Goal: Task Accomplishment & Management: Use online tool/utility

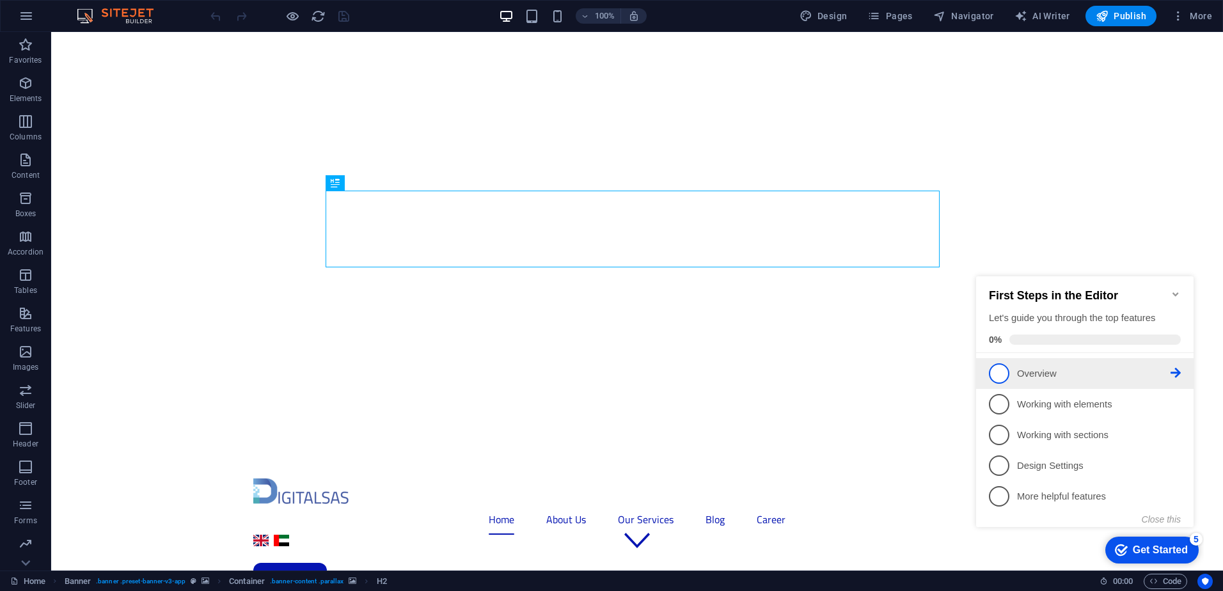
click at [1026, 375] on p "Overview - incomplete" at bounding box center [1094, 373] width 154 height 13
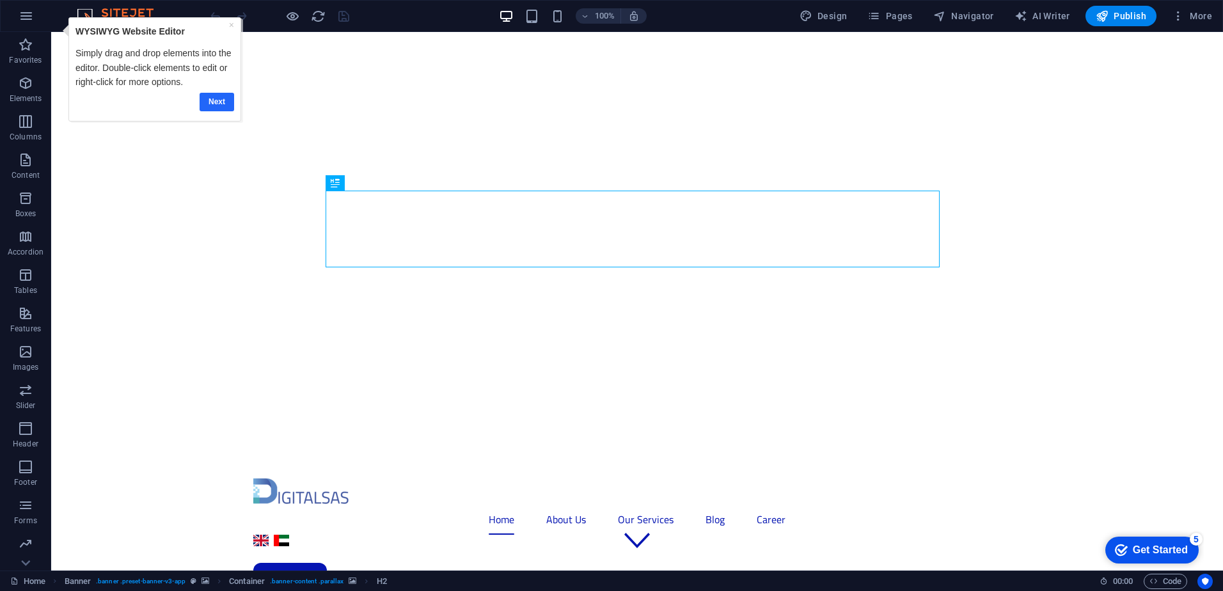
click at [211, 95] on link "Next" at bounding box center [216, 102] width 35 height 19
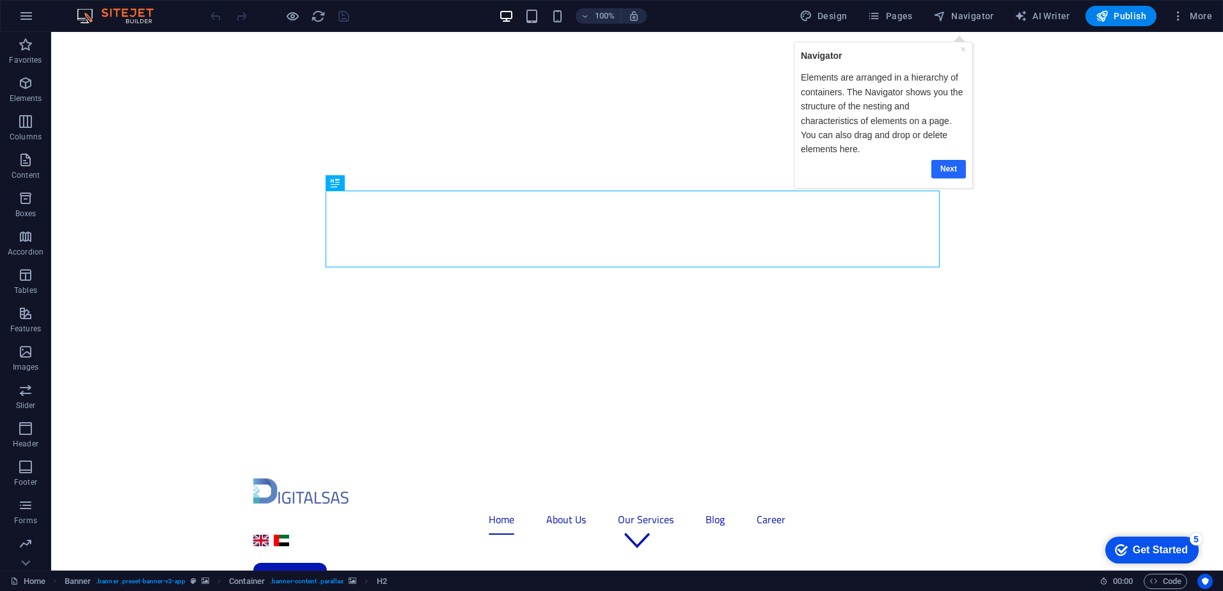
click at [961, 169] on link "Next" at bounding box center [948, 169] width 35 height 19
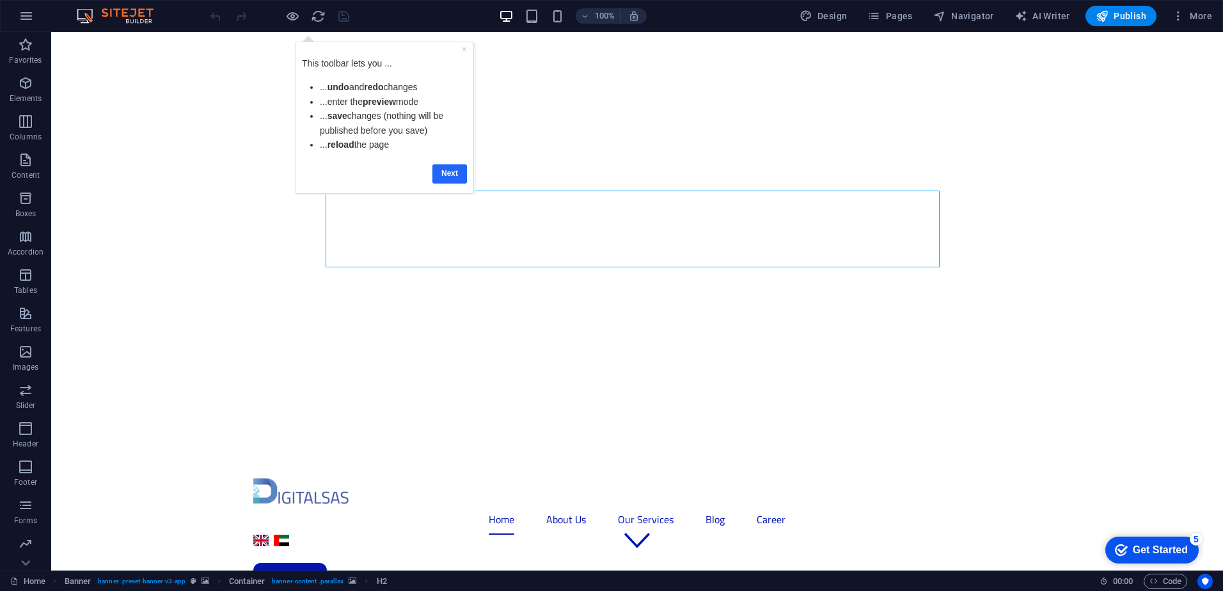
click at [454, 170] on link "Next" at bounding box center [449, 173] width 35 height 19
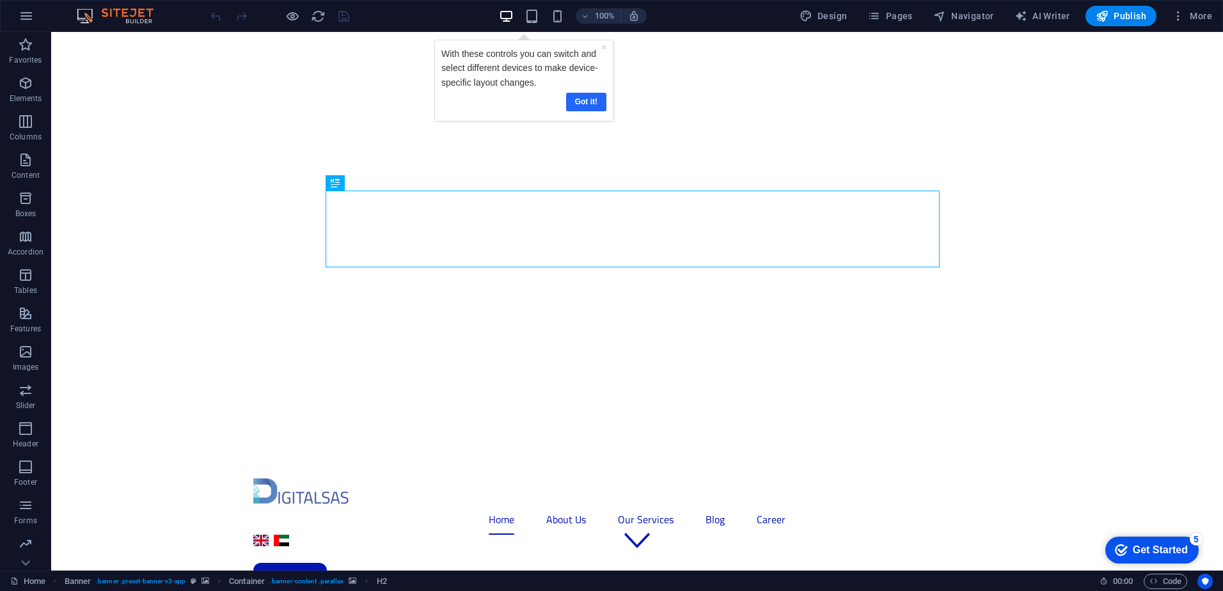
click at [589, 97] on link "Got it!" at bounding box center [585, 102] width 40 height 19
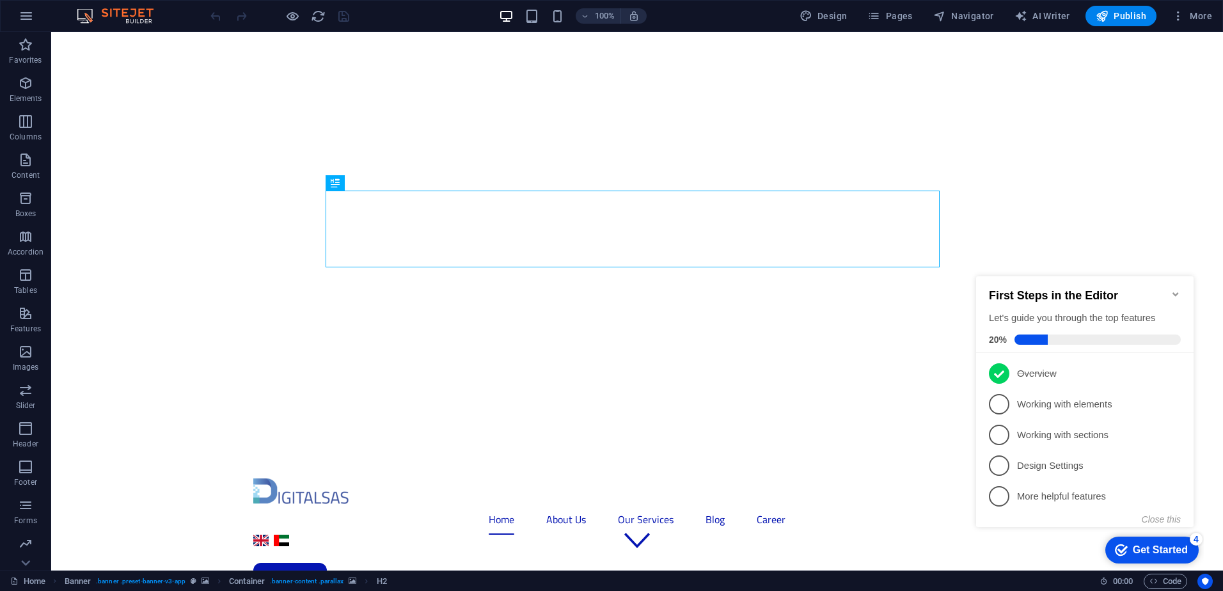
click at [1177, 292] on icon "Minimize checklist" at bounding box center [1175, 294] width 6 height 4
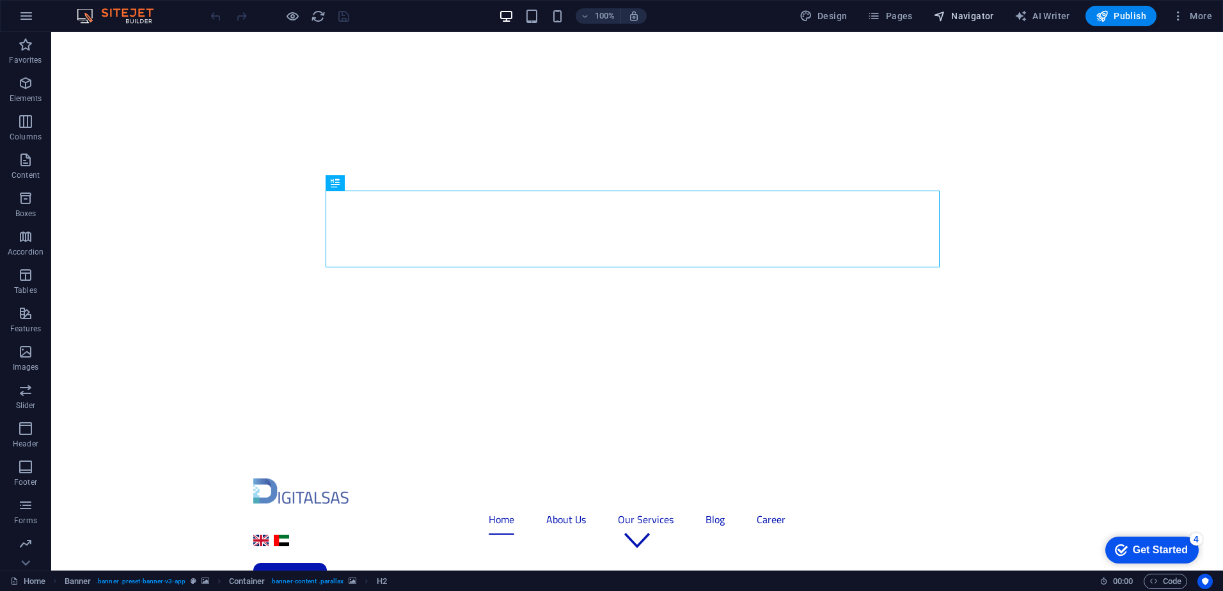
click at [967, 15] on span "Navigator" at bounding box center [963, 16] width 61 height 13
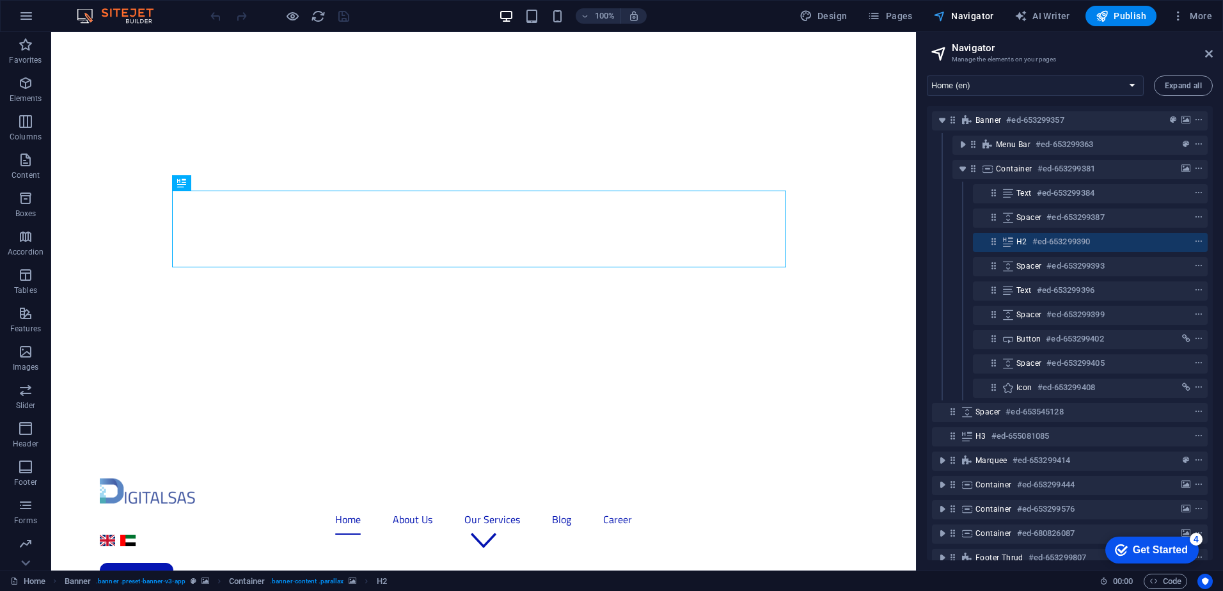
click at [967, 15] on span "Navigator" at bounding box center [963, 16] width 61 height 13
click at [1017, 81] on select "Home (en) About Us (en) Our Services (en) Blog (en) Contact Us (en) Privacy (en…" at bounding box center [1035, 85] width 217 height 20
select select "12795385-en"
click at [927, 75] on select "Home (en) About Us (en) Our Services (en) Blog (en) Contact Us (en) Privacy (en…" at bounding box center [1035, 85] width 217 height 20
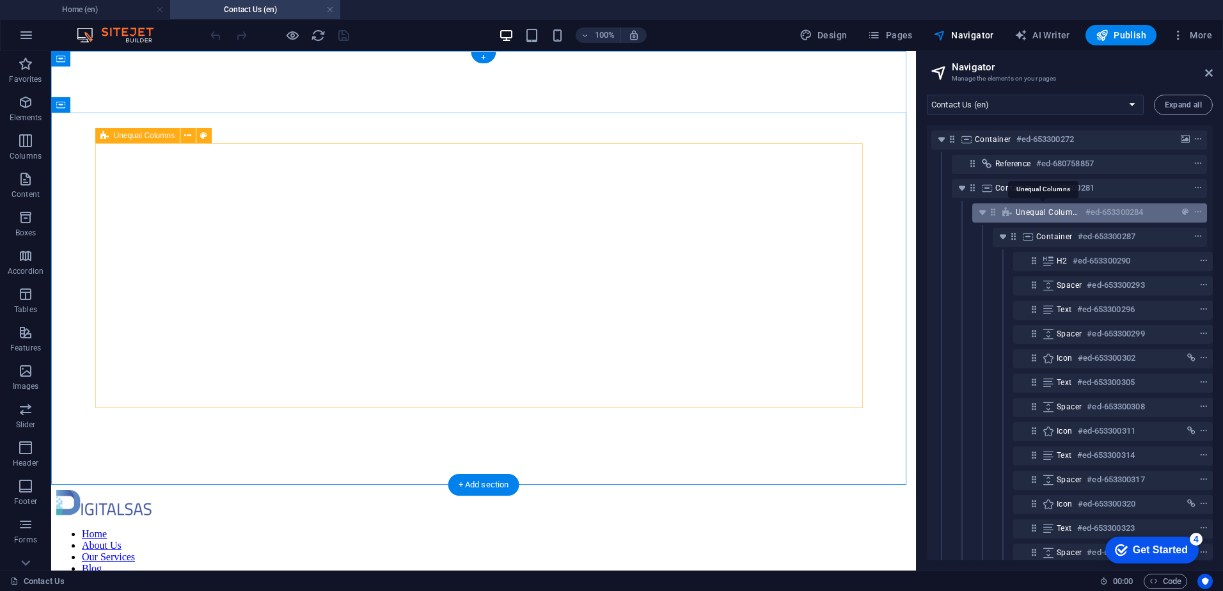
click at [1034, 211] on span "Unequal Columns" at bounding box center [1048, 212] width 65 height 10
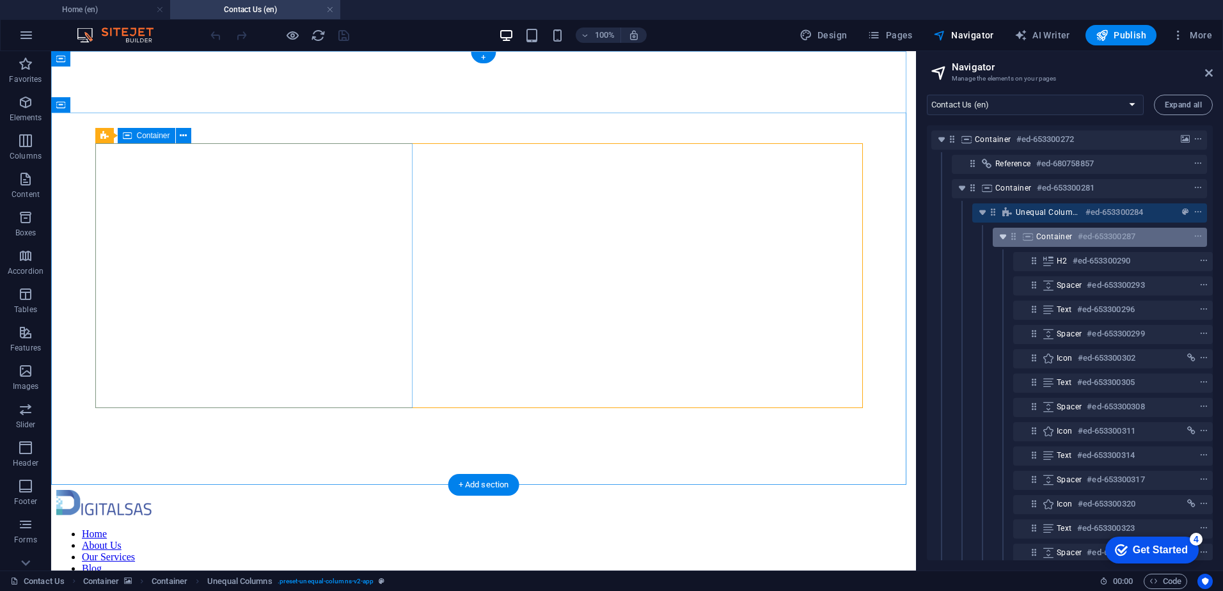
click at [1002, 239] on icon "toggle-expand" at bounding box center [1003, 236] width 13 height 13
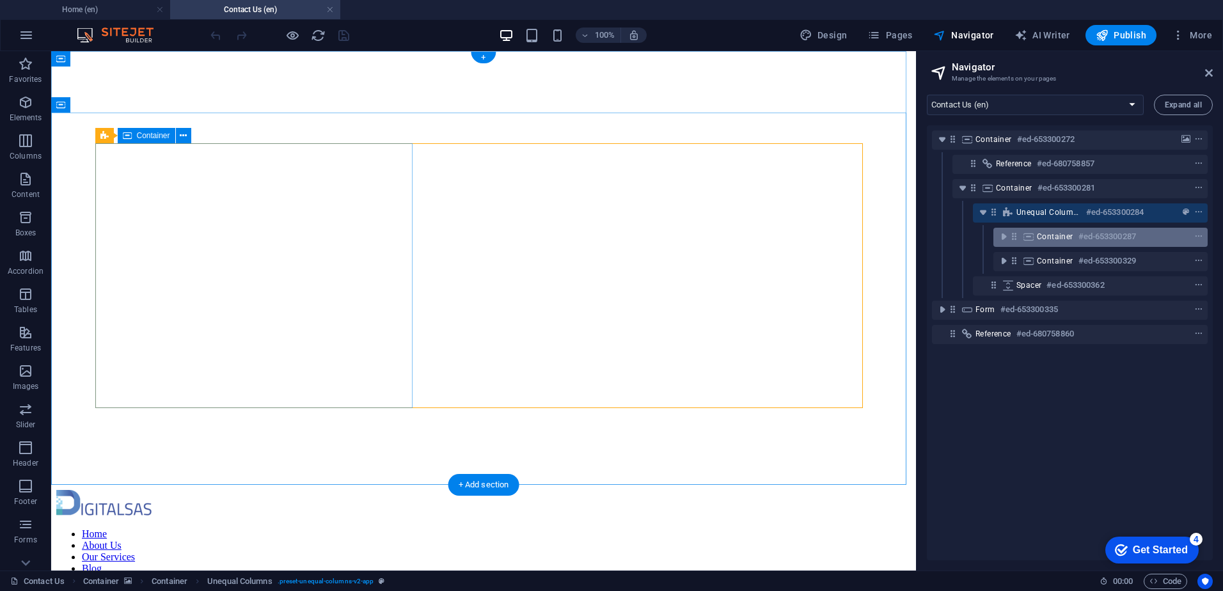
click at [1053, 239] on span "Container" at bounding box center [1055, 237] width 36 height 10
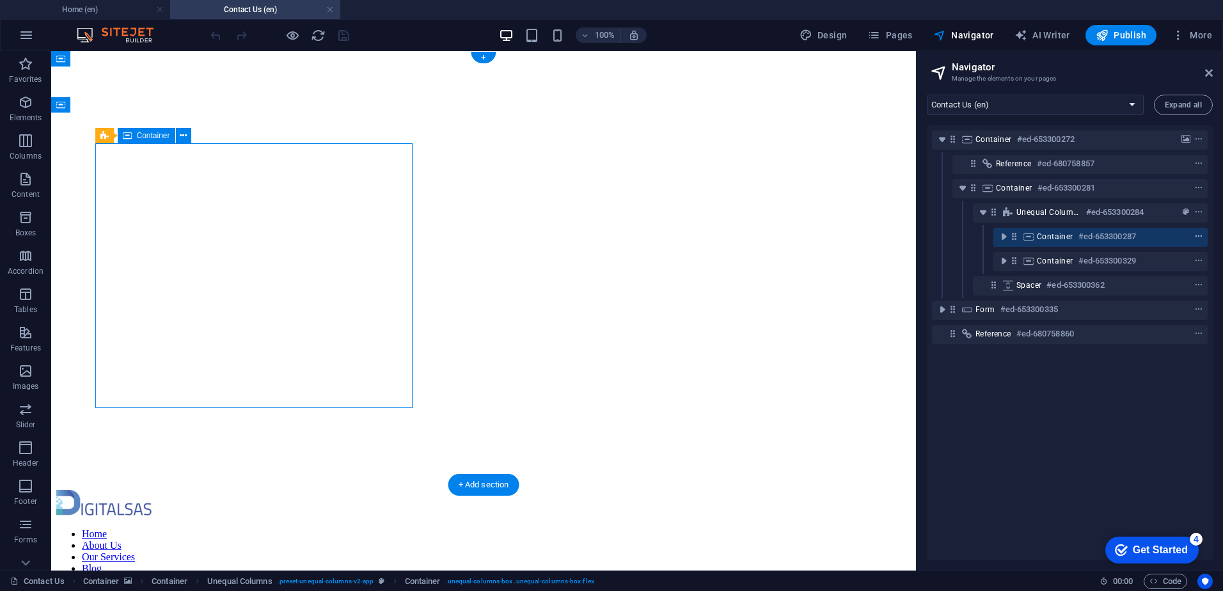
click at [1194, 234] on icon "context-menu" at bounding box center [1198, 236] width 9 height 9
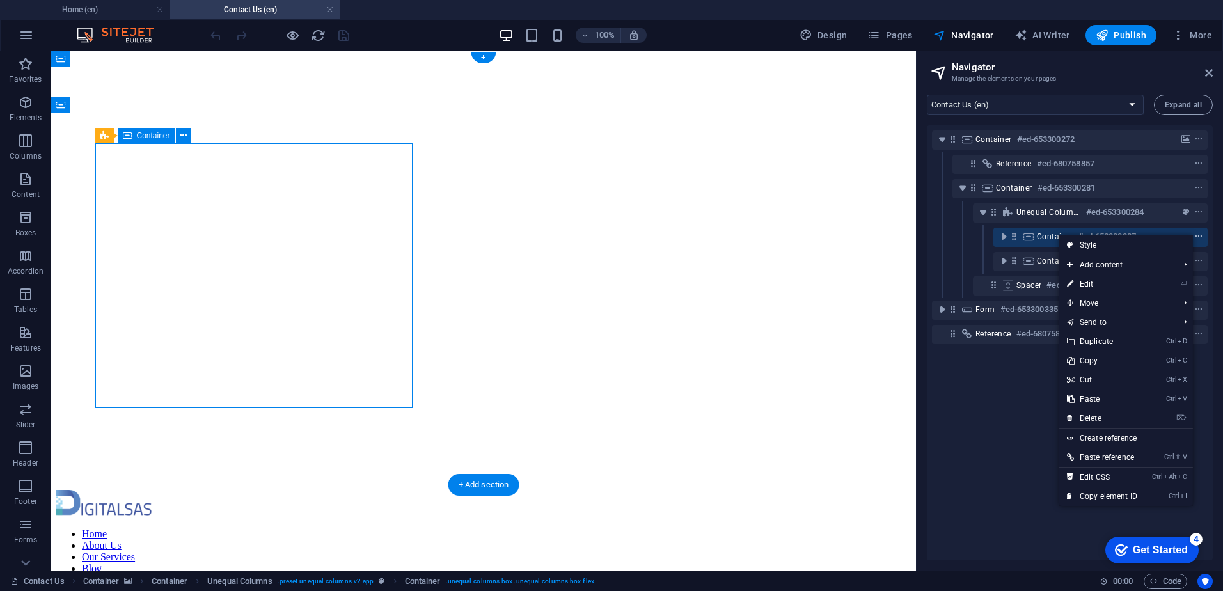
click at [1200, 233] on icon "context-menu" at bounding box center [1198, 236] width 9 height 9
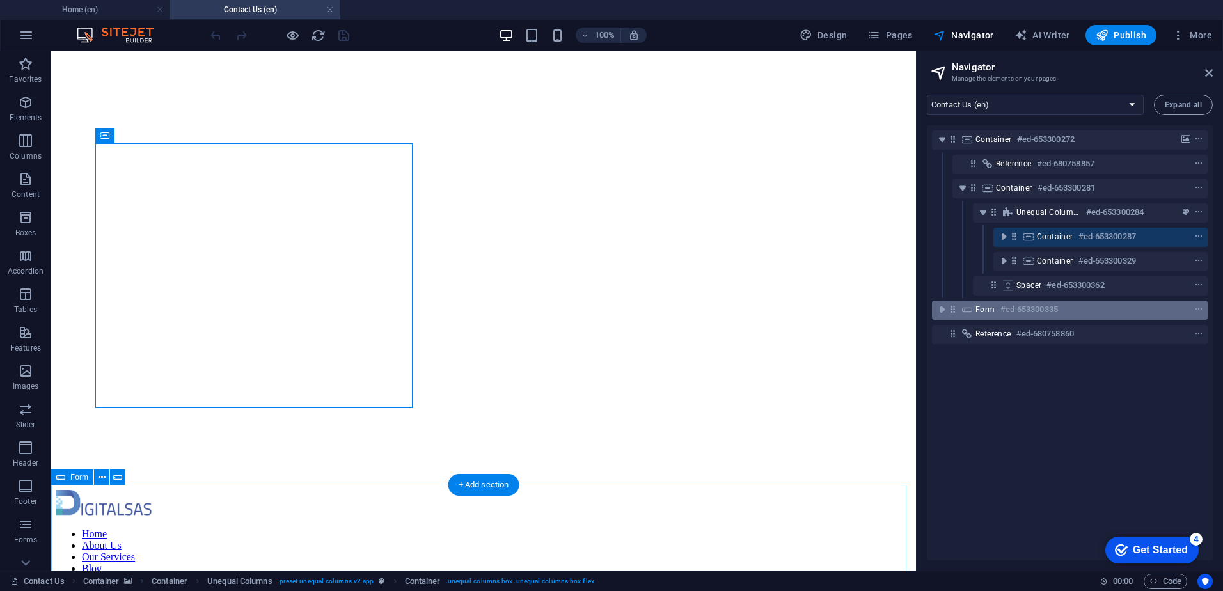
click at [984, 312] on span "Form" at bounding box center [985, 309] width 20 height 10
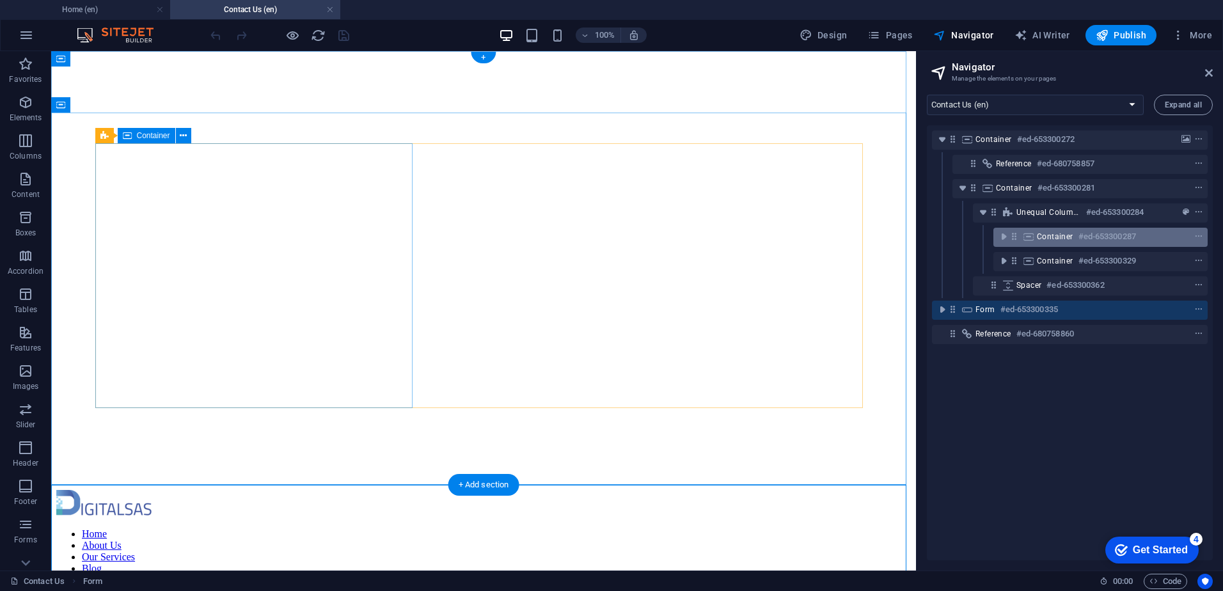
click at [1032, 230] on div "Container #ed-653300287" at bounding box center [1100, 237] width 214 height 19
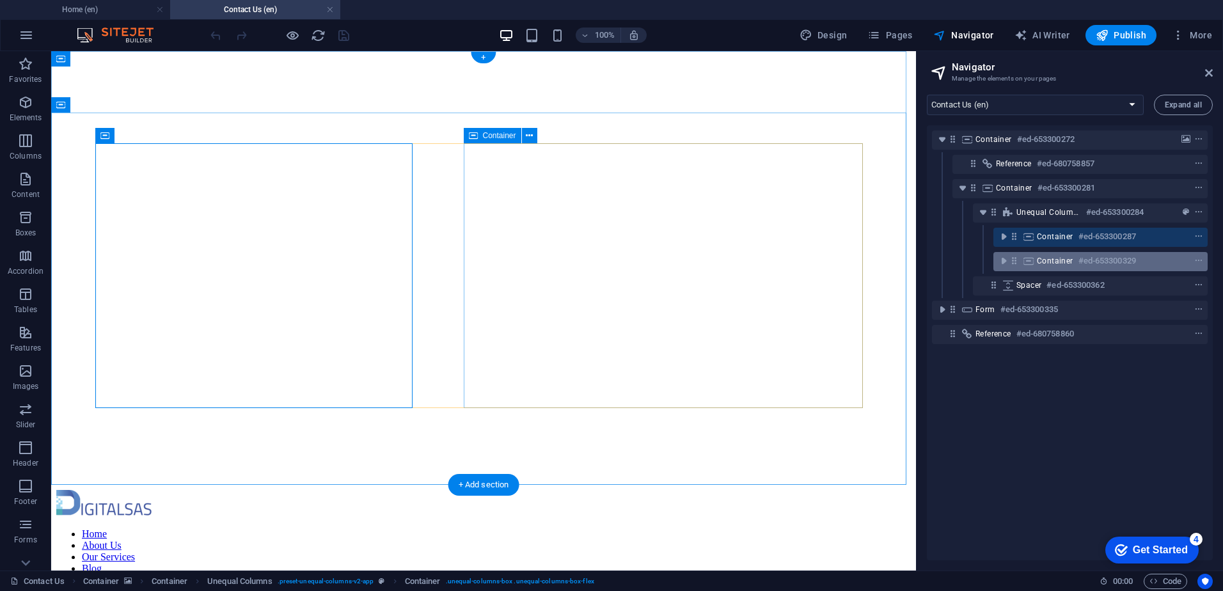
click at [1028, 261] on icon at bounding box center [1029, 261] width 14 height 10
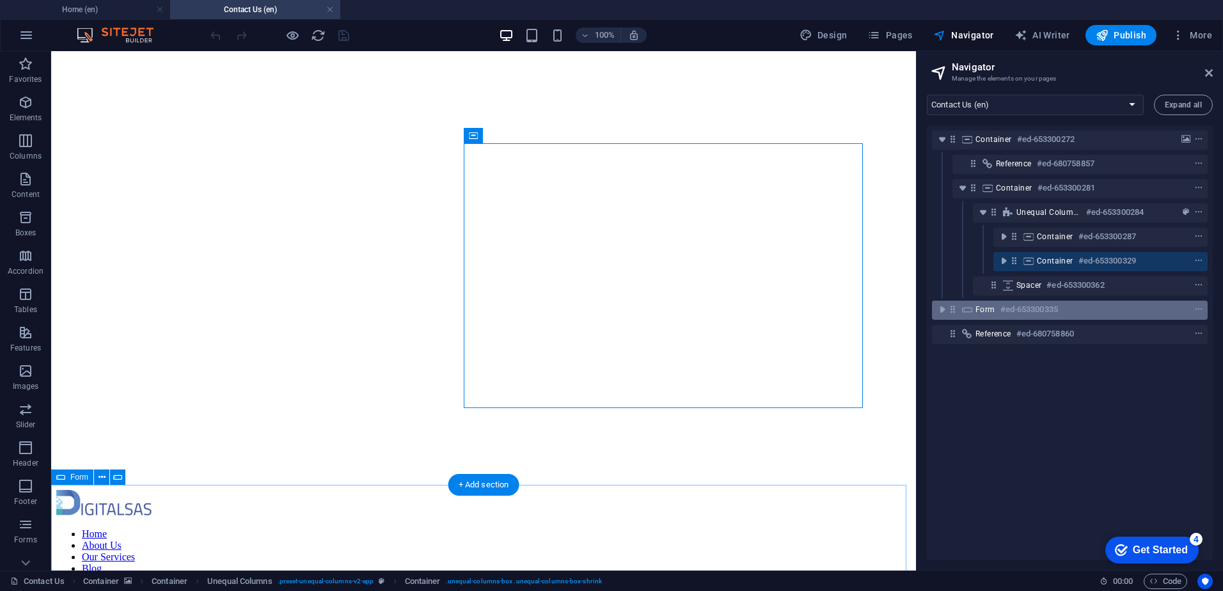
click at [983, 305] on span "Form" at bounding box center [985, 309] width 20 height 10
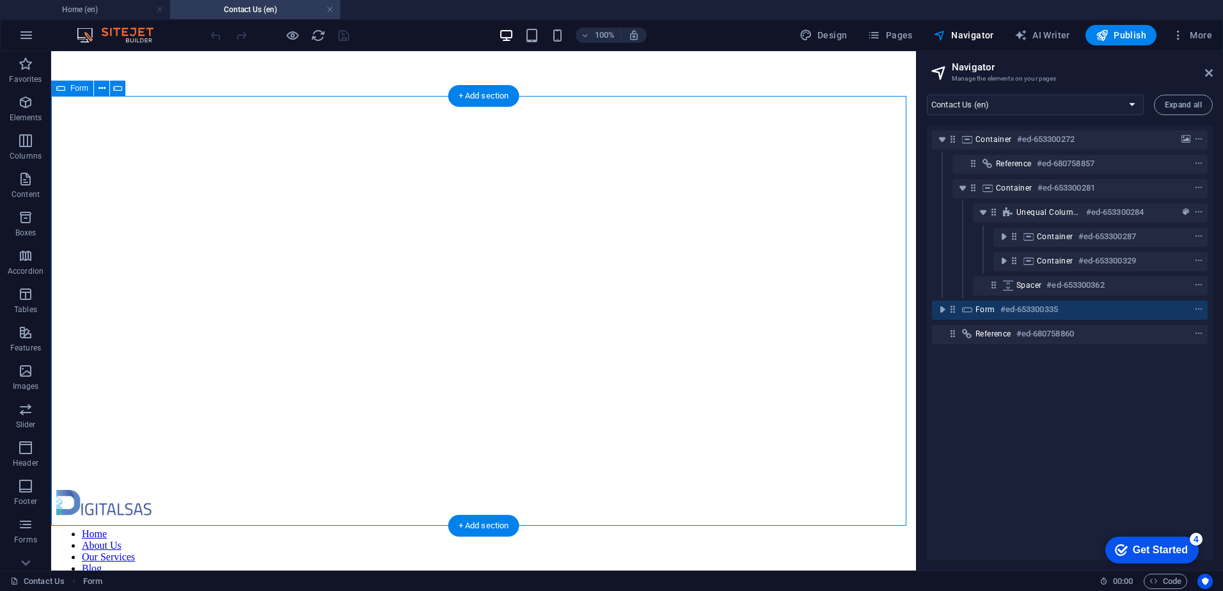
scroll to position [389, 0]
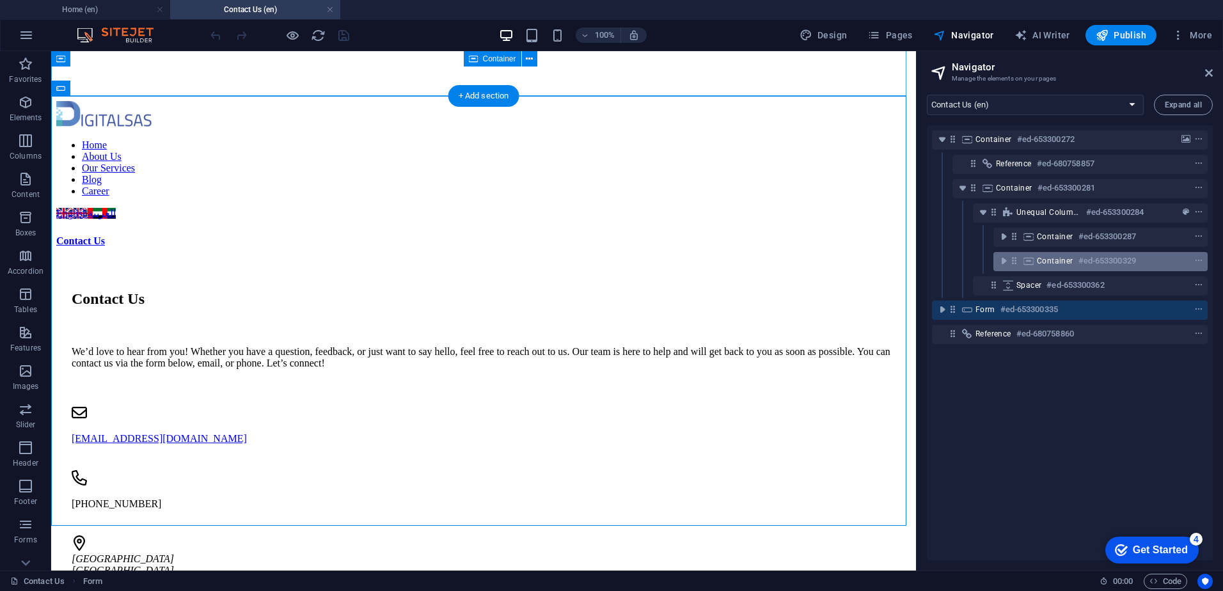
drag, startPoint x: 984, startPoint y: 308, endPoint x: 1025, endPoint y: 267, distance: 58.3
click at [1025, 267] on div "Container #ed-653300272 Reference #ed-680758857 Container #ed-653300281 Unequal…" at bounding box center [1070, 342] width 286 height 435
drag, startPoint x: 964, startPoint y: 312, endPoint x: 1044, endPoint y: 253, distance: 99.7
click at [1044, 253] on div "Container #ed-653300272 Reference #ed-680758857 Container #ed-653300281 Unequal…" at bounding box center [1070, 342] width 286 height 435
click at [1043, 260] on span "Container" at bounding box center [1055, 261] width 36 height 10
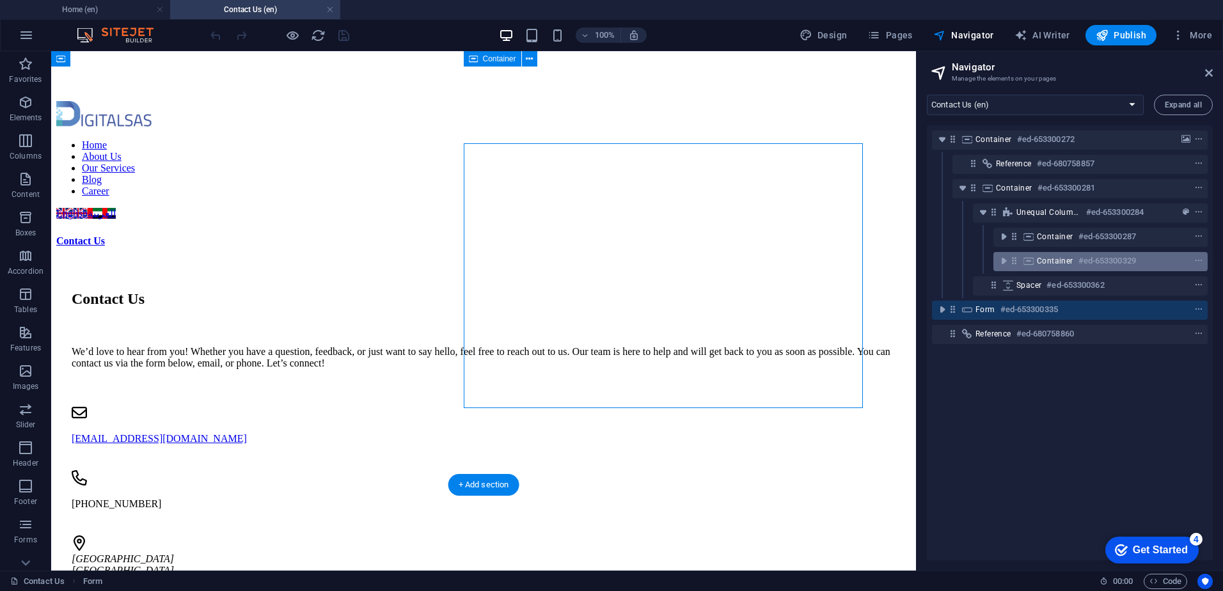
scroll to position [0, 0]
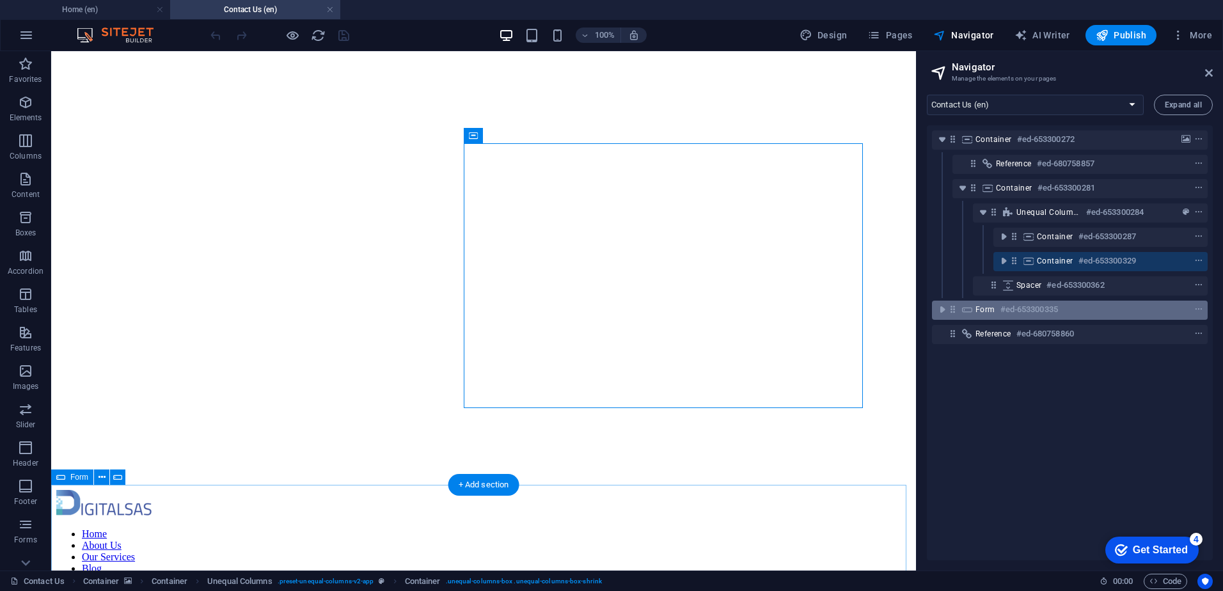
click at [1019, 313] on h6 "#ed-653300335" at bounding box center [1029, 309] width 58 height 15
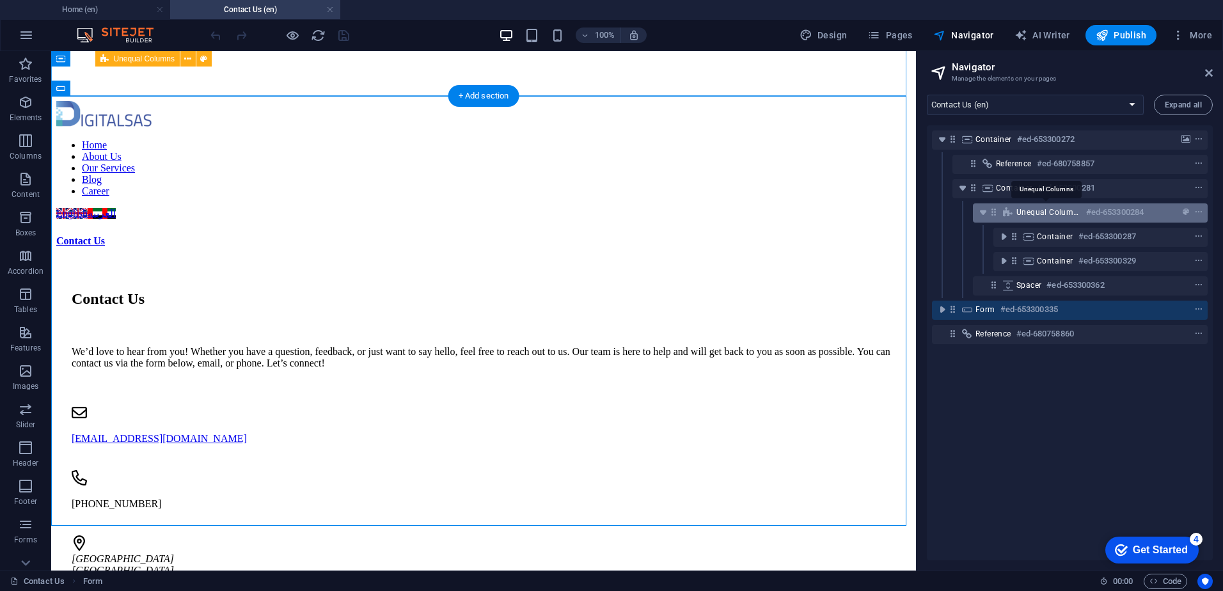
click at [1046, 213] on span "Unequal Columns" at bounding box center [1048, 212] width 65 height 10
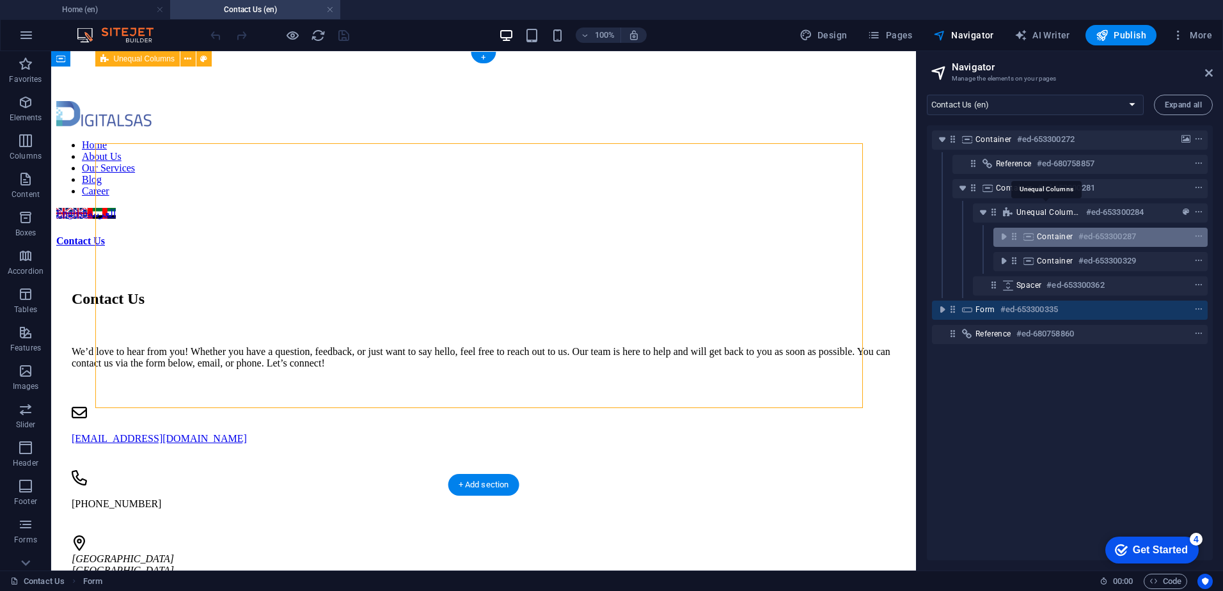
scroll to position [0, 0]
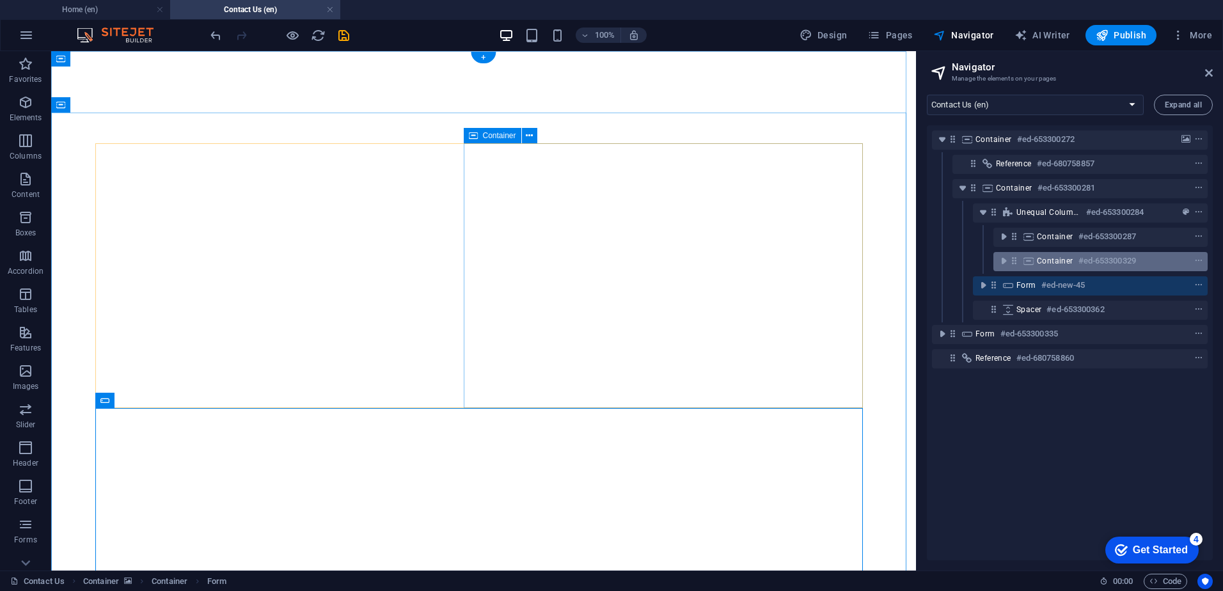
click at [1068, 265] on span "Container" at bounding box center [1055, 261] width 36 height 10
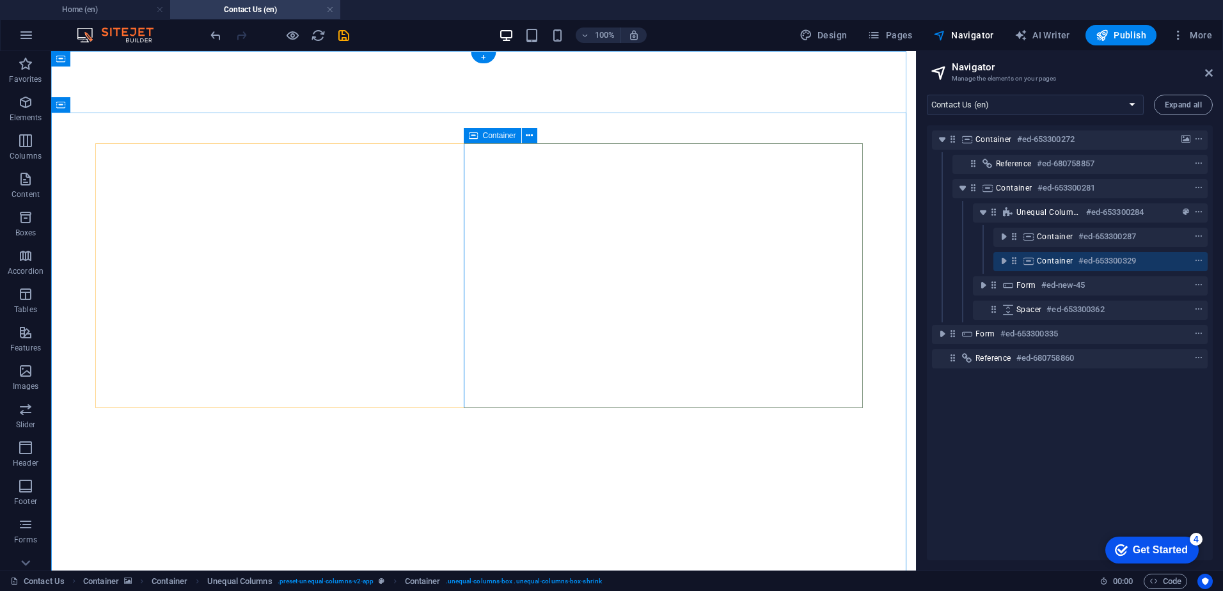
drag, startPoint x: 1025, startPoint y: 283, endPoint x: 1090, endPoint y: 255, distance: 70.8
click at [1090, 255] on div "Container #ed-653300272 Reference #ed-680758857 Container #ed-653300281 Unequal…" at bounding box center [1070, 342] width 286 height 435
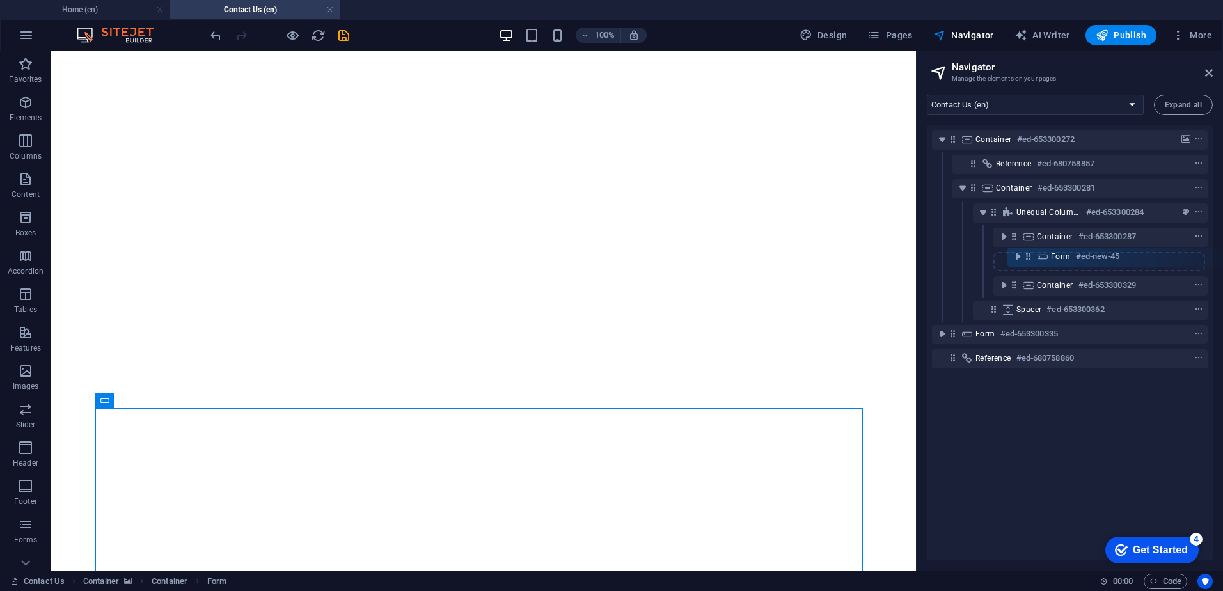
drag, startPoint x: 995, startPoint y: 284, endPoint x: 1033, endPoint y: 255, distance: 48.0
click at [1033, 255] on div "Container #ed-653300272 Reference #ed-680758857 Container #ed-653300281 Unequal…" at bounding box center [1070, 342] width 286 height 435
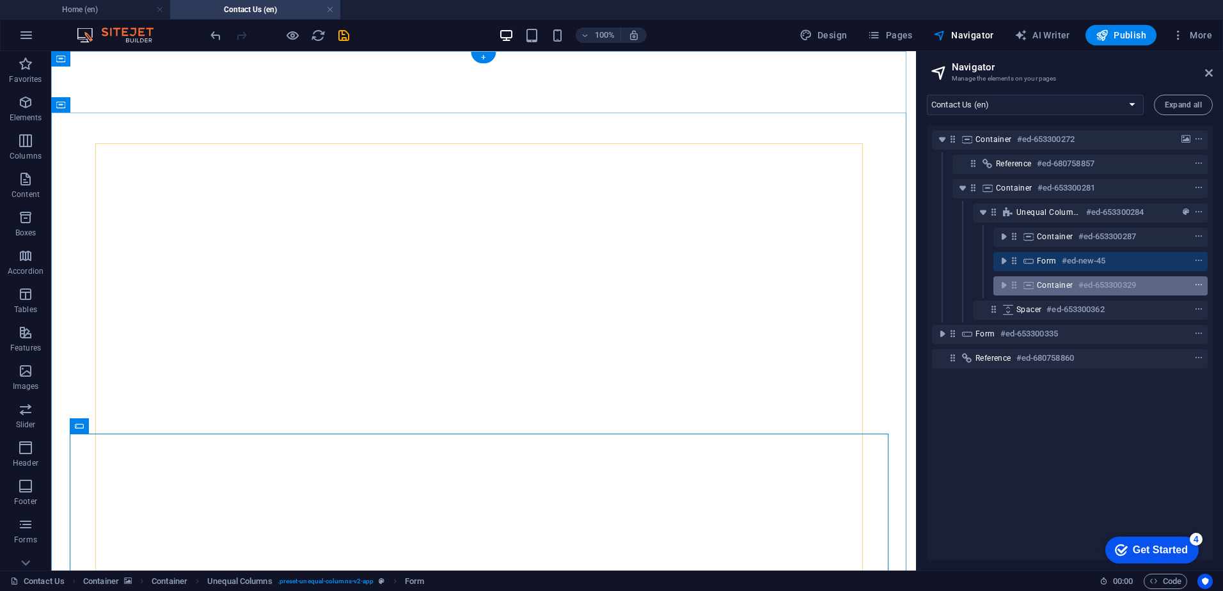
click at [1201, 281] on span "context-menu" at bounding box center [1198, 285] width 13 height 9
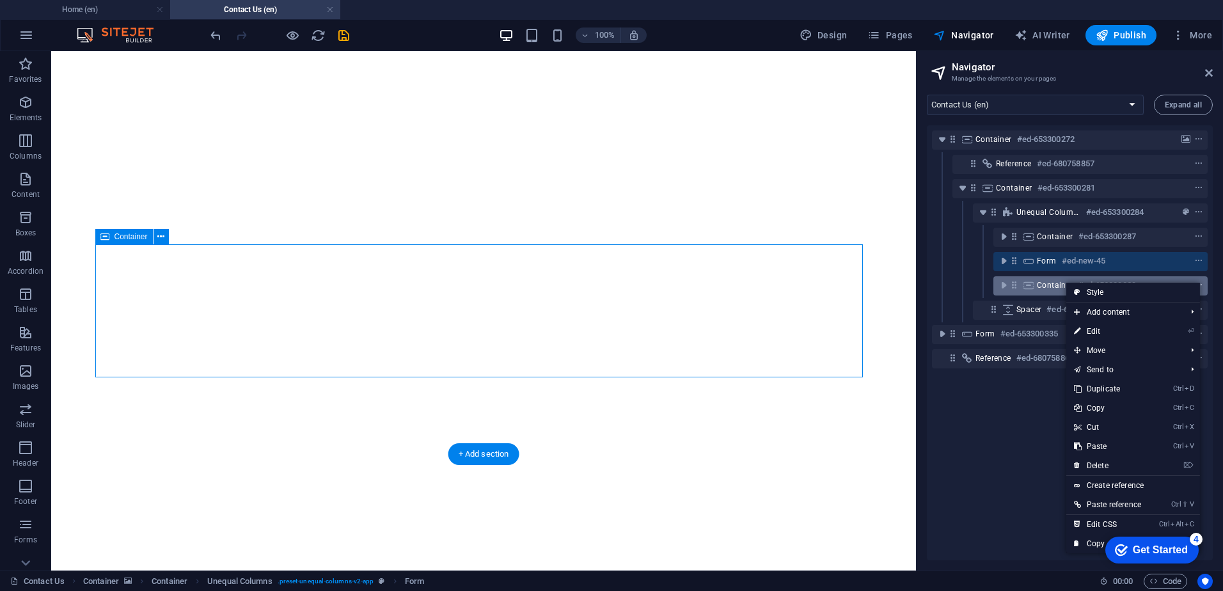
scroll to position [660, 0]
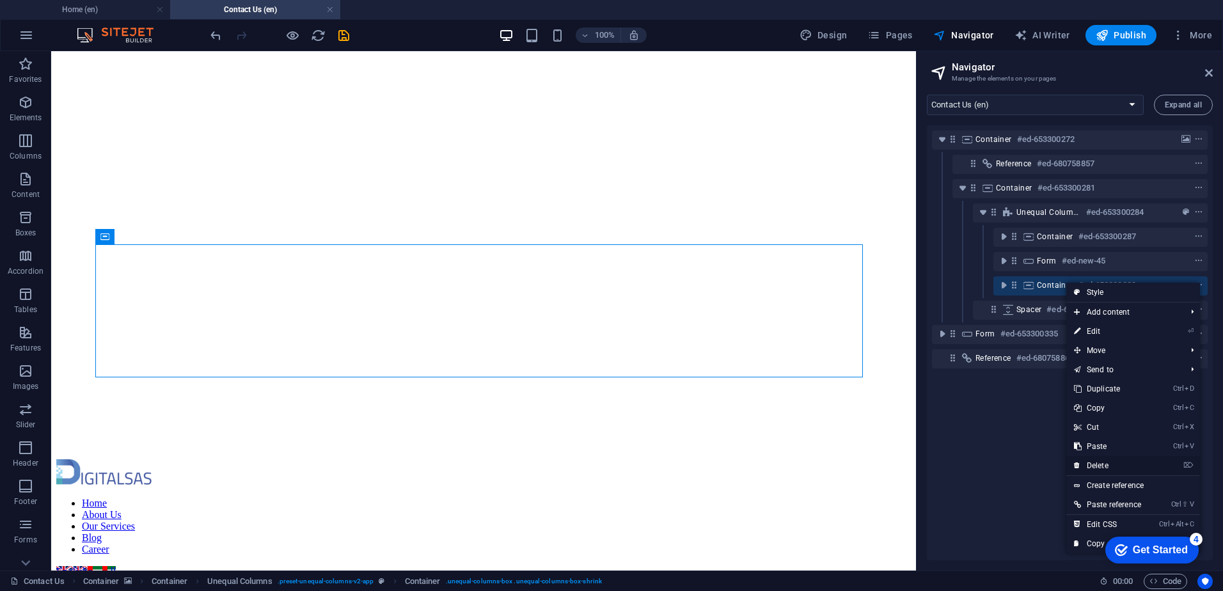
click at [1132, 468] on link "⌦ Delete" at bounding box center [1109, 465] width 86 height 19
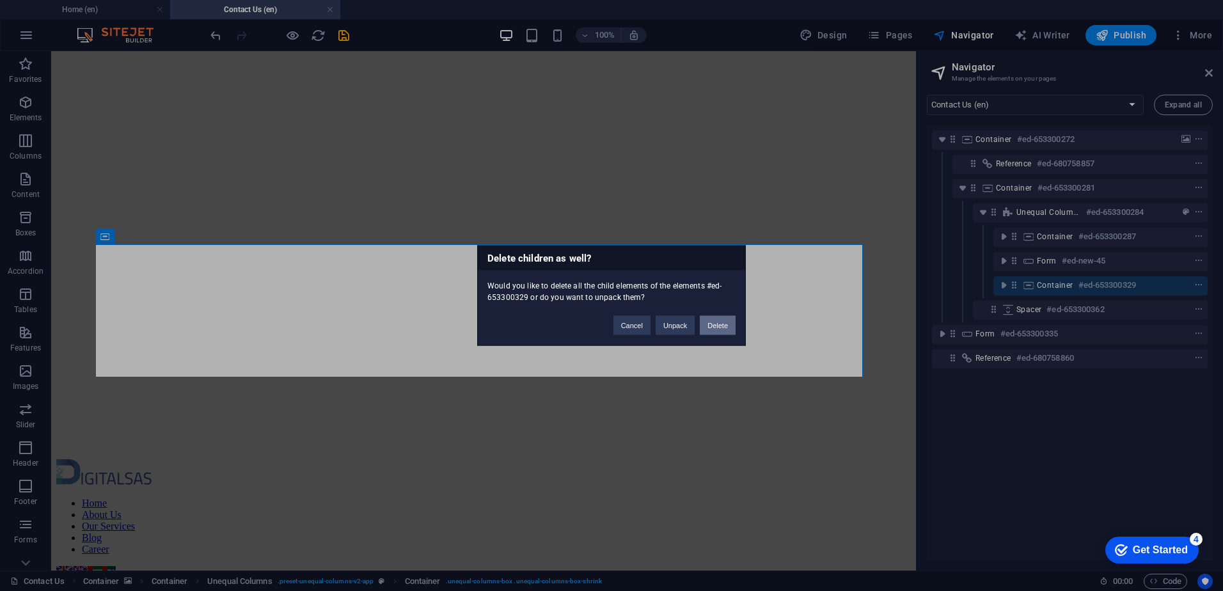
click at [724, 323] on button "Delete" at bounding box center [718, 325] width 36 height 19
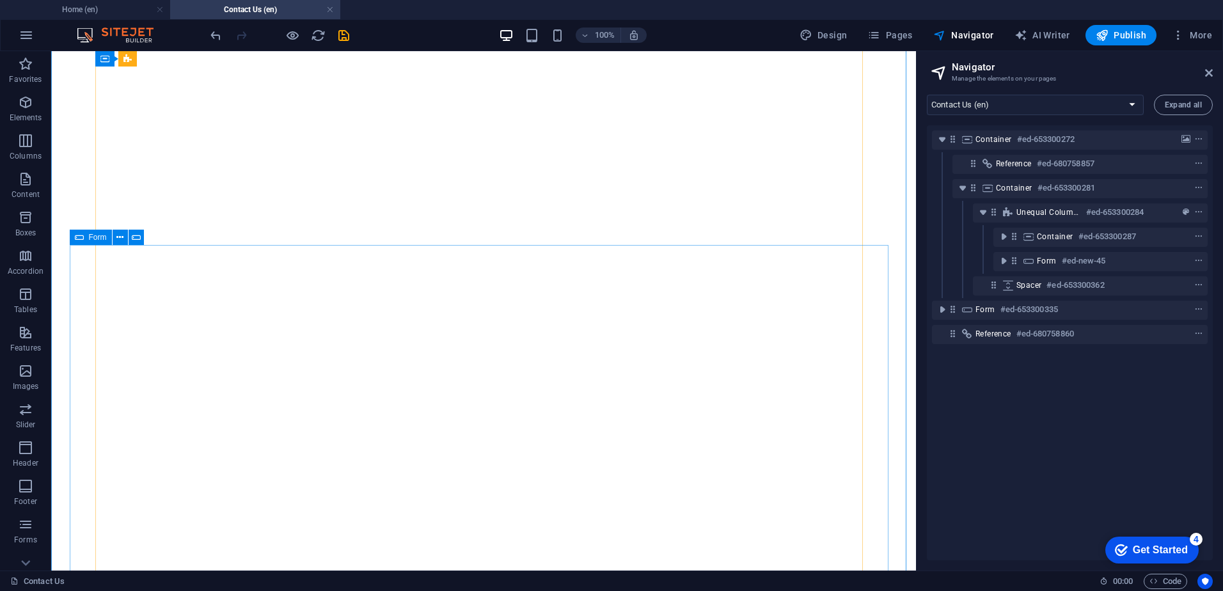
scroll to position [0, 0]
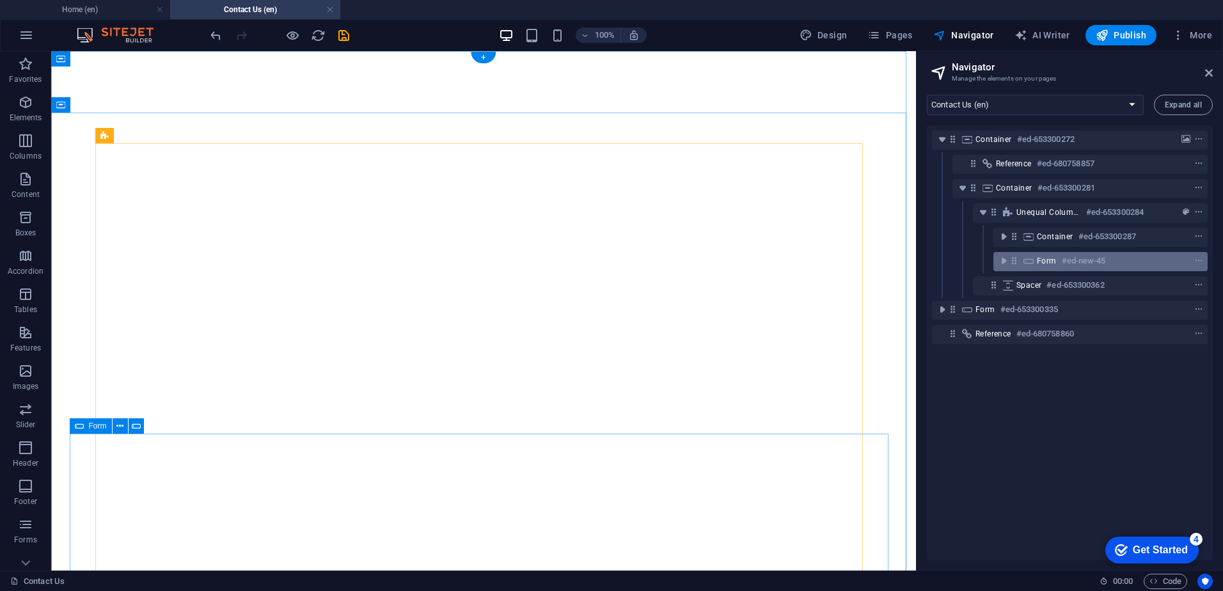
click at [1046, 258] on span "Form" at bounding box center [1047, 261] width 20 height 10
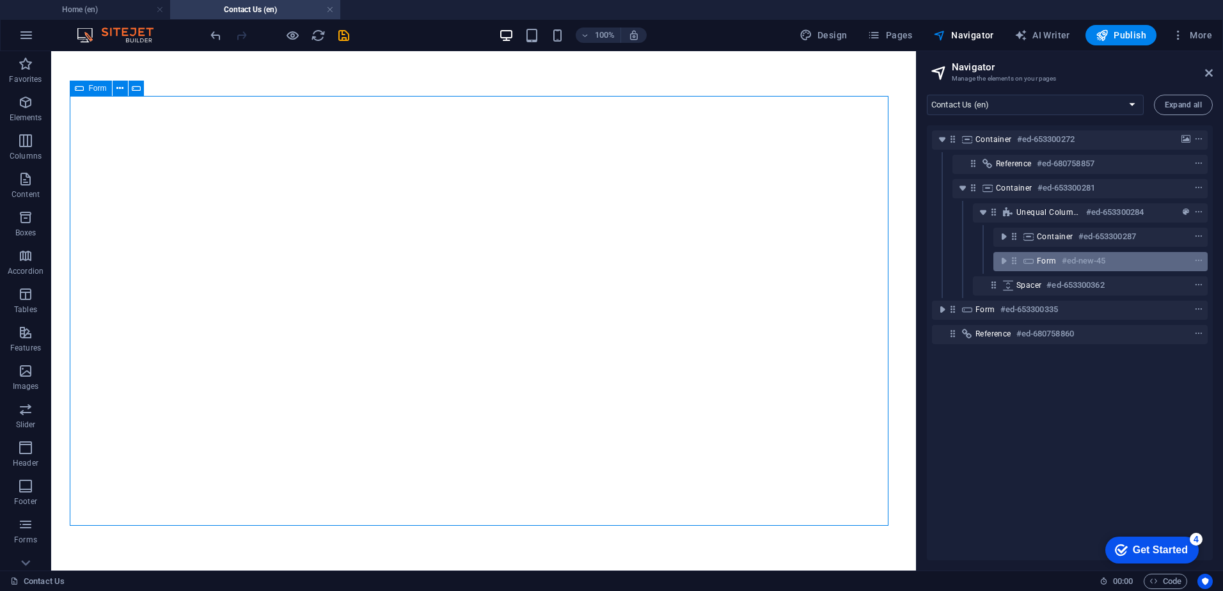
scroll to position [338, 0]
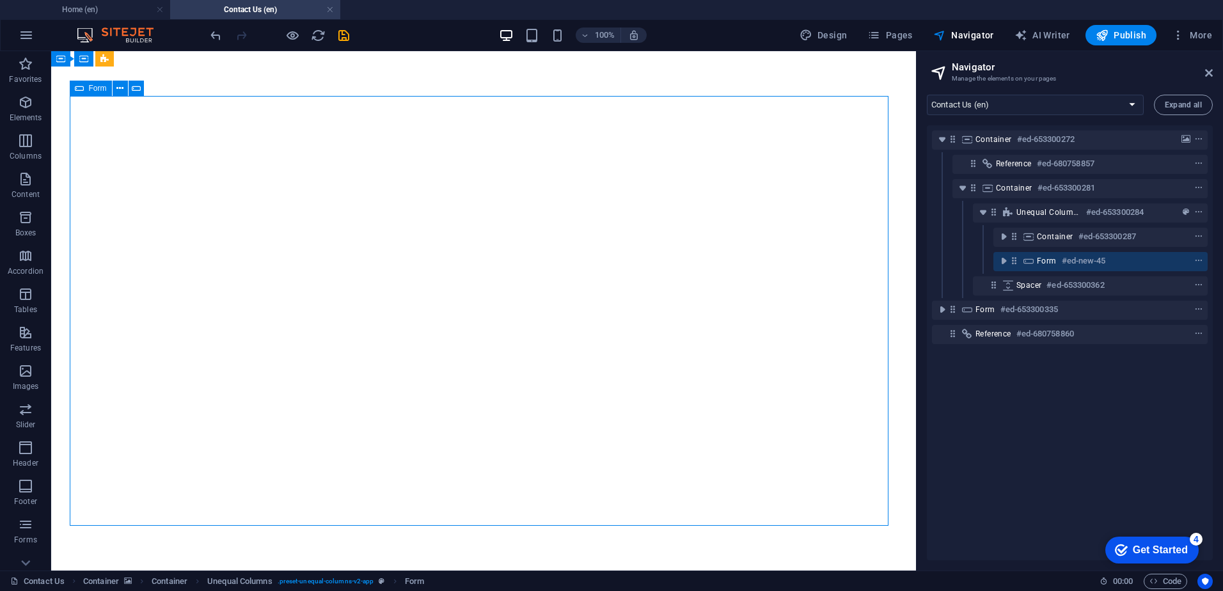
click at [1046, 258] on span "Form" at bounding box center [1047, 261] width 20 height 10
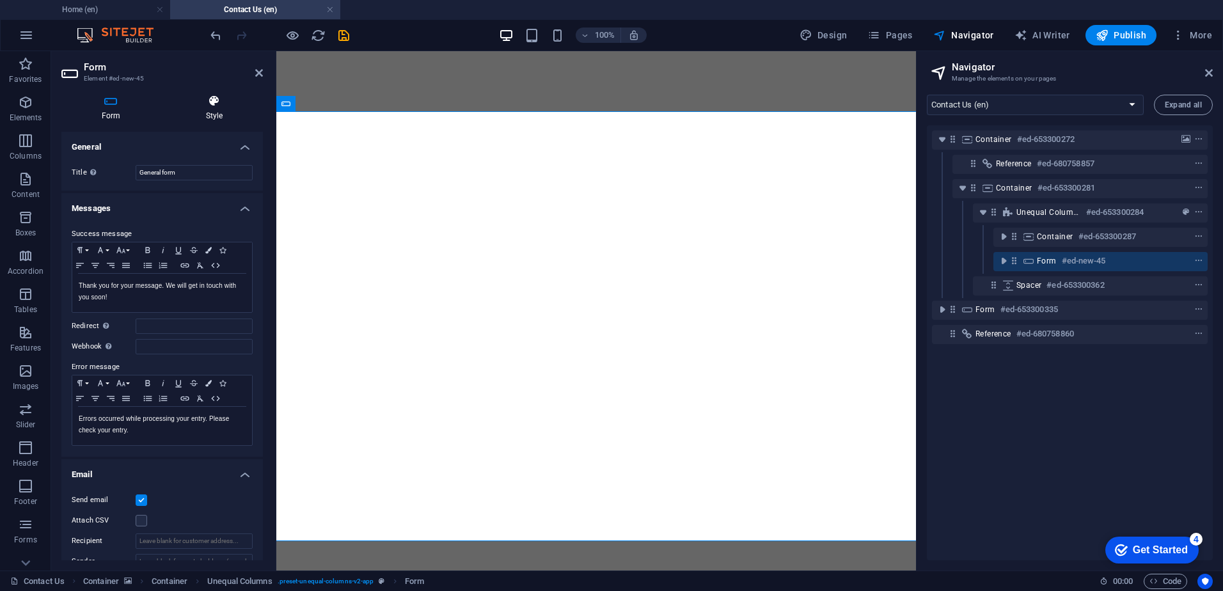
click at [222, 104] on icon at bounding box center [214, 101] width 97 height 13
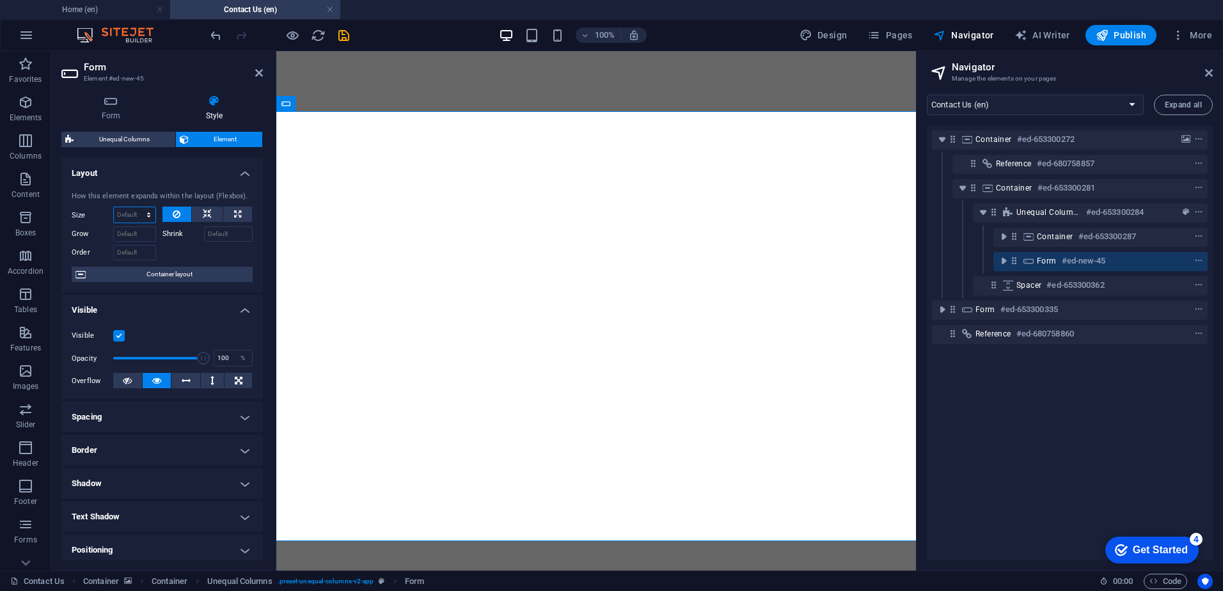
click at [144, 210] on select "Default auto px % 1/1 1/2 1/3 1/4 1/5 1/6 1/7 1/8 1/9 1/10" at bounding box center [135, 214] width 42 height 15
click at [114, 207] on select "Default auto px % 1/1 1/2 1/3 1/4 1/5 1/6 1/7 1/8 1/9 1/10" at bounding box center [135, 214] width 42 height 15
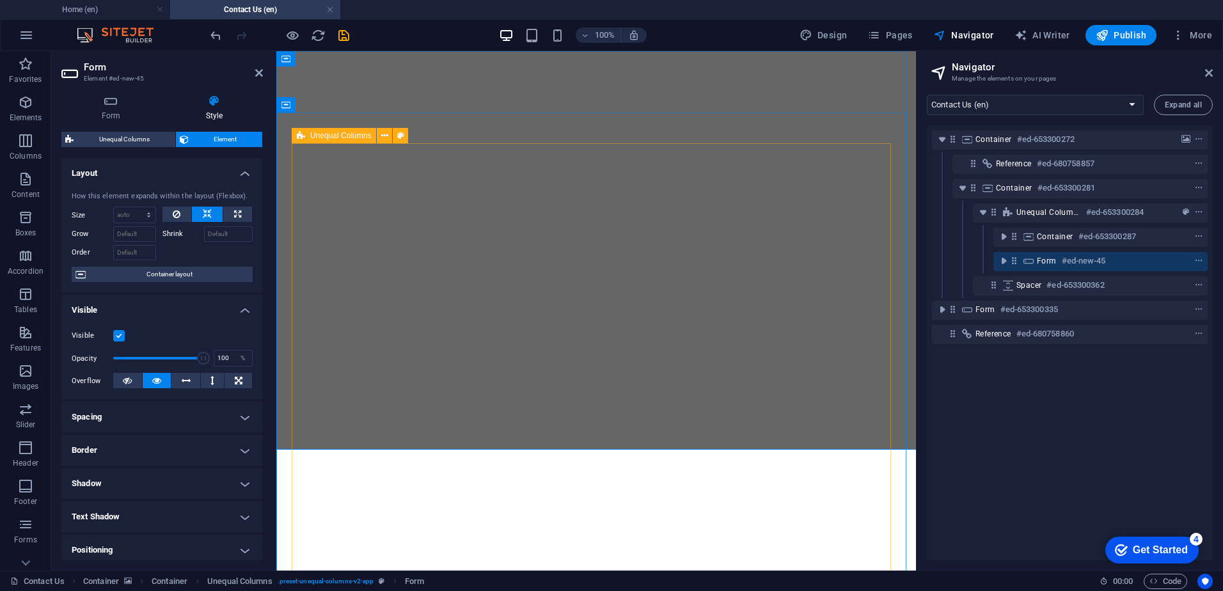
scroll to position [0, 0]
click at [134, 208] on select "Default auto px % 1/1 1/2 1/3 1/4 1/5 1/6 1/7 1/8 1/9 1/10" at bounding box center [135, 214] width 42 height 15
click at [114, 207] on select "Default auto px % 1/1 1/2 1/3 1/4 1/5 1/6 1/7 1/8 1/9 1/10" at bounding box center [135, 214] width 42 height 15
select select "DISABLED_OPTION_VALUE"
click at [138, 232] on input "Grow" at bounding box center [134, 233] width 43 height 15
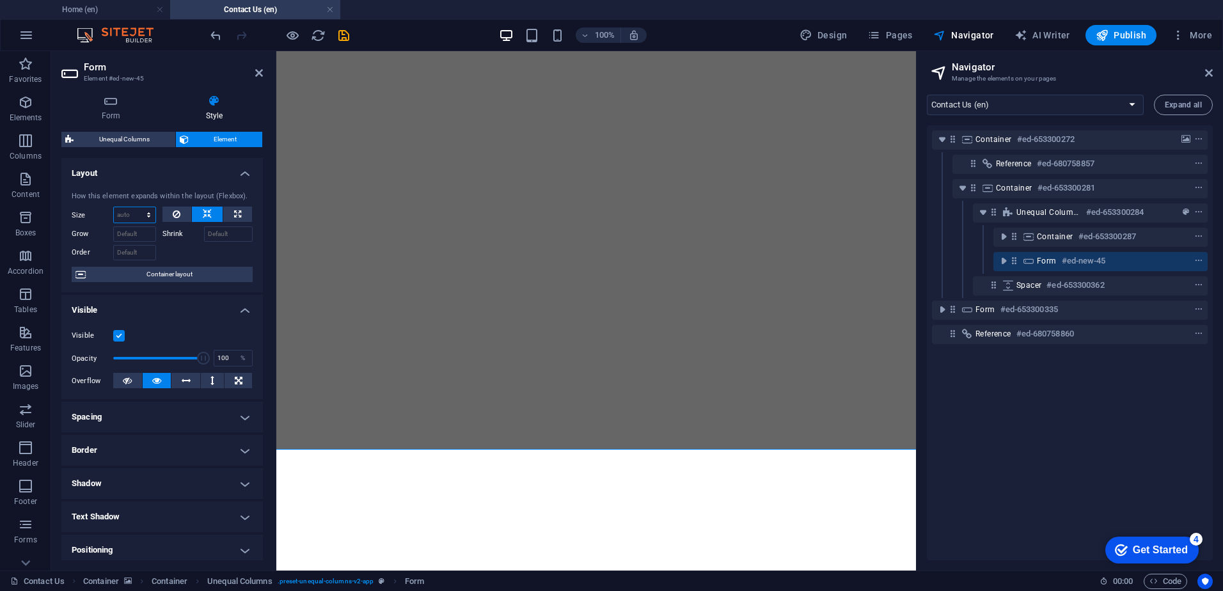
click at [139, 210] on select "Default auto px % 1/1 1/2 1/3 1/4 1/5 1/6 1/7 1/8 1/9 1/10" at bounding box center [135, 214] width 42 height 15
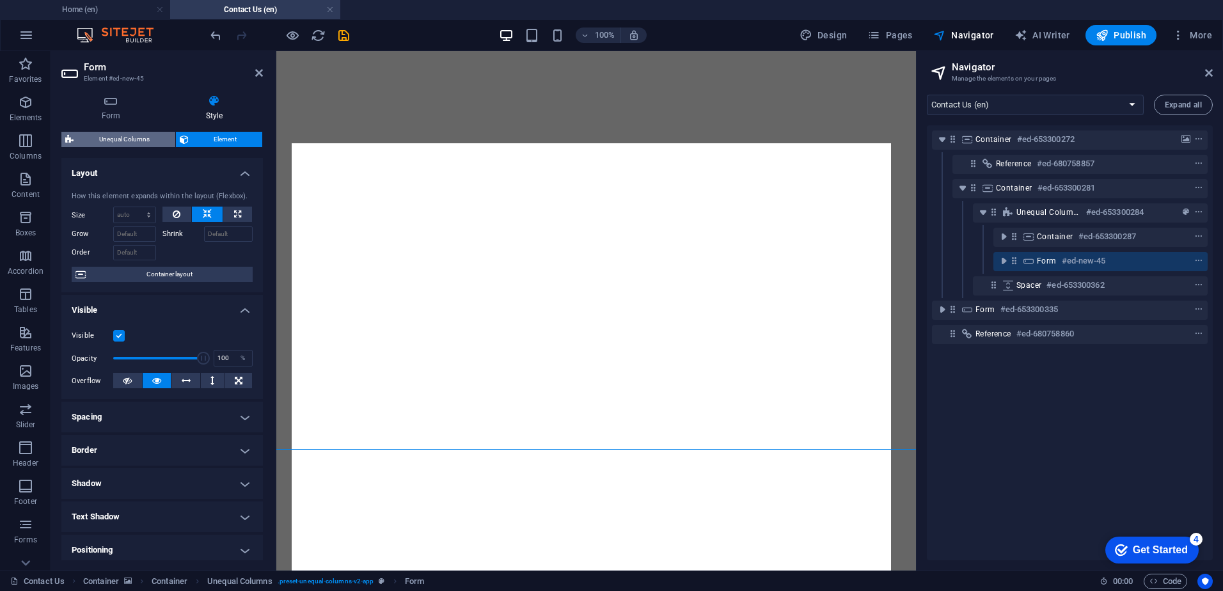
click at [133, 135] on span "Unequal Columns" at bounding box center [124, 139] width 94 height 15
select select "%"
select select "rem"
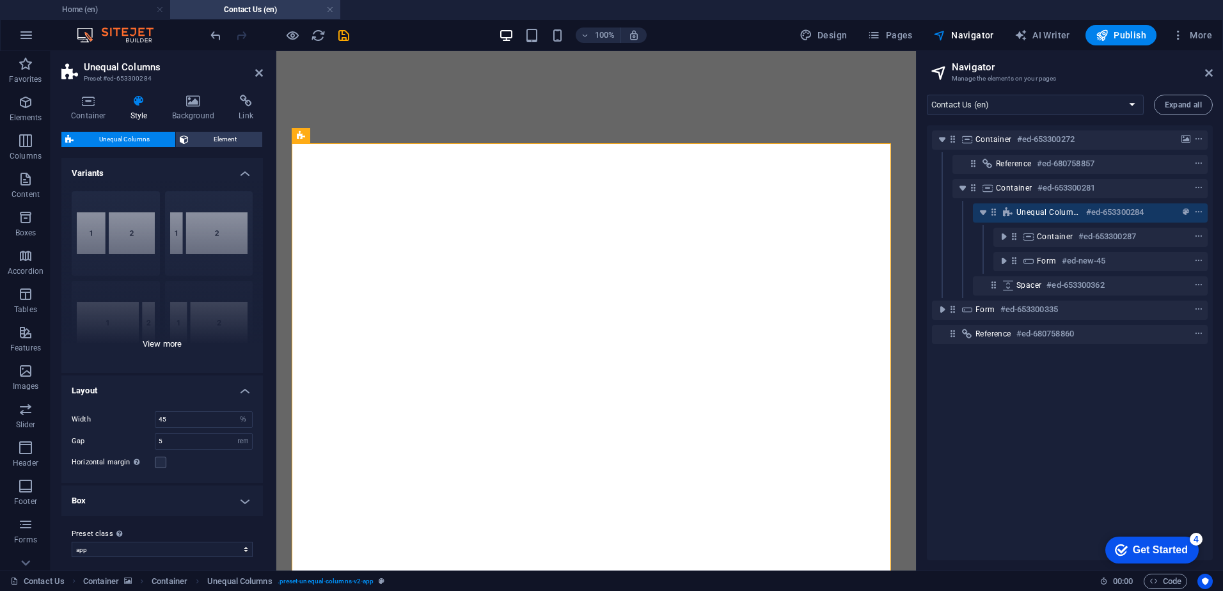
scroll to position [7, 0]
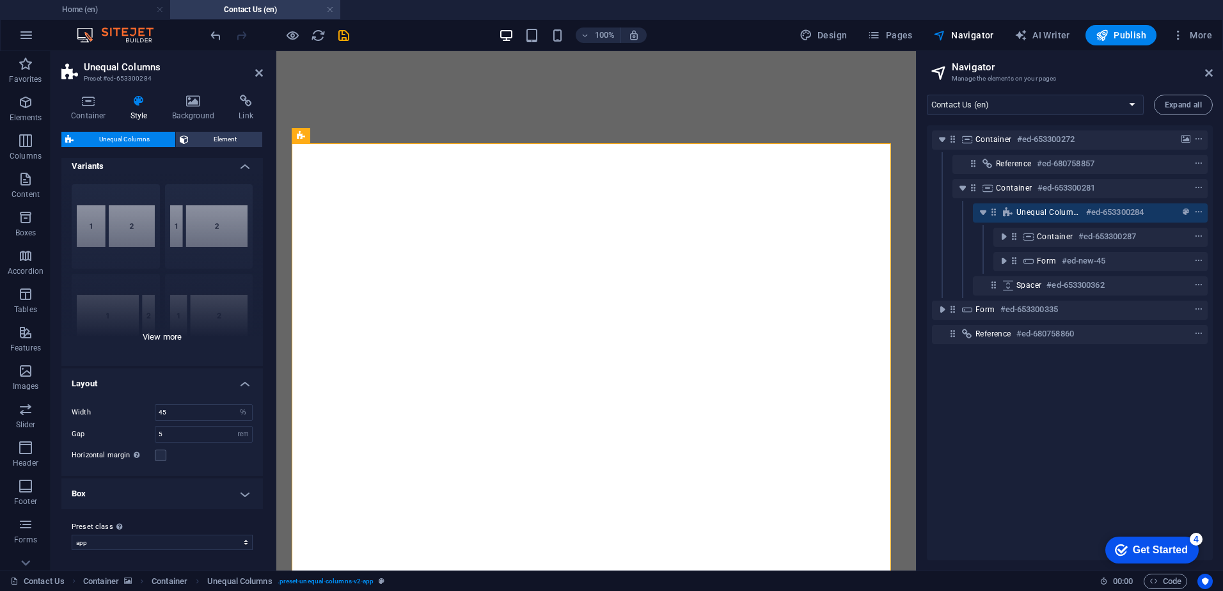
click at [171, 336] on div "40-60 20-80 80-20 30-70 70-30 Default" at bounding box center [161, 270] width 201 height 192
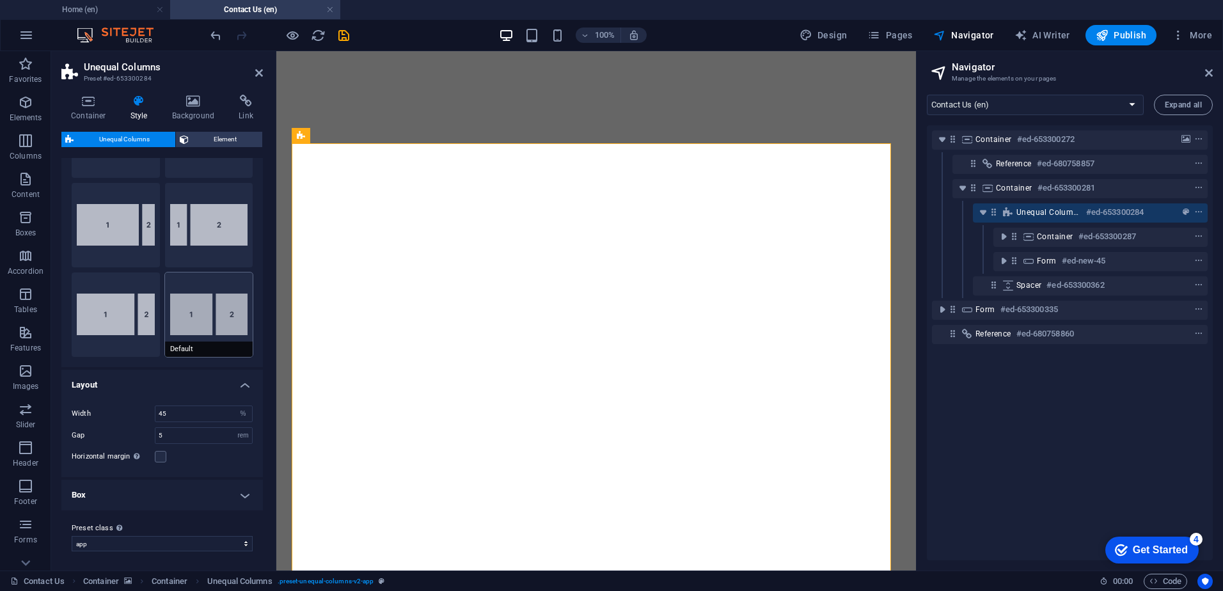
scroll to position [99, 0]
click at [162, 453] on label at bounding box center [161, 456] width 12 height 12
click at [0, 0] on input "Horizontal margin Only if the containers "Content width" is not set to "Default"" at bounding box center [0, 0] width 0 height 0
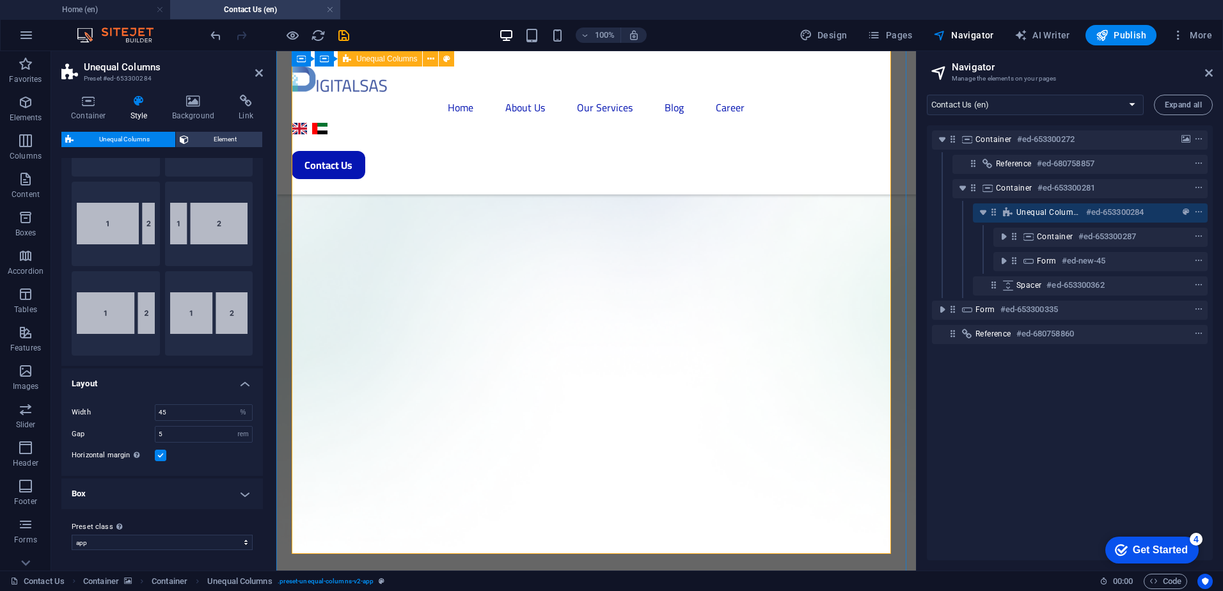
scroll to position [128, 0]
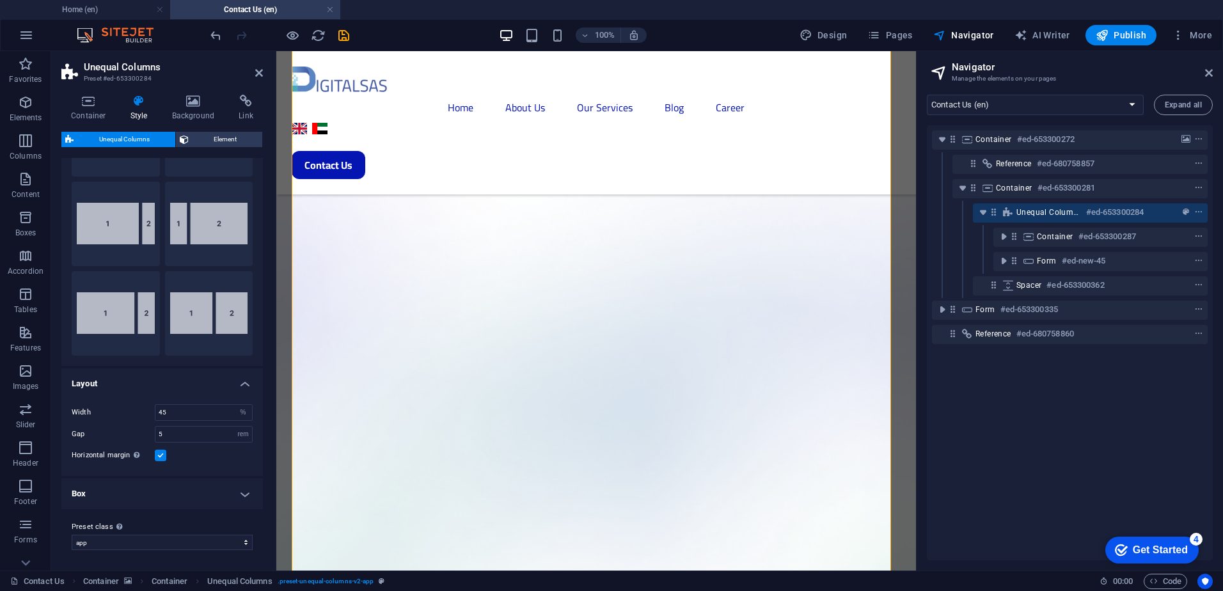
click at [159, 454] on label at bounding box center [161, 456] width 12 height 12
click at [0, 0] on input "Horizontal margin Only if the containers "Content width" is not set to "Default"" at bounding box center [0, 0] width 0 height 0
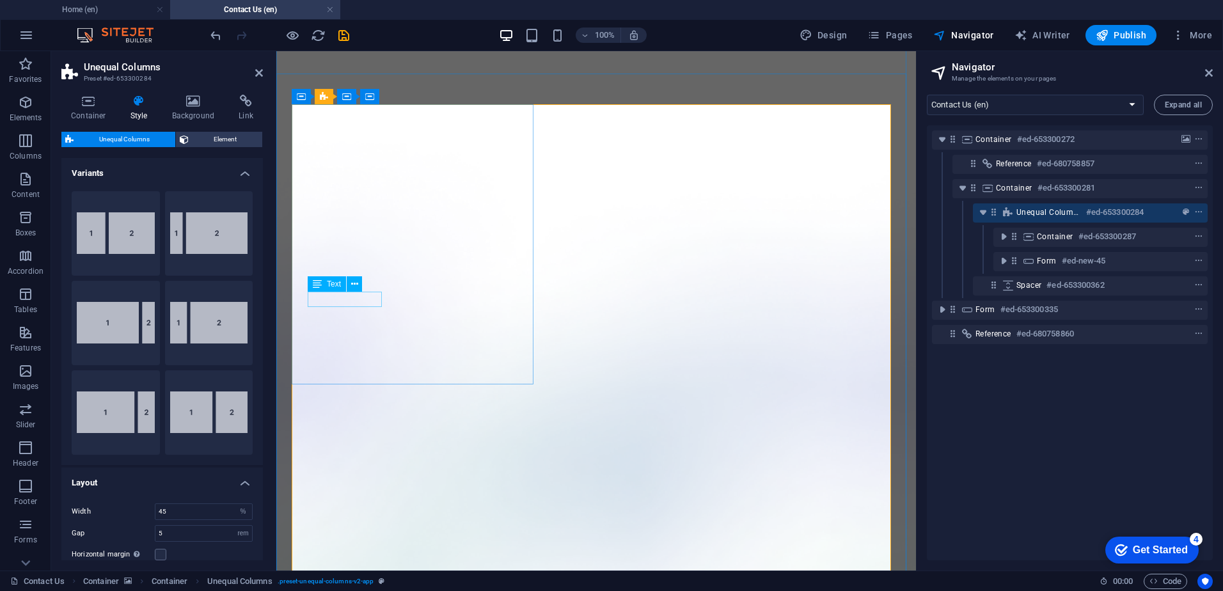
scroll to position [0, 0]
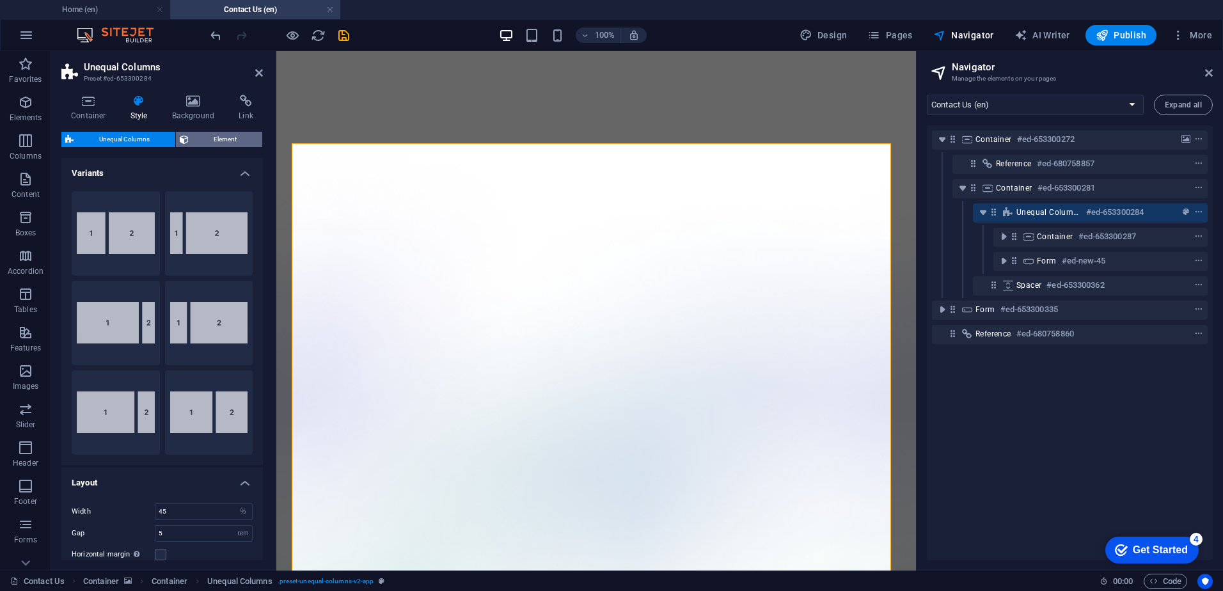
click at [247, 135] on span "Element" at bounding box center [226, 139] width 67 height 15
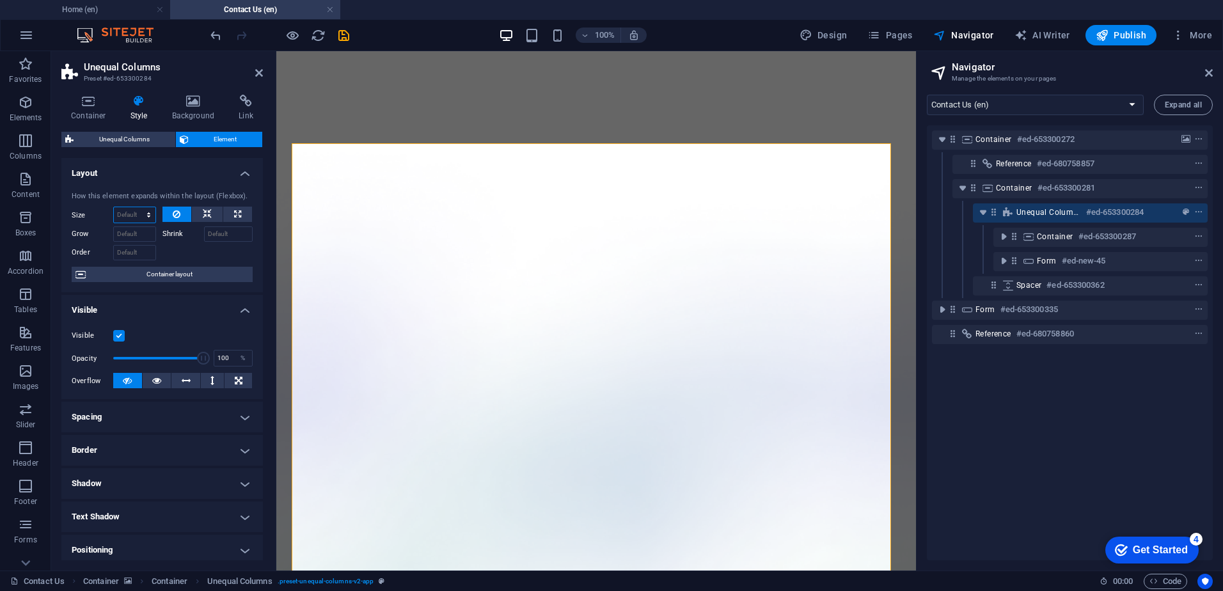
click at [139, 212] on select "Default auto px % 1/1 1/2 1/3 1/4 1/5 1/6 1/7 1/8 1/9 1/10" at bounding box center [135, 214] width 42 height 15
click at [114, 207] on select "Default auto px % 1/1 1/2 1/3 1/4 1/5 1/6 1/7 1/8 1/9 1/10" at bounding box center [135, 214] width 42 height 15
click at [145, 210] on select "Default auto px % 1/1 1/2 1/3 1/4 1/5 1/6 1/7 1/8 1/9 1/10" at bounding box center [135, 214] width 42 height 15
click at [114, 207] on select "Default auto px % 1/1 1/2 1/3 1/4 1/5 1/6 1/7 1/8 1/9 1/10" at bounding box center [135, 214] width 42 height 15
select select "DISABLED_OPTION_VALUE"
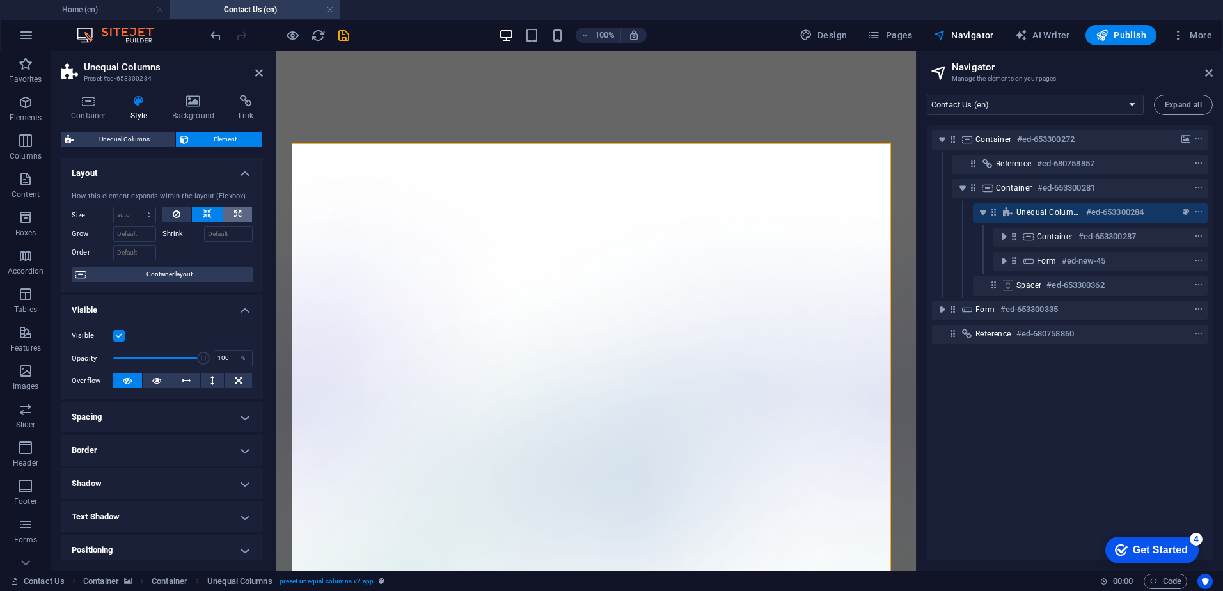
click at [237, 209] on icon at bounding box center [237, 214] width 7 height 15
type input "100"
select select "%"
click at [203, 217] on icon at bounding box center [207, 214] width 9 height 15
select select "DISABLED_OPTION_VALUE"
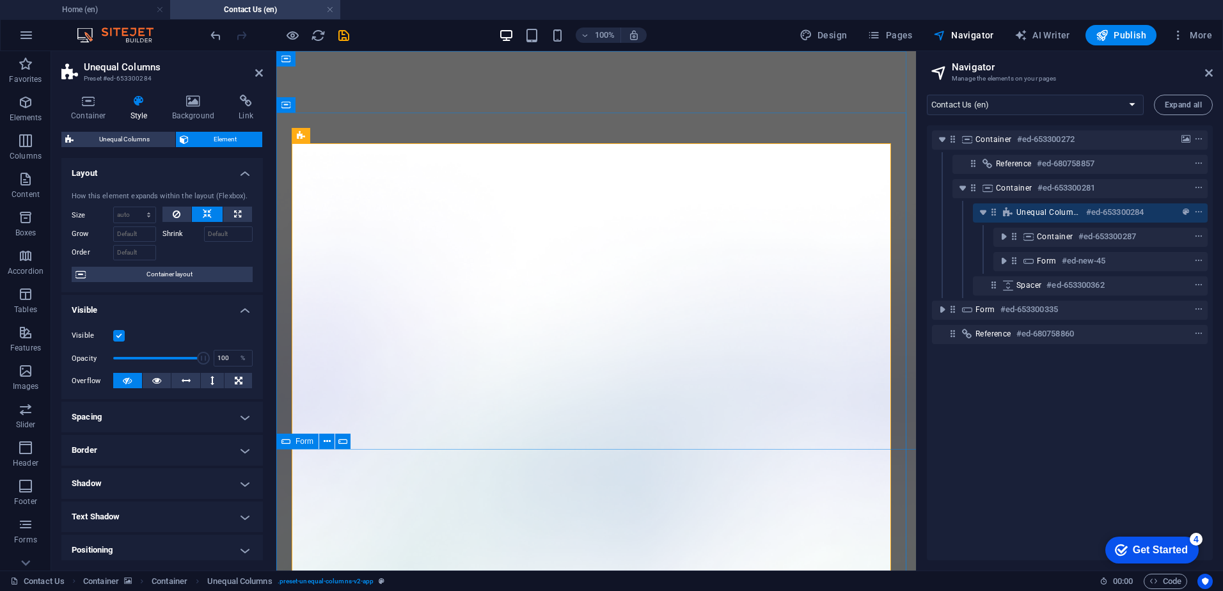
click at [287, 445] on icon at bounding box center [285, 441] width 9 height 15
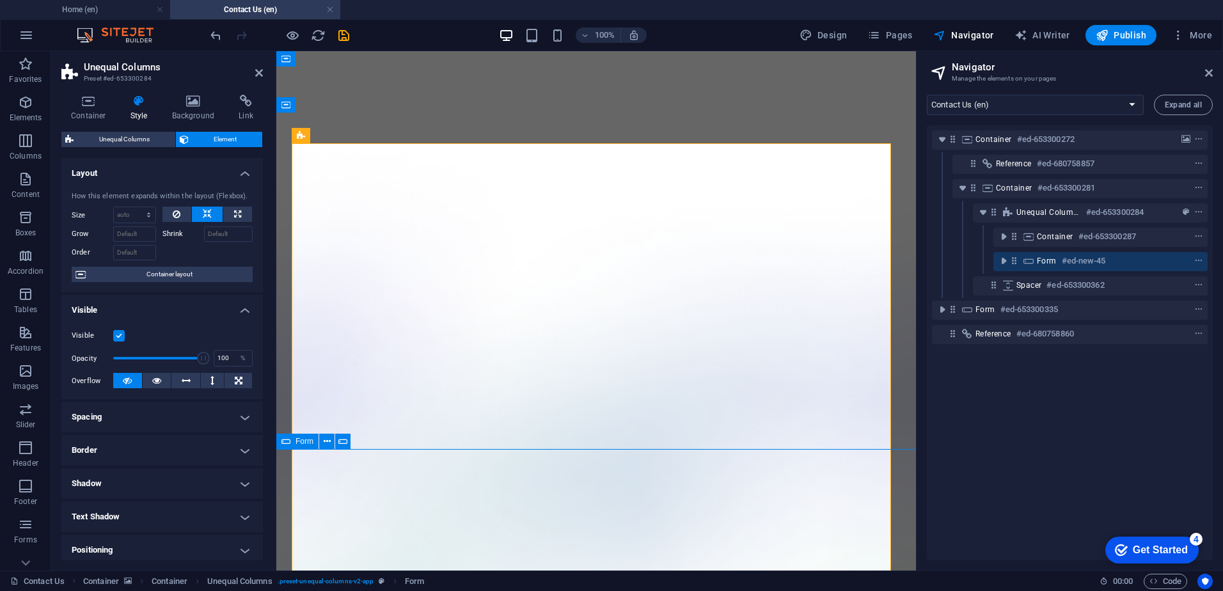
click at [287, 445] on icon at bounding box center [285, 441] width 9 height 15
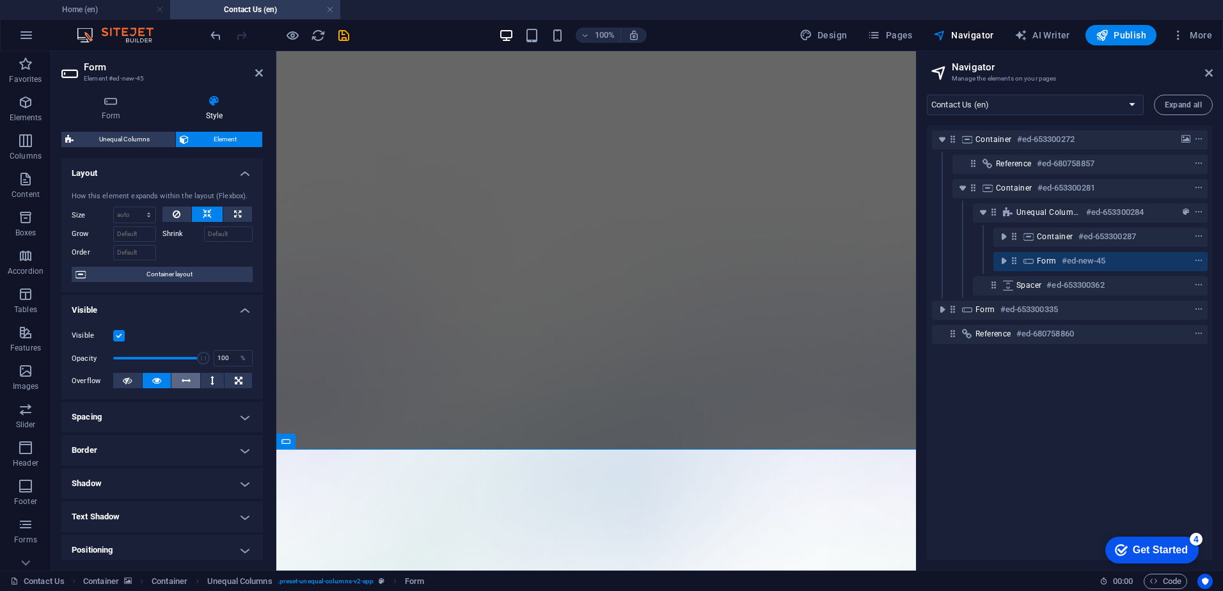
click at [187, 385] on icon at bounding box center [186, 380] width 9 height 15
click at [161, 377] on button at bounding box center [157, 380] width 29 height 15
click at [210, 378] on icon at bounding box center [212, 380] width 4 height 15
click at [153, 383] on icon at bounding box center [156, 380] width 9 height 15
drag, startPoint x: 201, startPoint y: 358, endPoint x: 132, endPoint y: 359, distance: 69.1
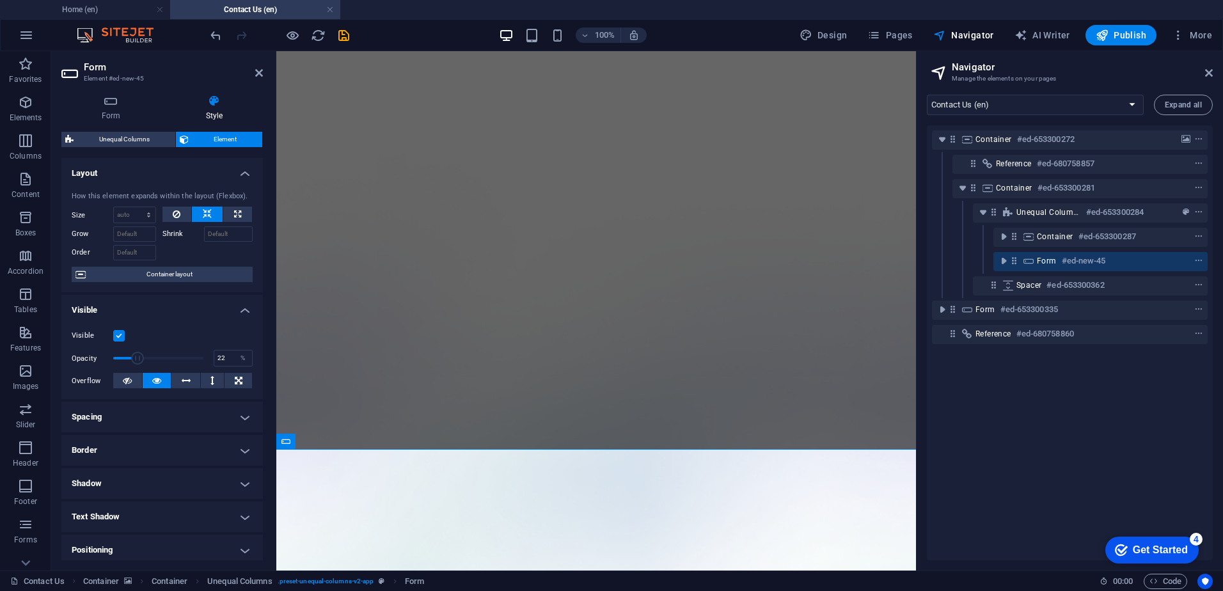
click at [132, 359] on span at bounding box center [137, 358] width 13 height 13
drag, startPoint x: 411, startPoint y: 407, endPoint x: 306, endPoint y: 348, distance: 120.6
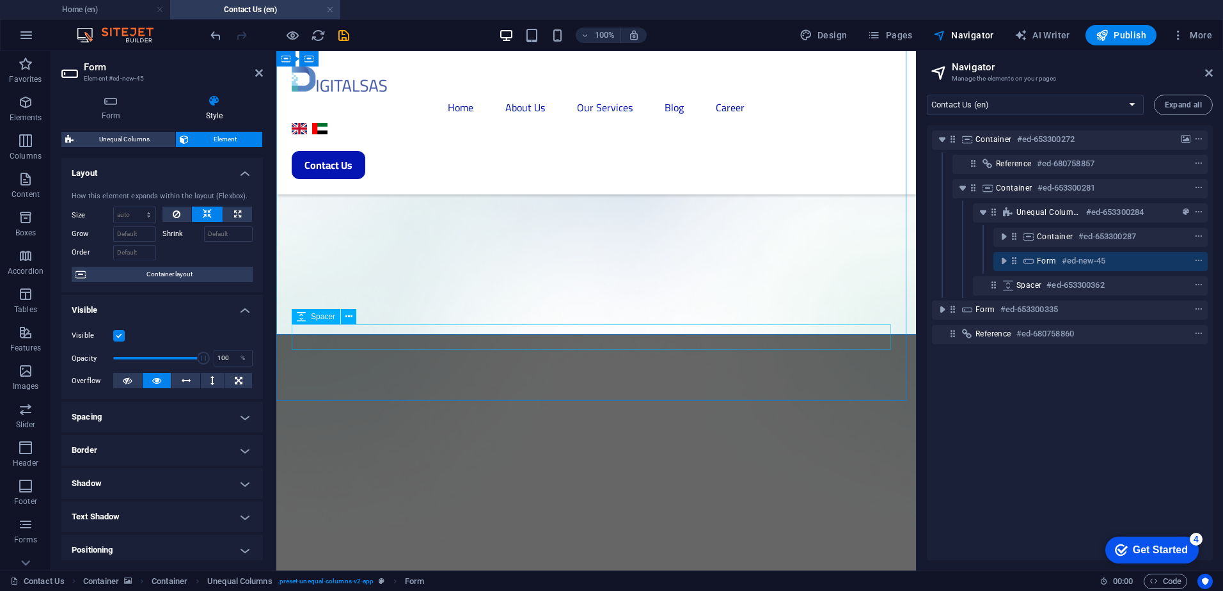
scroll to position [320, 0]
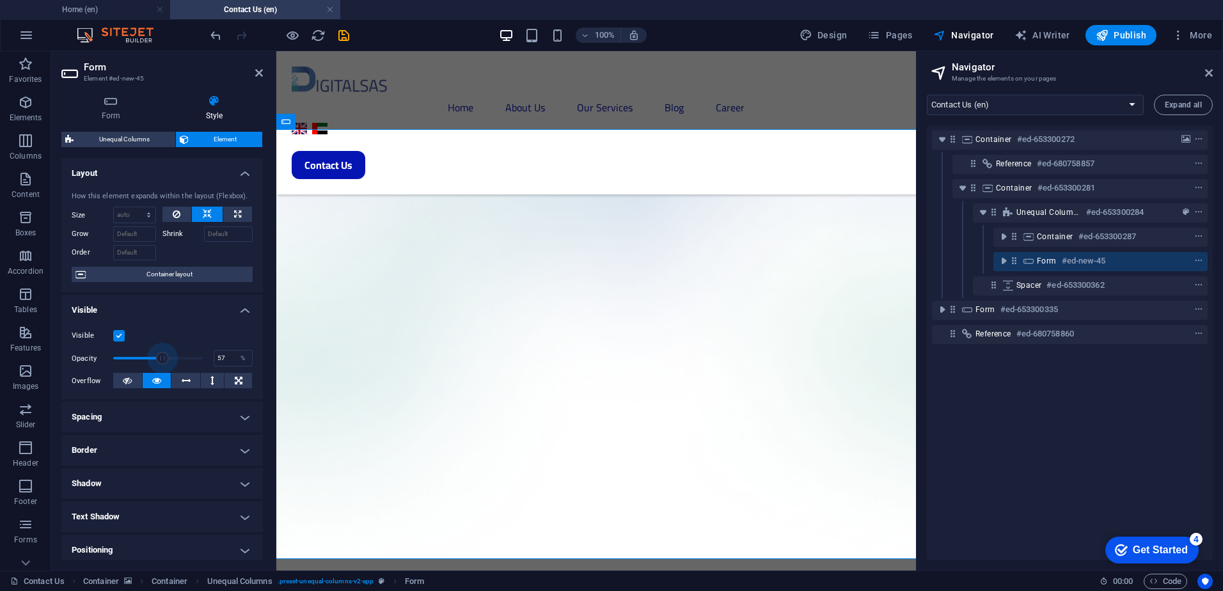
click at [163, 425] on h4 "Spacing" at bounding box center [161, 417] width 201 height 31
type input "56.99"
click at [164, 412] on h4 "Spacing" at bounding box center [161, 413] width 201 height 23
click at [127, 207] on div "Default auto px % 1/1 1/2 1/3 1/4 1/5 1/6 1/7 1/8 1/9 1/10" at bounding box center [134, 215] width 43 height 17
click at [129, 207] on div "Default auto px % 1/1 1/2 1/3 1/4 1/5 1/6 1/7 1/8 1/9 1/10" at bounding box center [134, 215] width 43 height 17
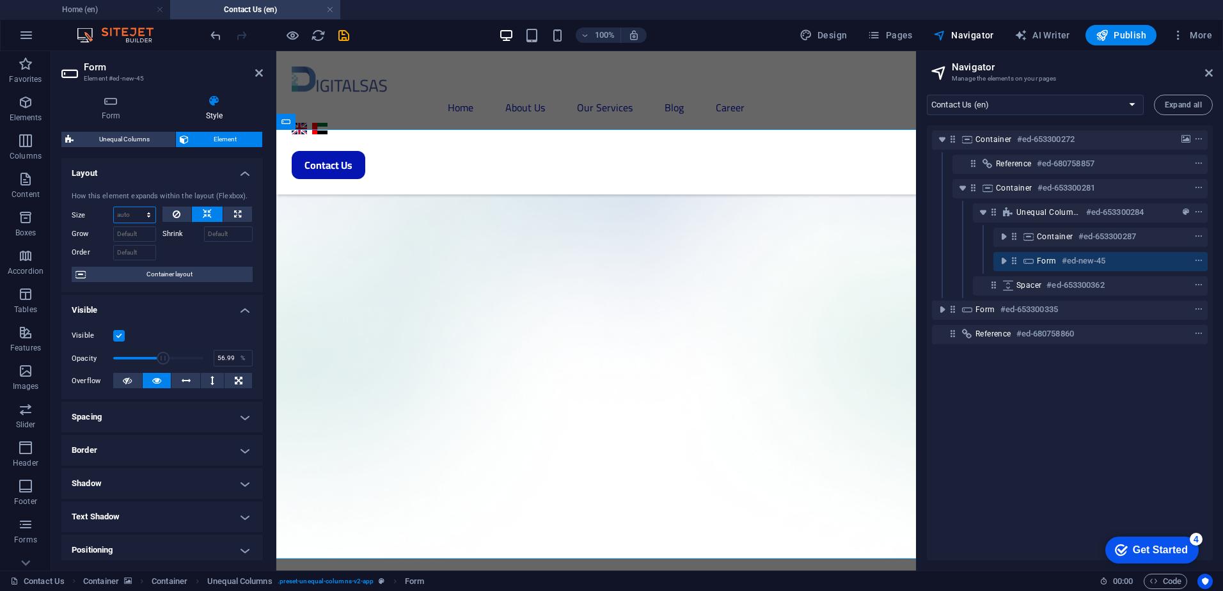
click at [130, 212] on select "Default auto px % 1/1 1/2 1/3 1/4 1/5 1/6 1/7 1/8 1/9 1/10" at bounding box center [135, 214] width 42 height 15
click at [114, 207] on select "Default auto px % 1/1 1/2 1/3 1/4 1/5 1/6 1/7 1/8 1/9 1/10" at bounding box center [135, 214] width 42 height 15
select select "DISABLED_OPTION_VALUE"
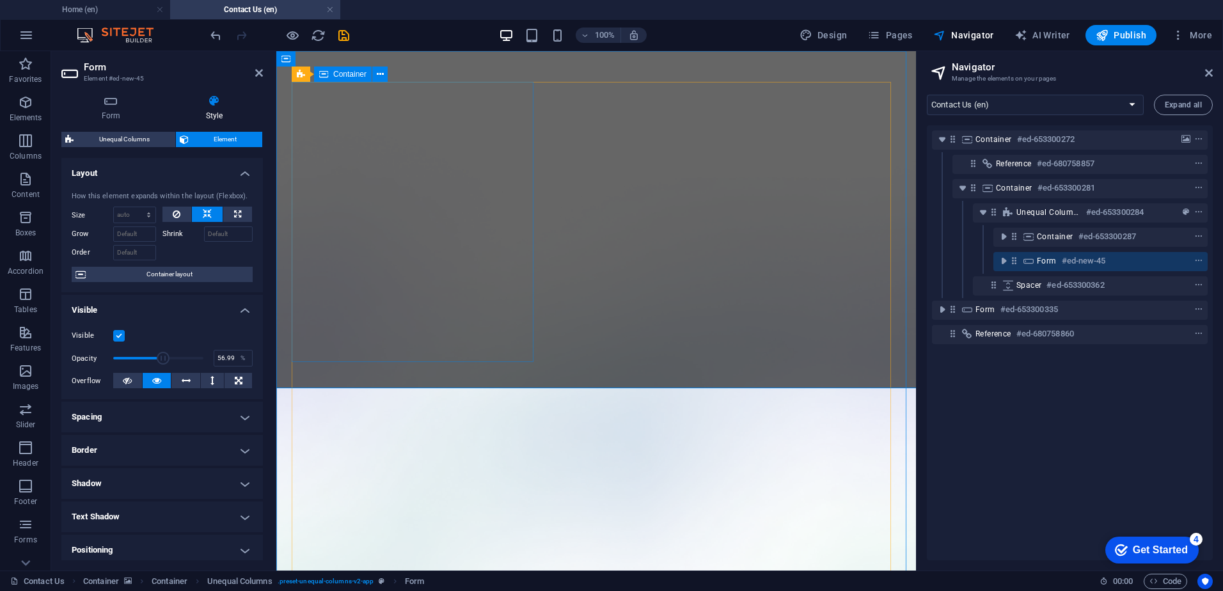
scroll to position [0, 0]
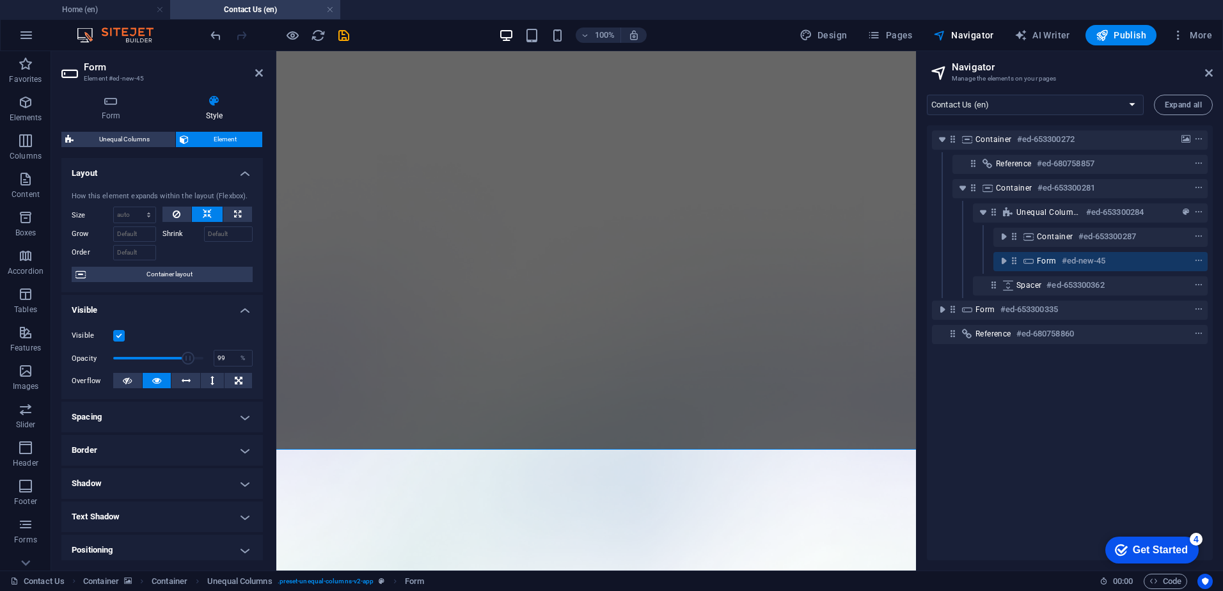
type input "100"
drag, startPoint x: 163, startPoint y: 354, endPoint x: 233, endPoint y: 354, distance: 70.4
click at [233, 354] on div "Opacity 100 %" at bounding box center [162, 358] width 181 height 19
click at [131, 216] on select "Default auto px % 1/1 1/2 1/3 1/4 1/5 1/6 1/7 1/8 1/9 1/10" at bounding box center [135, 214] width 42 height 15
select select "px"
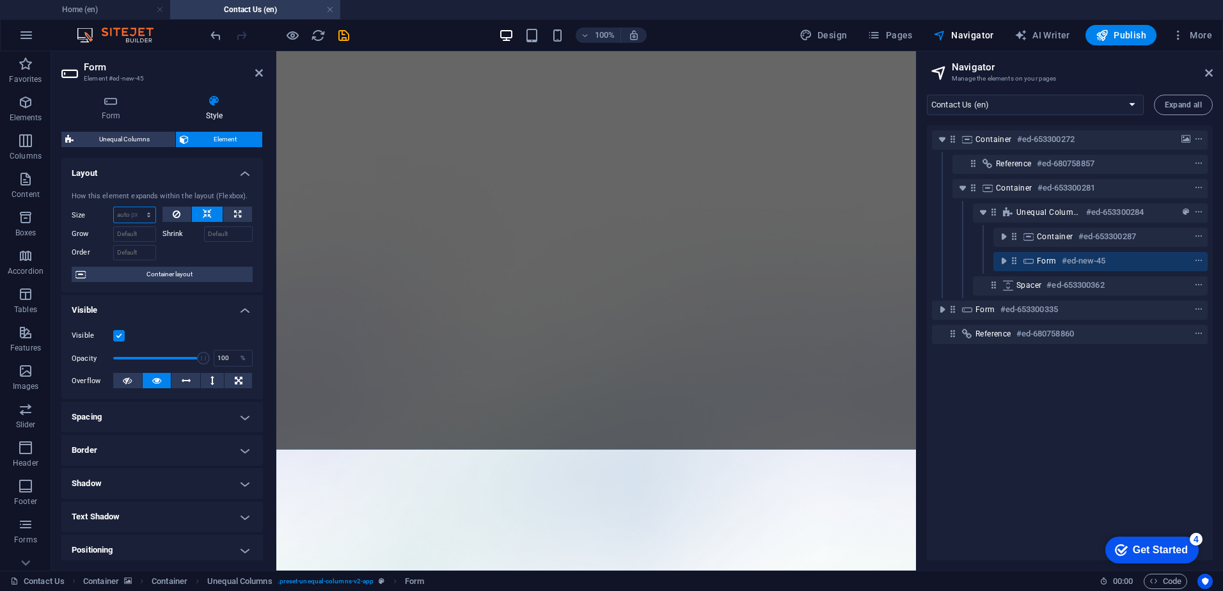
click at [136, 207] on select "Default auto px % 1/1 1/2 1/3 1/4 1/5 1/6 1/7 1/8 1/9 1/10" at bounding box center [135, 214] width 42 height 15
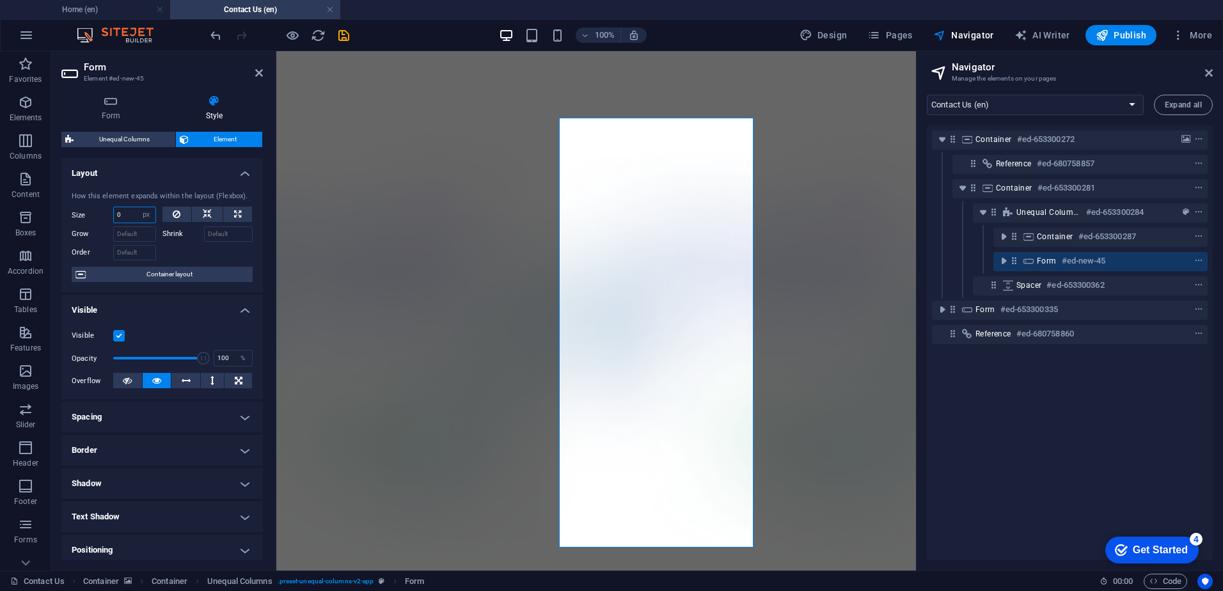
click at [134, 216] on input "0" at bounding box center [135, 214] width 42 height 15
click at [121, 216] on input "45" at bounding box center [135, 214] width 42 height 15
type input "100"
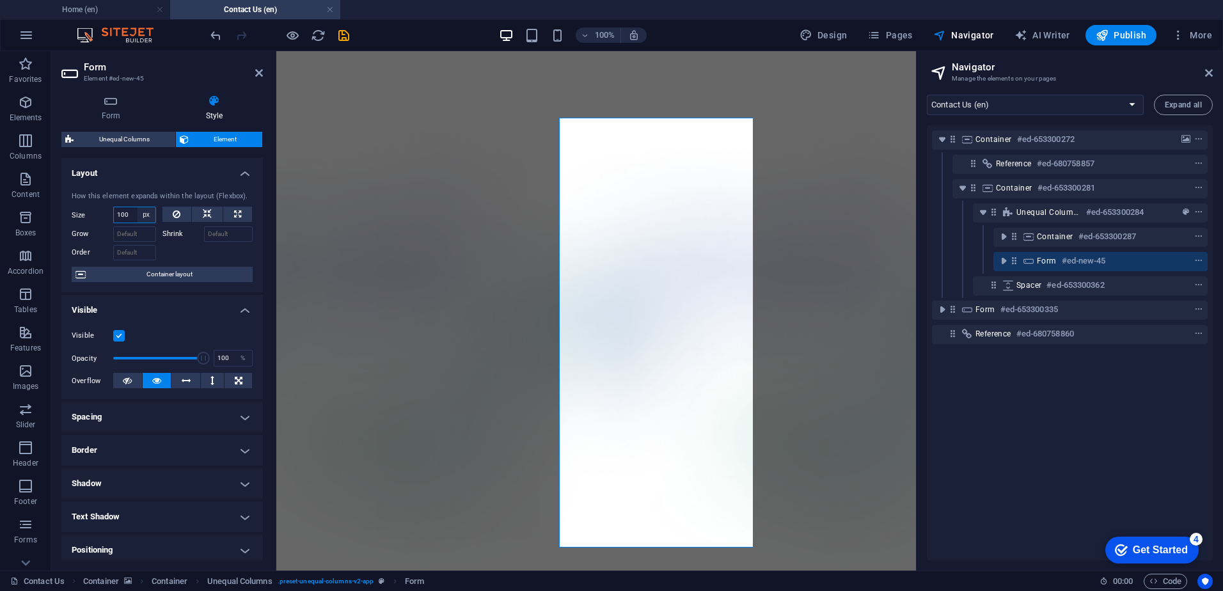
click at [139, 216] on select "Default auto px % 1/1 1/2 1/3 1/4 1/5 1/6 1/7 1/8 1/9 1/10" at bounding box center [147, 214] width 18 height 15
select select "%"
click at [138, 207] on select "Default auto px % 1/1 1/2 1/3 1/4 1/5 1/6 1/7 1/8 1/9 1/10" at bounding box center [147, 214] width 18 height 15
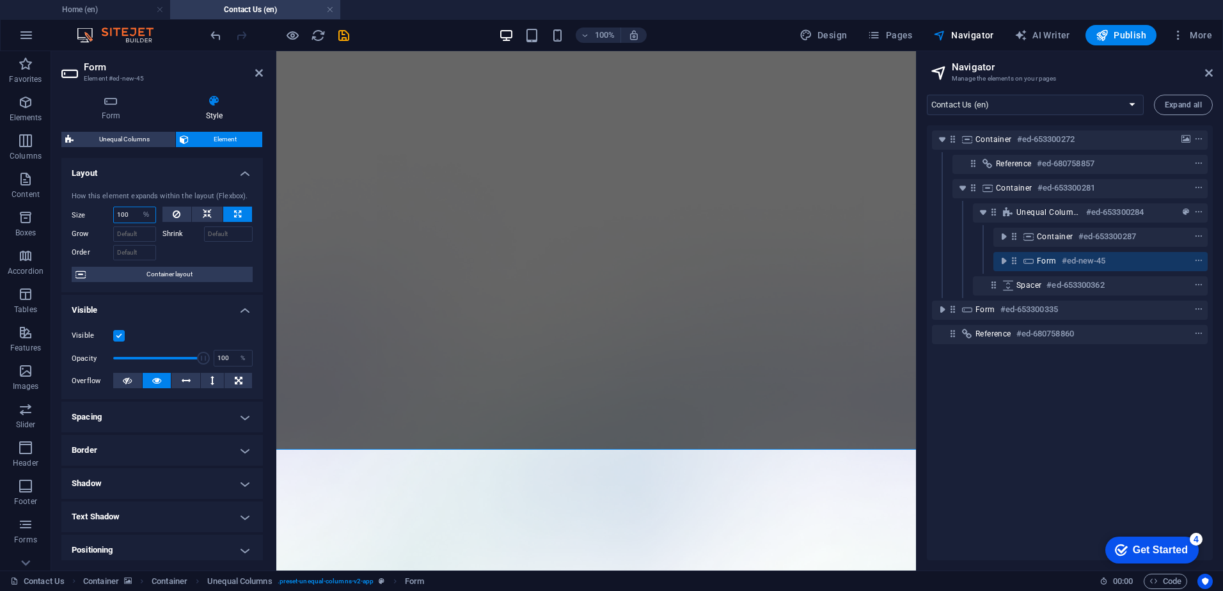
click at [131, 215] on input "100" at bounding box center [135, 214] width 42 height 15
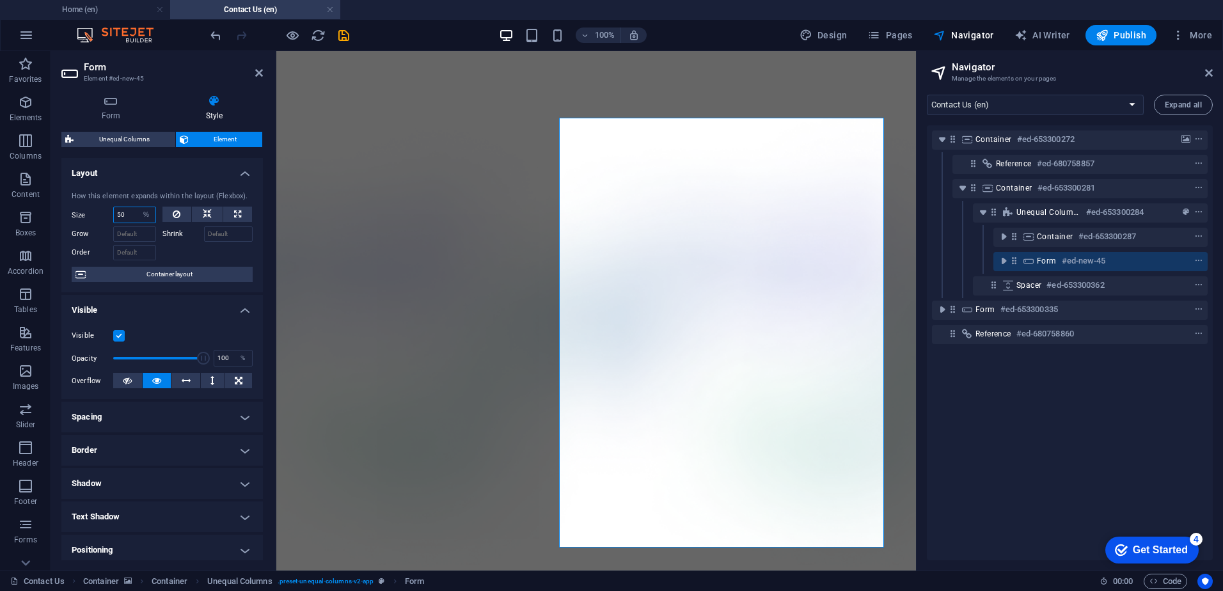
click at [125, 218] on input "50" at bounding box center [135, 214] width 42 height 15
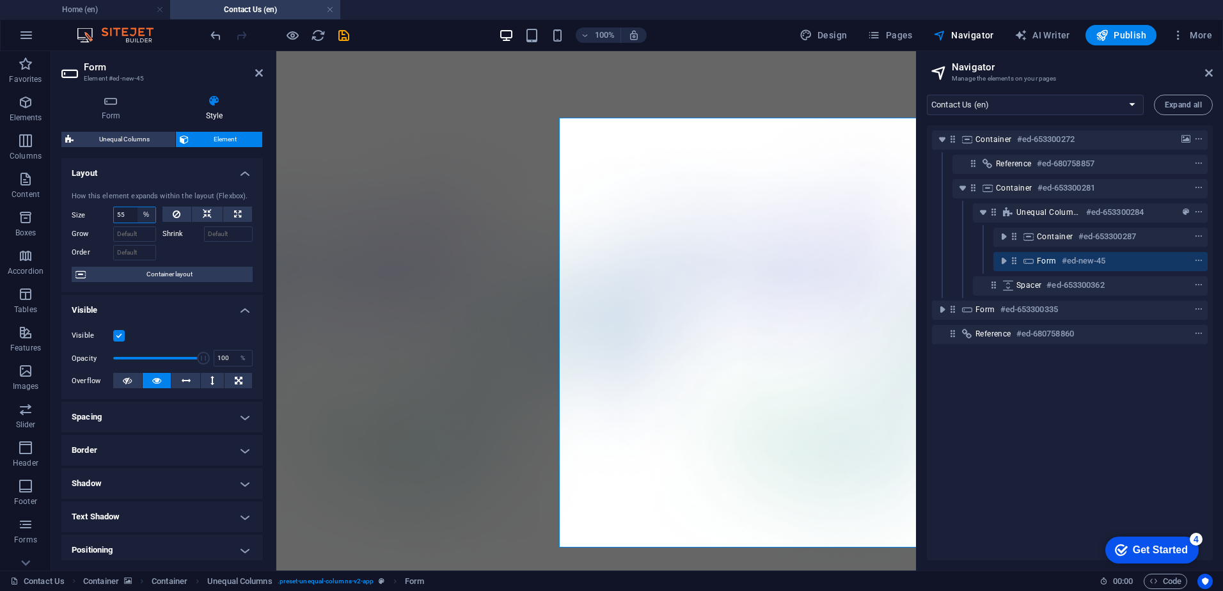
click at [143, 213] on select "Default auto px % 1/1 1/2 1/3 1/4 1/5 1/6 1/7 1/8 1/9 1/10" at bounding box center [147, 214] width 18 height 15
click at [123, 216] on input "55" at bounding box center [135, 214] width 42 height 15
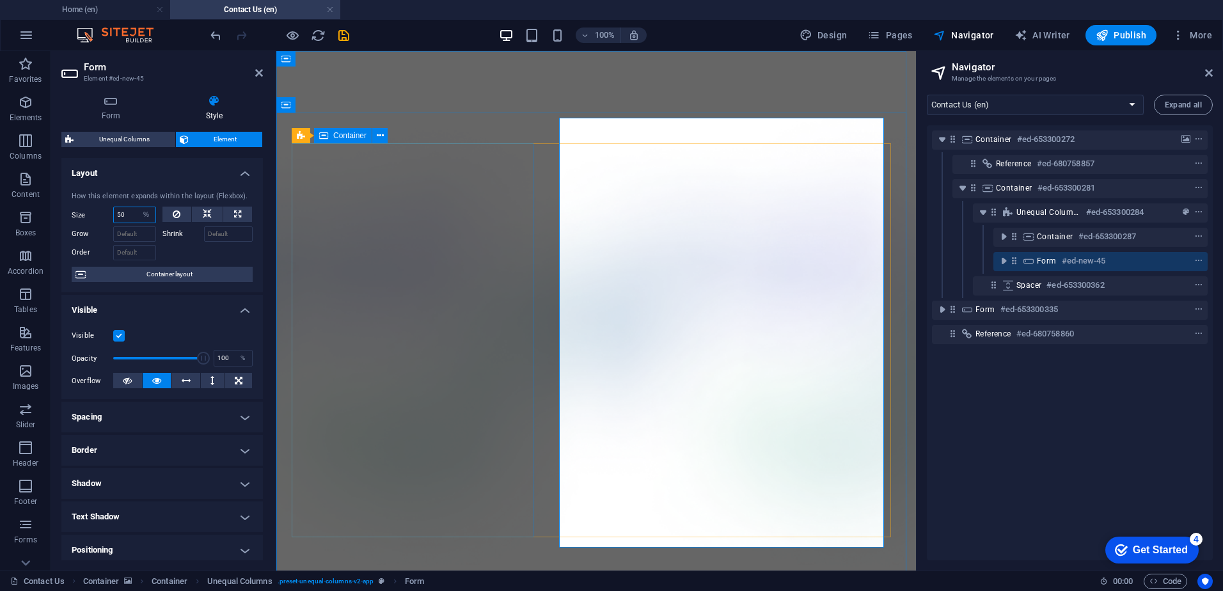
type input "50"
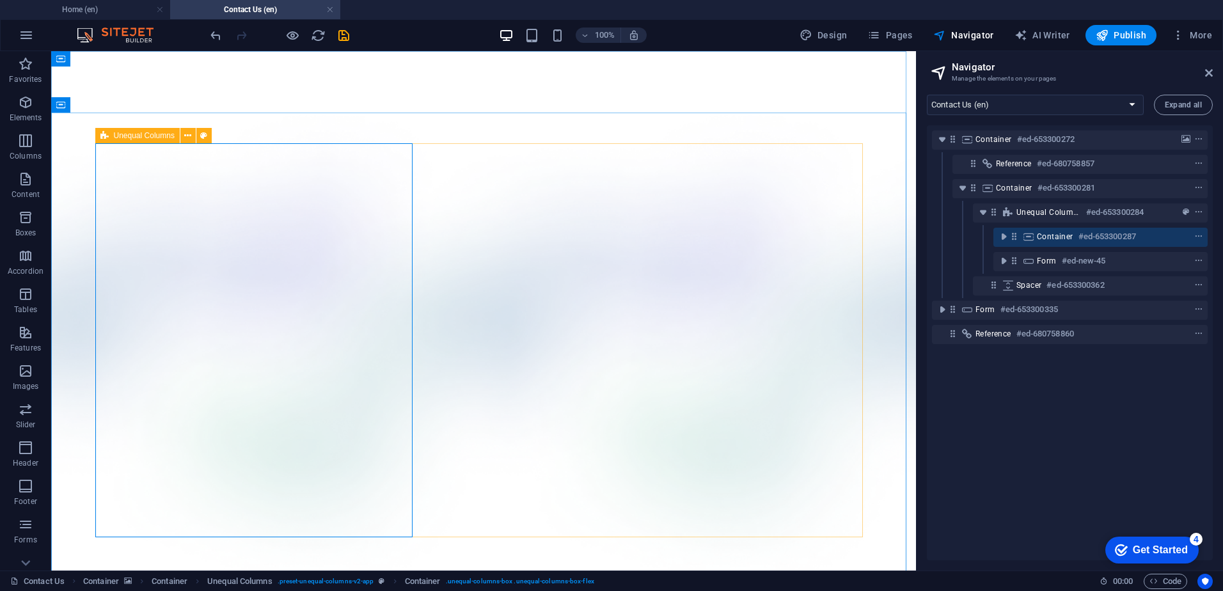
click at [105, 132] on icon at bounding box center [104, 135] width 8 height 15
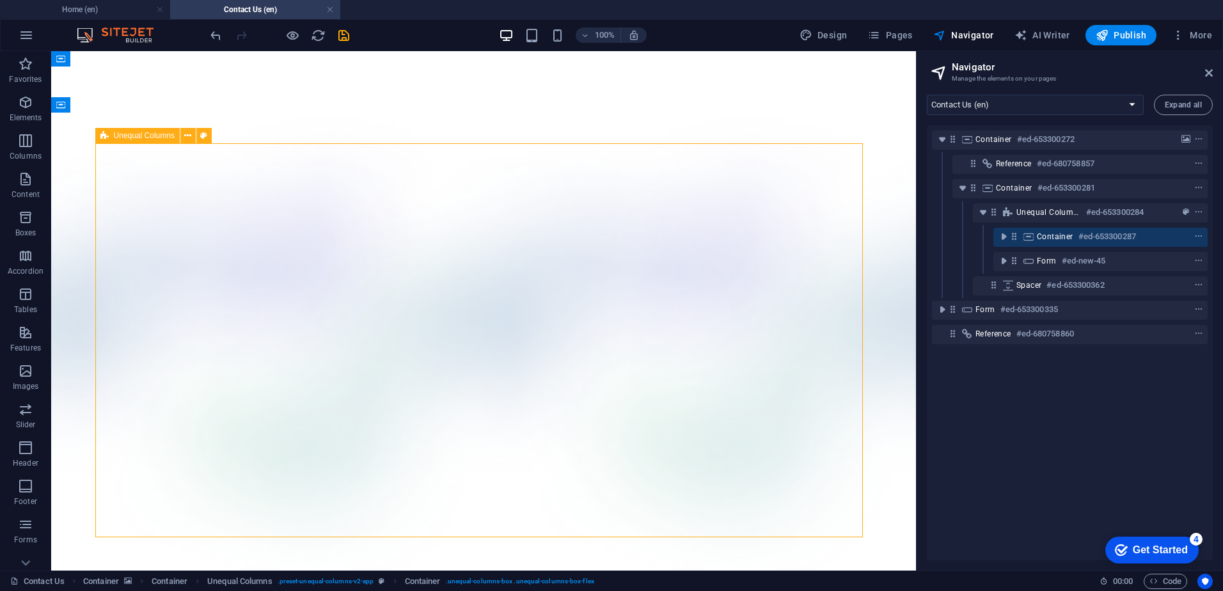
click at [105, 132] on icon at bounding box center [104, 135] width 8 height 15
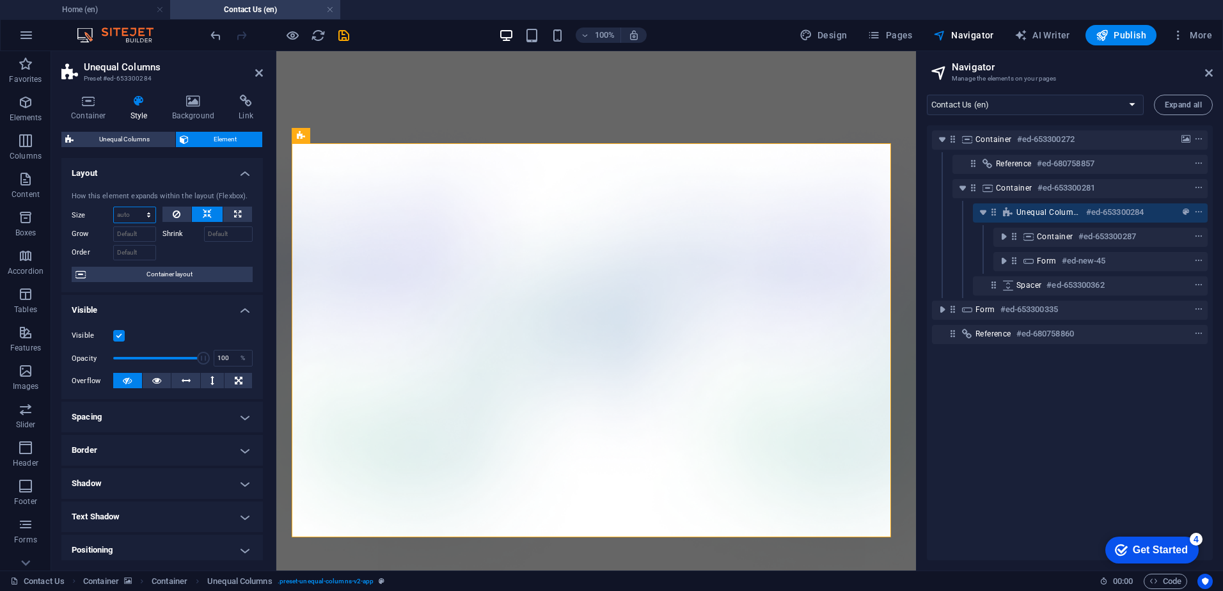
click at [130, 212] on select "Default auto px % 1/1 1/2 1/3 1/4 1/5 1/6 1/7 1/8 1/9 1/10" at bounding box center [135, 214] width 42 height 15
select select "%"
click at [136, 207] on select "Default auto px % 1/1 1/2 1/3 1/4 1/5 1/6 1/7 1/8 1/9 1/10" at bounding box center [135, 214] width 42 height 15
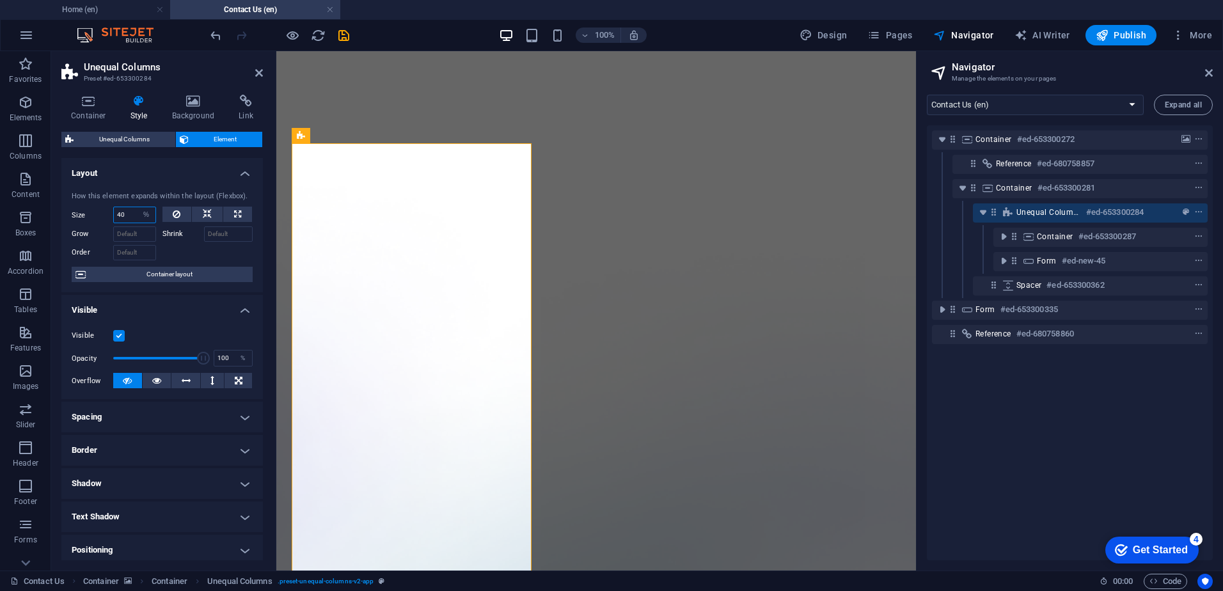
click at [127, 216] on input "40" at bounding box center [135, 214] width 42 height 15
type input "40"
click at [145, 214] on select "Default auto px % 1/1 1/2 1/3 1/4 1/5 1/6 1/7 1/8 1/9 1/10" at bounding box center [147, 214] width 18 height 15
select select "spa2vhn8h78"
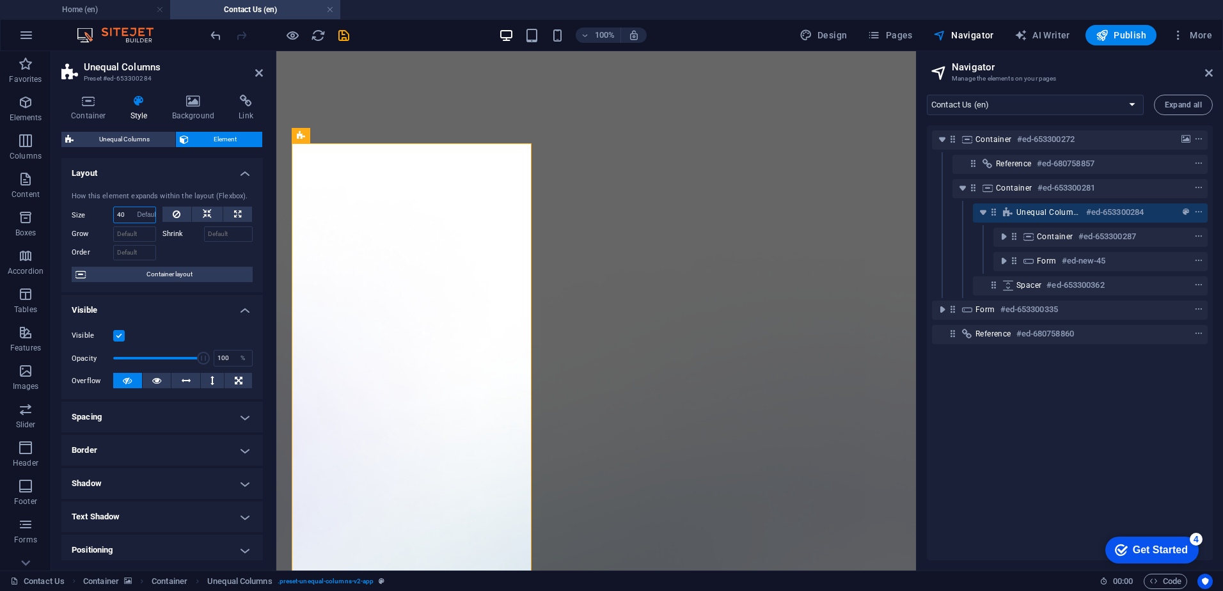
click at [138, 207] on select "Default auto px % 1/1 1/2 1/3 1/4 1/5 1/6 1/7 1/8 1/9 1/10" at bounding box center [147, 214] width 18 height 15
select select "DISABLED_OPTION_VALUE"
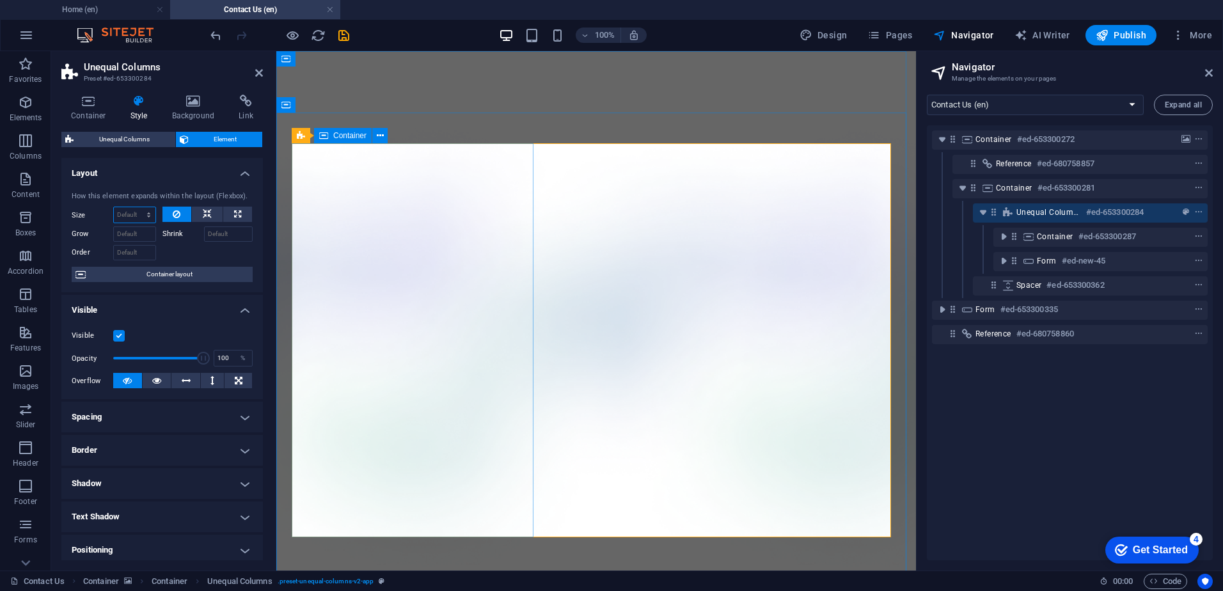
click at [323, 135] on icon at bounding box center [323, 135] width 9 height 15
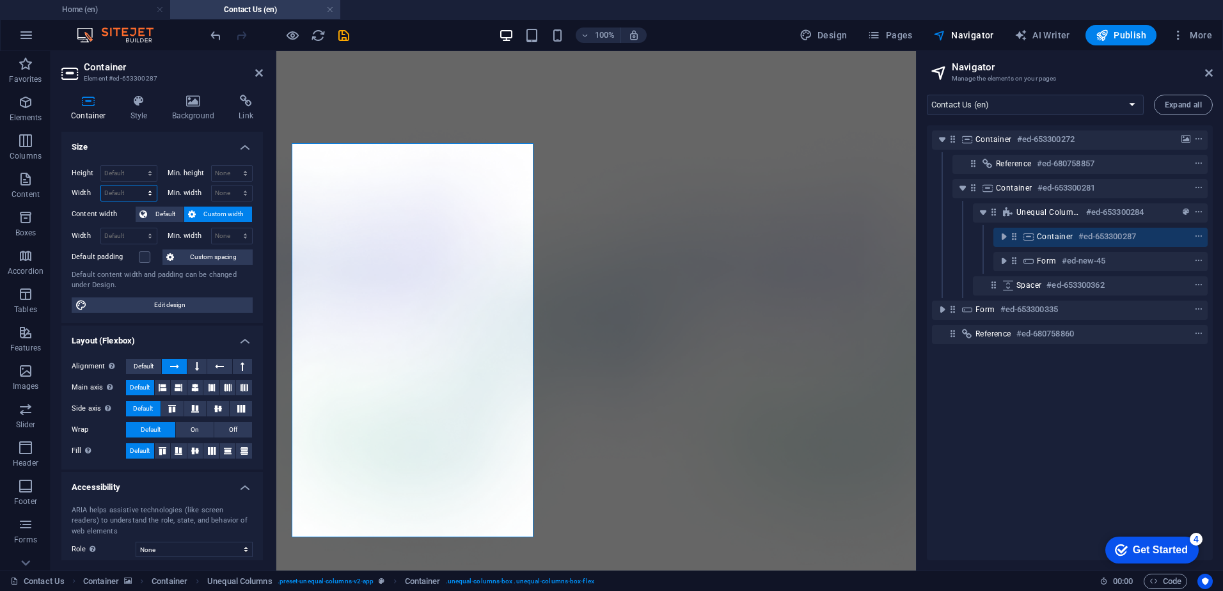
click at [134, 187] on select "Default px rem % em vh vw" at bounding box center [129, 192] width 56 height 15
select select "%"
click at [137, 185] on select "Default px rem % em vh vw" at bounding box center [129, 192] width 56 height 15
click at [131, 191] on input "37.17" at bounding box center [129, 192] width 56 height 15
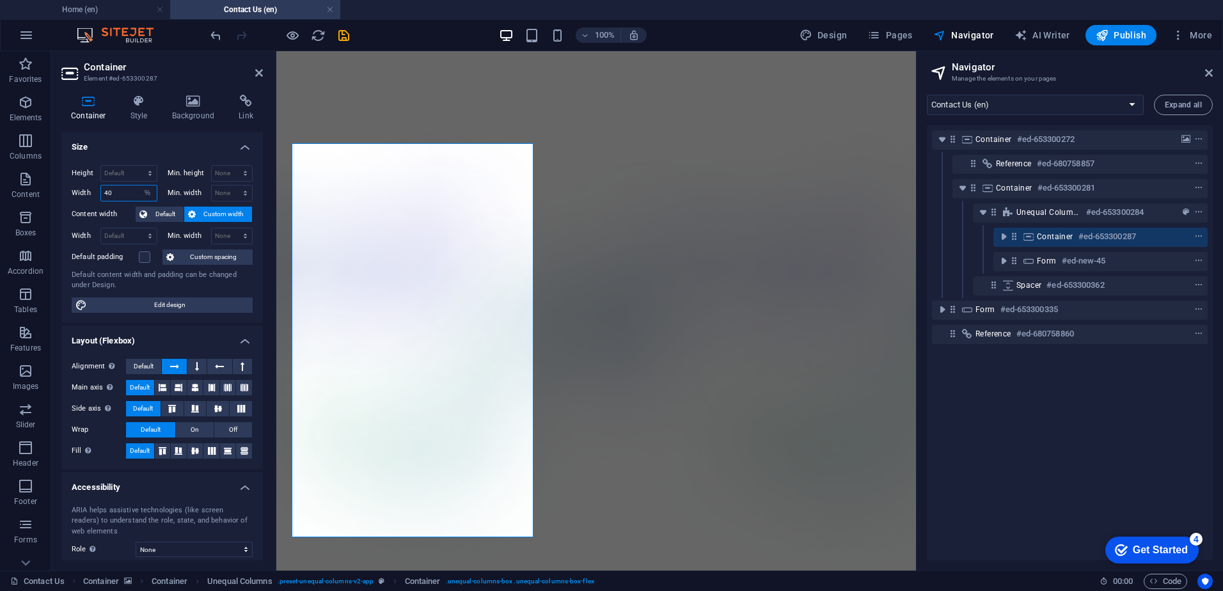
type input "40"
click at [175, 142] on h4 "Size" at bounding box center [161, 143] width 201 height 23
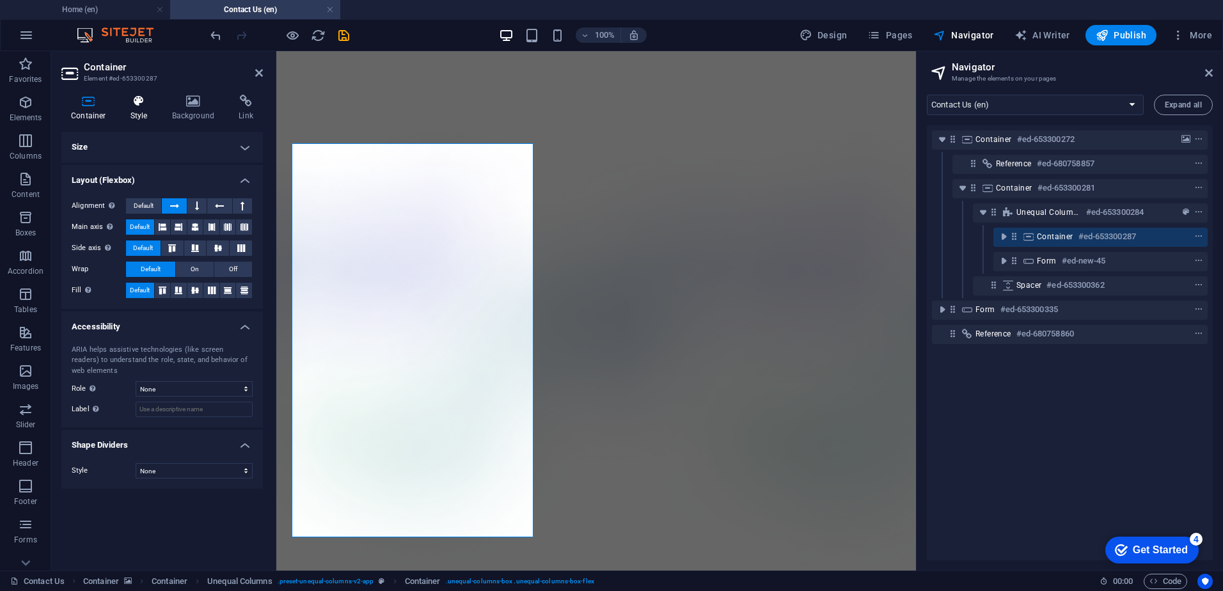
click at [130, 104] on icon at bounding box center [139, 101] width 36 height 13
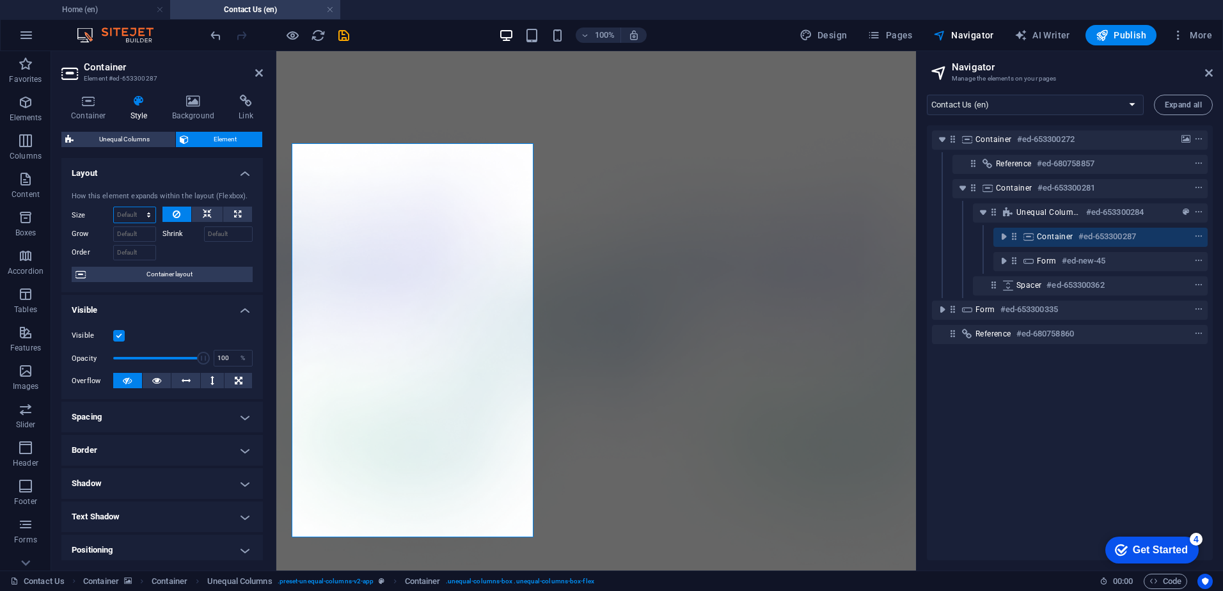
click at [138, 212] on select "Default auto px % 1/1 1/2 1/3 1/4 1/5 1/6 1/7 1/8 1/9 1/10" at bounding box center [135, 214] width 42 height 15
select select "%"
click at [136, 207] on select "Default auto px % 1/1 1/2 1/3 1/4 1/5 1/6 1/7 1/8 1/9 1/10" at bounding box center [135, 214] width 42 height 15
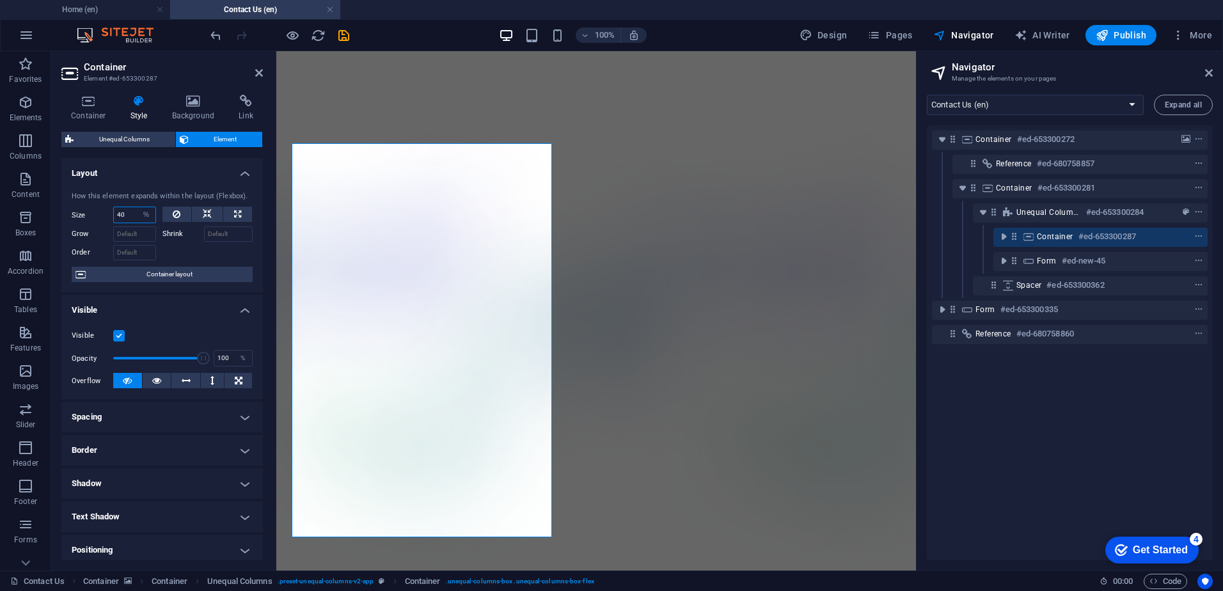
type input "40"
click at [164, 170] on h4 "Layout" at bounding box center [161, 169] width 201 height 23
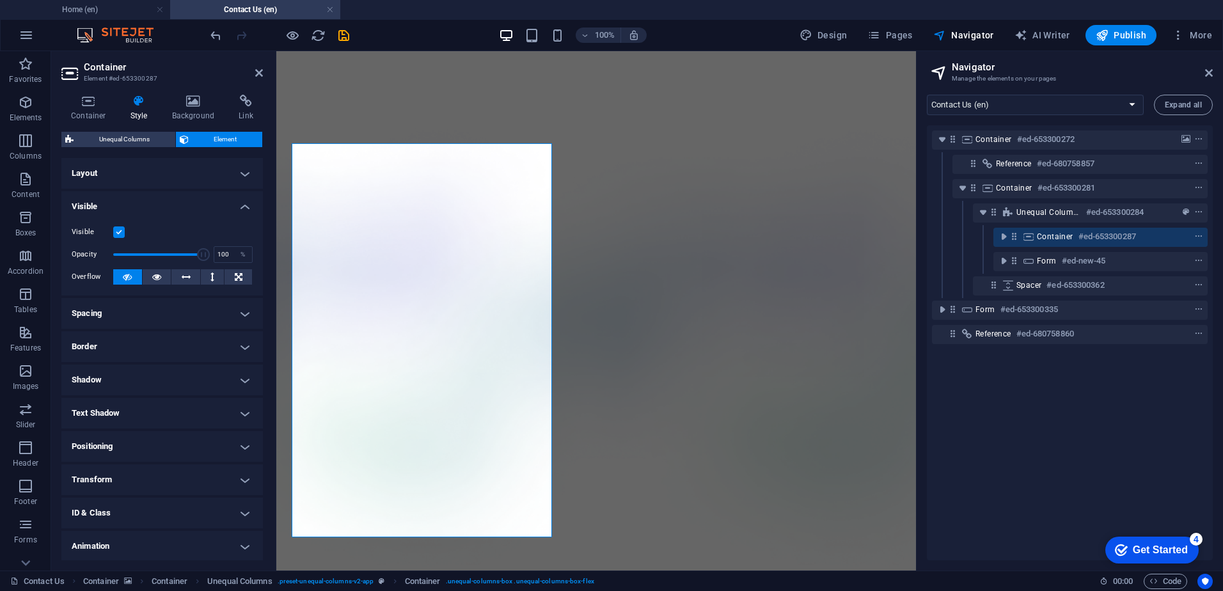
click at [164, 170] on h4 "Layout" at bounding box center [161, 173] width 201 height 31
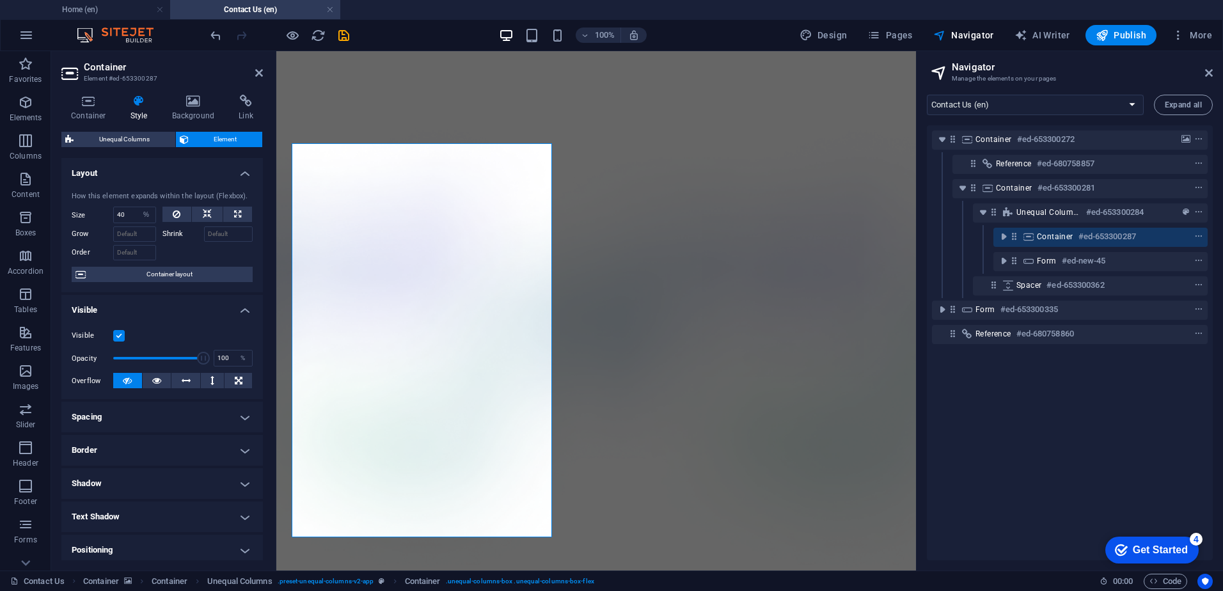
click at [164, 170] on h4 "Layout" at bounding box center [161, 169] width 201 height 23
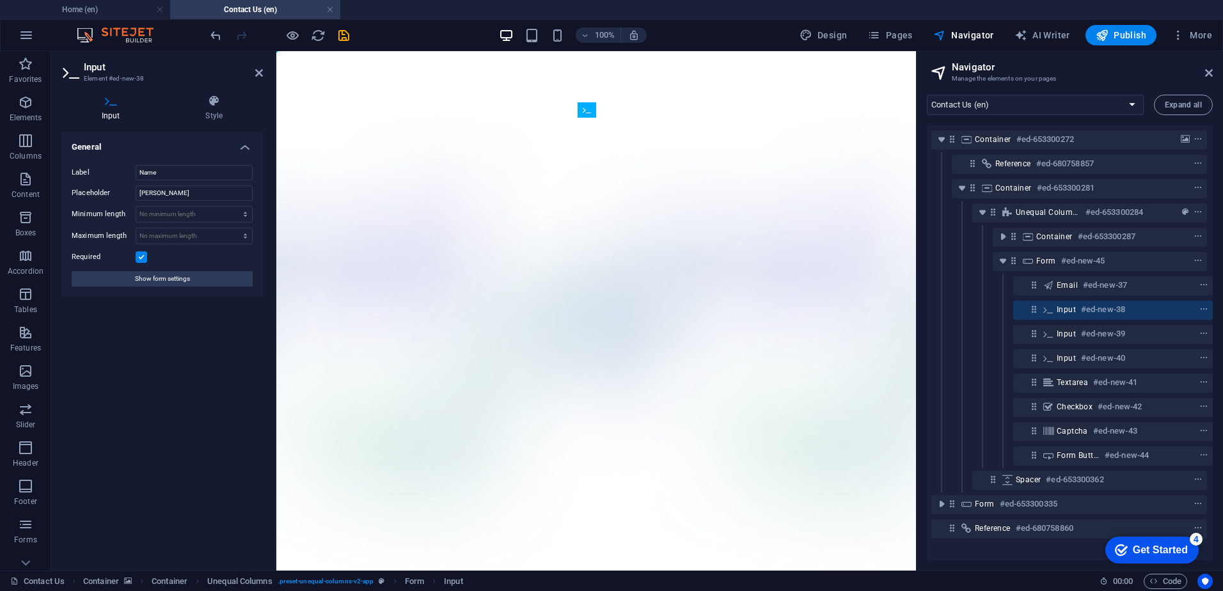
drag, startPoint x: 874, startPoint y: 220, endPoint x: 598, endPoint y: 129, distance: 291.1
drag, startPoint x: 872, startPoint y: 225, endPoint x: 600, endPoint y: 125, distance: 290.4
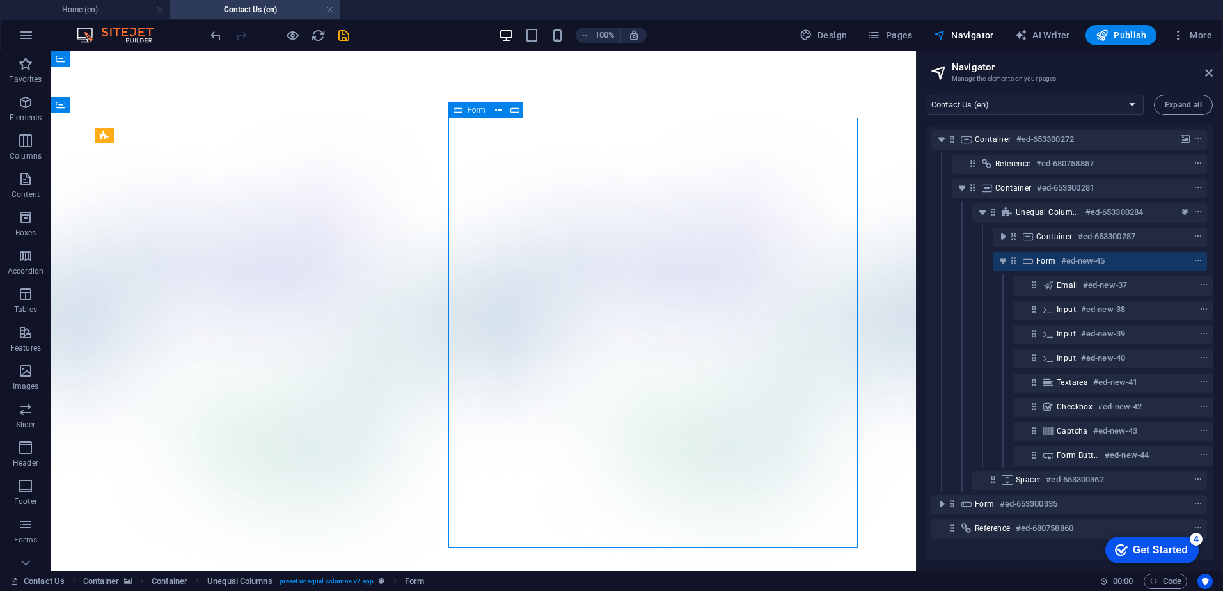
select select "%"
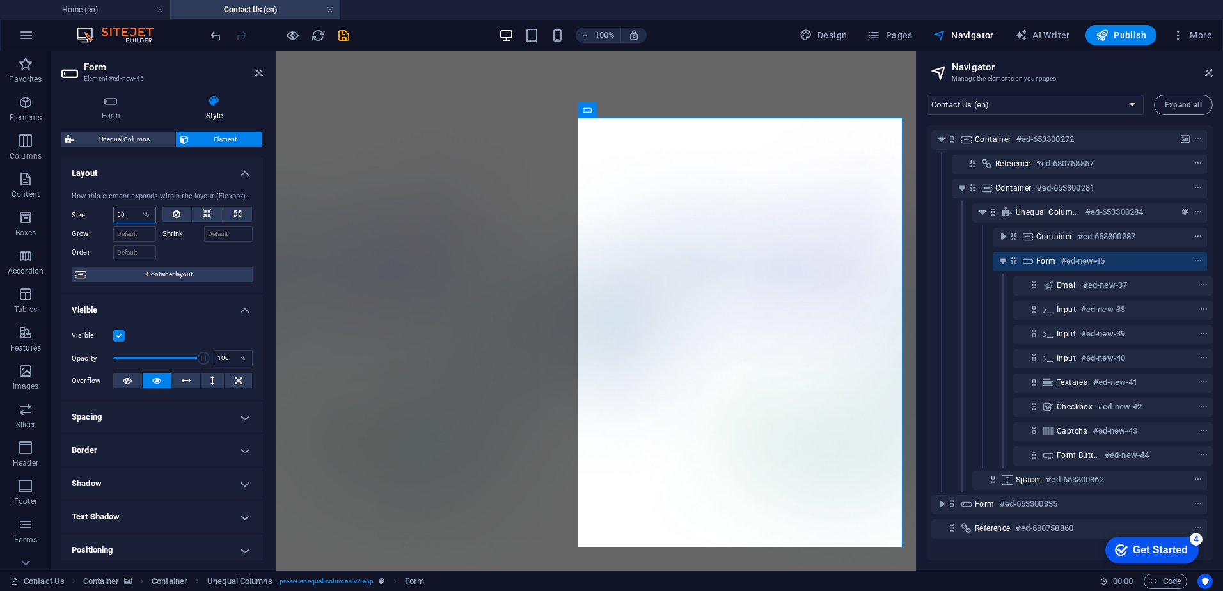
click at [118, 215] on input "50" at bounding box center [135, 214] width 42 height 15
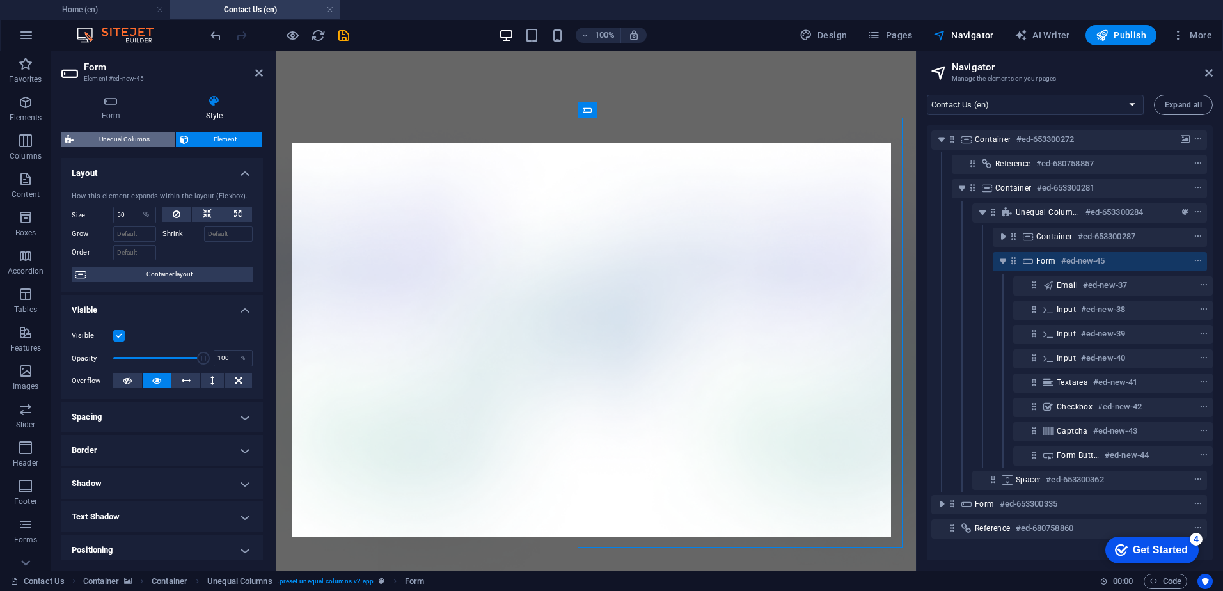
click at [138, 141] on span "Unequal Columns" at bounding box center [124, 139] width 94 height 15
select select "%"
select select "rem"
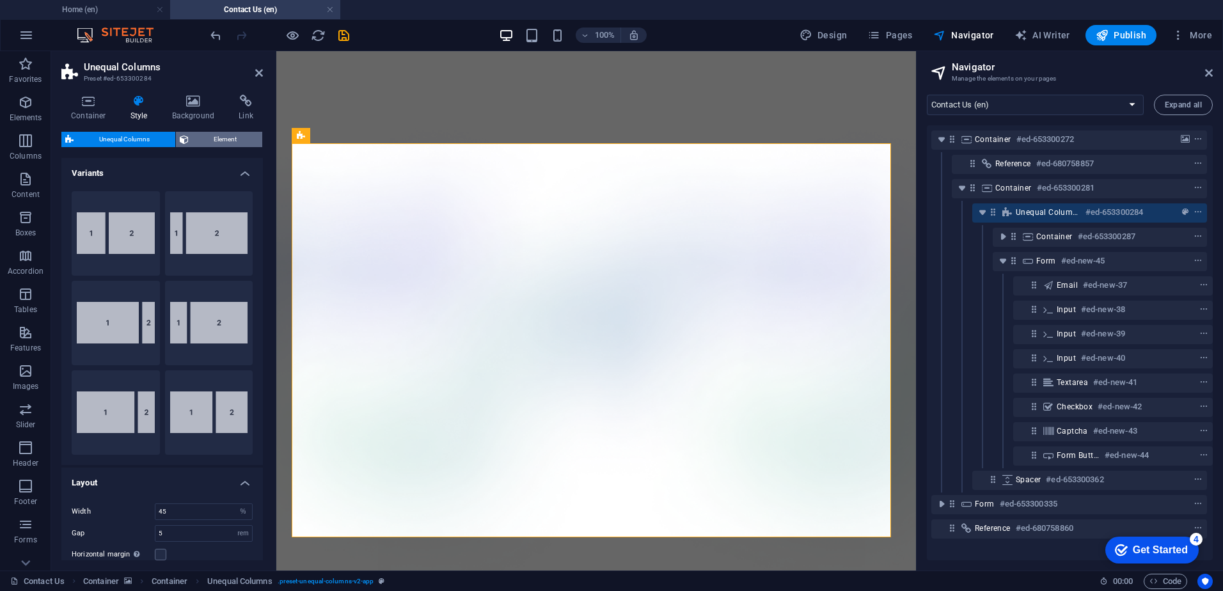
click at [237, 137] on span "Element" at bounding box center [226, 139] width 67 height 15
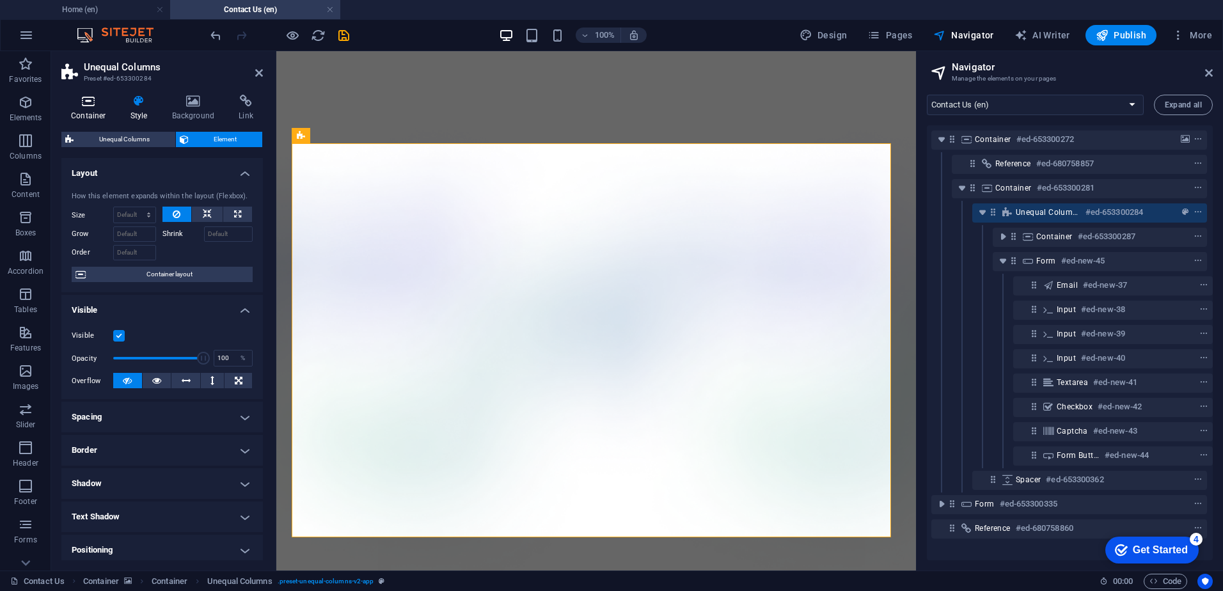
click at [88, 112] on h4 "Container" at bounding box center [90, 108] width 59 height 27
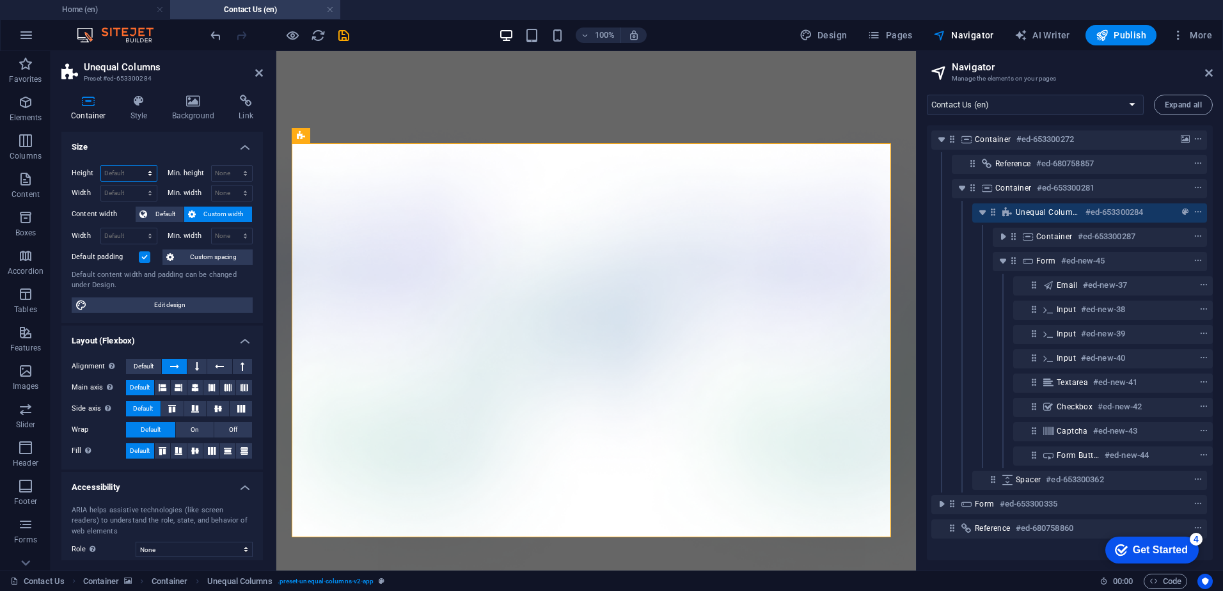
click at [143, 175] on select "Default px rem % vh vw" at bounding box center [129, 173] width 56 height 15
select select "%"
click at [137, 166] on select "Default px rem % vh vw" at bounding box center [129, 173] width 56 height 15
click at [135, 174] on input "112.99" at bounding box center [129, 173] width 56 height 15
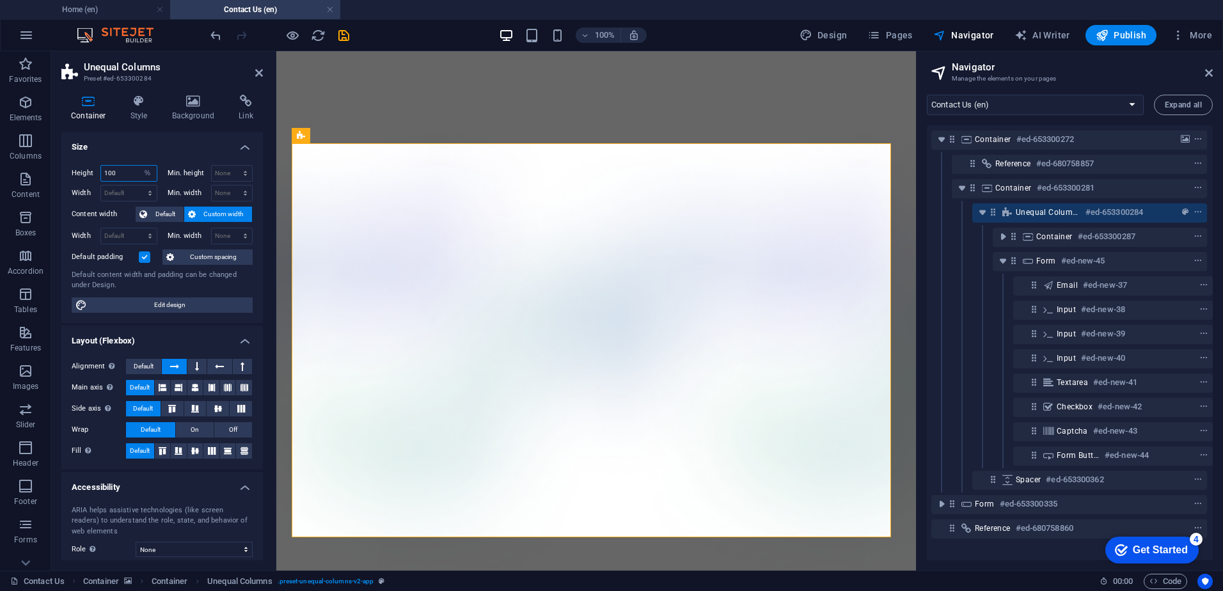
type input "100"
click at [117, 189] on select "Default px rem % em vh vw" at bounding box center [129, 192] width 56 height 15
select select "%"
click at [137, 185] on select "Default px rem % em vh vw" at bounding box center [129, 192] width 56 height 15
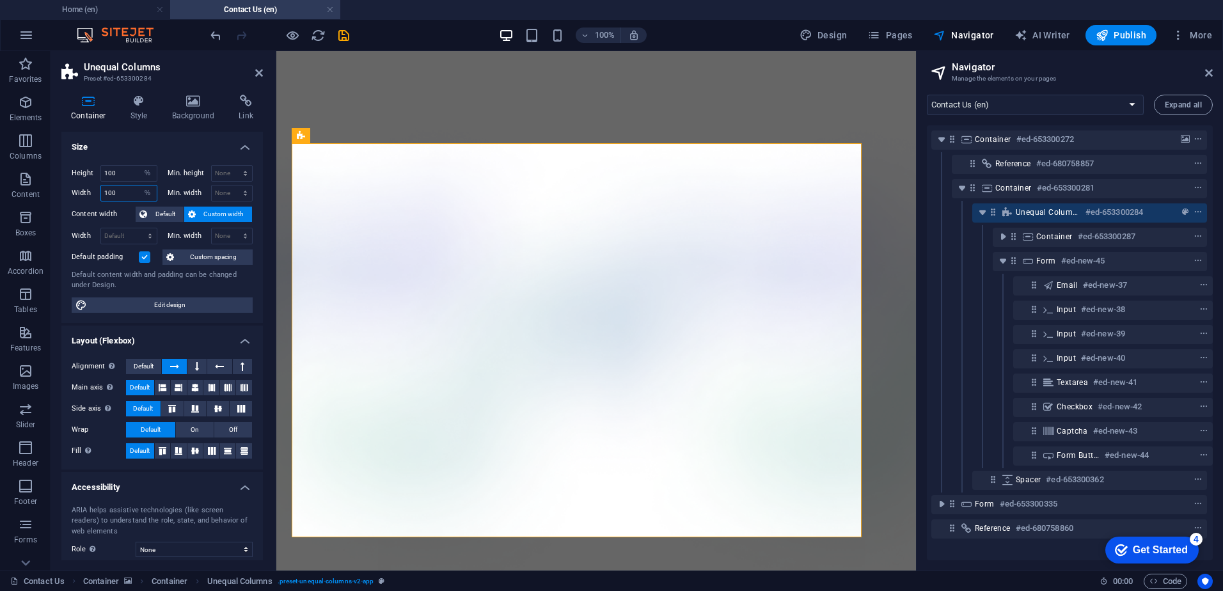
type input "100"
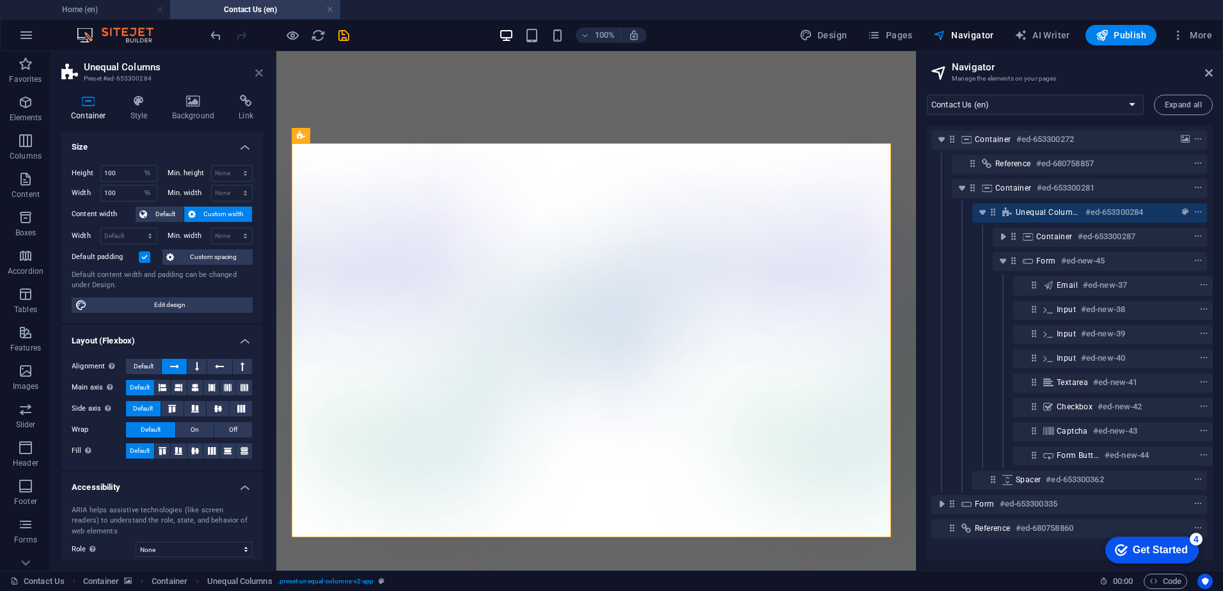
click at [255, 71] on icon at bounding box center [259, 73] width 8 height 10
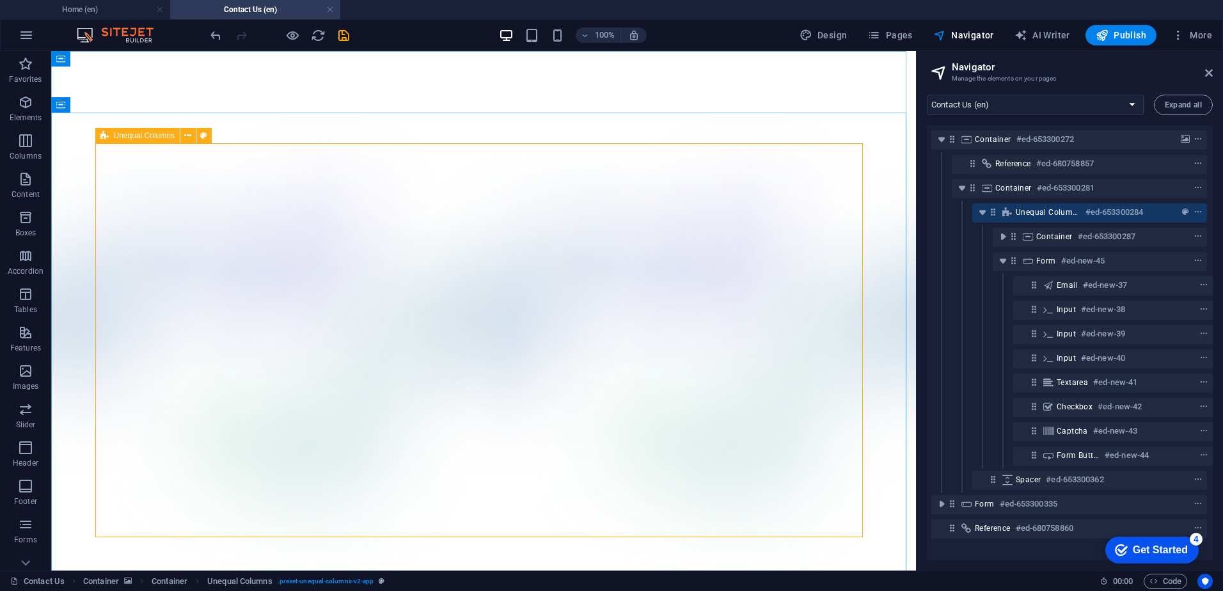
click at [110, 132] on div "Unequal Columns" at bounding box center [137, 135] width 84 height 15
select select "%"
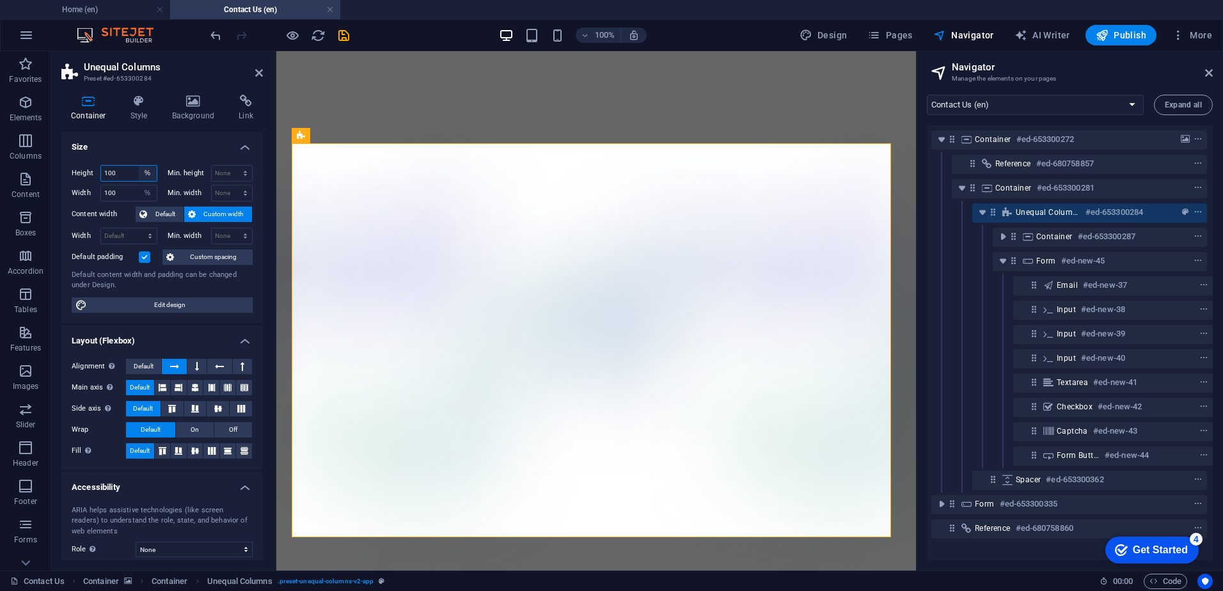
click at [146, 170] on select "Default px rem % vh vw" at bounding box center [148, 173] width 18 height 15
select select "default"
click at [139, 166] on select "Default px rem % vh vw" at bounding box center [148, 173] width 18 height 15
select select "DISABLED_OPTION_VALUE"
click at [145, 193] on select "Default px rem % em vh vw" at bounding box center [148, 192] width 18 height 15
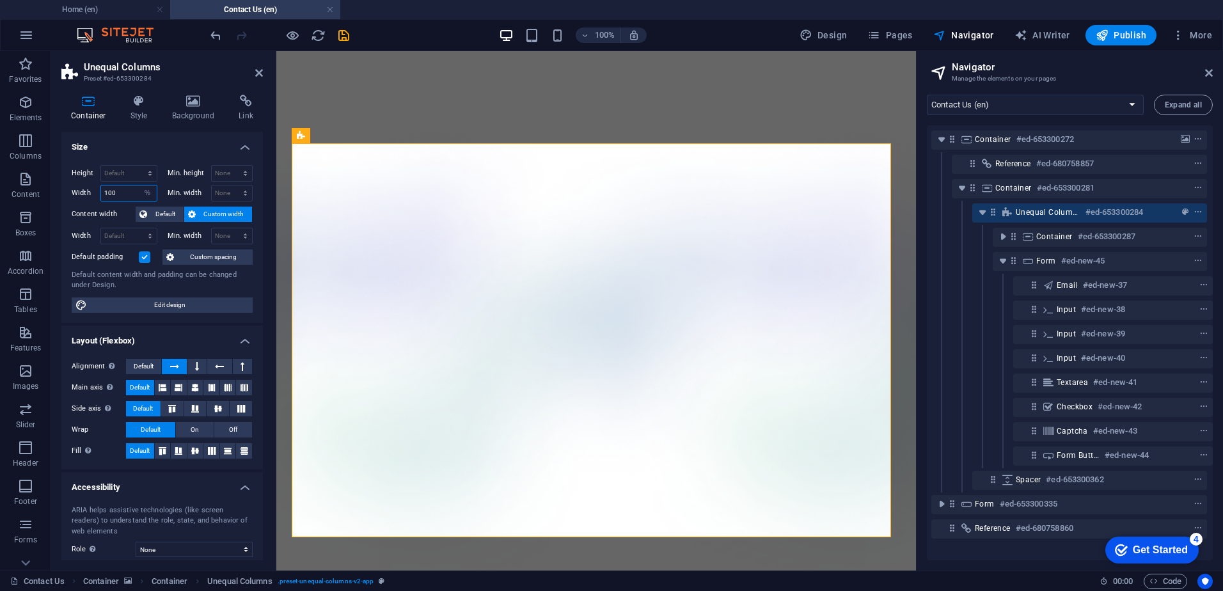
select select "default"
click at [139, 185] on select "Default px rem % em vh vw" at bounding box center [148, 192] width 18 height 15
select select "DISABLED_OPTION_VALUE"
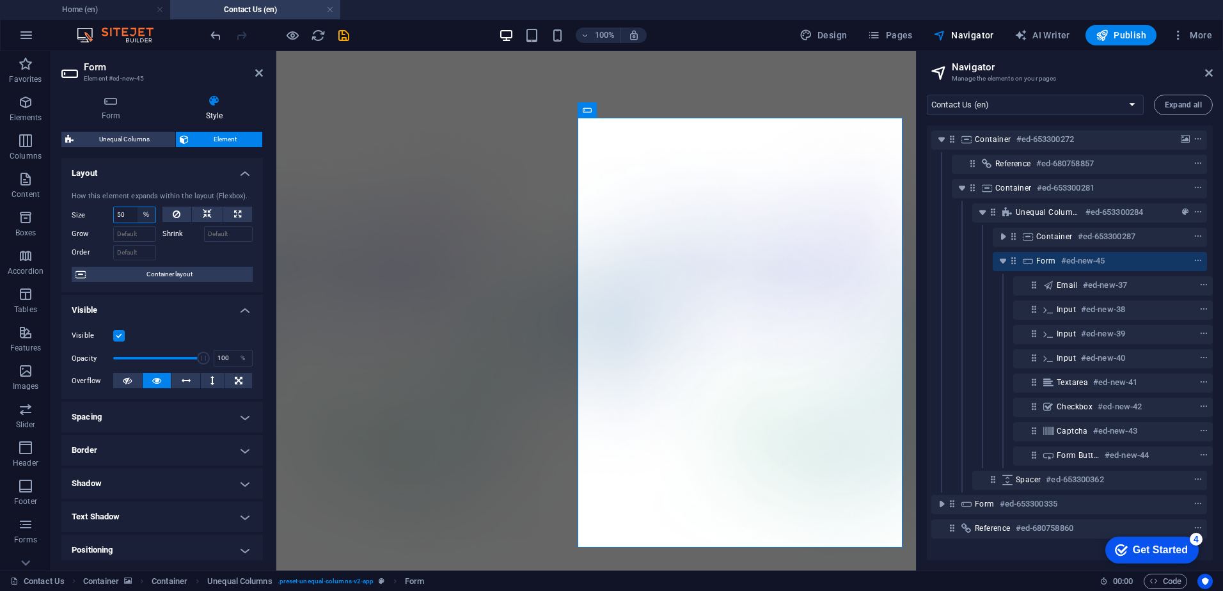
click at [146, 214] on select "Default auto px % 1/1 1/2 1/3 1/4 1/5 1/6 1/7 1/8 1/9 1/10" at bounding box center [147, 214] width 18 height 15
select select "b07t1qv2h8c"
click at [138, 207] on select "Default auto px % 1/1 1/2 1/3 1/4 1/5 1/6 1/7 1/8 1/9 1/10" at bounding box center [147, 214] width 18 height 15
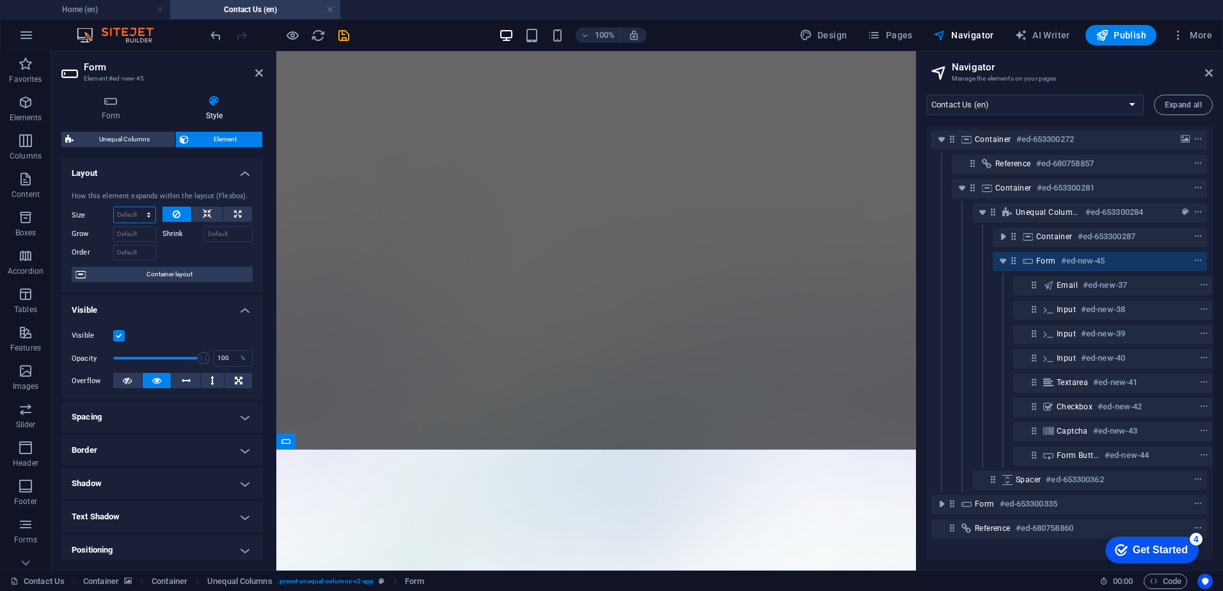
click at [146, 214] on select "Default auto px % 1/1 1/2 1/3 1/4 1/5 1/6 1/7 1/8 1/9 1/10" at bounding box center [135, 214] width 42 height 15
select select "%"
click at [136, 207] on select "Default auto px % 1/1 1/2 1/3 1/4 1/5 1/6 1/7 1/8 1/9 1/10" at bounding box center [135, 214] width 42 height 15
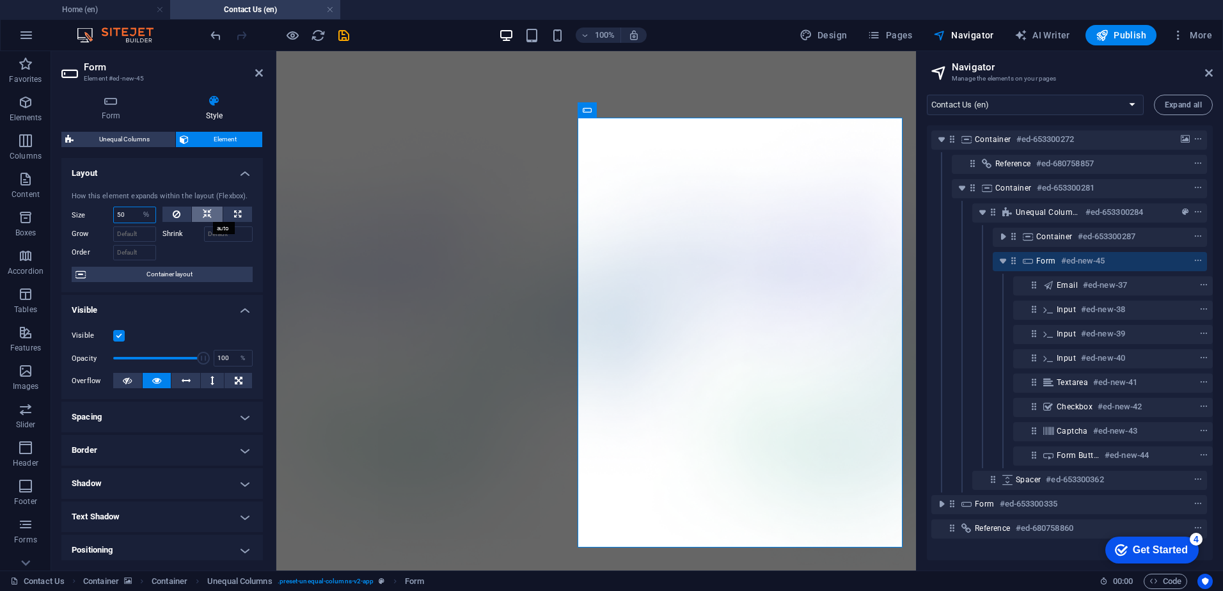
type input "50"
click at [203, 213] on icon at bounding box center [207, 214] width 9 height 15
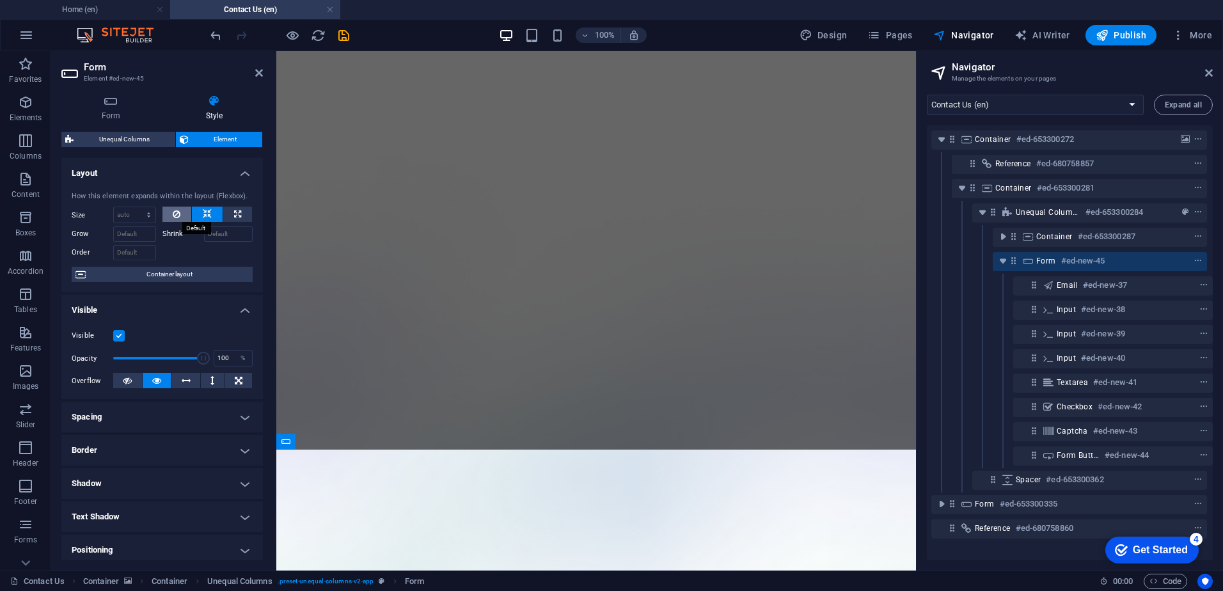
click at [173, 212] on icon at bounding box center [177, 214] width 8 height 15
click at [132, 214] on select "Default auto px % 1/1 1/2 1/3 1/4 1/5 1/6 1/7 1/8 1/9 1/10" at bounding box center [135, 214] width 42 height 15
select select "%"
click at [136, 207] on select "Default auto px % 1/1 1/2 1/3 1/4 1/5 1/6 1/7 1/8 1/9 1/10" at bounding box center [135, 214] width 42 height 15
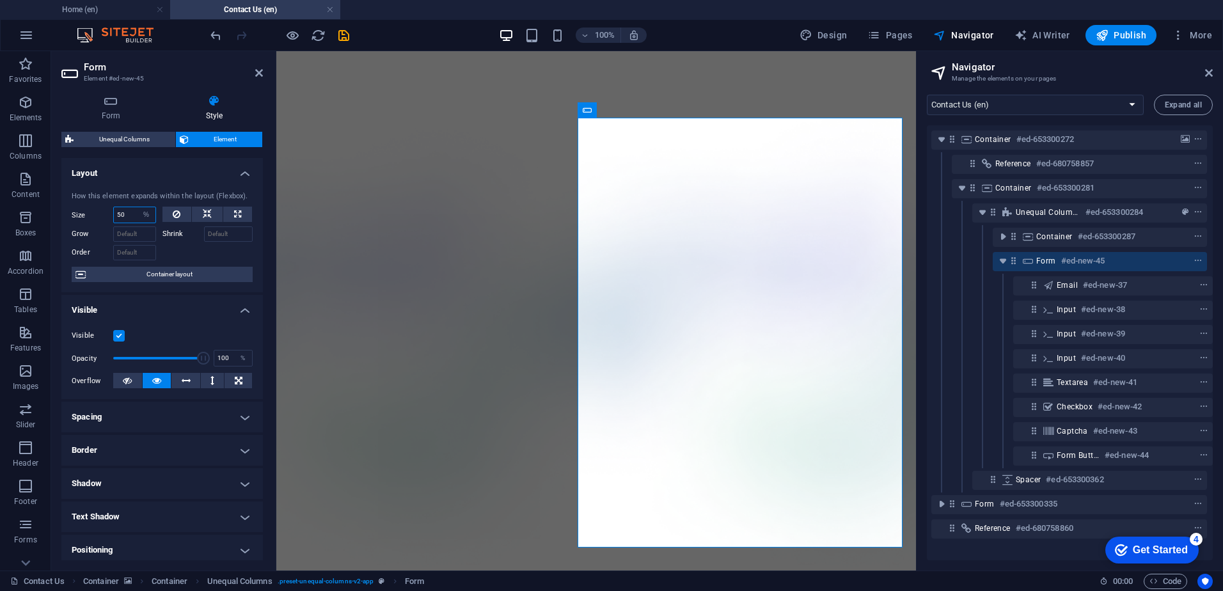
type input "50"
click at [212, 257] on div at bounding box center [207, 251] width 91 height 19
click at [238, 174] on h4 "Layout" at bounding box center [161, 169] width 201 height 23
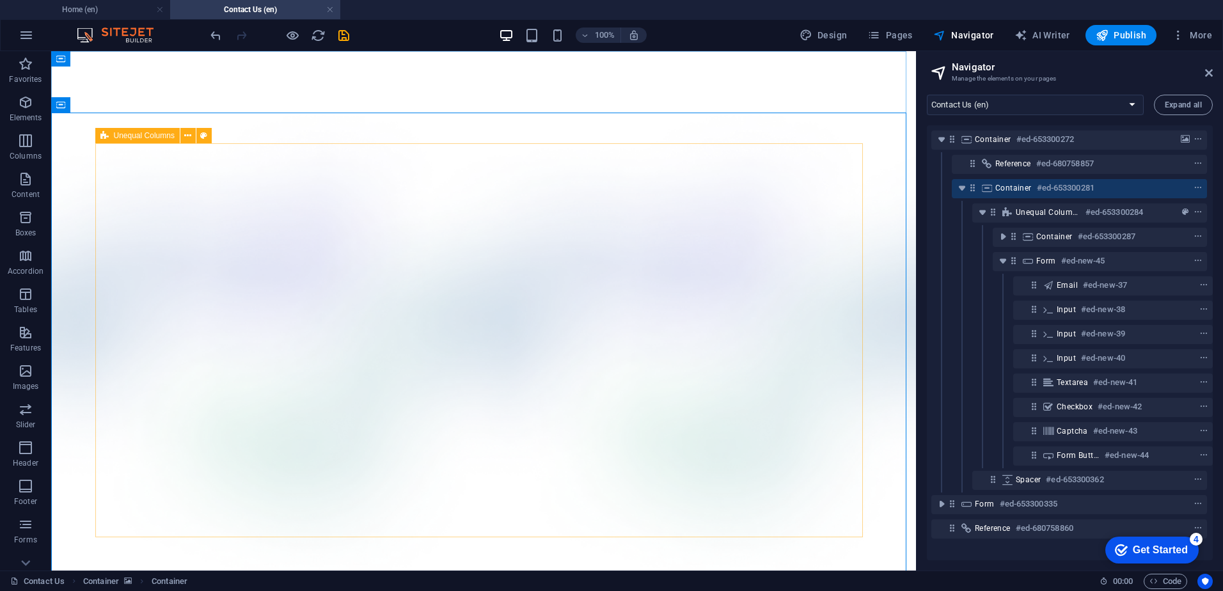
click at [107, 132] on icon at bounding box center [104, 135] width 8 height 15
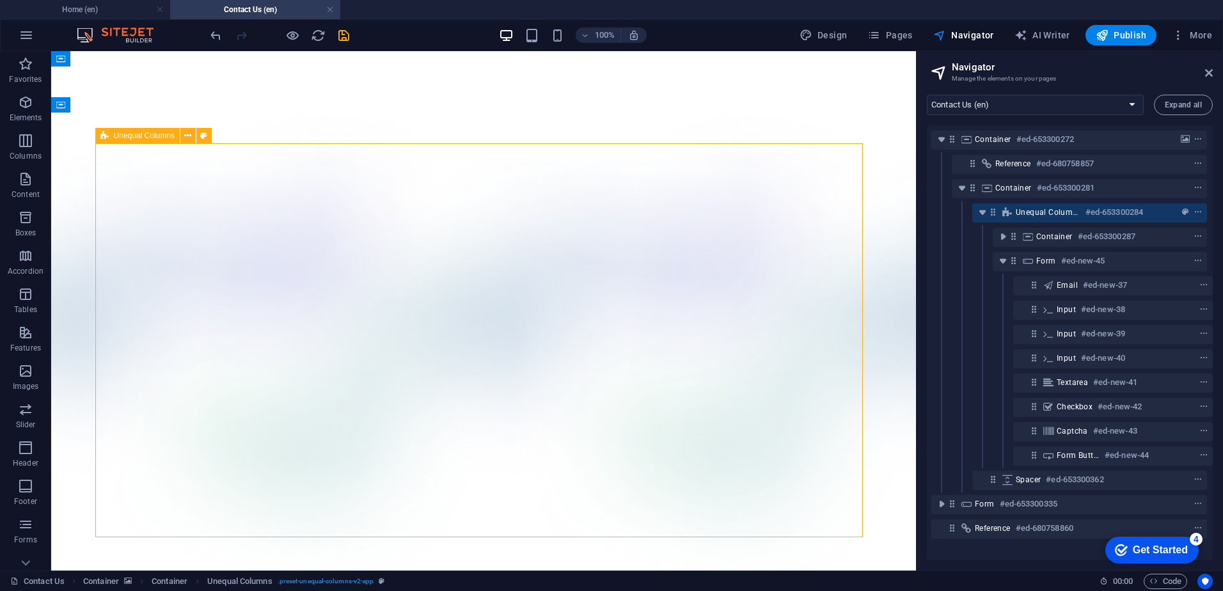
click at [107, 132] on icon at bounding box center [104, 135] width 8 height 15
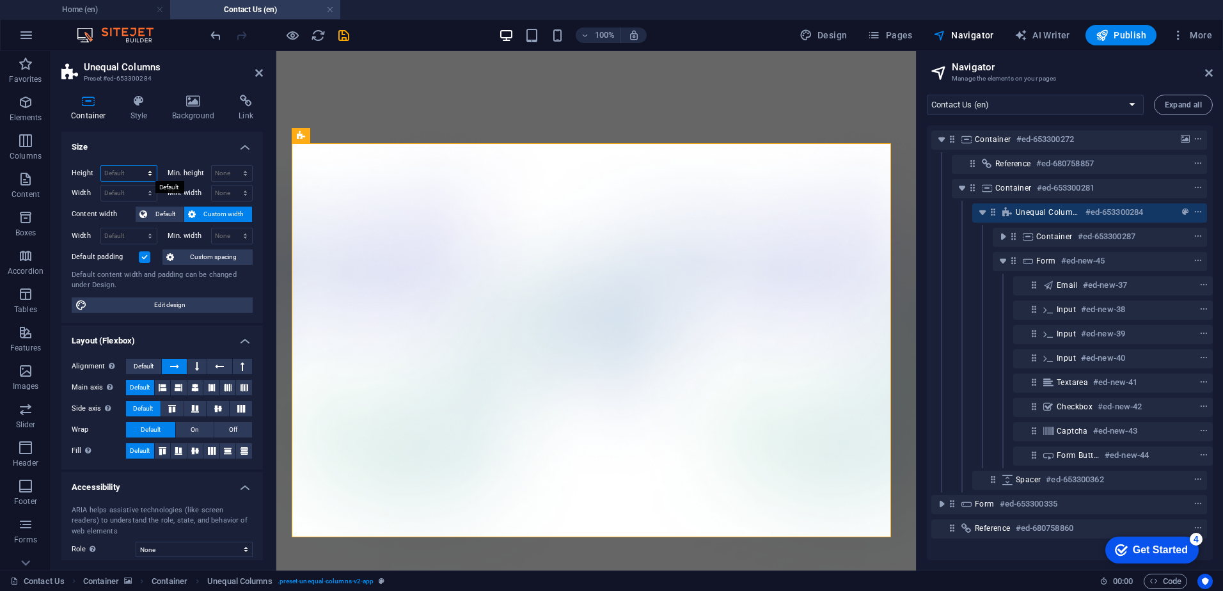
click at [138, 176] on select "Default px rem % vh vw" at bounding box center [129, 173] width 56 height 15
select select "%"
click at [137, 166] on select "Default px rem % vh vw" at bounding box center [129, 173] width 56 height 15
click at [134, 171] on input "112.99" at bounding box center [129, 173] width 56 height 15
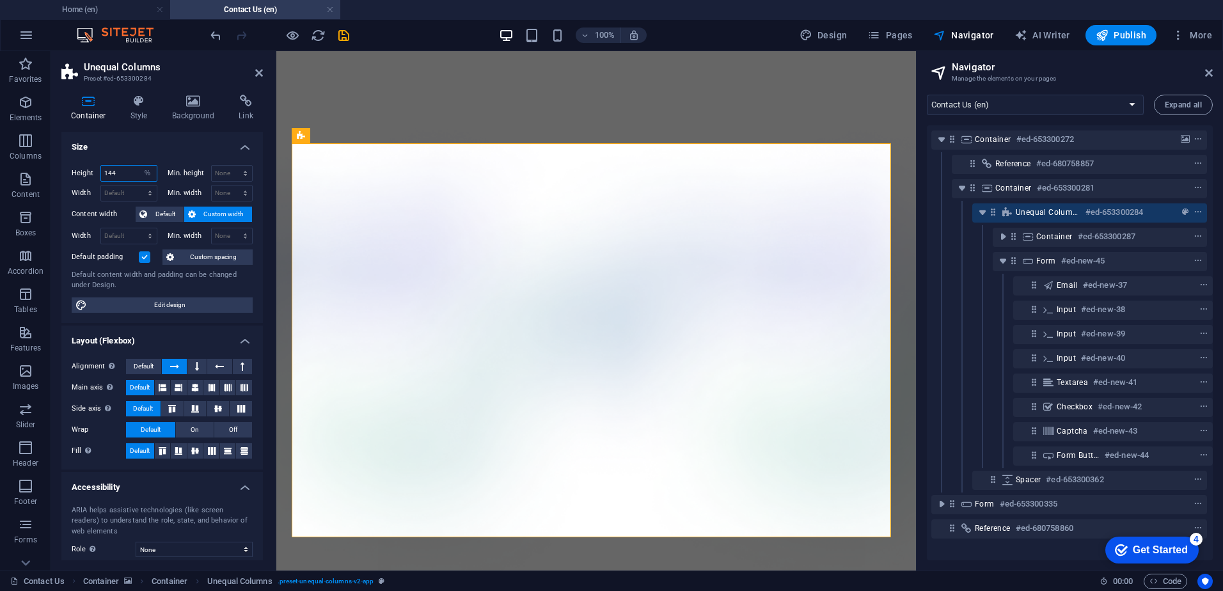
type input "145"
click at [140, 194] on select "Default px rem % em vh vw" at bounding box center [129, 192] width 56 height 15
click at [101, 185] on select "Default px rem % em vh vw" at bounding box center [129, 192] width 56 height 15
select select "DISABLED_OPTION_VALUE"
click at [139, 171] on select "Default px rem % vh vw" at bounding box center [148, 173] width 18 height 15
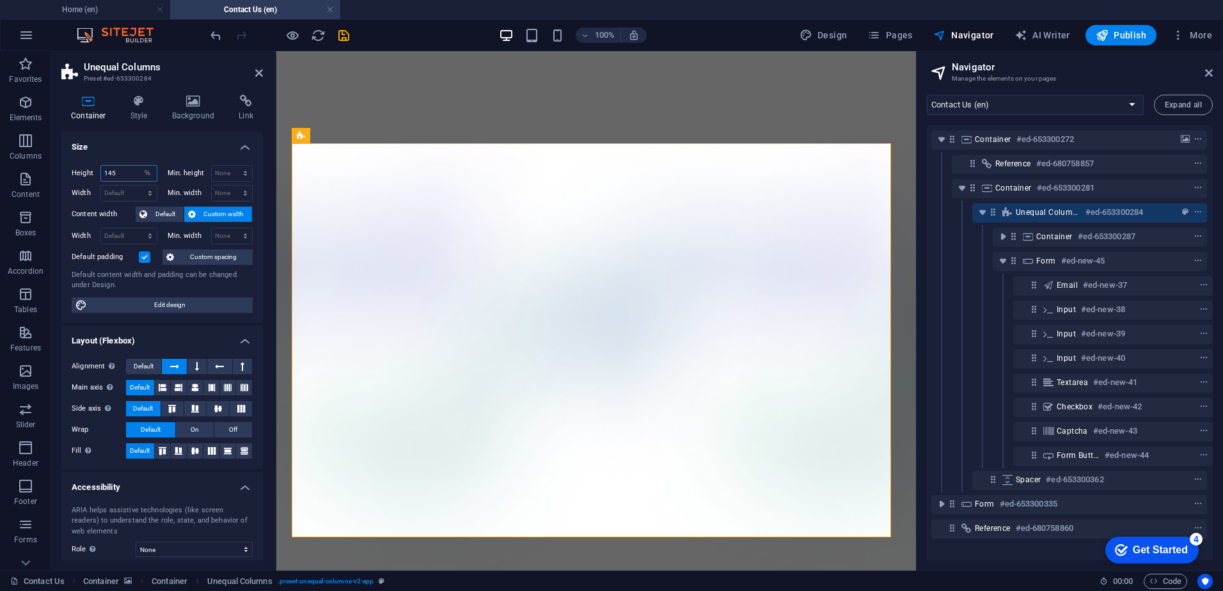
select select "default"
click at [139, 166] on select "Default px rem % vh vw" at bounding box center [148, 173] width 18 height 15
select select "DISABLED_OPTION_VALUE"
click at [133, 230] on select "Default px rem % em vh vw" at bounding box center [129, 235] width 56 height 15
select select "%"
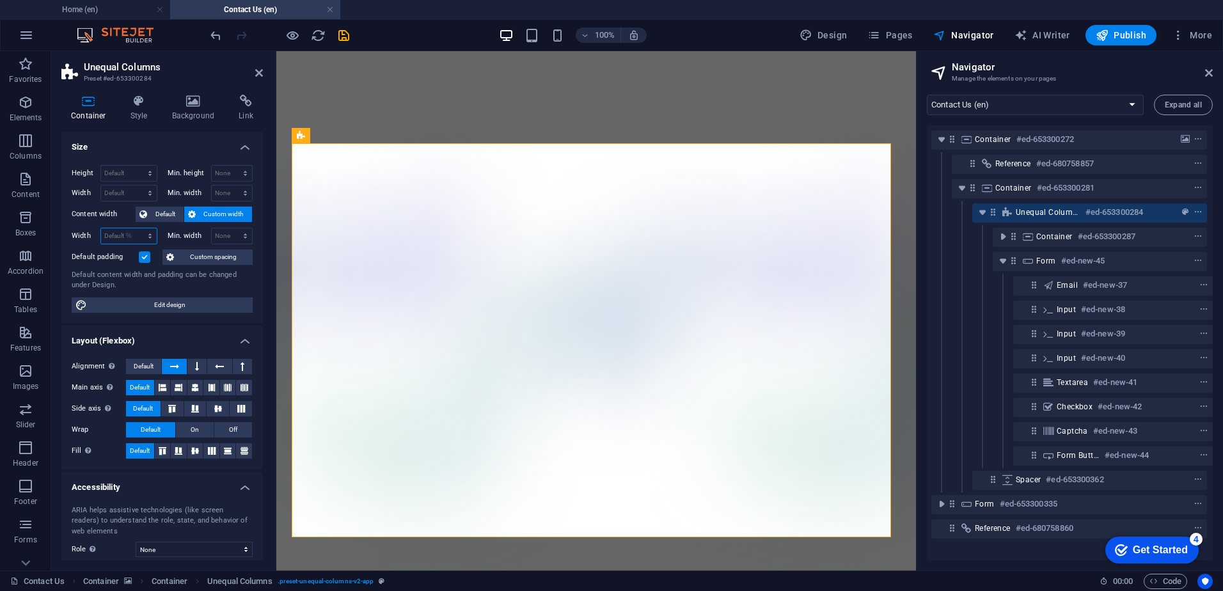
click at [137, 228] on select "Default px rem % em vh vw" at bounding box center [129, 235] width 56 height 15
click at [132, 239] on input "108.54" at bounding box center [129, 235] width 56 height 15
type input "100"
click at [219, 239] on select "None px rem % vh vw" at bounding box center [232, 235] width 41 height 15
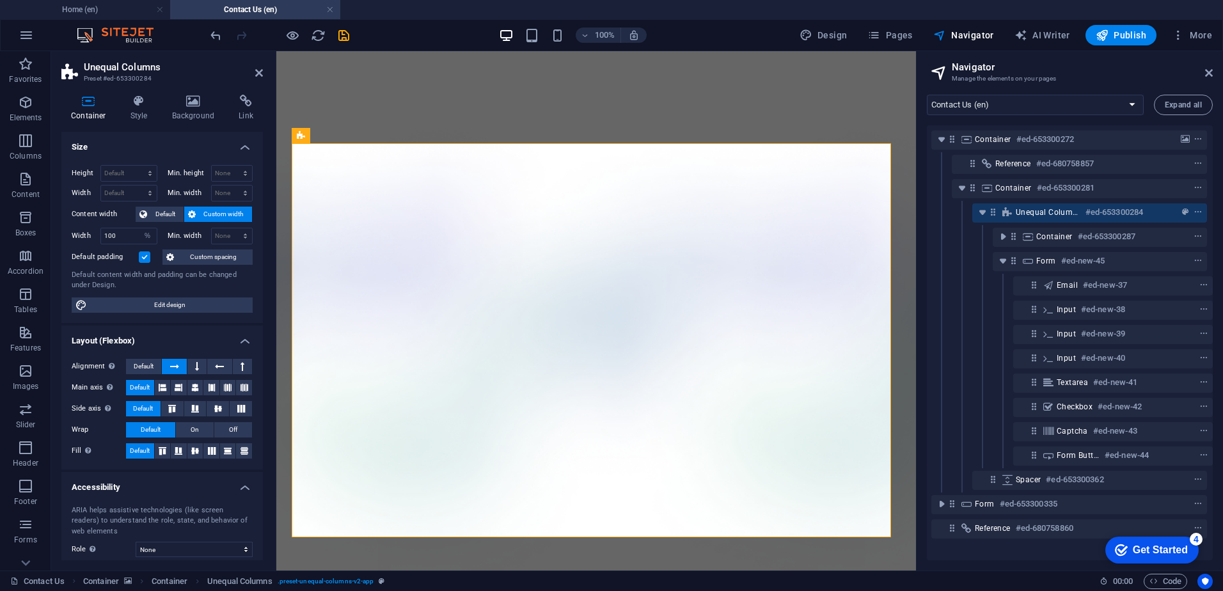
click at [175, 230] on div "Min. width None px rem % vh vw" at bounding box center [211, 236] width 86 height 17
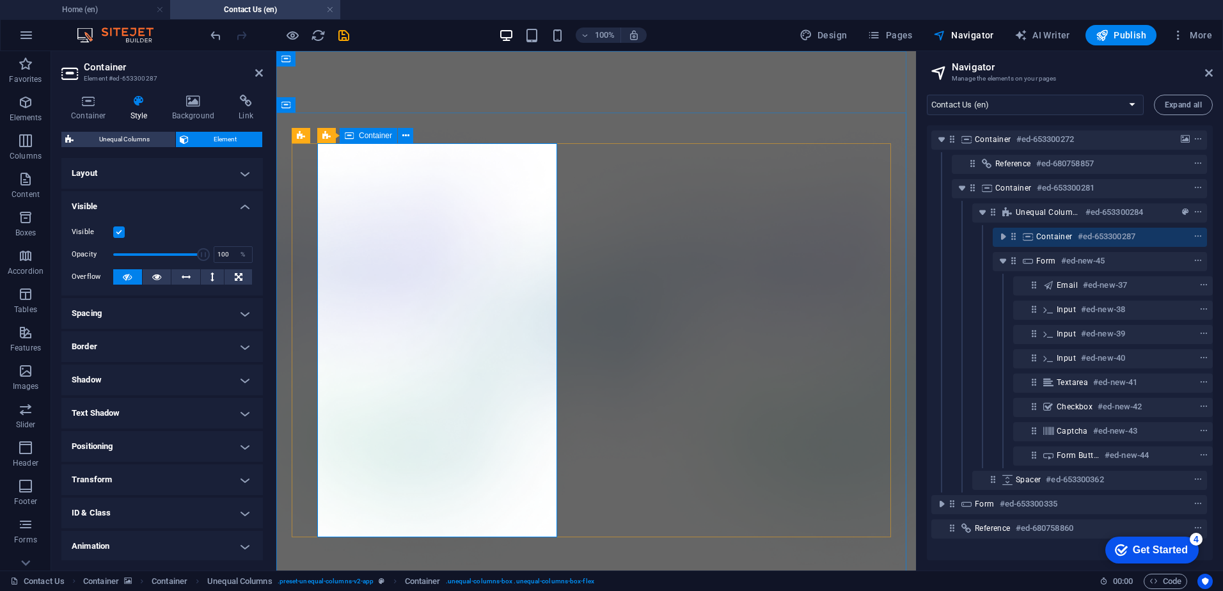
click at [241, 167] on h4 "Layout" at bounding box center [161, 173] width 201 height 31
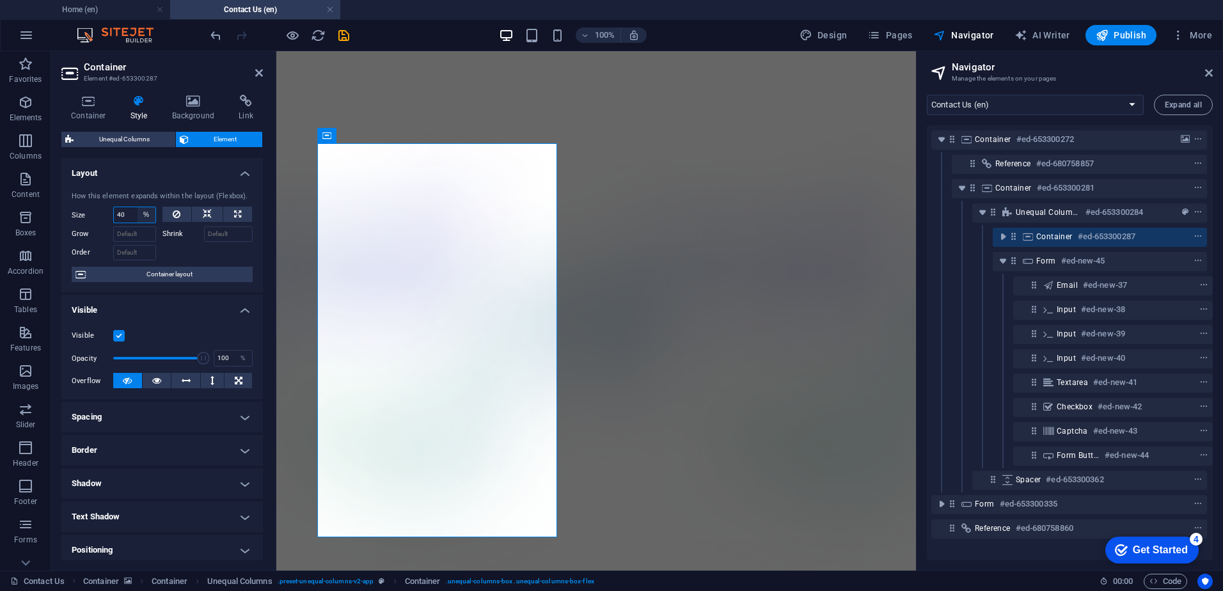
click at [147, 217] on select "Default auto px % 1/1 1/2 1/3 1/4 1/5 1/6 1/7 1/8 1/9 1/10" at bounding box center [147, 214] width 18 height 15
select select "auto"
click at [138, 207] on select "Default auto px % 1/1 1/2 1/3 1/4 1/5 1/6 1/7 1/8 1/9 1/10" at bounding box center [147, 214] width 18 height 15
click at [134, 216] on select "Default auto px % 1/1 1/2 1/3 1/4 1/5 1/6 1/7 1/8 1/9 1/10" at bounding box center [135, 214] width 42 height 15
select select "%"
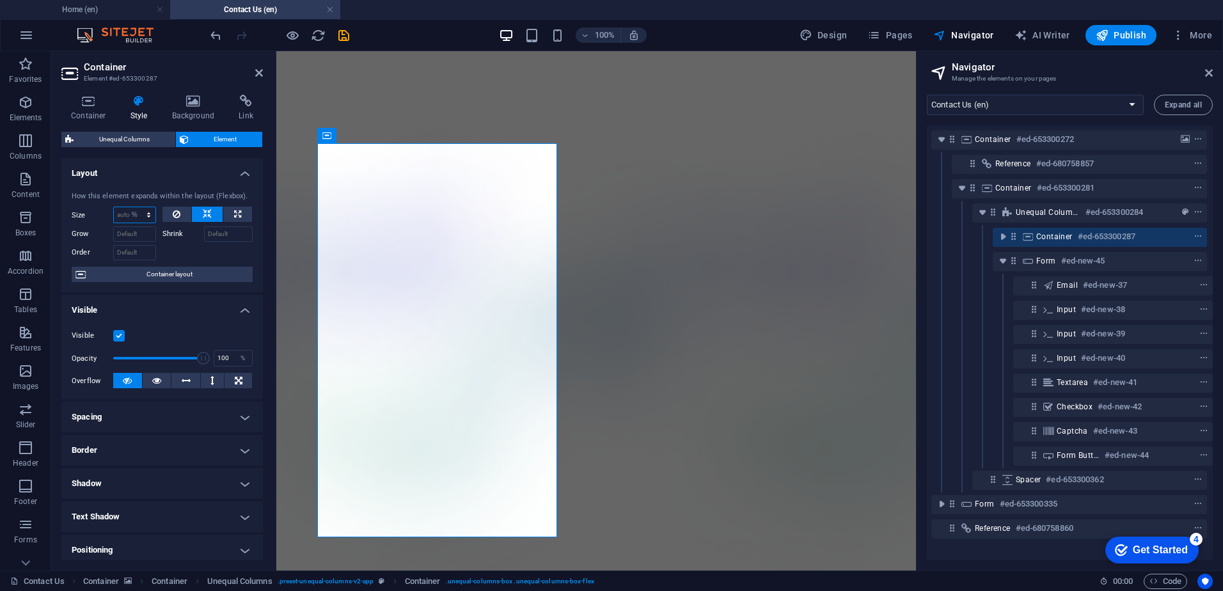
click at [136, 207] on select "Default auto px % 1/1 1/2 1/3 1/4 1/5 1/6 1/7 1/8 1/9 1/10" at bounding box center [135, 214] width 42 height 15
click at [133, 215] on input "100" at bounding box center [135, 214] width 42 height 15
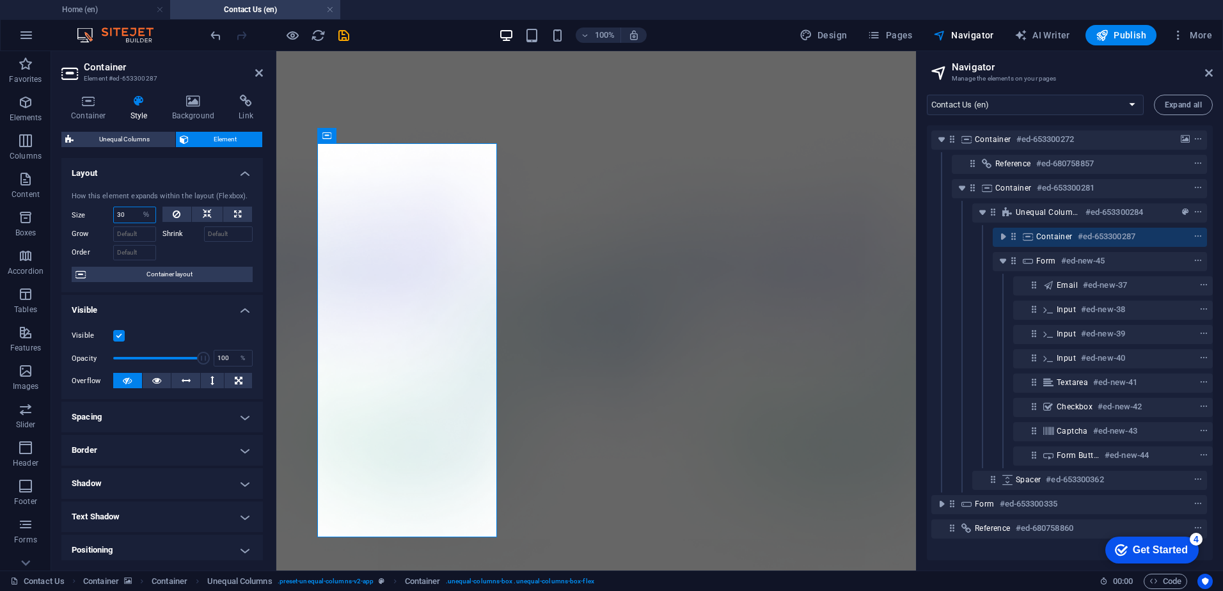
click at [135, 213] on input "30" at bounding box center [135, 214] width 42 height 15
type input "0"
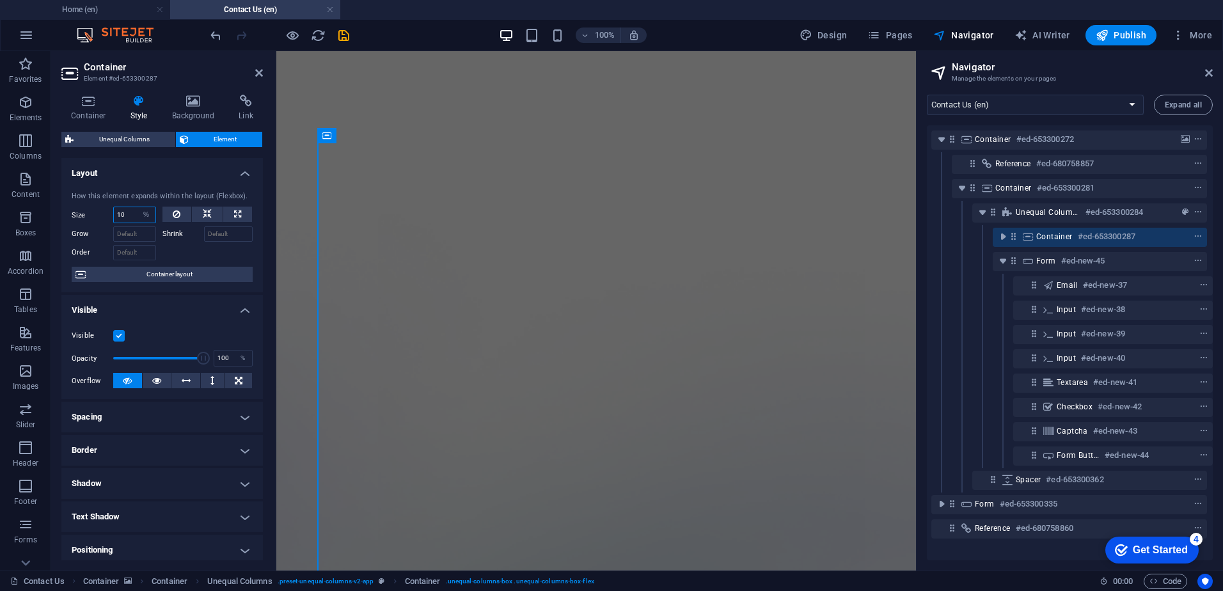
type input "100"
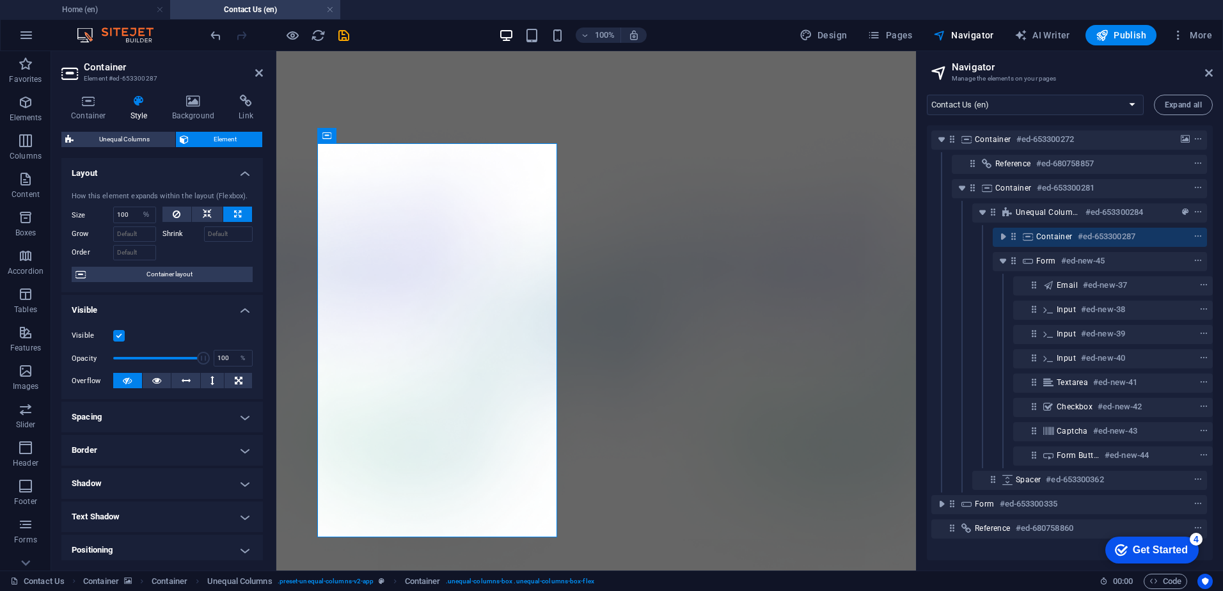
click at [218, 315] on h4 "Visible" at bounding box center [161, 306] width 201 height 23
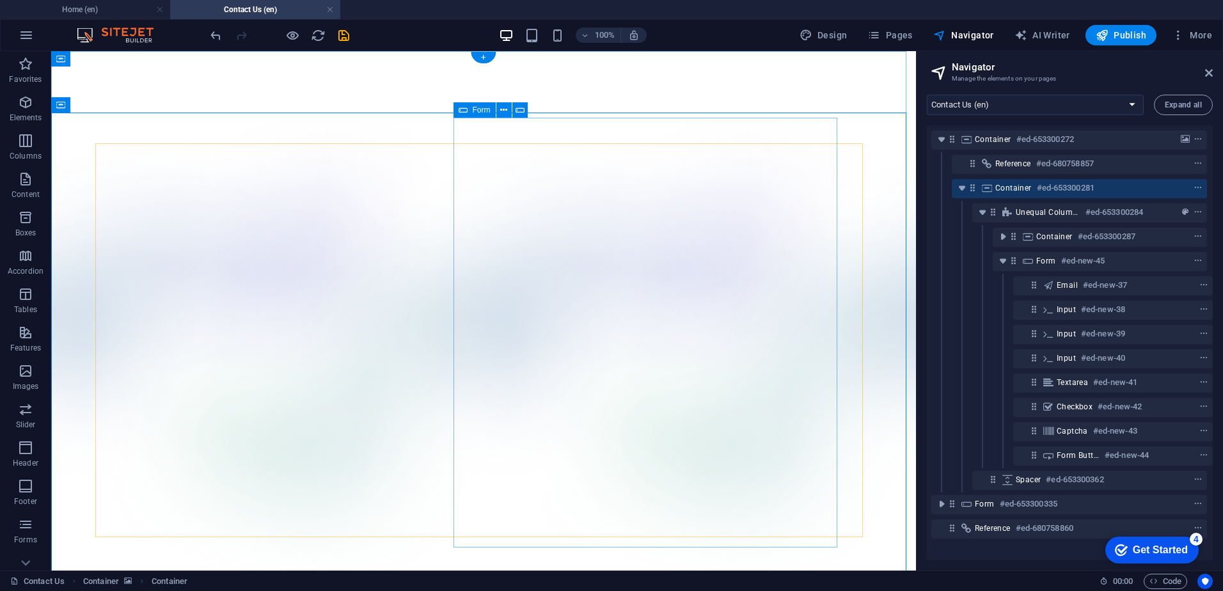
select select "%"
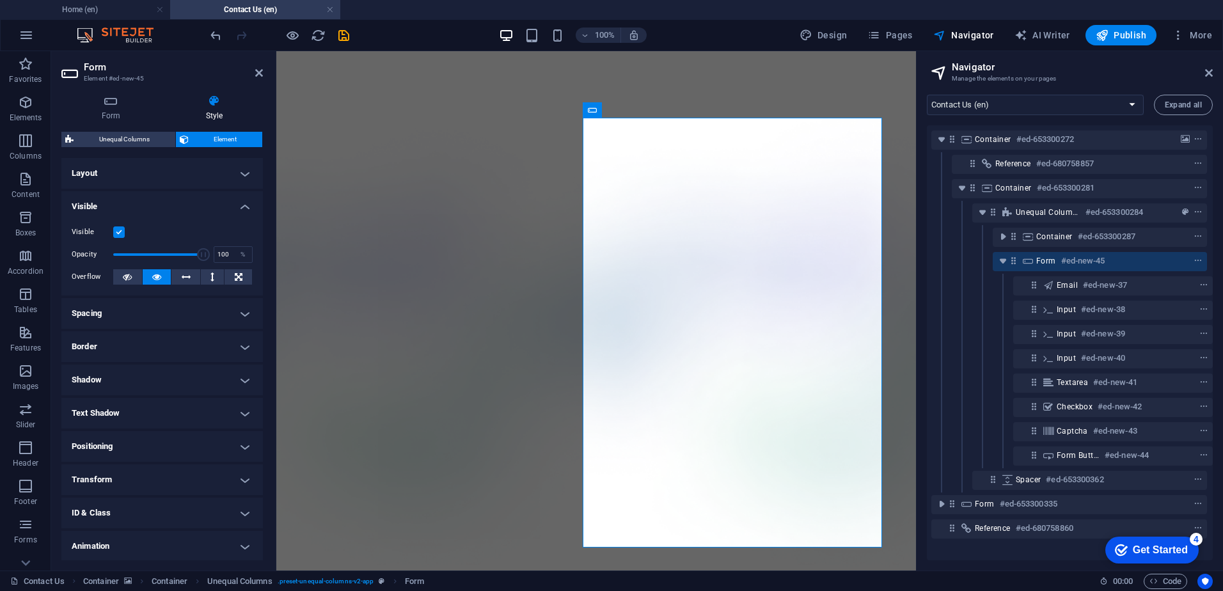
click at [141, 177] on h4 "Layout" at bounding box center [161, 173] width 201 height 31
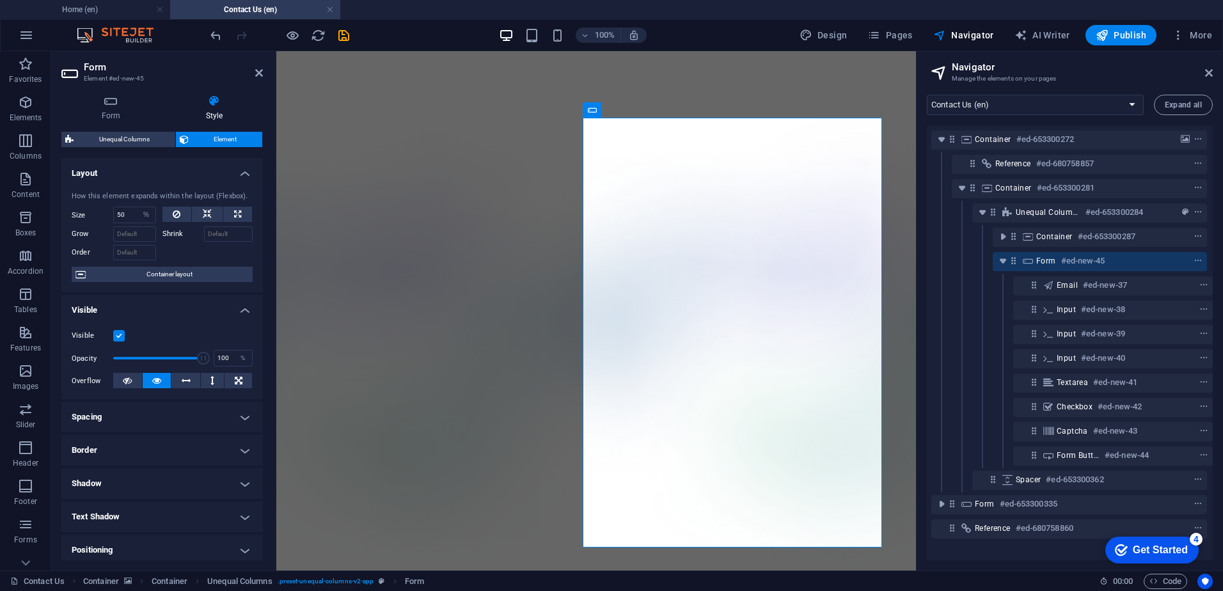
click at [152, 301] on h4 "Visible" at bounding box center [161, 306] width 201 height 23
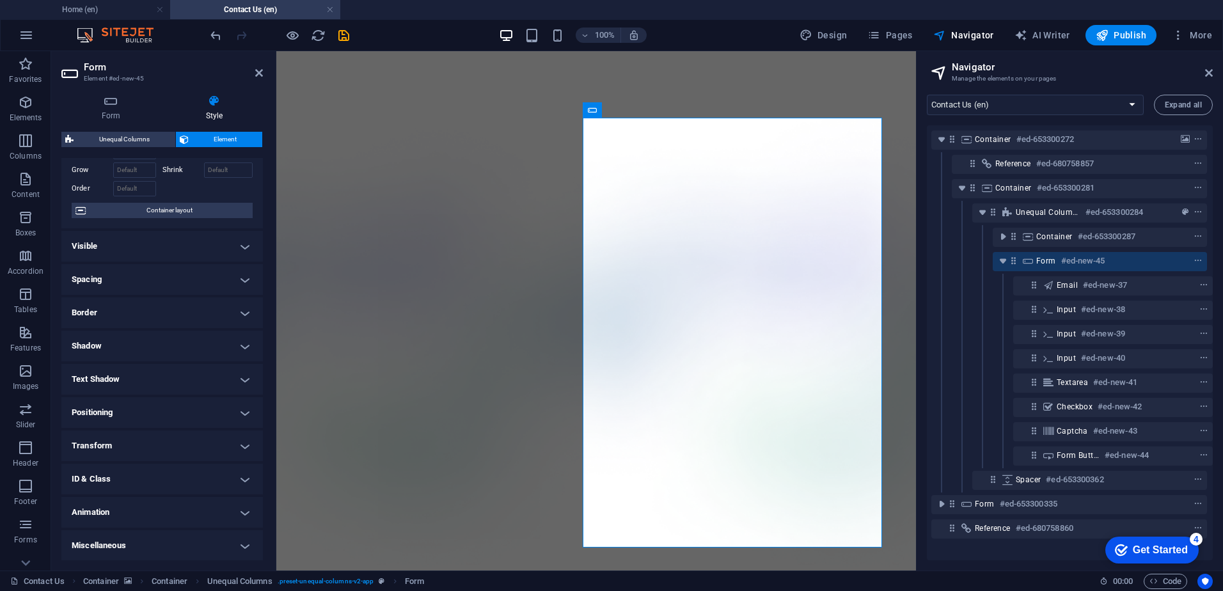
scroll to position [65, 0]
click at [159, 377] on h4 "Text Shadow" at bounding box center [161, 378] width 201 height 31
click at [159, 377] on h4 "Text Shadow" at bounding box center [161, 374] width 201 height 23
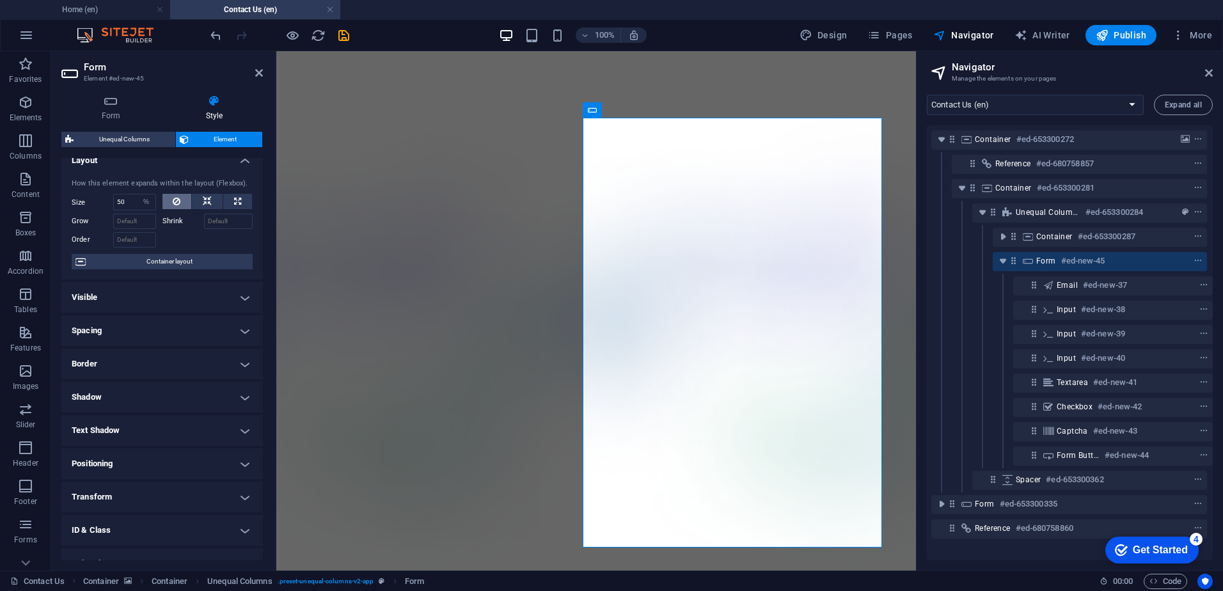
scroll to position [0, 0]
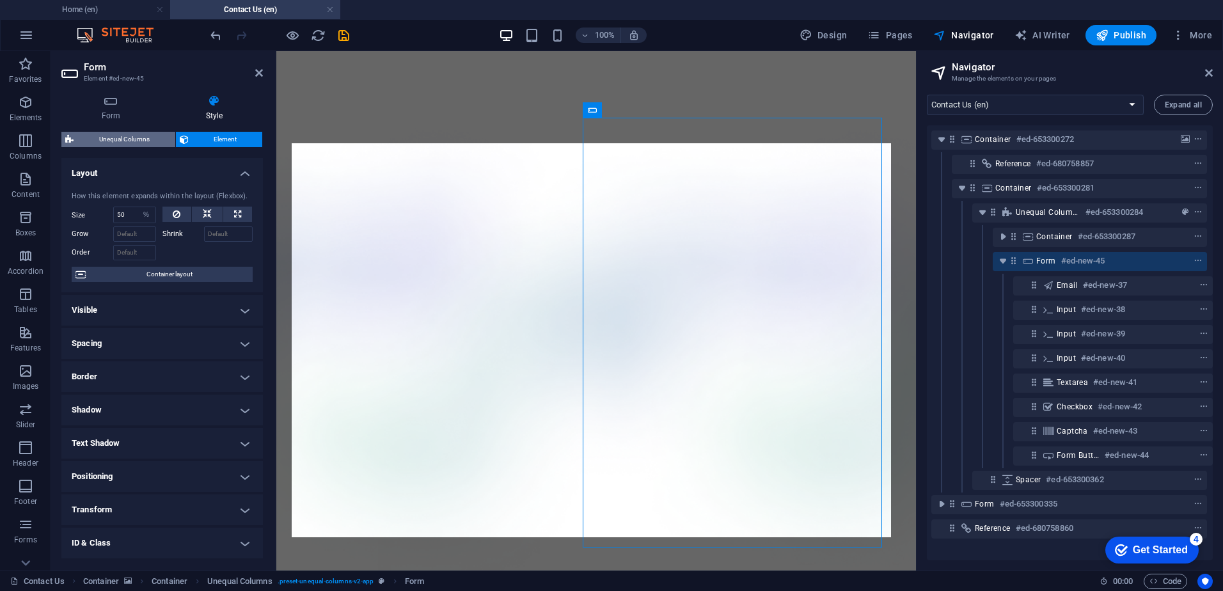
click at [131, 135] on span "Unequal Columns" at bounding box center [124, 139] width 94 height 15
select select "%"
select select "rem"
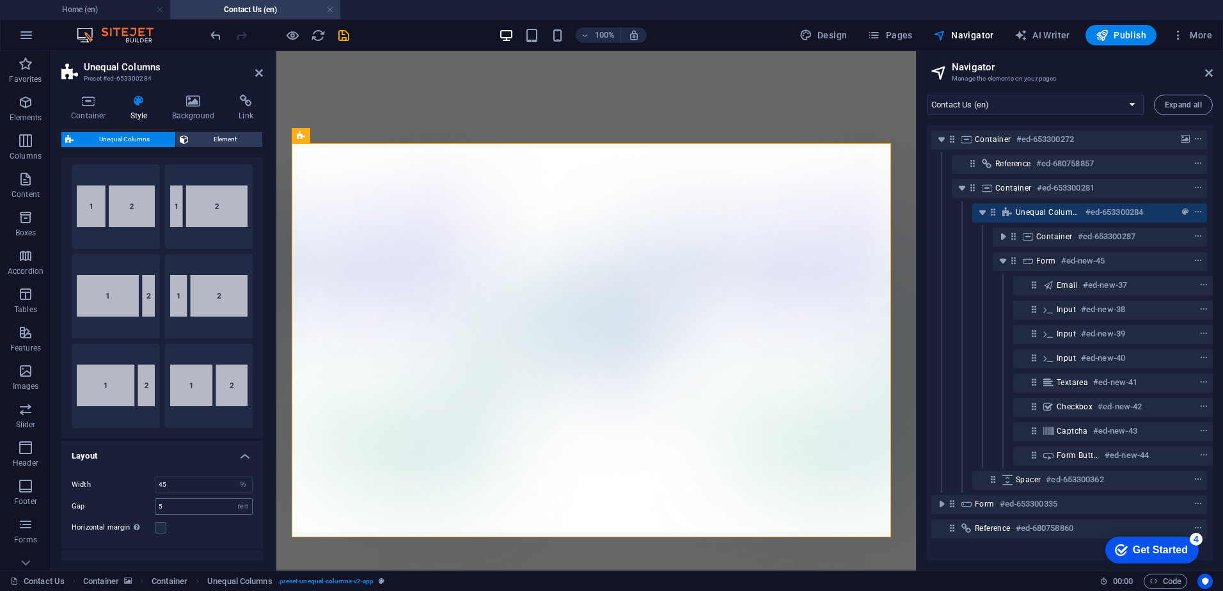
scroll to position [99, 0]
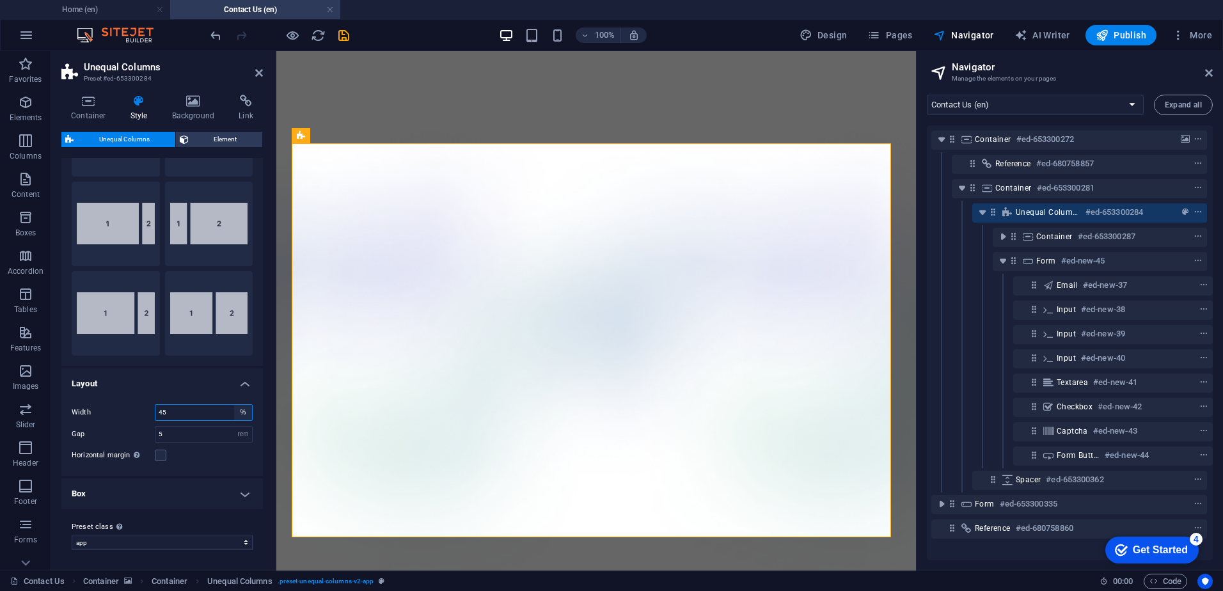
click at [241, 409] on select "px rem % vh vw" at bounding box center [243, 412] width 18 height 15
click at [234, 405] on select "px rem % vh vw" at bounding box center [243, 412] width 18 height 15
click at [188, 406] on input "45" at bounding box center [203, 412] width 97 height 15
type input "100"
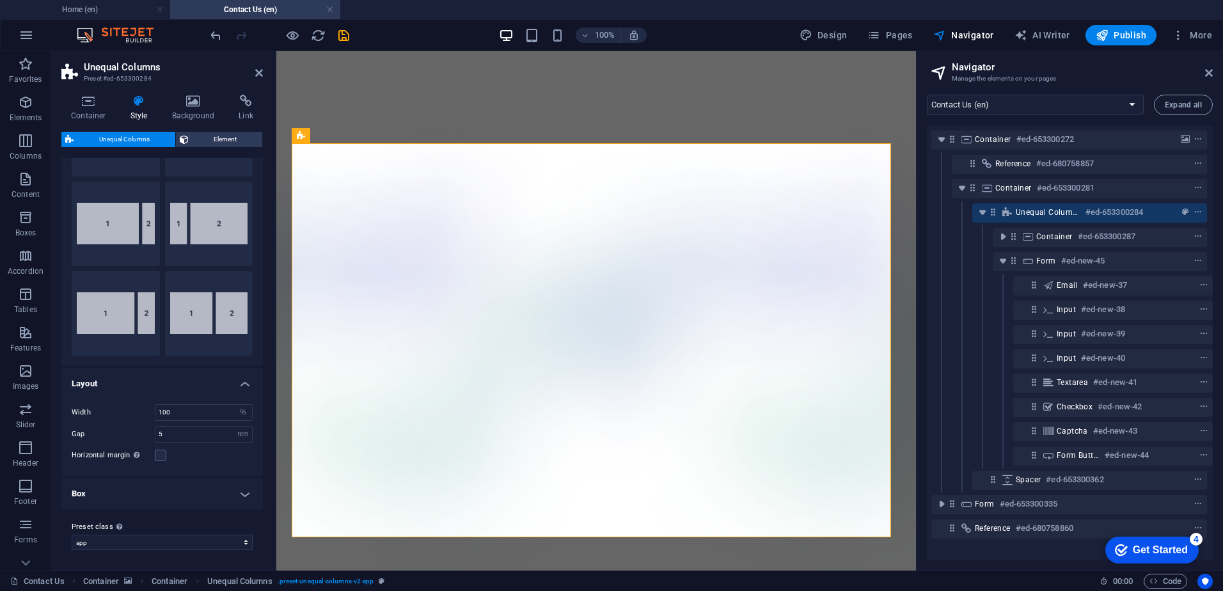
click at [215, 465] on div "Width 100 px rem % vh vw Gap 5 px rem % vh vw Horizontal margin Only if the con…" at bounding box center [162, 433] width 207 height 84
click at [212, 494] on h4 "Box" at bounding box center [161, 493] width 201 height 31
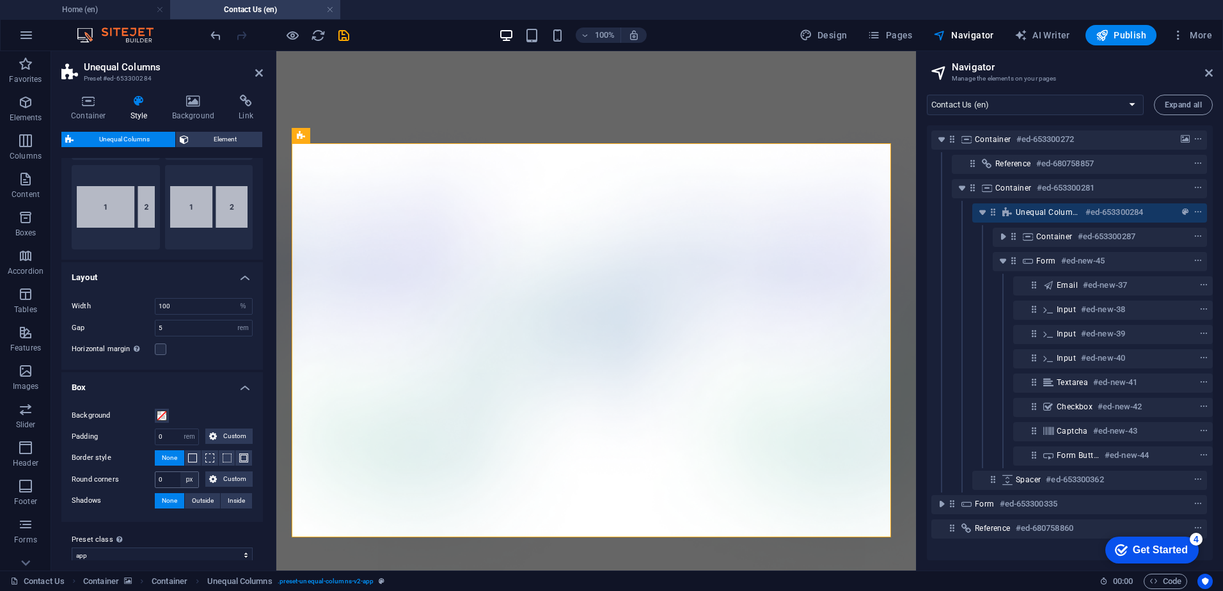
scroll to position [218, 0]
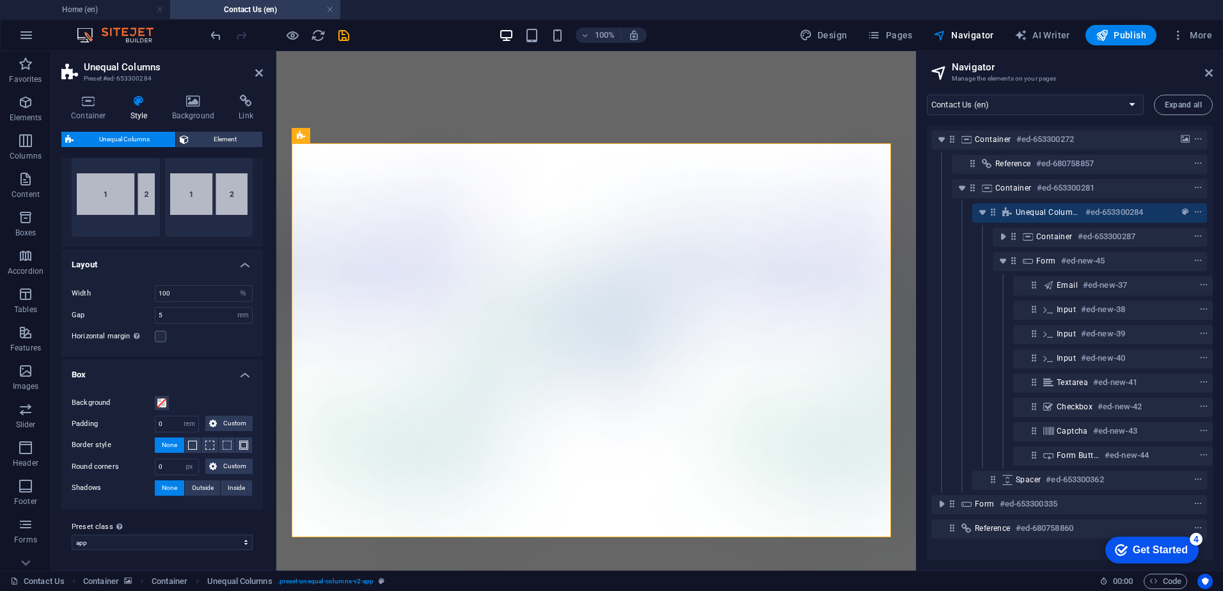
click at [243, 372] on h4 "Box" at bounding box center [161, 370] width 201 height 23
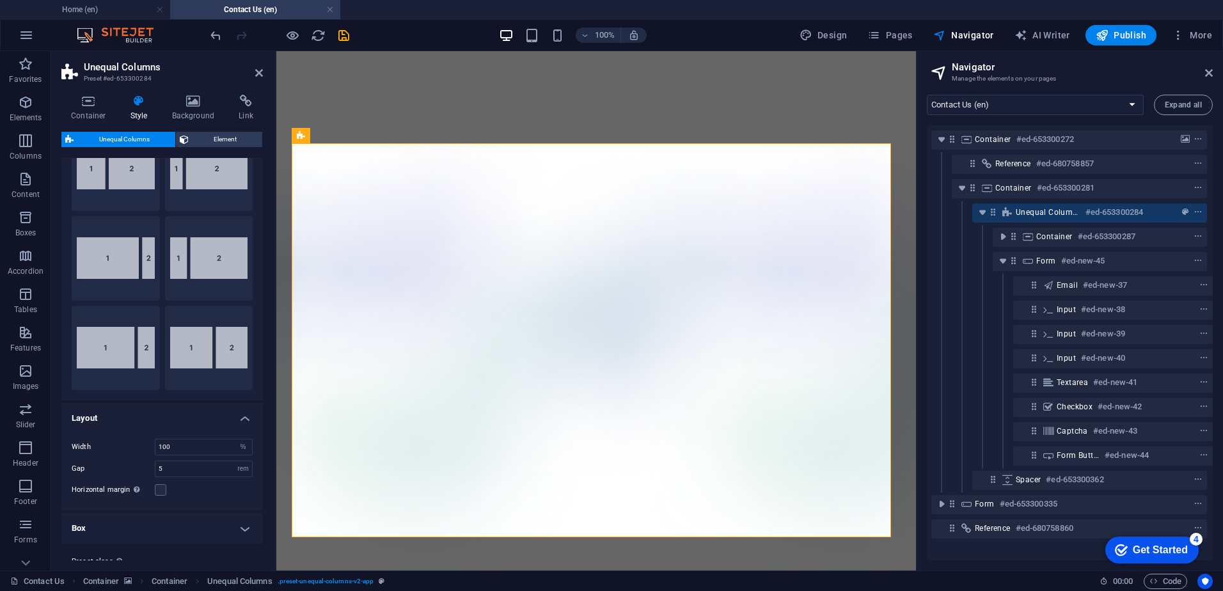
scroll to position [0, 0]
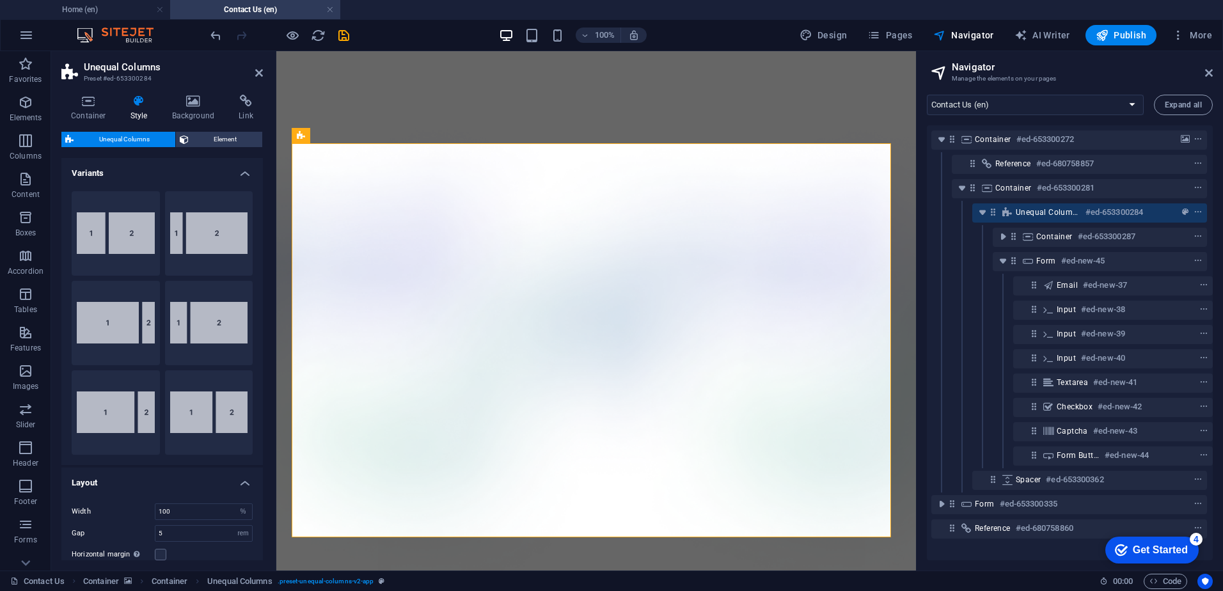
click at [243, 164] on h4 "Variants" at bounding box center [161, 169] width 201 height 23
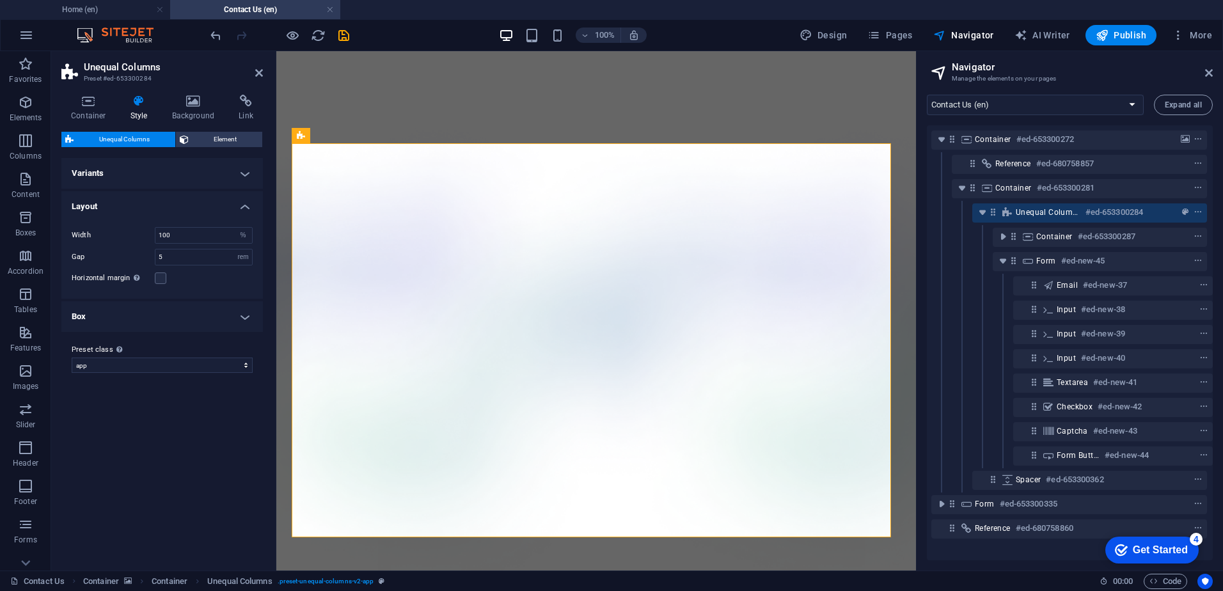
click at [223, 129] on div "Container Style Background Link Size Height Default px rem % vh vw Min. height …" at bounding box center [161, 328] width 201 height 466
click at [221, 134] on span "Element" at bounding box center [226, 139] width 67 height 15
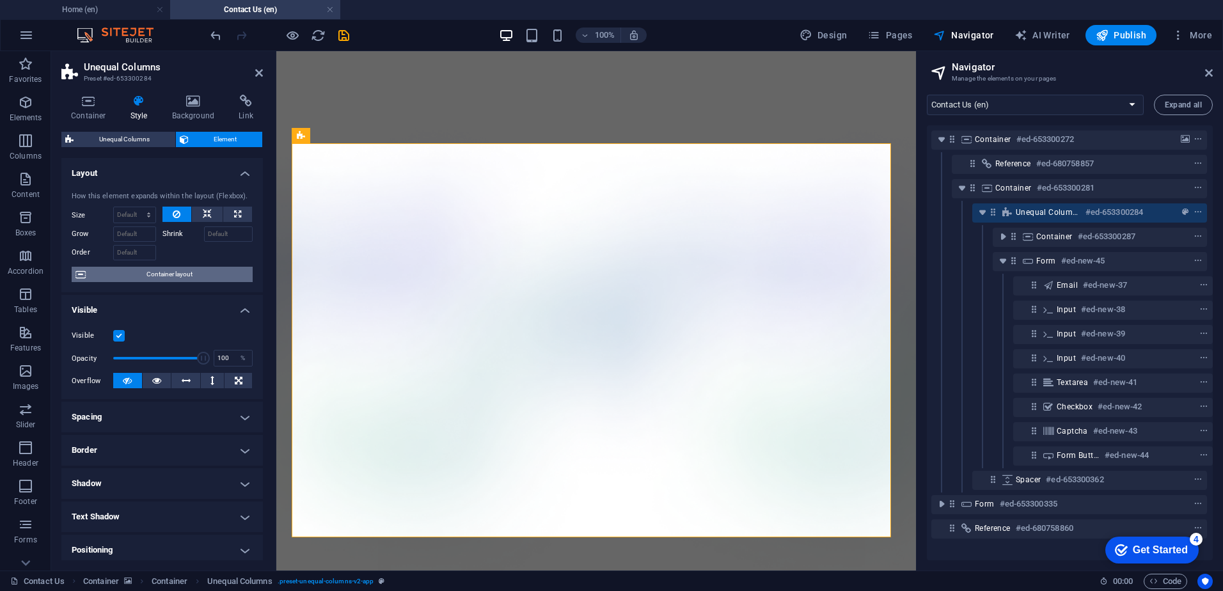
click at [194, 273] on span "Container layout" at bounding box center [169, 274] width 159 height 15
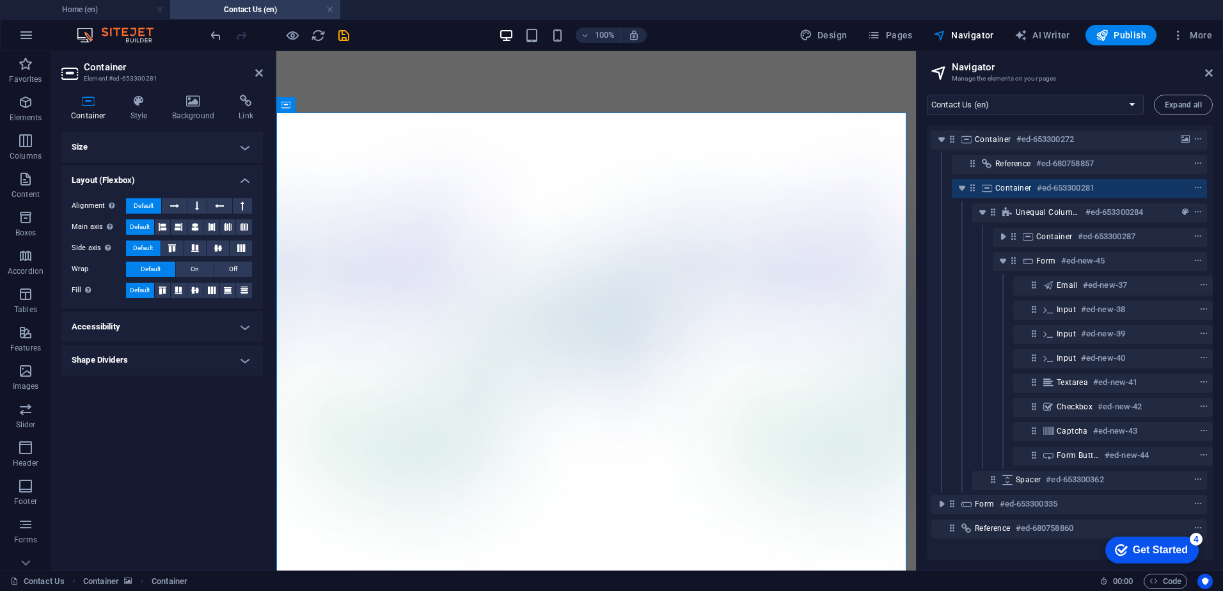
click at [182, 145] on h4 "Size" at bounding box center [161, 147] width 201 height 31
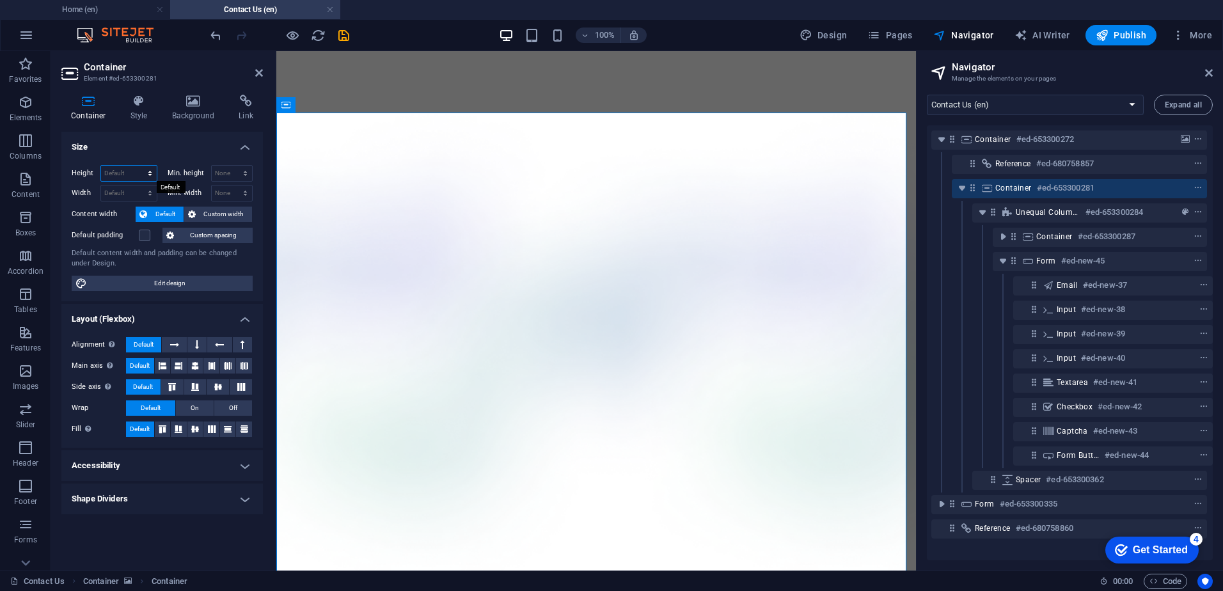
click at [145, 171] on select "Default px rem % vh vw" at bounding box center [129, 173] width 56 height 15
select select "%"
click at [138, 166] on select "Default px rem % vh vw" at bounding box center [129, 173] width 56 height 15
type input "155"
drag, startPoint x: 146, startPoint y: 173, endPoint x: 146, endPoint y: 183, distance: 9.6
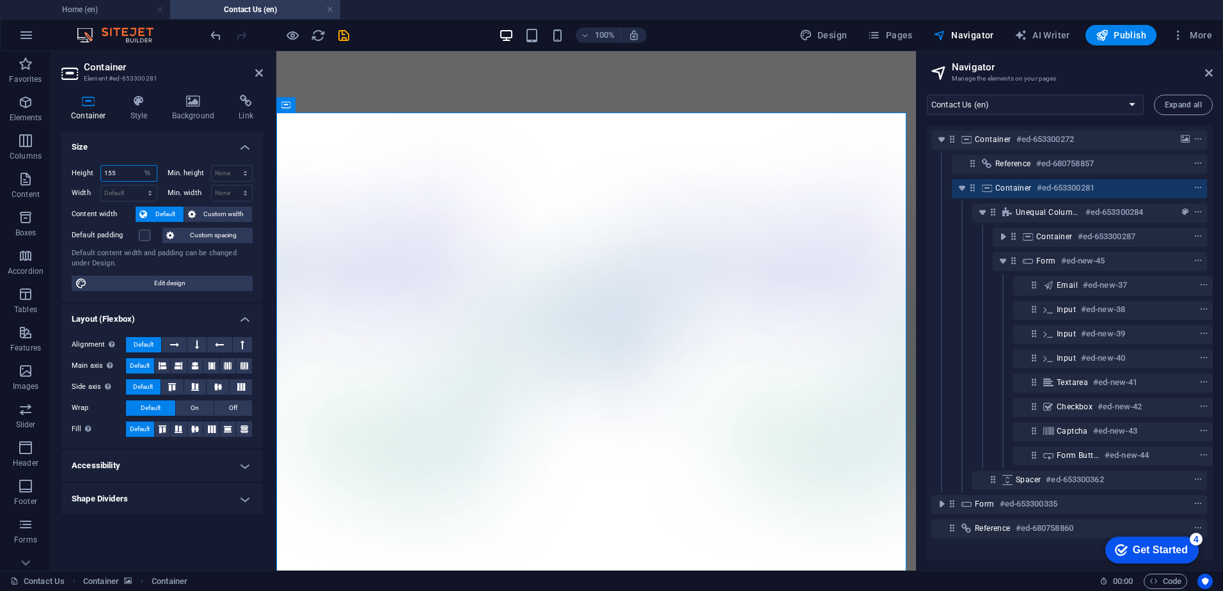
click at [146, 173] on select "Default px rem % vh vw" at bounding box center [148, 173] width 18 height 15
select select "default"
click at [139, 166] on select "Default px rem % vh vw" at bounding box center [148, 173] width 18 height 15
select select "DISABLED_OPTION_VALUE"
click at [121, 111] on h4 "Style" at bounding box center [142, 108] width 42 height 27
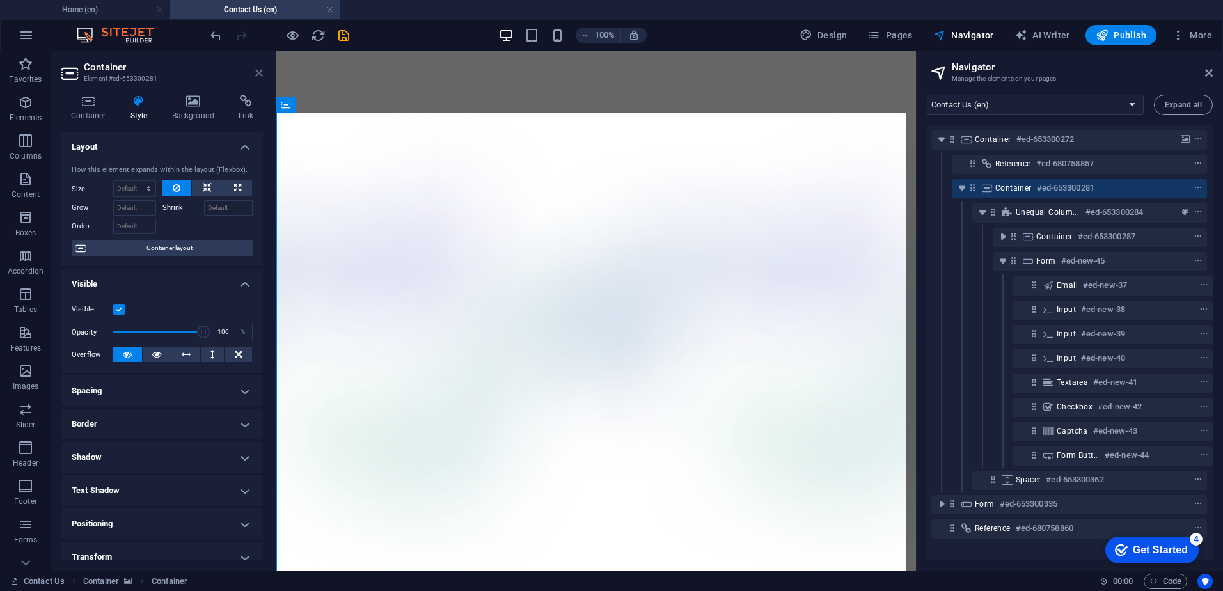
click at [260, 70] on icon at bounding box center [259, 73] width 8 height 10
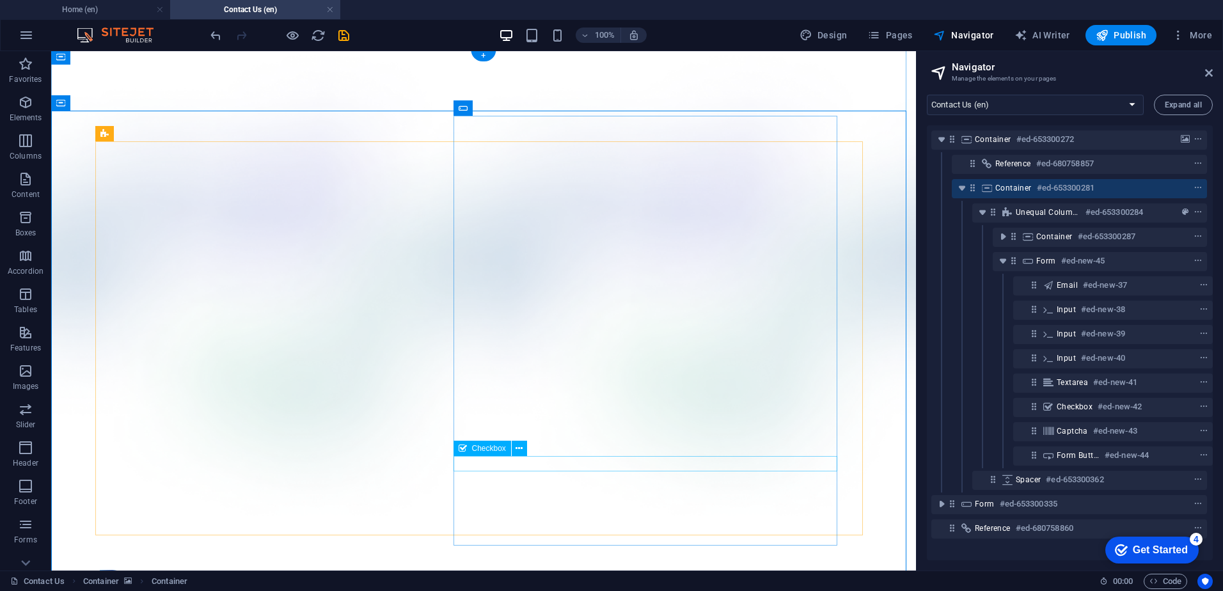
scroll to position [64, 0]
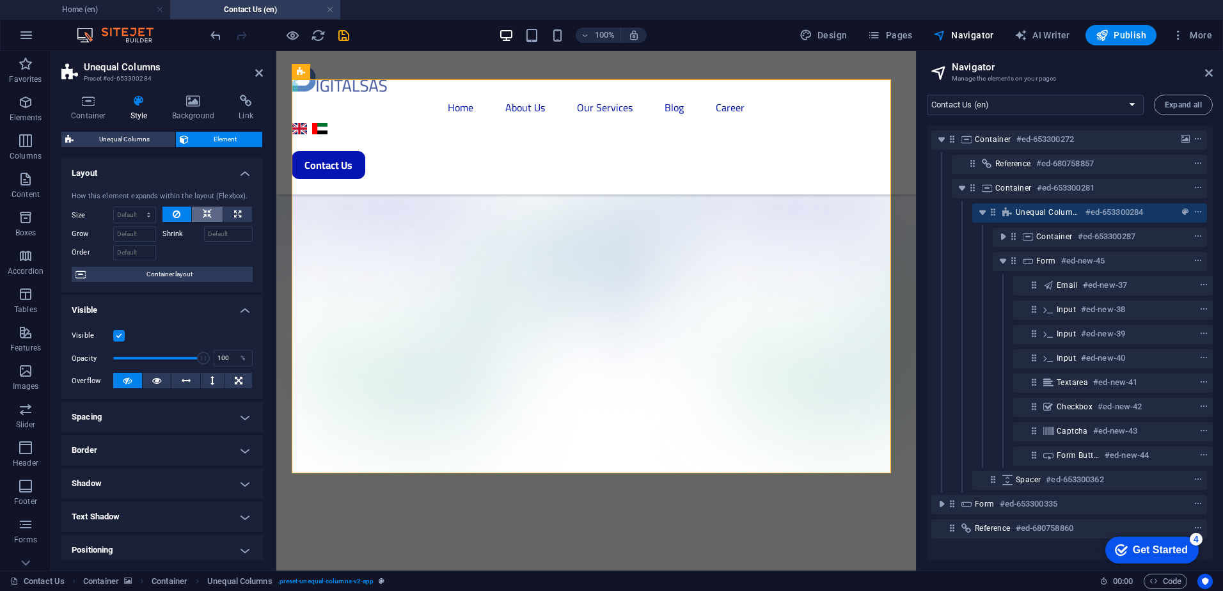
click at [205, 213] on icon at bounding box center [207, 214] width 9 height 15
click at [227, 213] on button at bounding box center [237, 214] width 29 height 15
type input "100"
select select "%"
click at [207, 213] on icon at bounding box center [207, 214] width 9 height 15
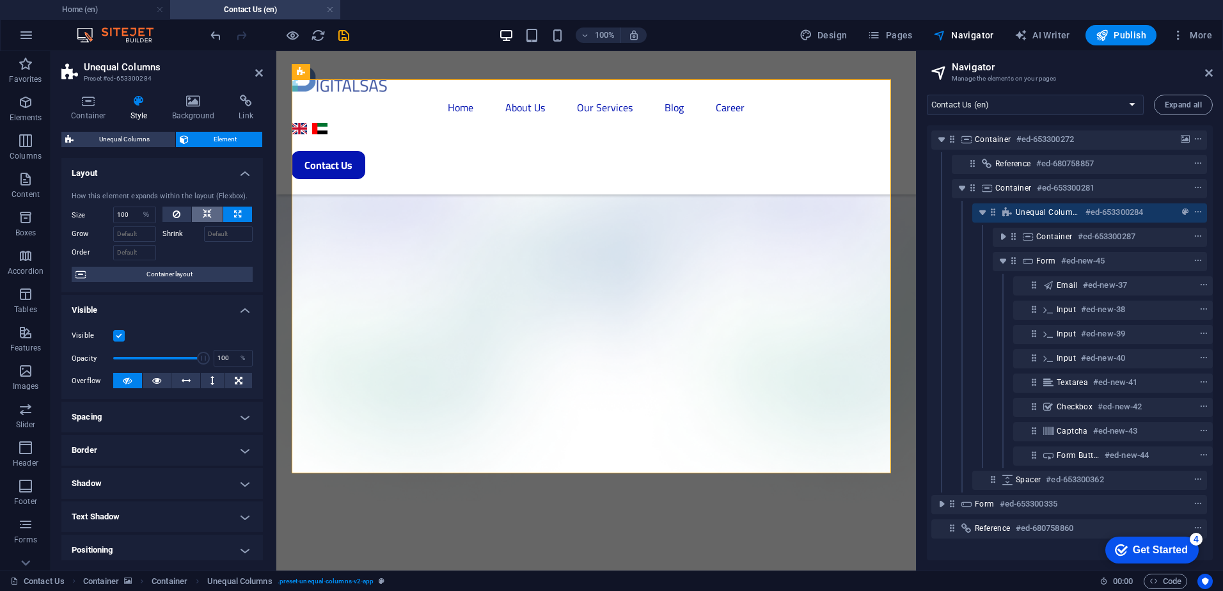
select select "DISABLED_OPTION_VALUE"
click at [203, 213] on icon at bounding box center [207, 214] width 9 height 15
click at [177, 272] on span "Container layout" at bounding box center [169, 274] width 159 height 15
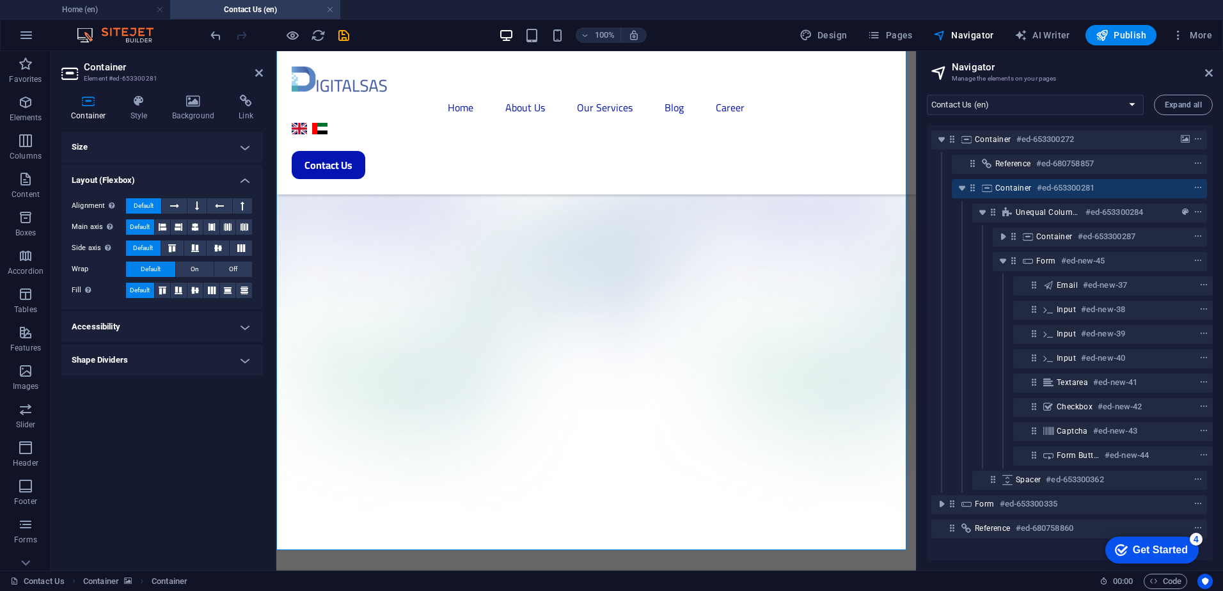
click at [184, 136] on h4 "Size" at bounding box center [161, 147] width 201 height 31
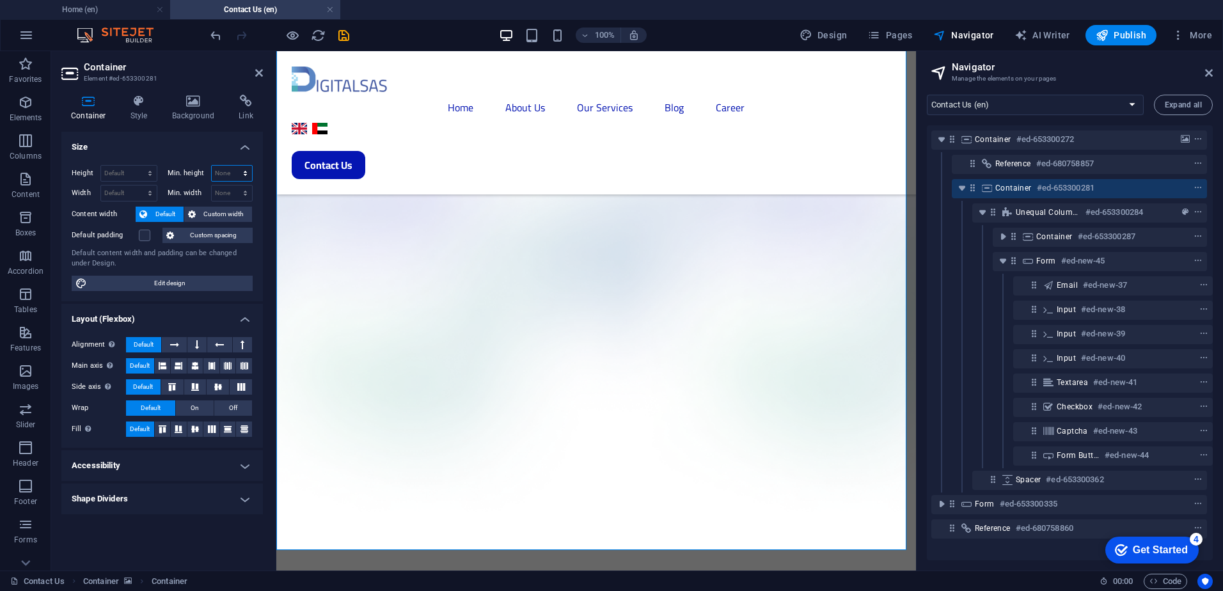
click at [214, 167] on select "None px rem % vh vw" at bounding box center [232, 173] width 41 height 15
select select "%"
click at [234, 166] on select "None px rem % vh vw" at bounding box center [232, 173] width 41 height 15
type input "100"
click at [191, 145] on h4 "Size" at bounding box center [161, 143] width 201 height 23
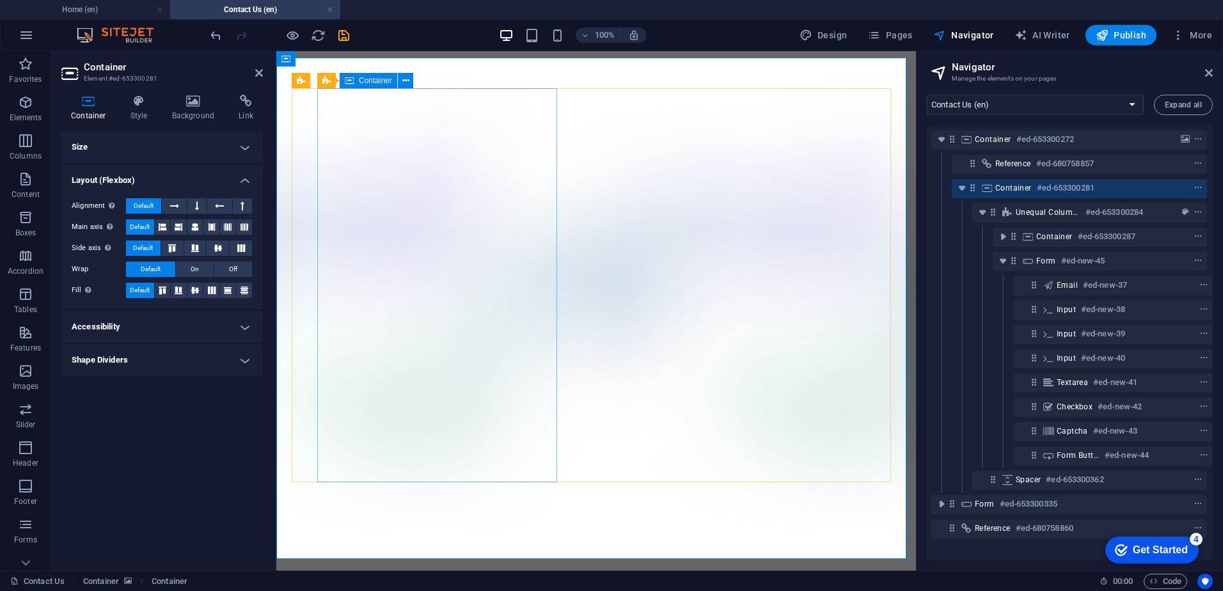
scroll to position [0, 0]
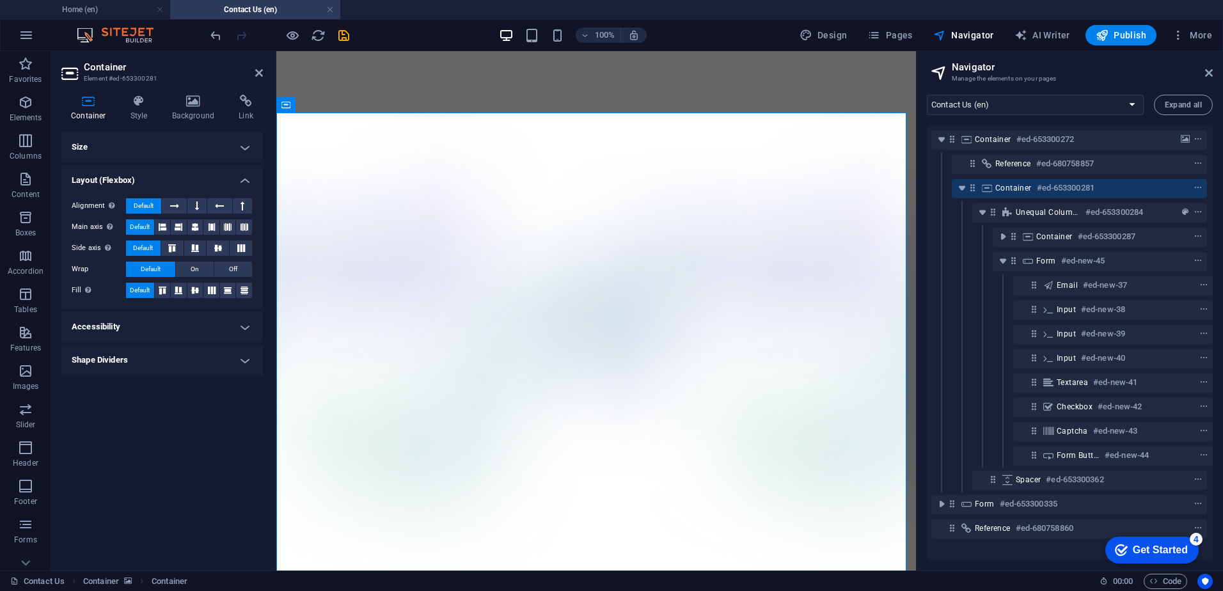
click at [214, 154] on h4 "Size" at bounding box center [161, 147] width 201 height 31
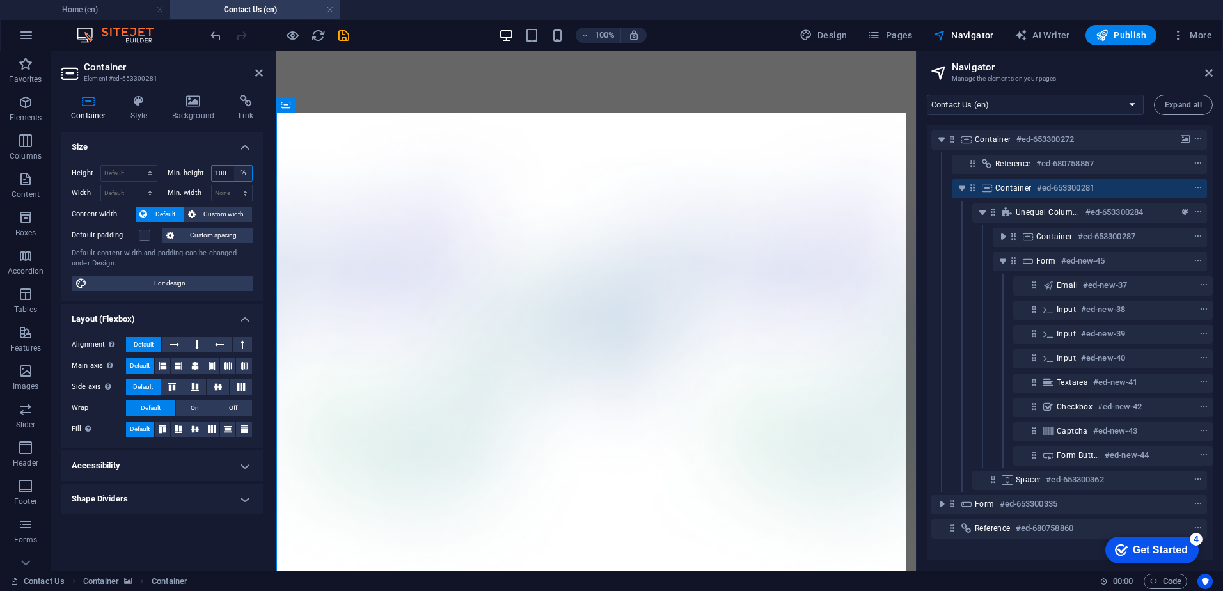
click at [243, 171] on select "None px rem % vh vw" at bounding box center [243, 173] width 18 height 15
select select "p2hplcfqlb"
click at [234, 166] on select "None px rem % vh vw" at bounding box center [243, 173] width 18 height 15
select select "DISABLED_OPTION_VALUE"
click at [148, 173] on select "Default px rem % vh vw" at bounding box center [129, 173] width 56 height 15
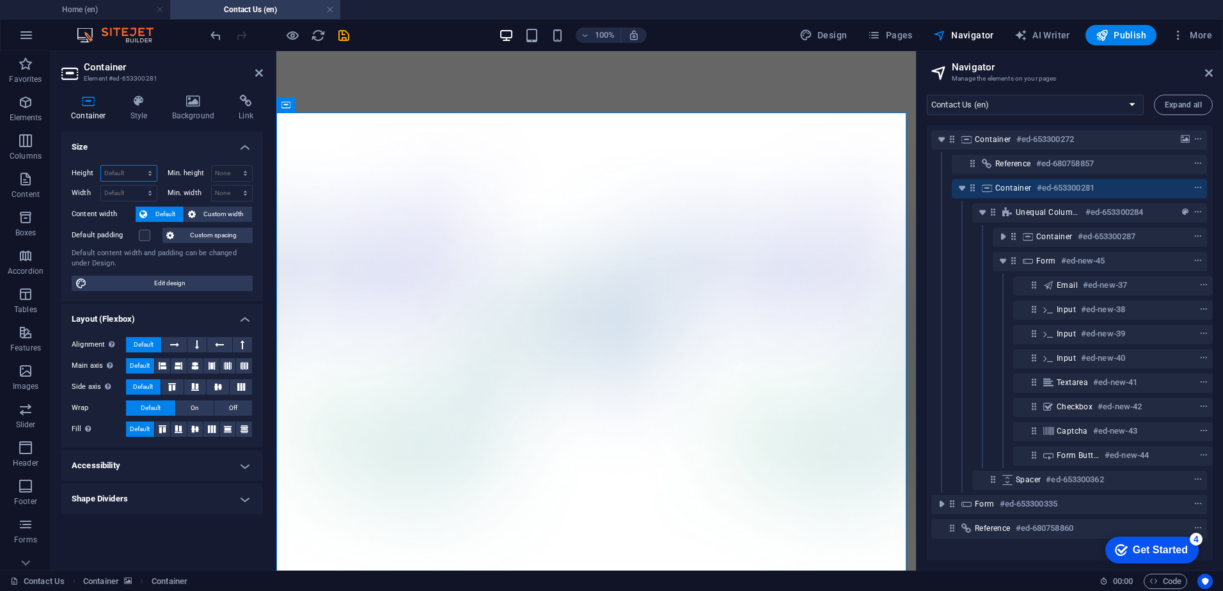
select select "%"
click at [138, 166] on select "Default px rem % vh vw" at bounding box center [129, 173] width 56 height 15
type input "157"
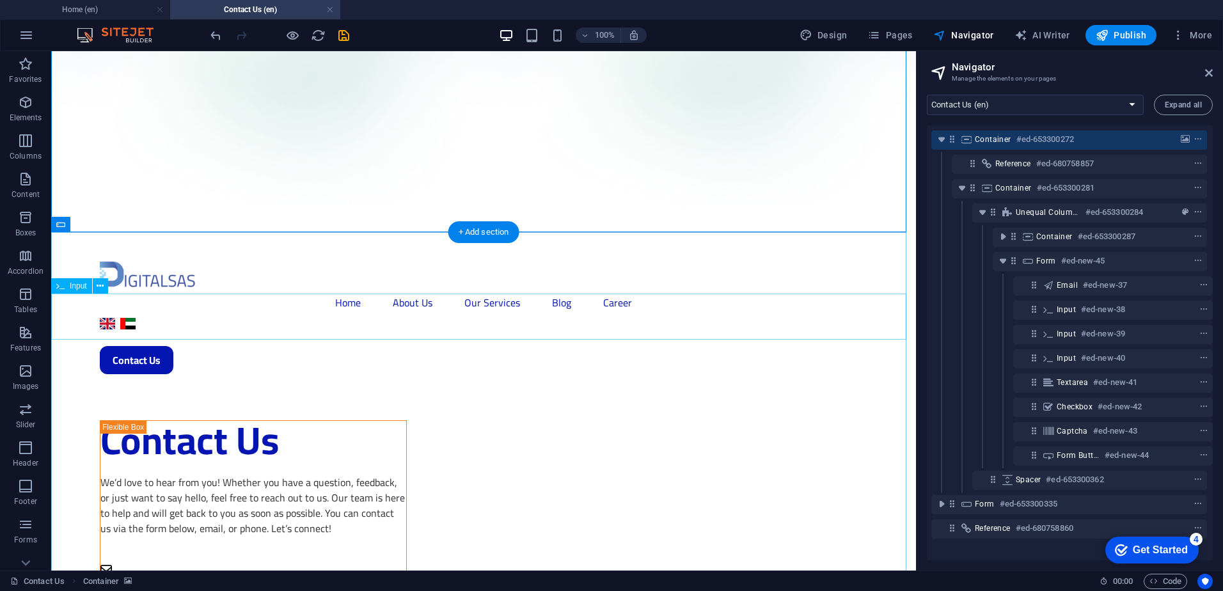
scroll to position [384, 0]
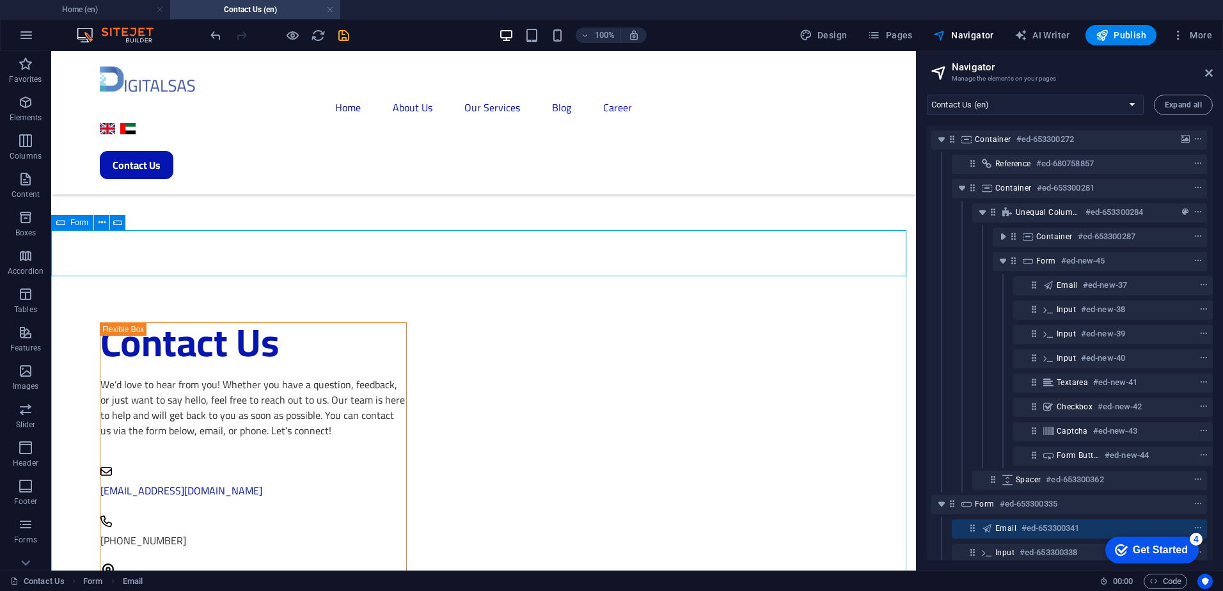
click at [64, 226] on icon at bounding box center [60, 222] width 9 height 15
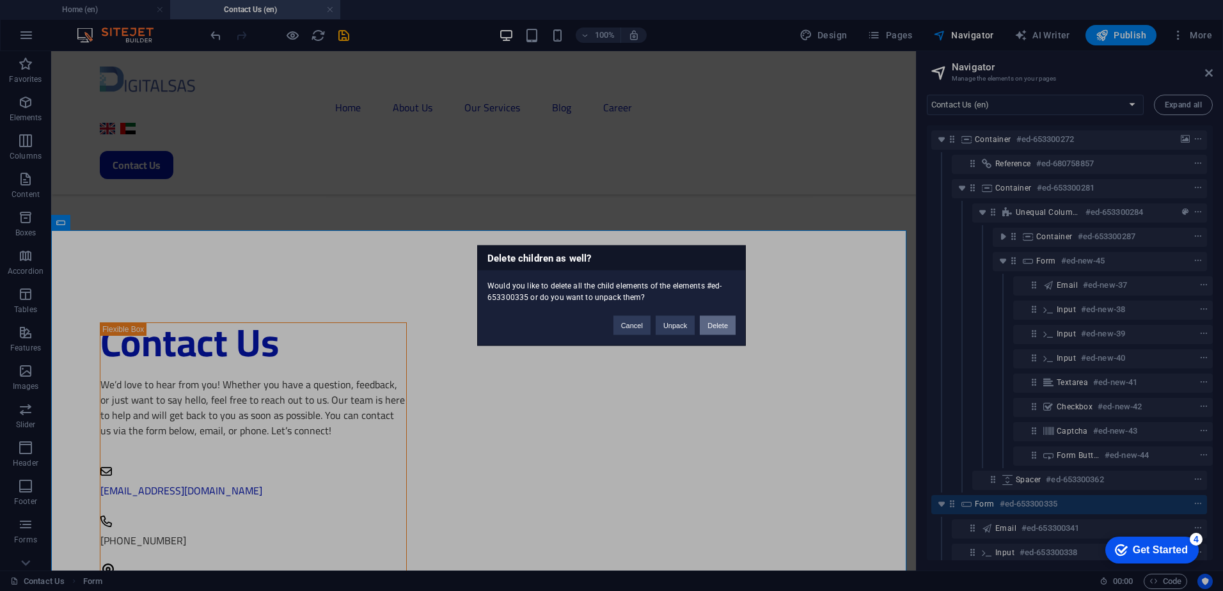
click at [727, 329] on button "Delete" at bounding box center [718, 325] width 36 height 19
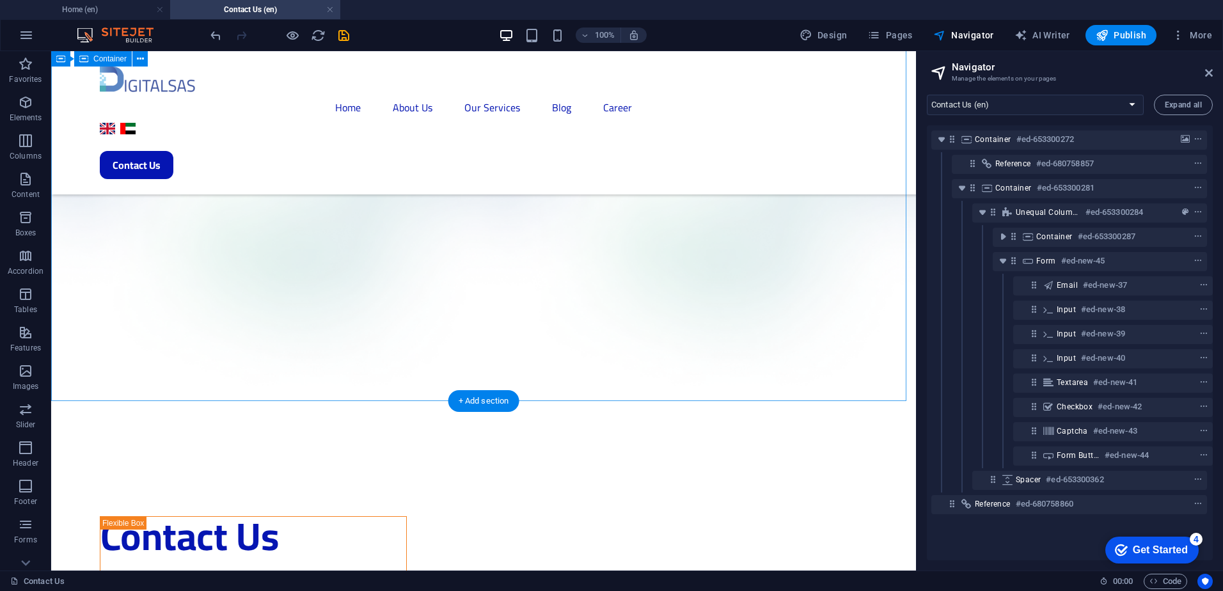
scroll to position [0, 0]
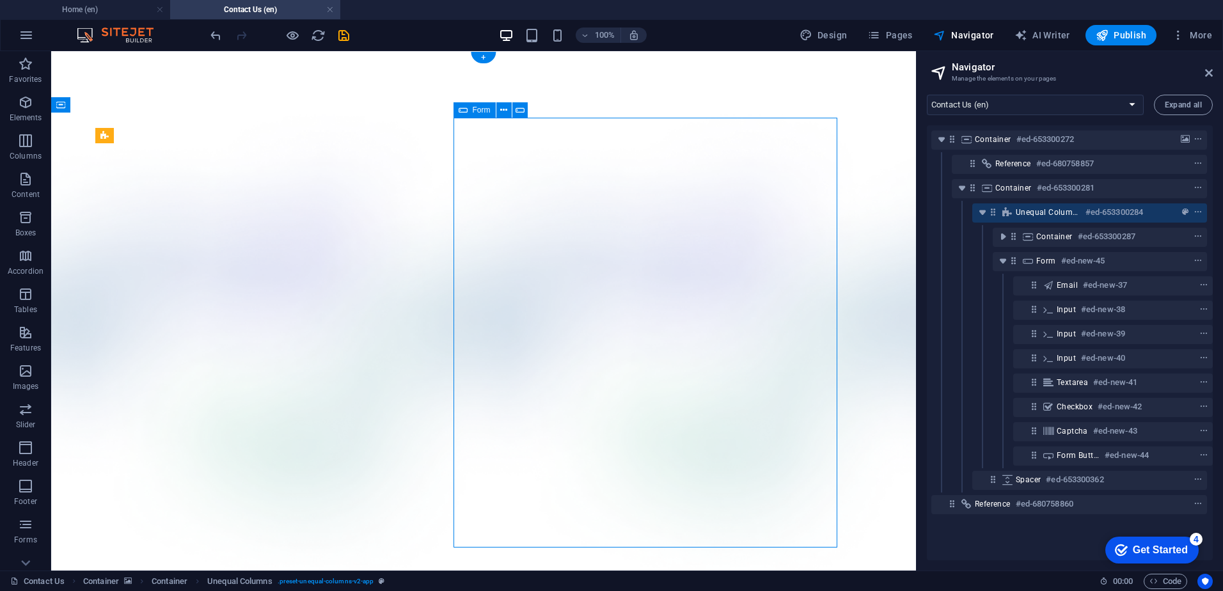
select select "%"
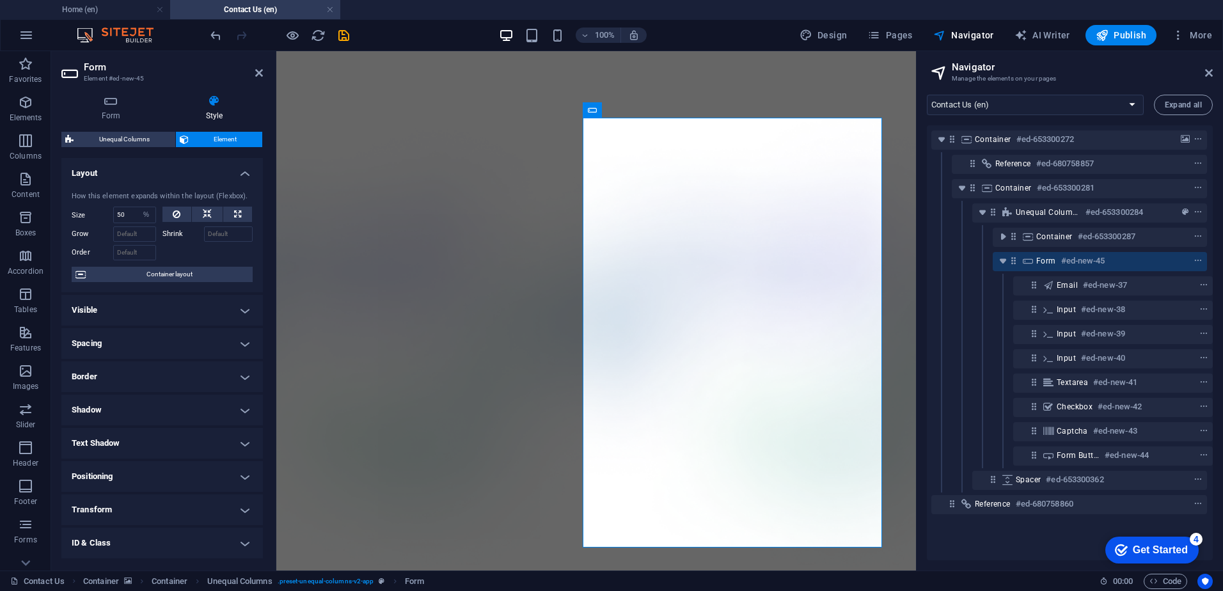
click at [151, 340] on h4 "Spacing" at bounding box center [161, 343] width 201 height 31
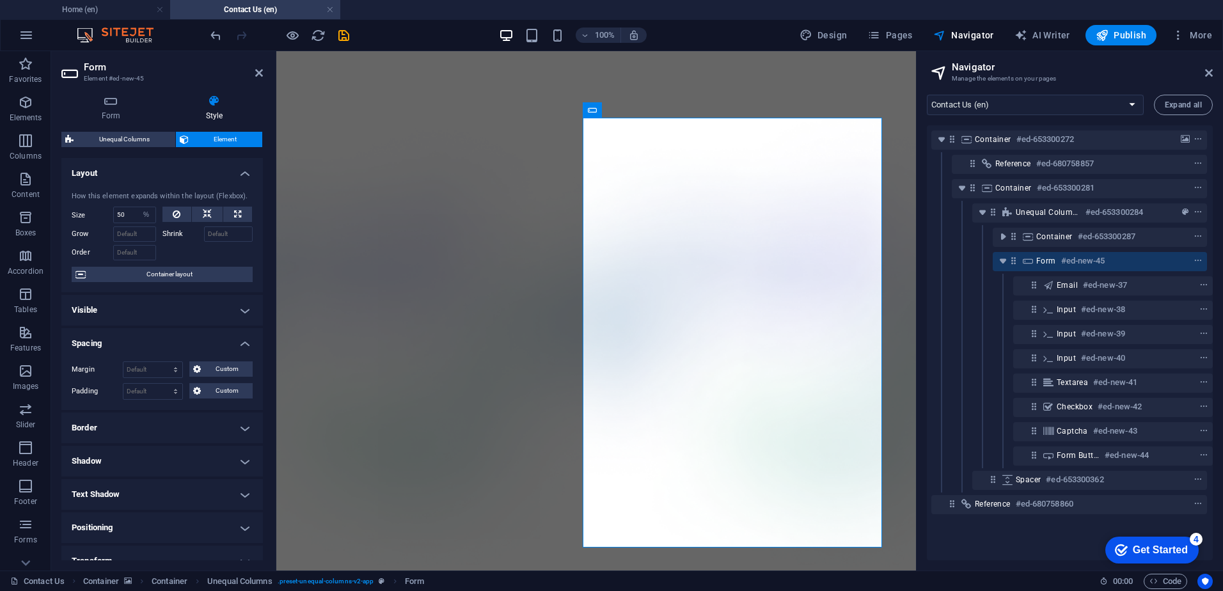
click at [151, 340] on h4 "Spacing" at bounding box center [161, 339] width 201 height 23
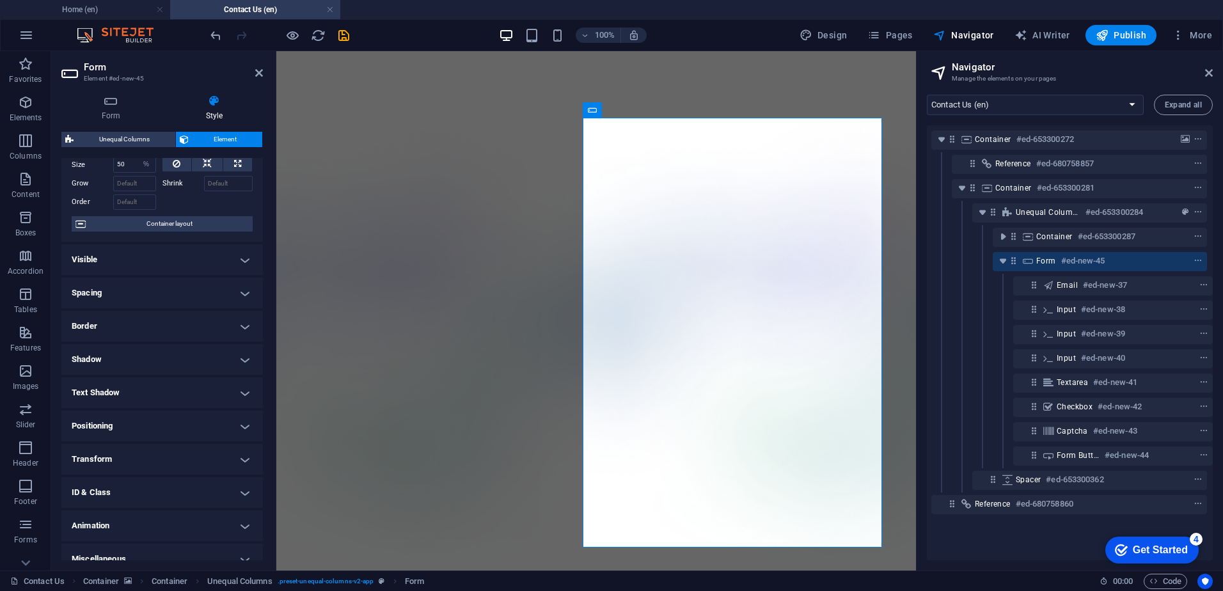
scroll to position [65, 0]
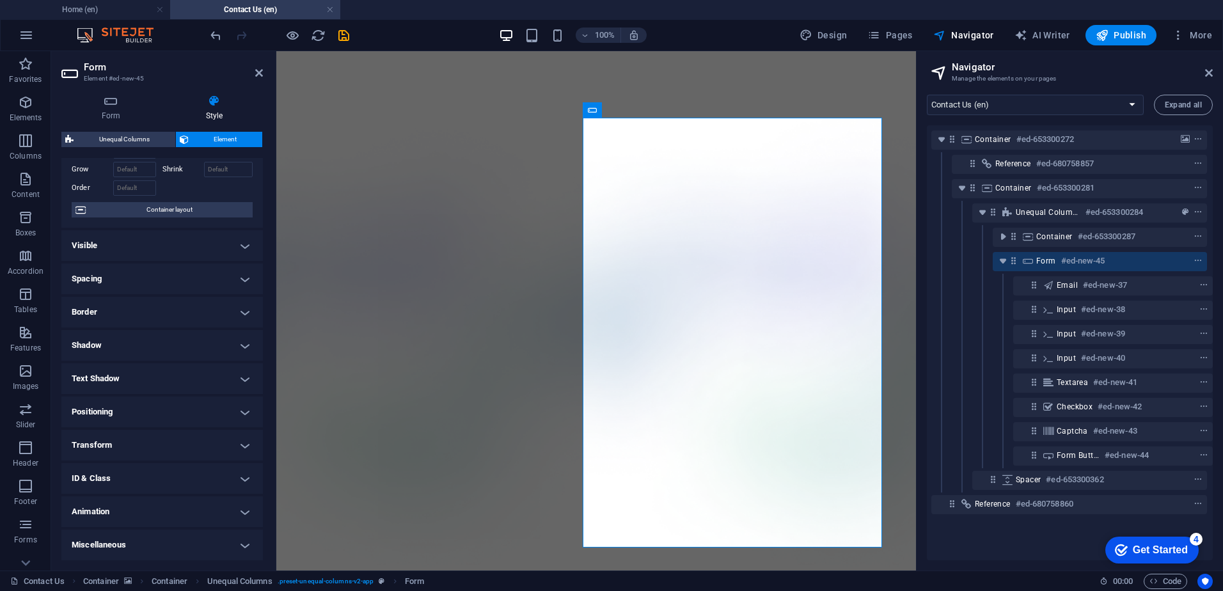
click at [168, 375] on h4 "Text Shadow" at bounding box center [161, 378] width 201 height 31
click at [168, 375] on h4 "Text Shadow" at bounding box center [161, 374] width 201 height 23
click at [170, 275] on h4 "Spacing" at bounding box center [161, 279] width 201 height 31
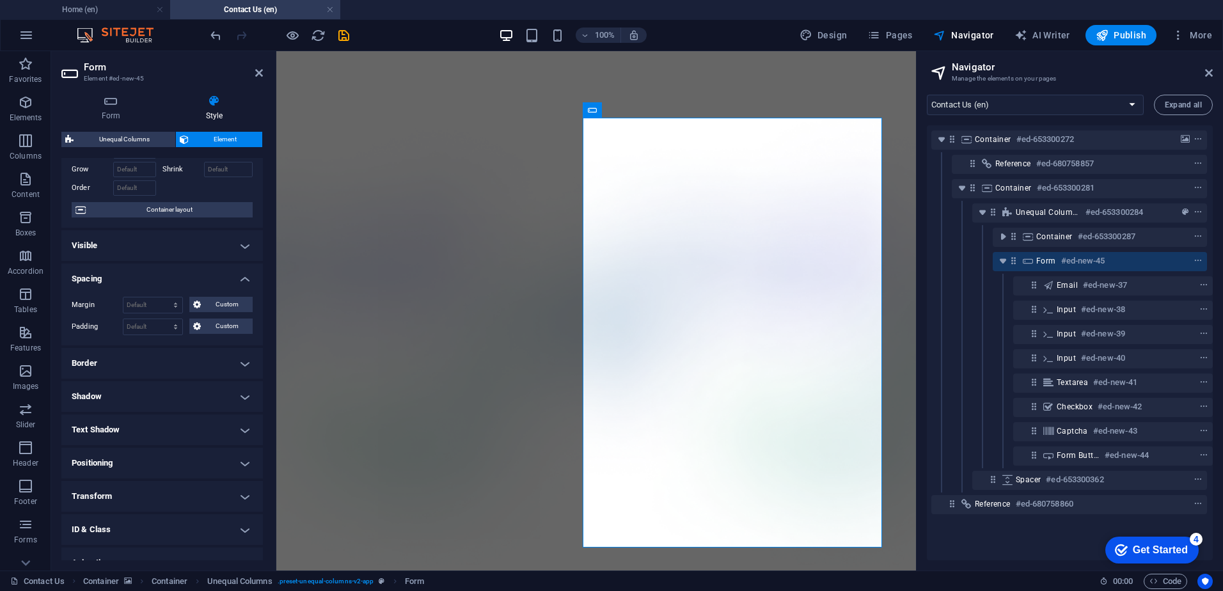
click at [170, 275] on h4 "Spacing" at bounding box center [161, 275] width 201 height 23
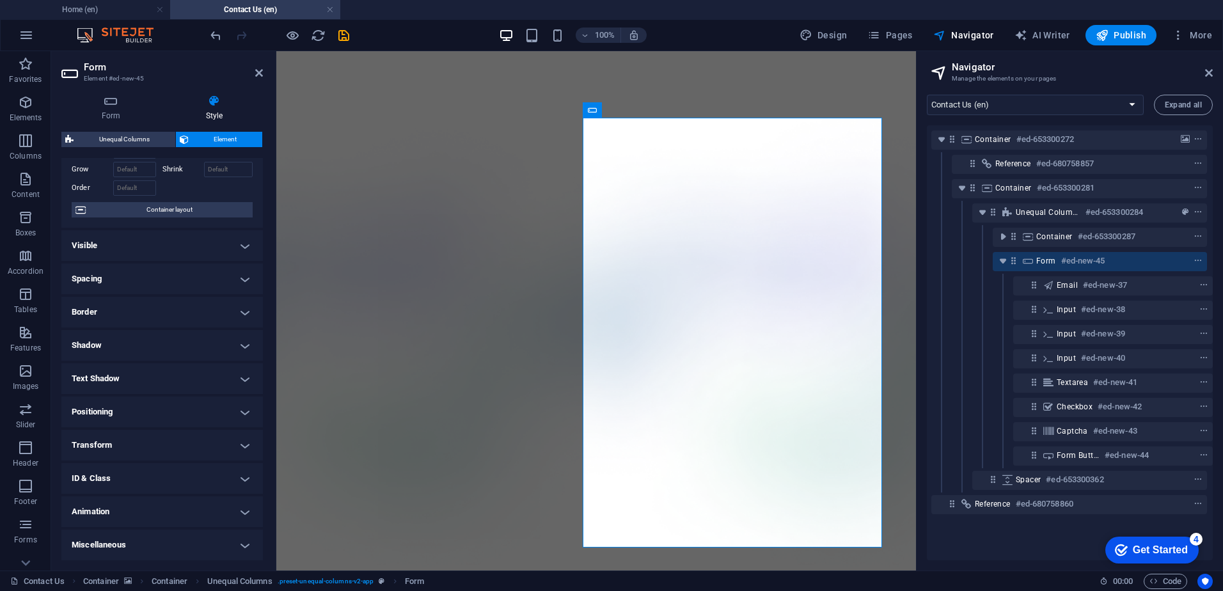
click at [193, 225] on div "How this element expands within the layout (Flexbox). Size 50 Default auto px %…" at bounding box center [161, 172] width 201 height 112
click at [191, 235] on h4 "Visible" at bounding box center [161, 245] width 201 height 31
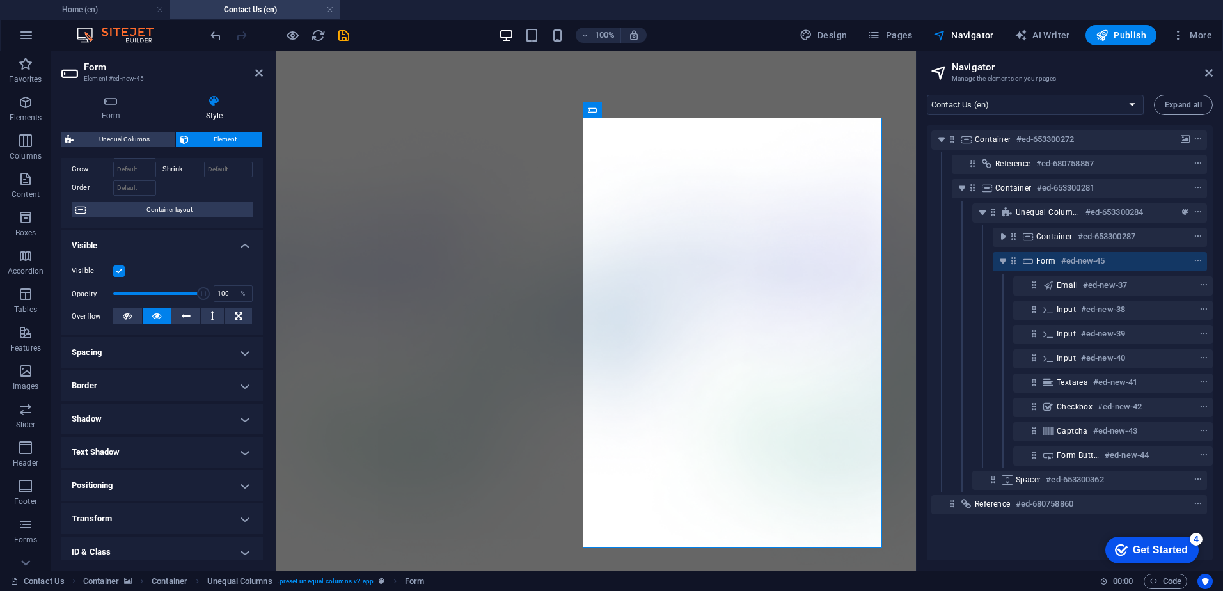
click at [191, 235] on h4 "Visible" at bounding box center [161, 241] width 201 height 23
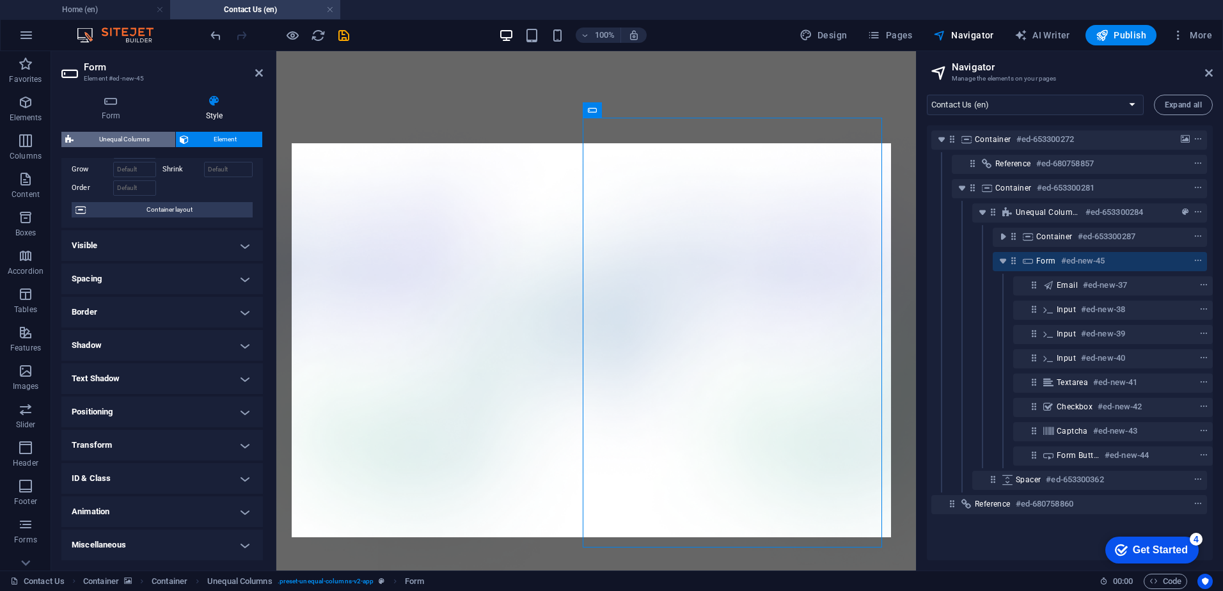
click at [146, 137] on span "Unequal Columns" at bounding box center [124, 139] width 94 height 15
select select "%"
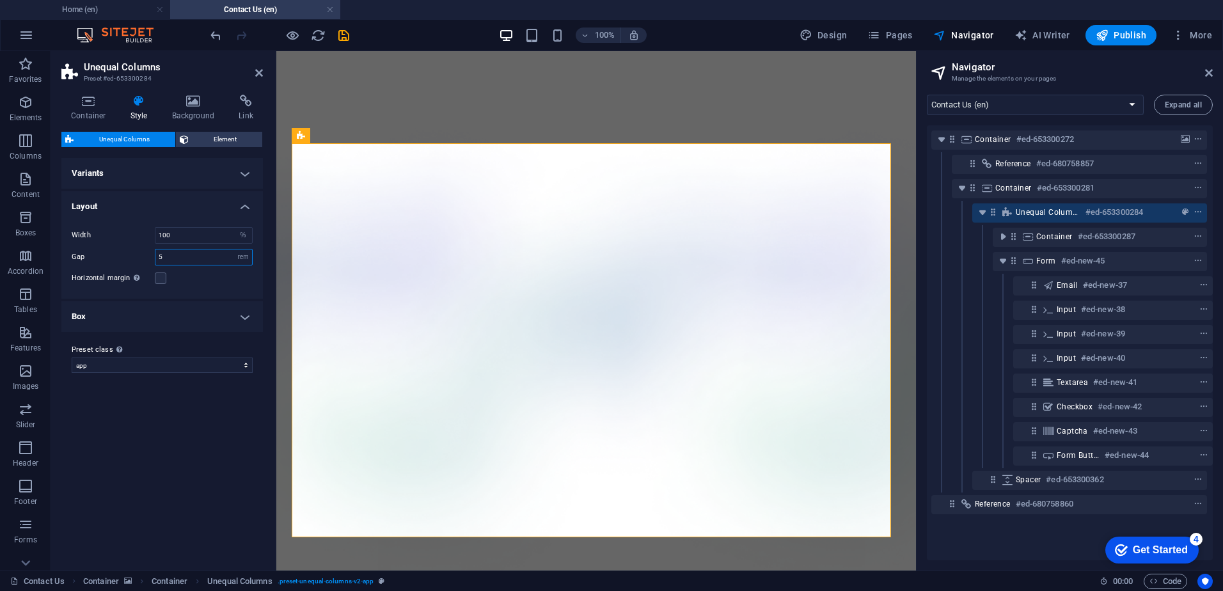
click at [194, 260] on input "5" at bounding box center [203, 256] width 97 height 15
click at [244, 260] on select "px rem % vh vw" at bounding box center [243, 256] width 18 height 15
select select "px"
click at [234, 249] on select "px rem % vh vw" at bounding box center [243, 256] width 18 height 15
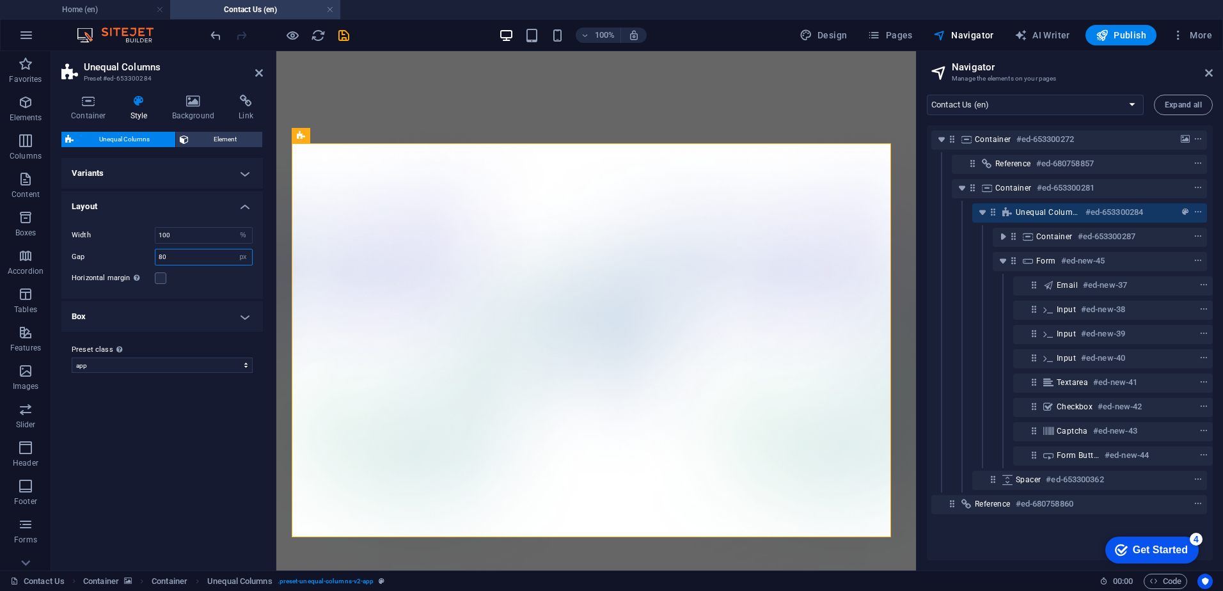
click at [186, 256] on input "80" at bounding box center [203, 256] width 97 height 15
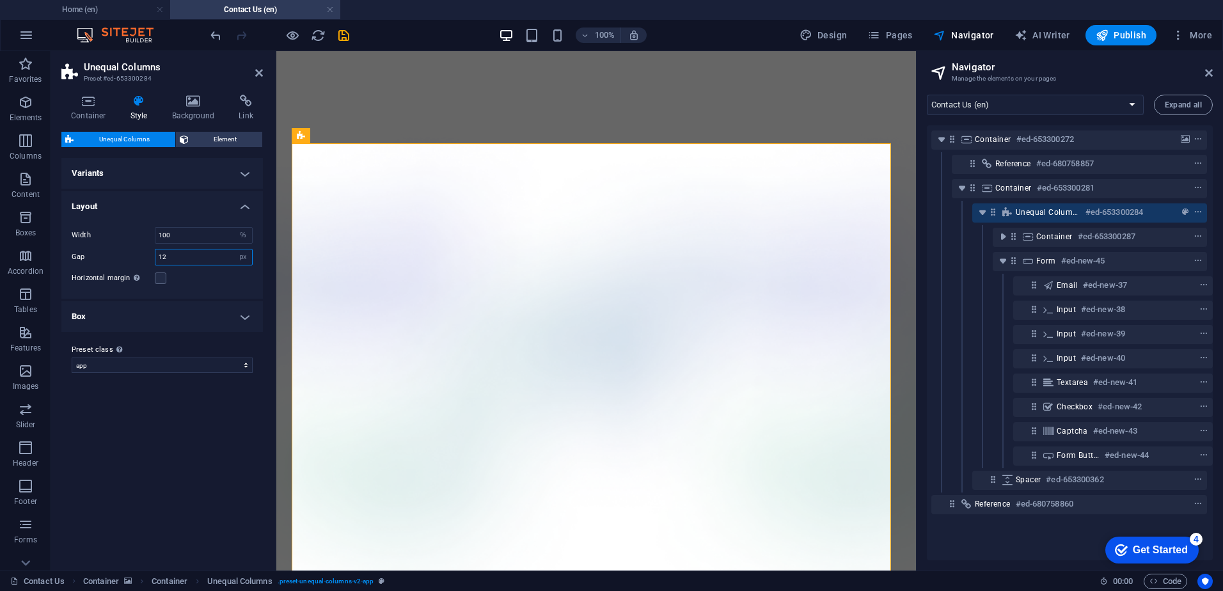
click at [186, 257] on input "12" at bounding box center [203, 256] width 97 height 15
type input "0"
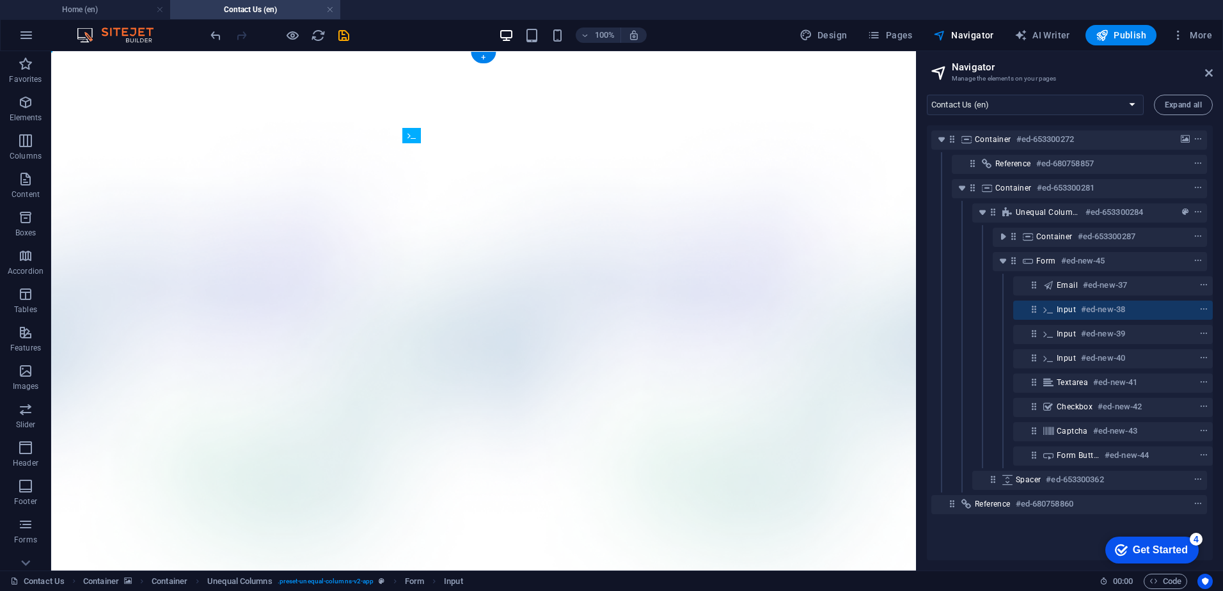
drag, startPoint x: 603, startPoint y: 248, endPoint x: 541, endPoint y: 143, distance: 122.4
drag, startPoint x: 484, startPoint y: 248, endPoint x: 427, endPoint y: 155, distance: 109.4
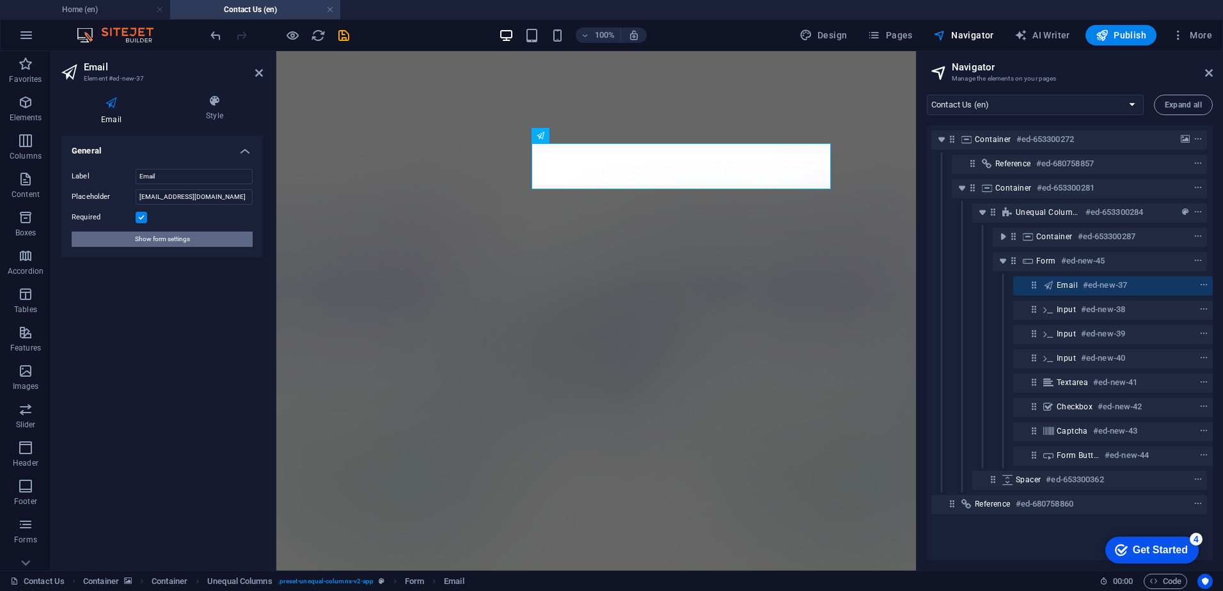
click at [200, 235] on button "Show form settings" at bounding box center [162, 239] width 181 height 15
select select "%"
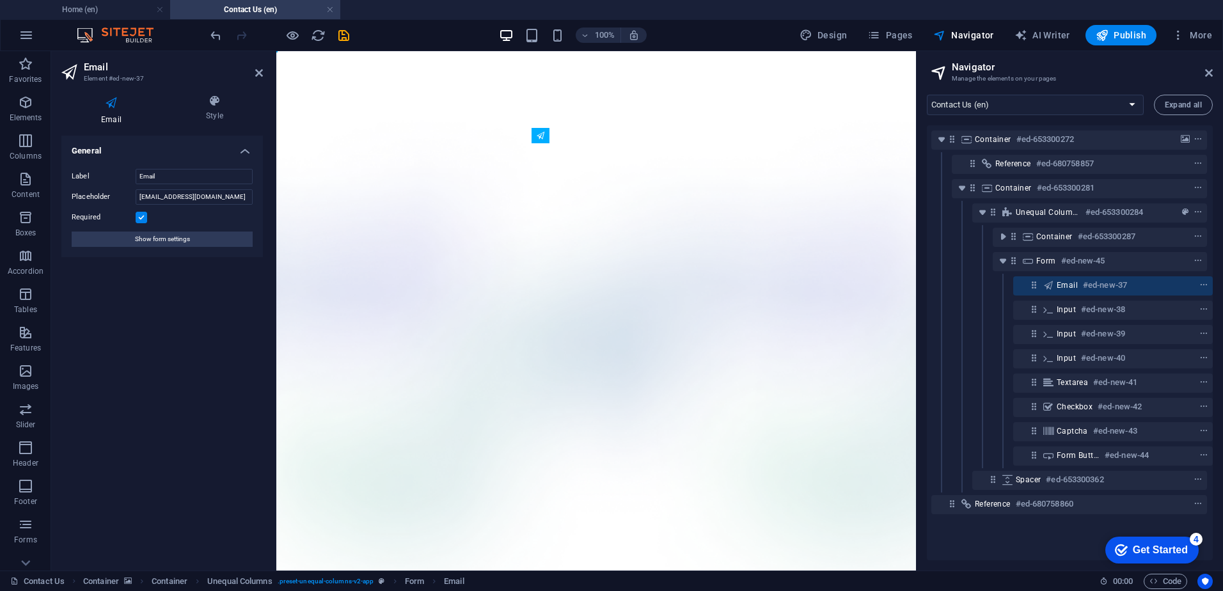
drag, startPoint x: 553, startPoint y: 150, endPoint x: 558, endPoint y: 255, distance: 105.7
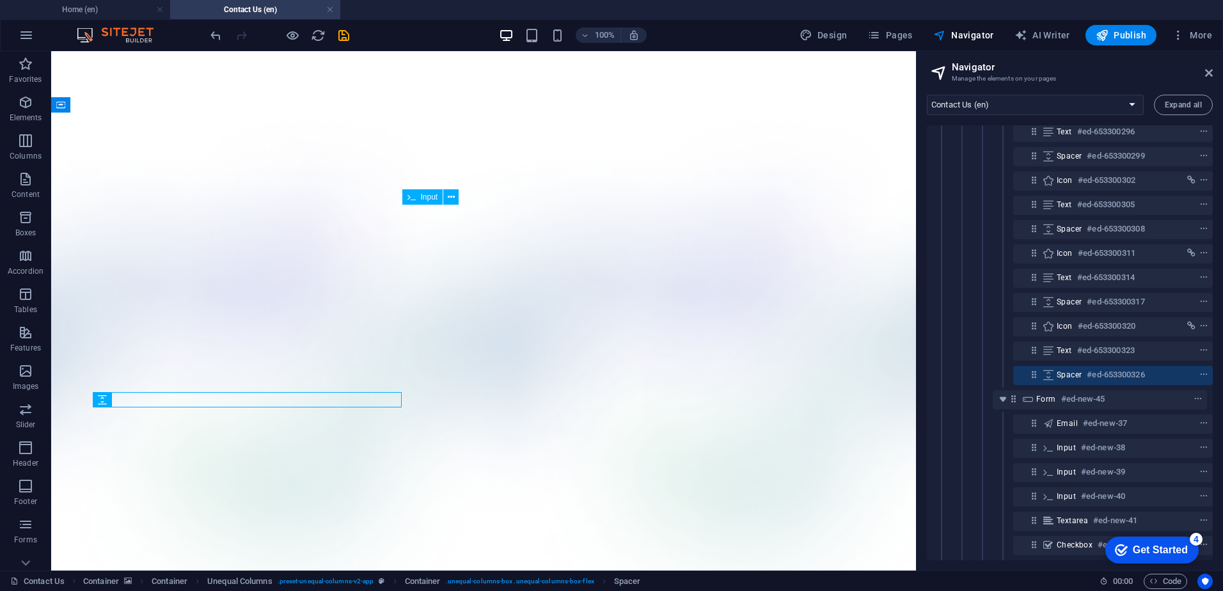
scroll to position [216, 3]
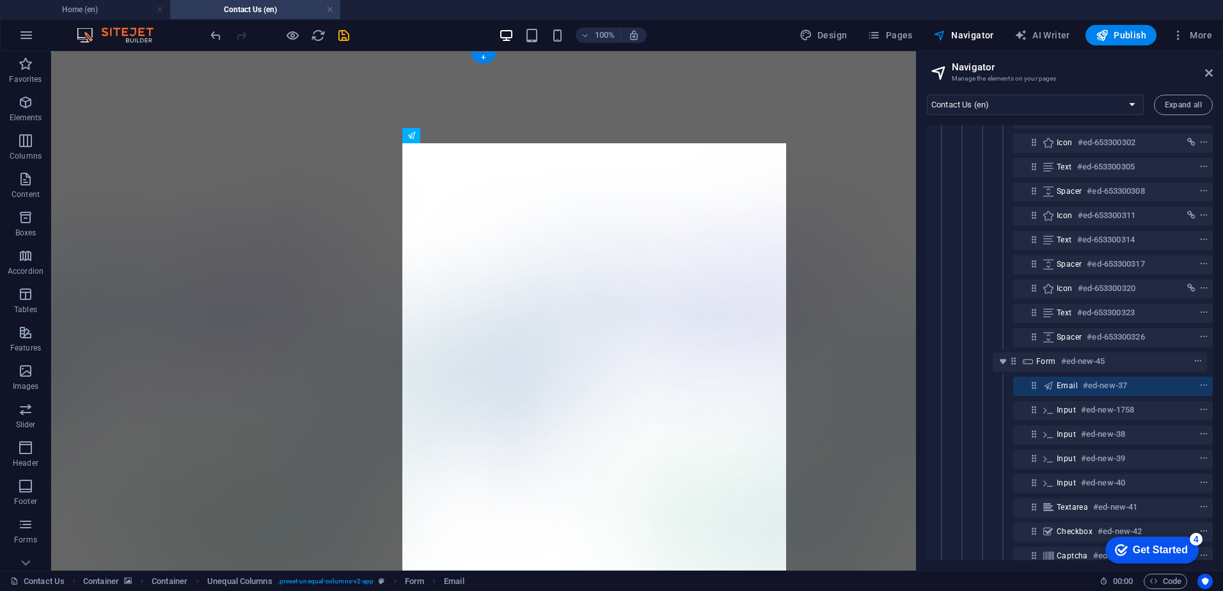
drag, startPoint x: 512, startPoint y: 167, endPoint x: 517, endPoint y: 288, distance: 121.6
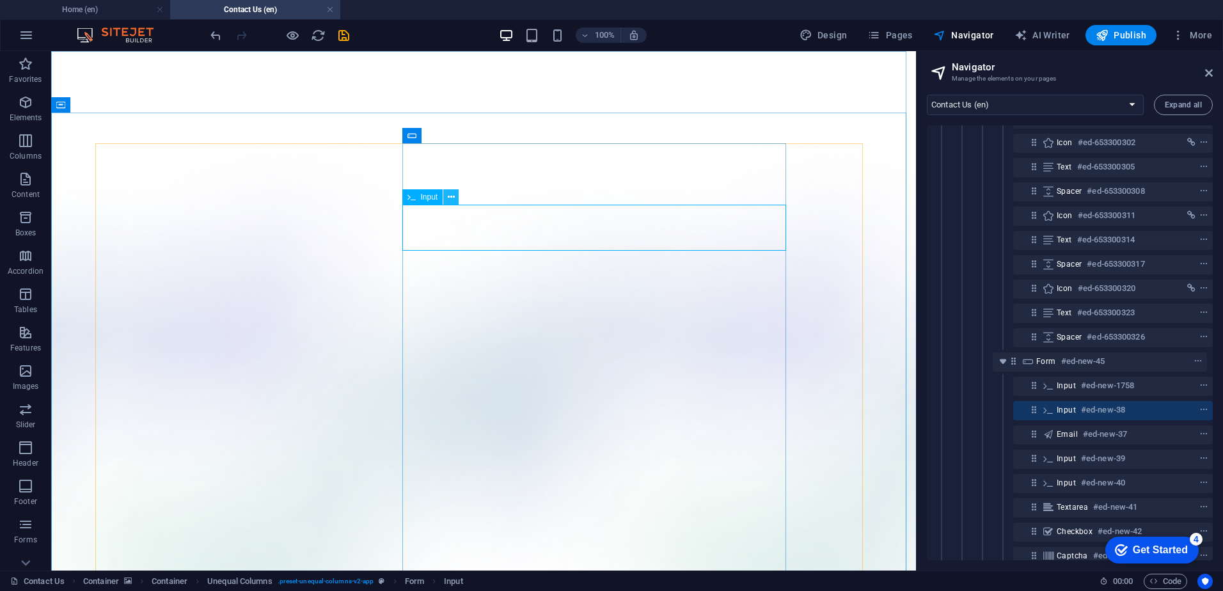
click at [445, 196] on button at bounding box center [450, 196] width 15 height 15
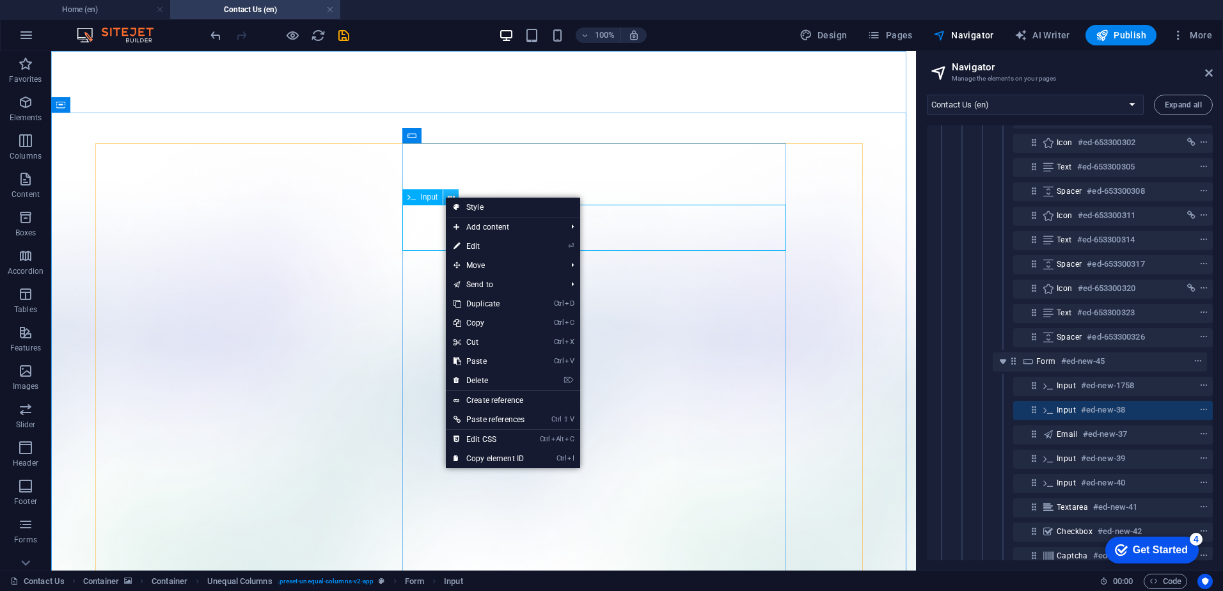
click at [448, 196] on icon at bounding box center [451, 197] width 7 height 13
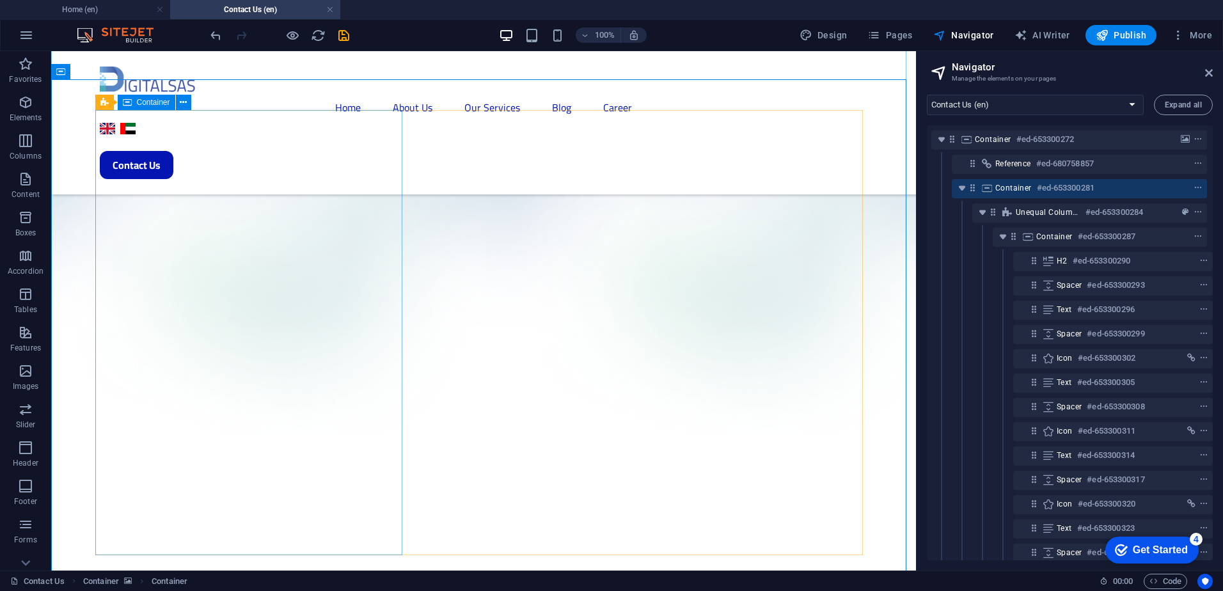
scroll to position [313, 0]
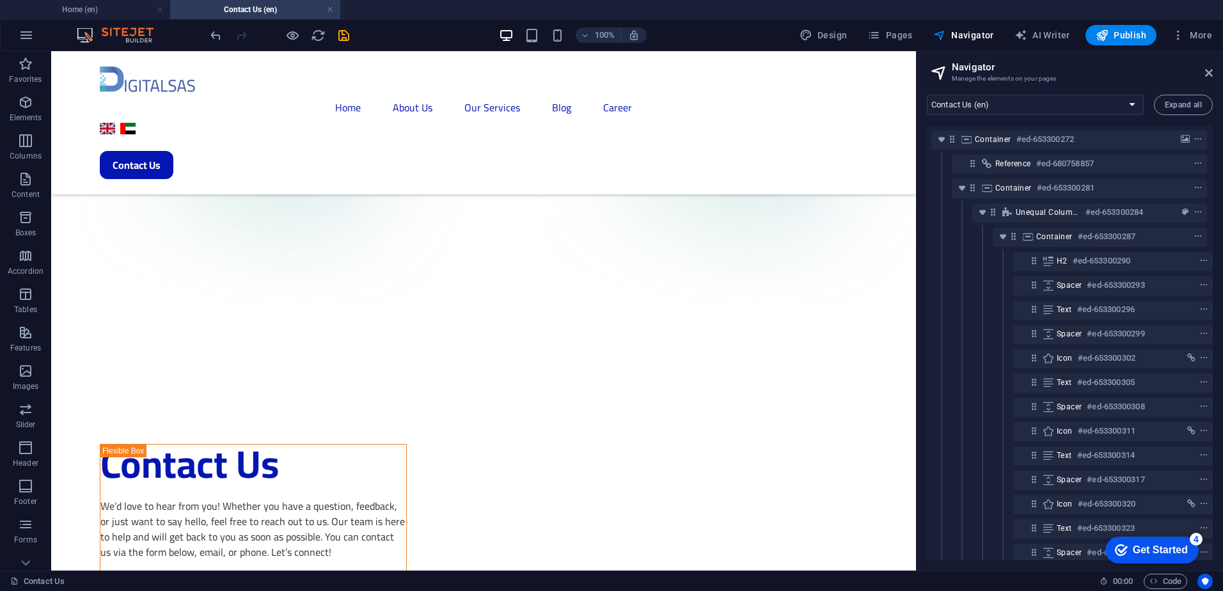
drag, startPoint x: 80, startPoint y: 560, endPoint x: 184, endPoint y: 563, distance: 103.7
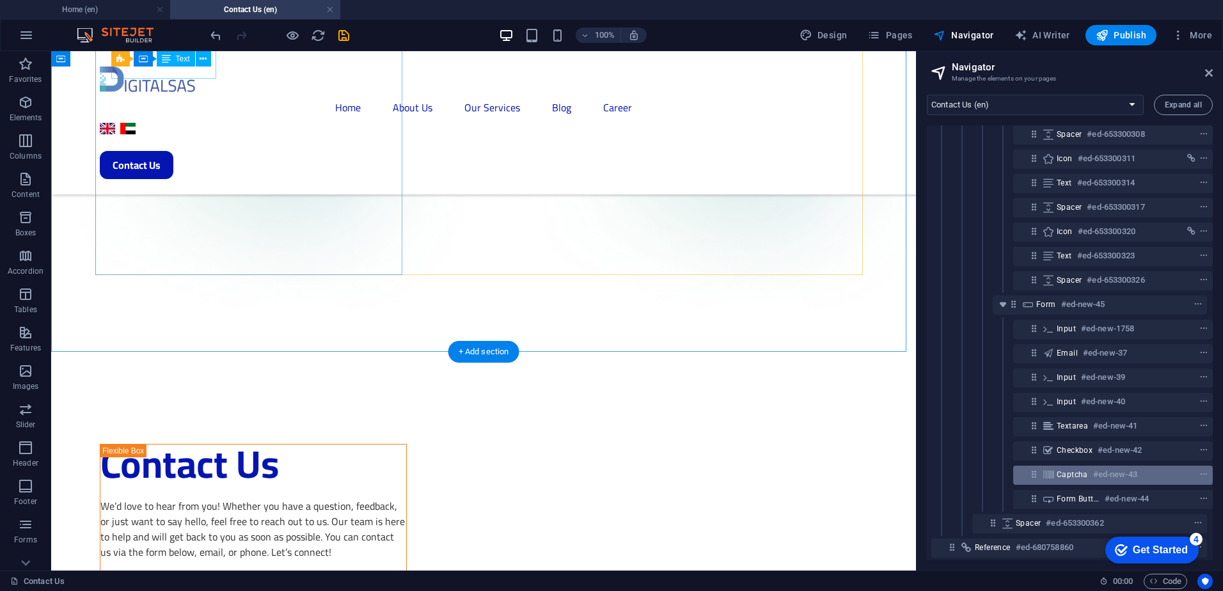
scroll to position [285, 3]
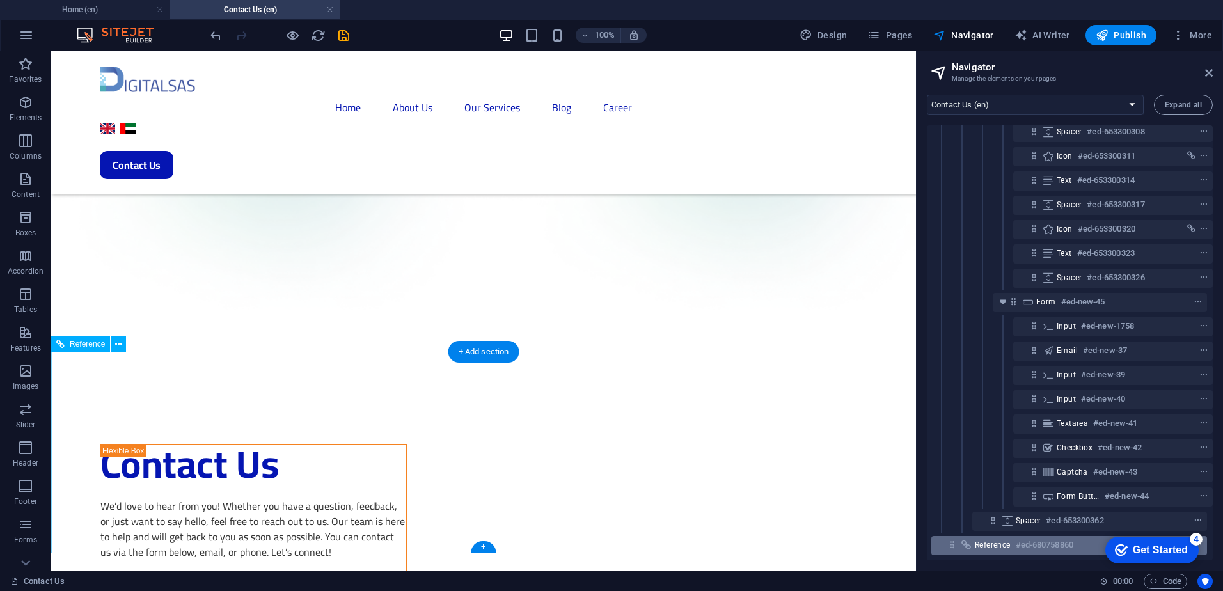
click at [982, 540] on span "Reference" at bounding box center [993, 545] width 36 height 10
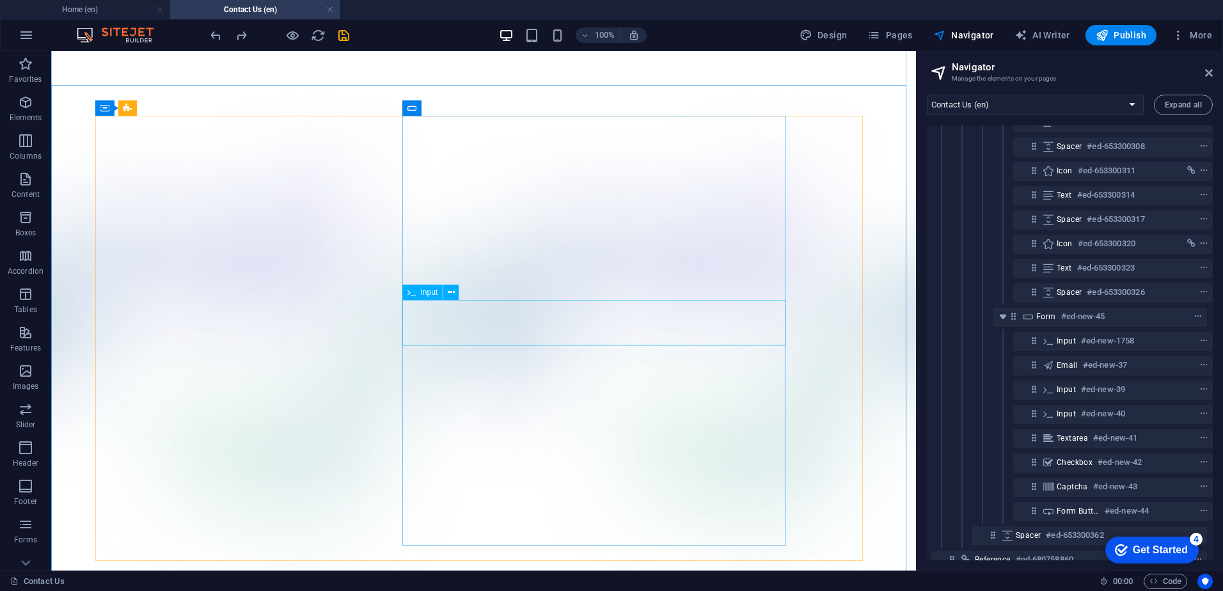
scroll to position [0, 0]
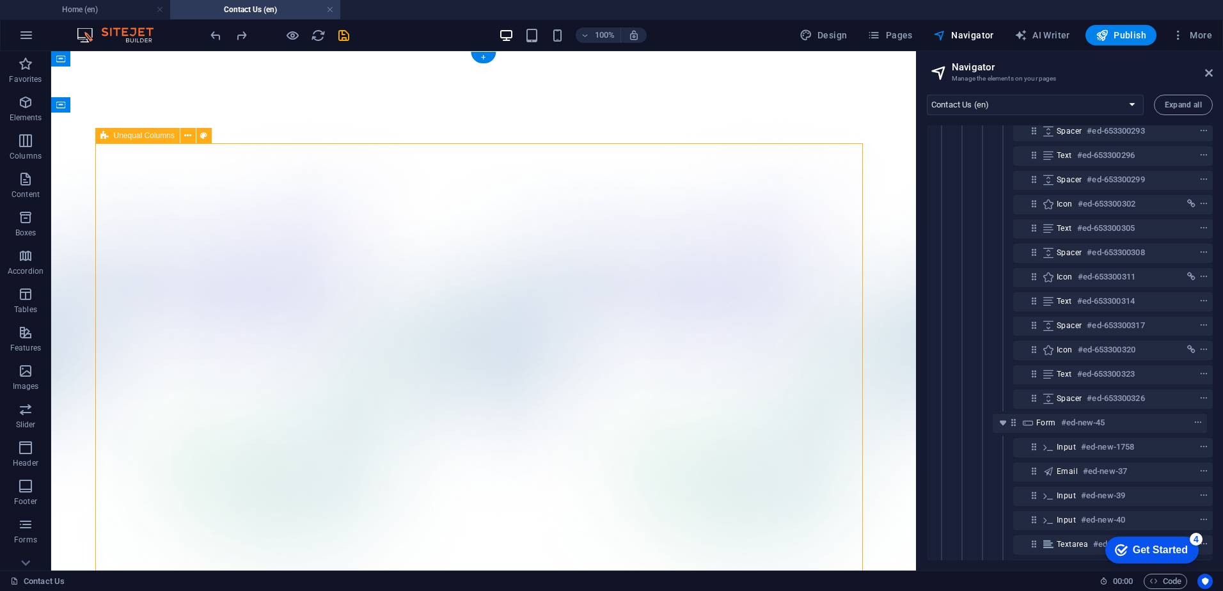
select select "%"
select select "px"
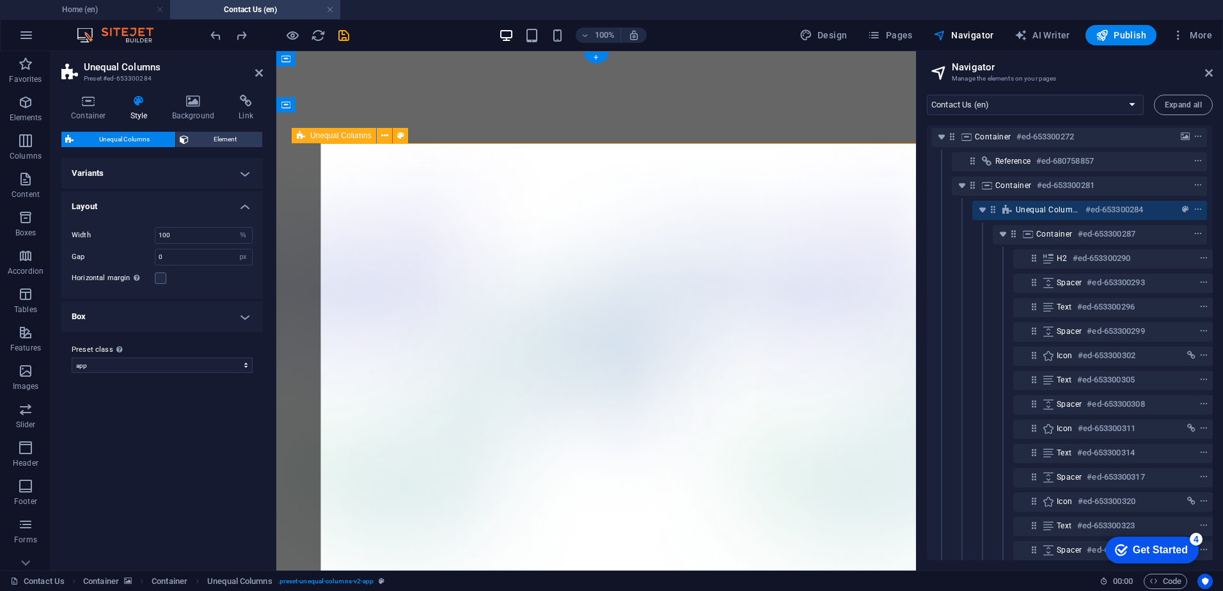
scroll to position [0, 3]
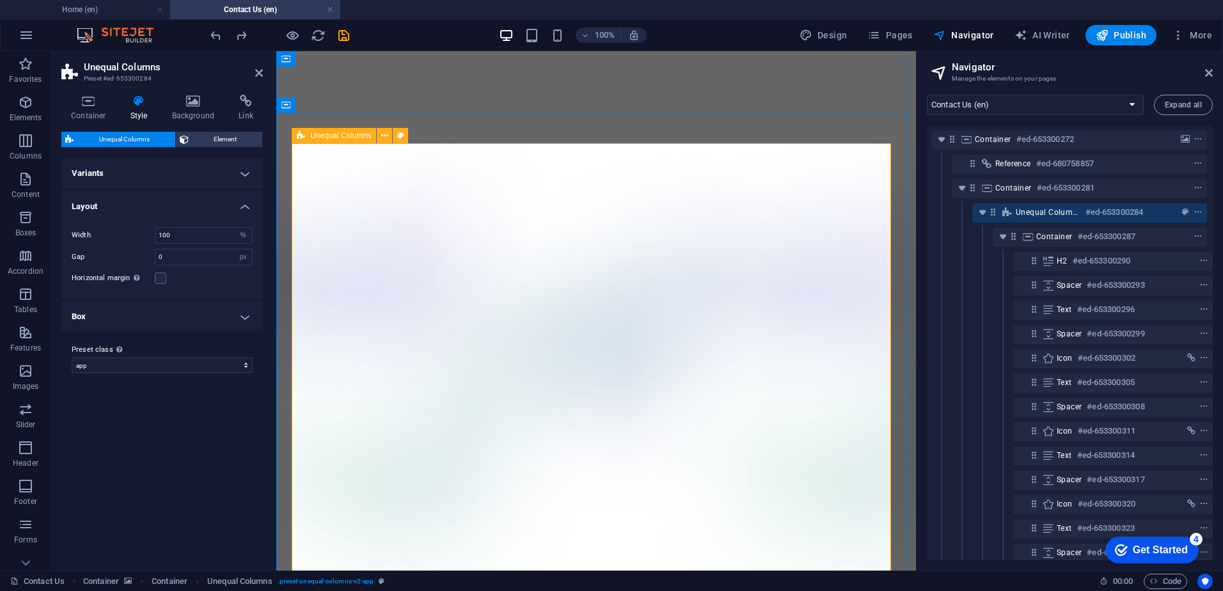
click at [304, 133] on icon at bounding box center [301, 135] width 8 height 15
click at [317, 137] on span "Unequal Columns" at bounding box center [340, 136] width 61 height 8
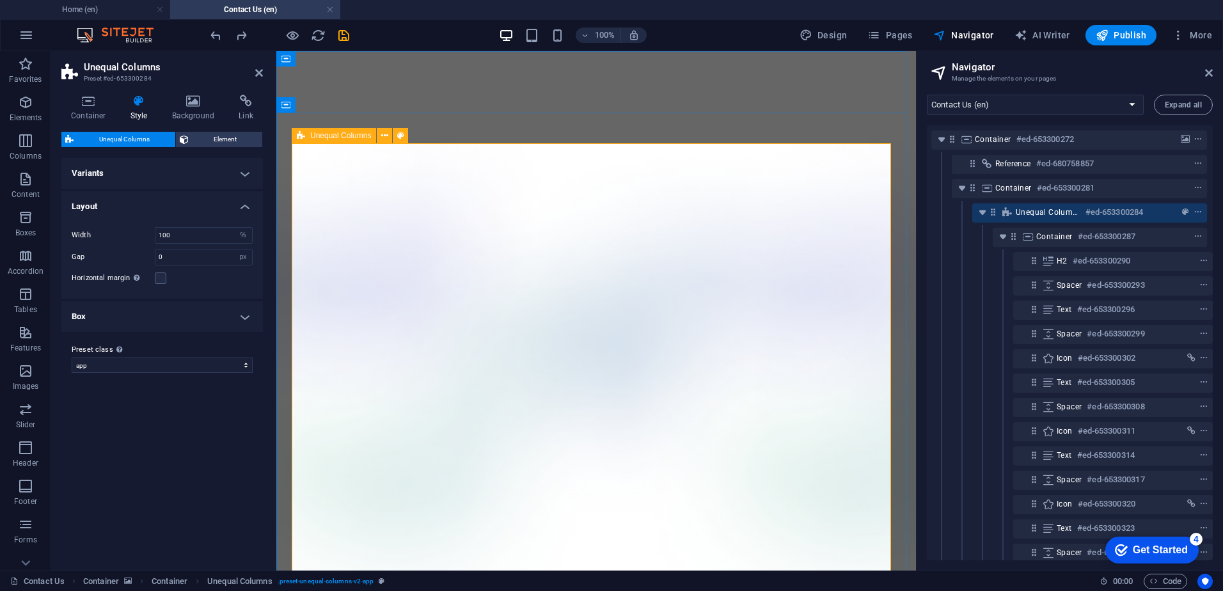
click at [317, 137] on span "Unequal Columns" at bounding box center [340, 136] width 61 height 8
click at [97, 101] on icon at bounding box center [88, 101] width 54 height 13
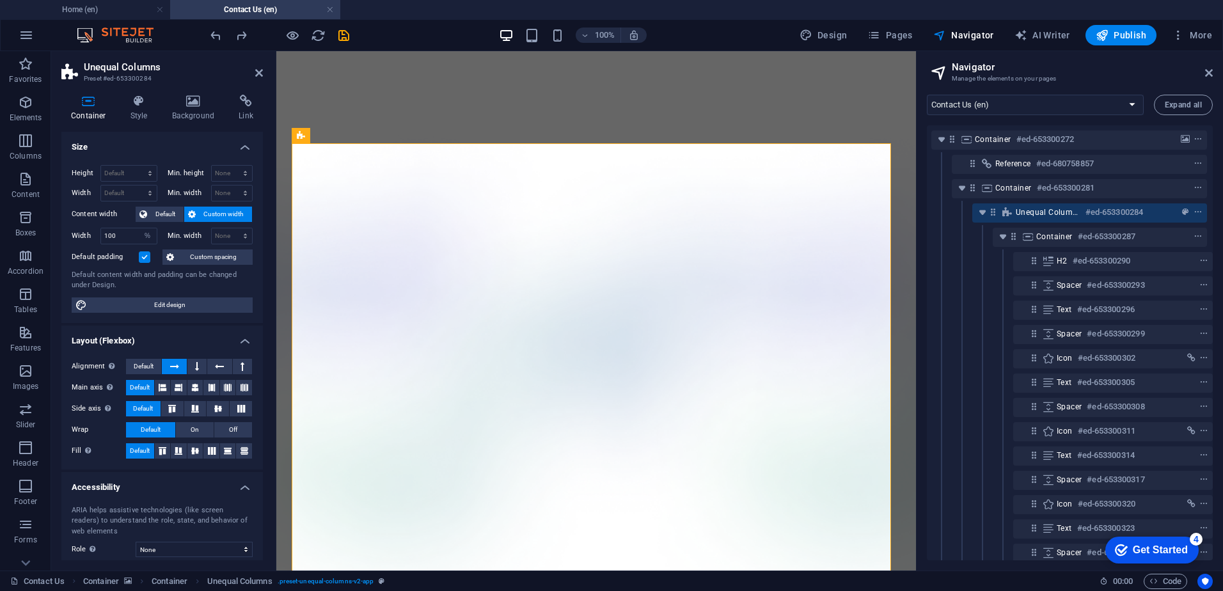
click at [145, 256] on label at bounding box center [145, 257] width 12 height 12
click at [0, 0] on input "Default padding" at bounding box center [0, 0] width 0 height 0
click at [145, 256] on label at bounding box center [145, 257] width 12 height 12
click at [0, 0] on input "Default padding" at bounding box center [0, 0] width 0 height 0
click at [225, 136] on h4 "Size" at bounding box center [161, 143] width 201 height 23
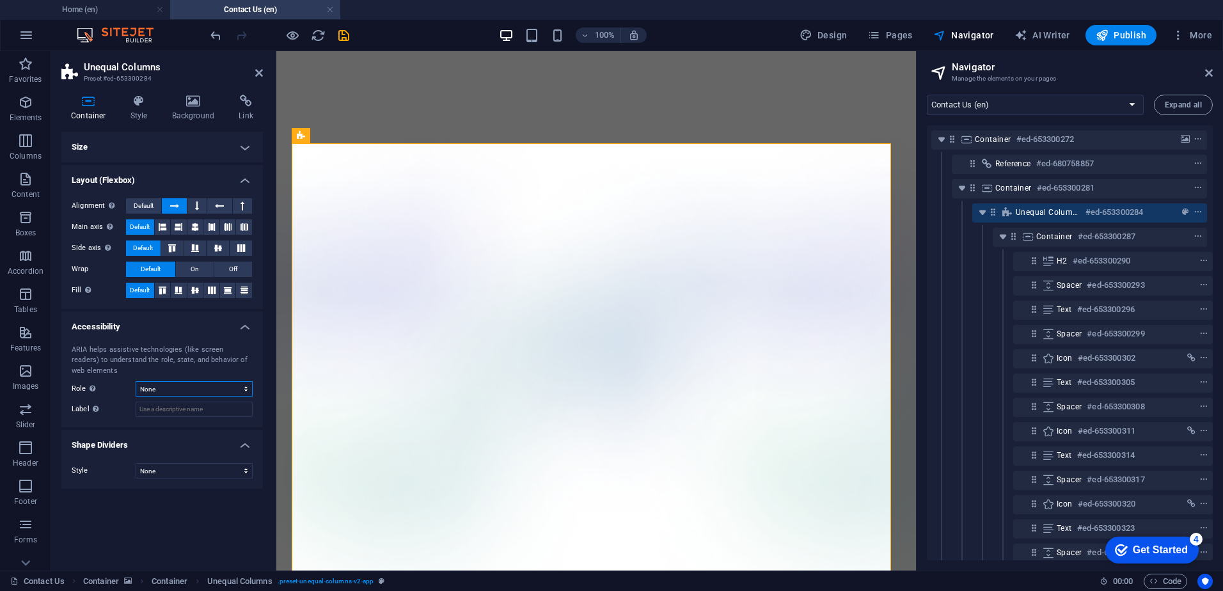
click at [187, 388] on select "None Alert Article Banner Comment Complementary Dialog Footer Header Marquee Pr…" at bounding box center [194, 388] width 117 height 15
click at [180, 477] on select "None Triangle Square Diagonal Polygon 1 Polygon 2 Zigzag Multiple Zigzags Waves…" at bounding box center [194, 470] width 117 height 15
click at [160, 176] on h4 "Layout (Flexbox)" at bounding box center [161, 176] width 201 height 23
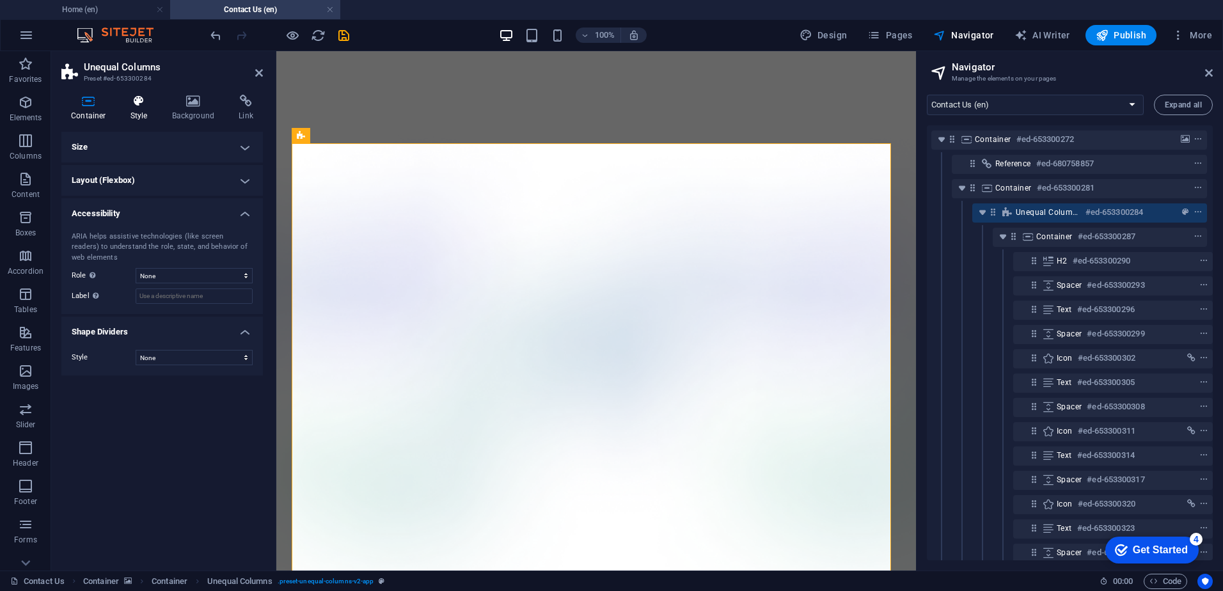
click at [139, 98] on icon at bounding box center [139, 101] width 36 height 13
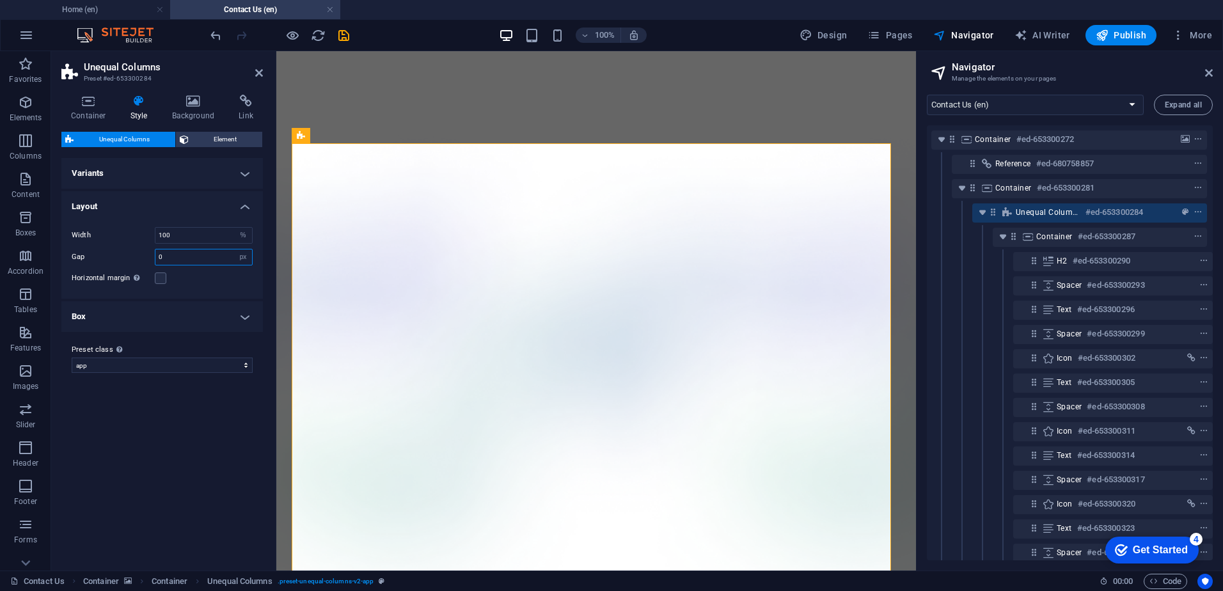
click at [182, 253] on input "0" at bounding box center [203, 256] width 97 height 15
click at [182, 253] on input "16" at bounding box center [203, 256] width 97 height 15
click at [178, 473] on div "Variants 40-60 20-80 80-20 30-70 70-30 Default Layout Width 100 px rem % vh vw …" at bounding box center [161, 359] width 201 height 402
click at [158, 278] on label at bounding box center [161, 278] width 12 height 12
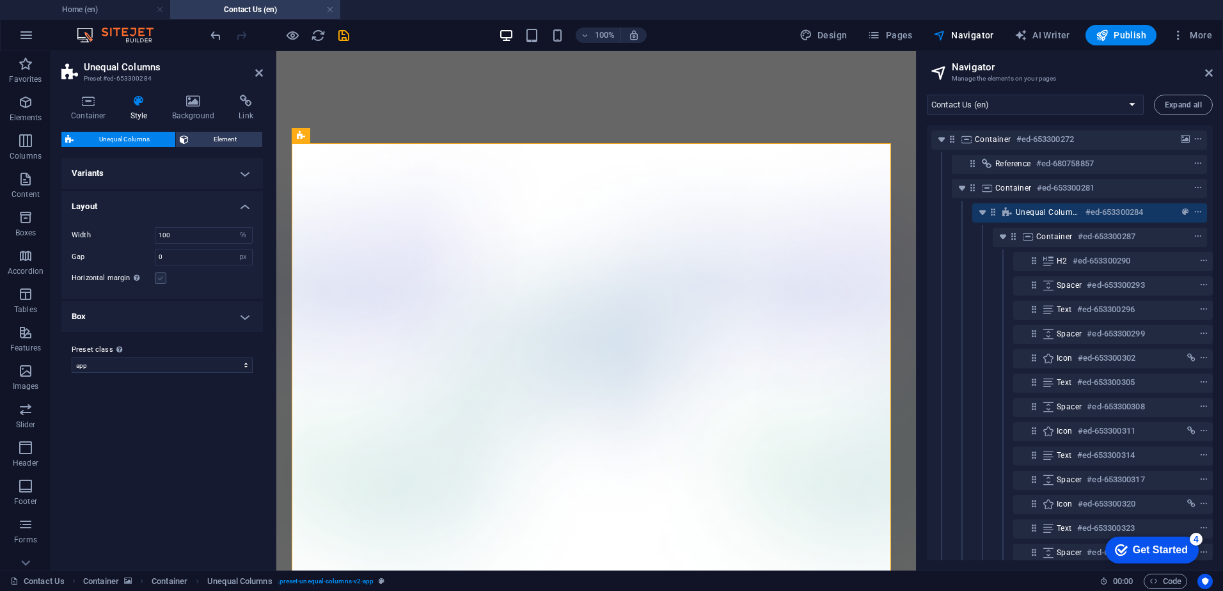
click at [0, 0] on input "Horizontal margin Only if the containers "Content width" is not set to "Default"" at bounding box center [0, 0] width 0 height 0
click at [183, 258] on input "0" at bounding box center [203, 256] width 97 height 15
type input "21"
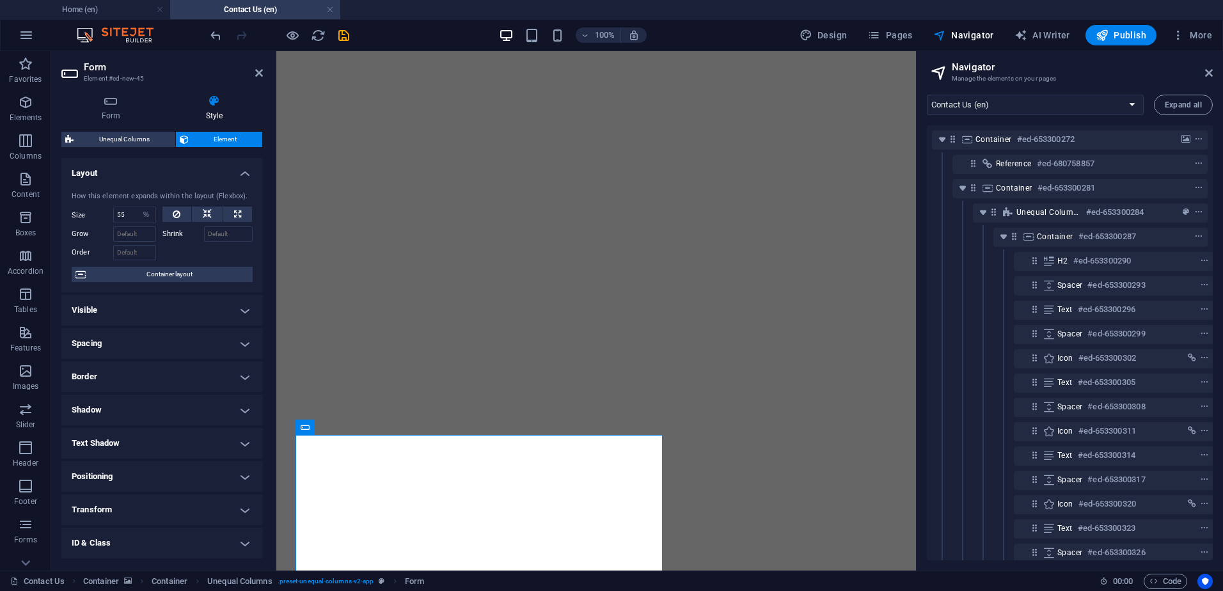
select select "%"
select select "12795385-en"
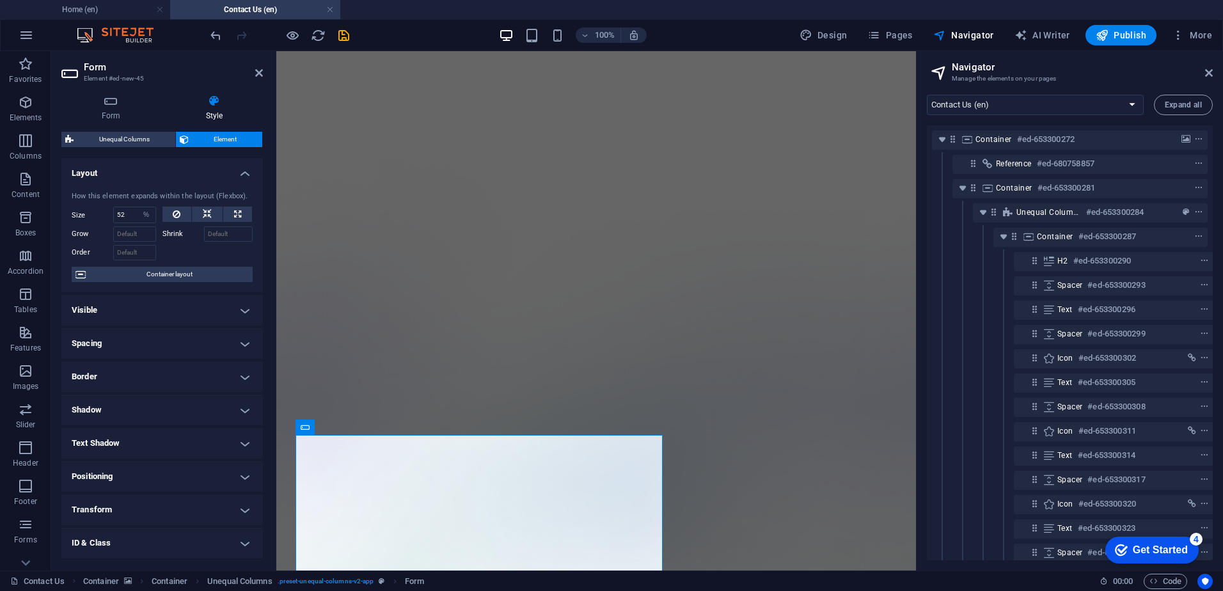
scroll to position [240, 3]
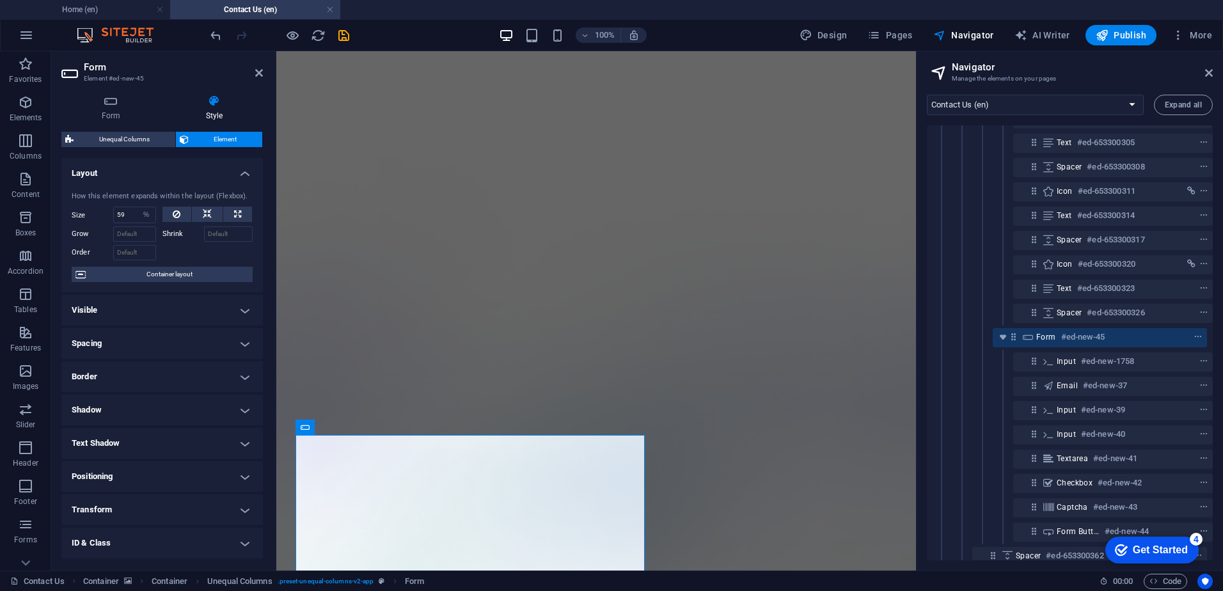
type input "58"
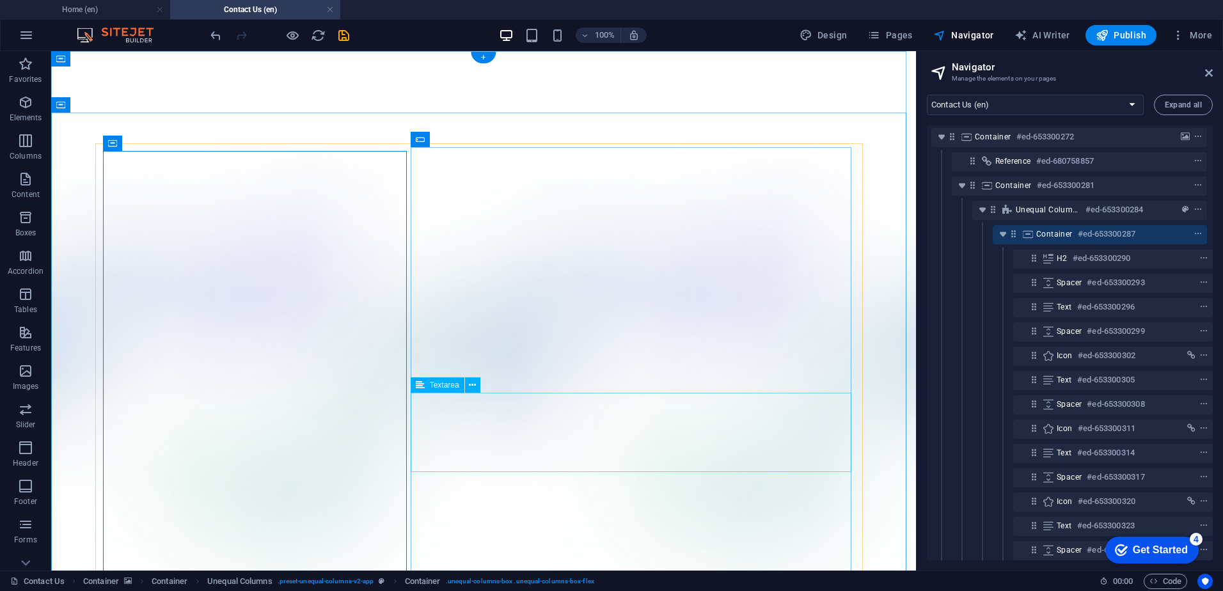
scroll to position [0, 3]
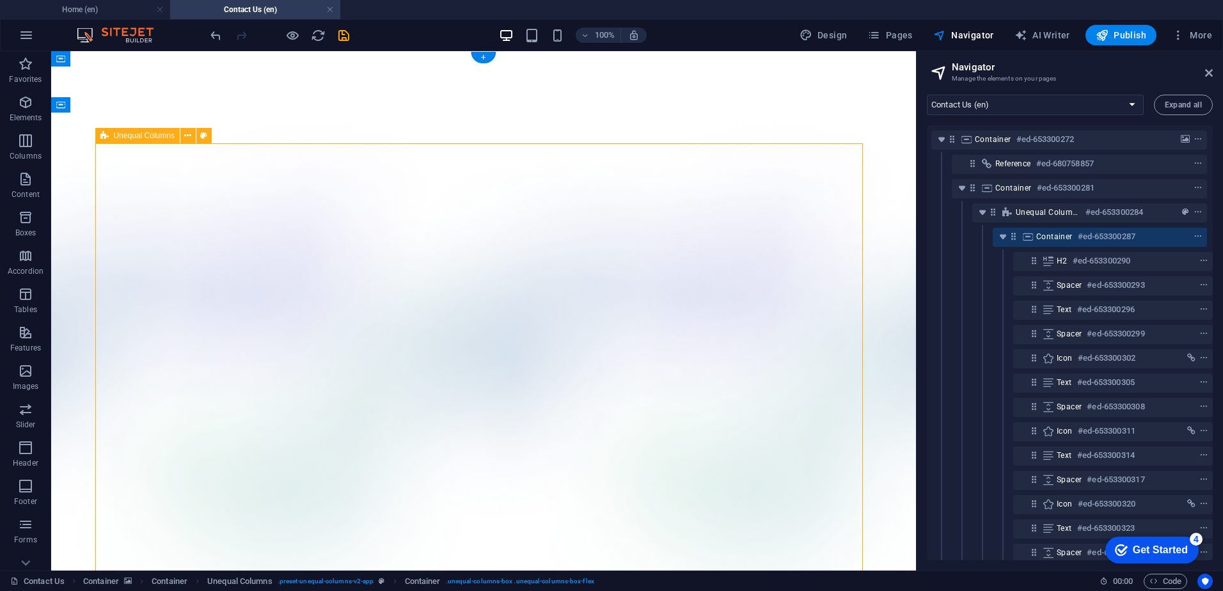
select select "%"
select select "px"
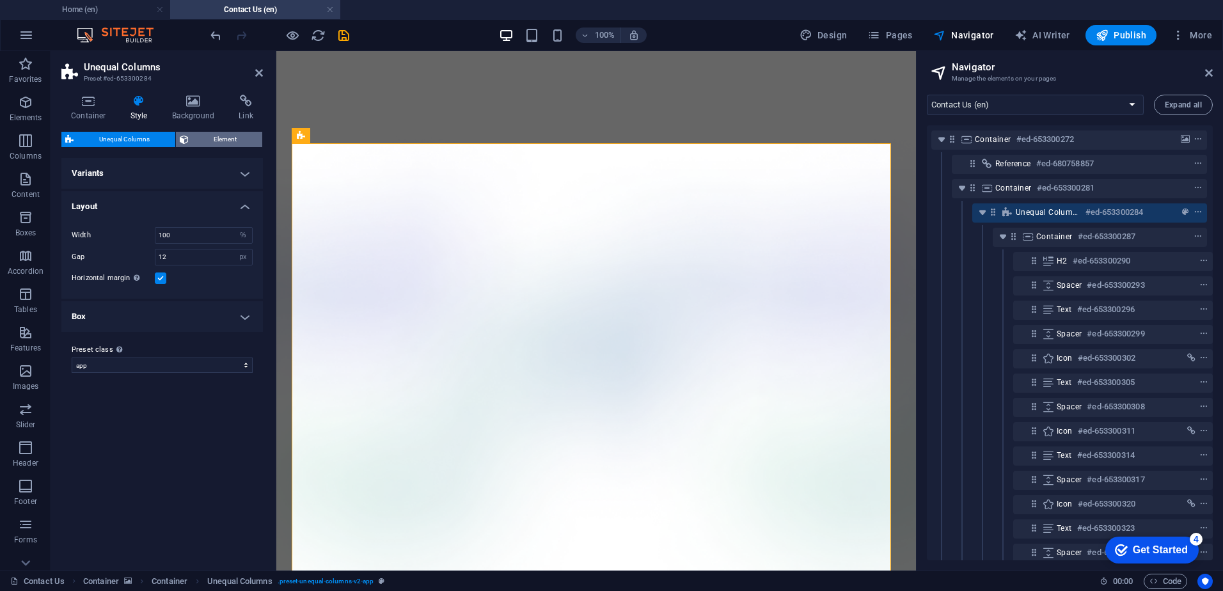
click at [215, 140] on span "Element" at bounding box center [226, 139] width 67 height 15
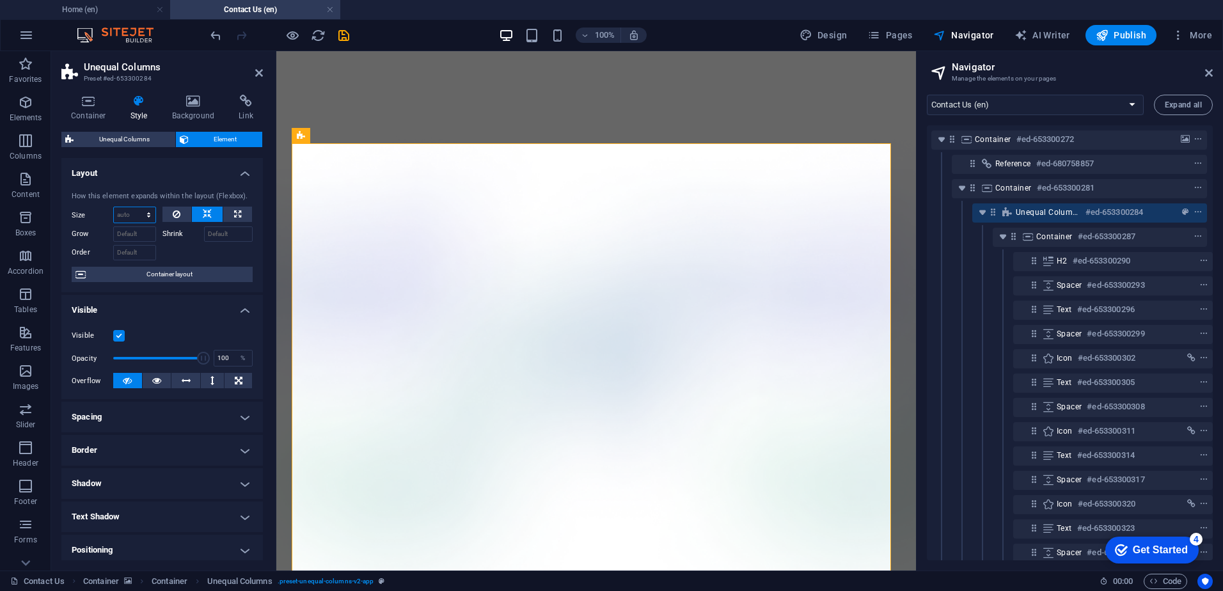
click at [139, 208] on select "Default auto px % 1/1 1/2 1/3 1/4 1/5 1/6 1/7 1/8 1/9 1/10" at bounding box center [135, 214] width 42 height 15
click at [136, 207] on select "Default auto px % 1/1 1/2 1/3 1/4 1/5 1/6 1/7 1/8 1/9 1/10" at bounding box center [135, 214] width 42 height 15
click at [210, 214] on button at bounding box center [207, 214] width 31 height 15
select select "DISABLED_OPTION_VALUE"
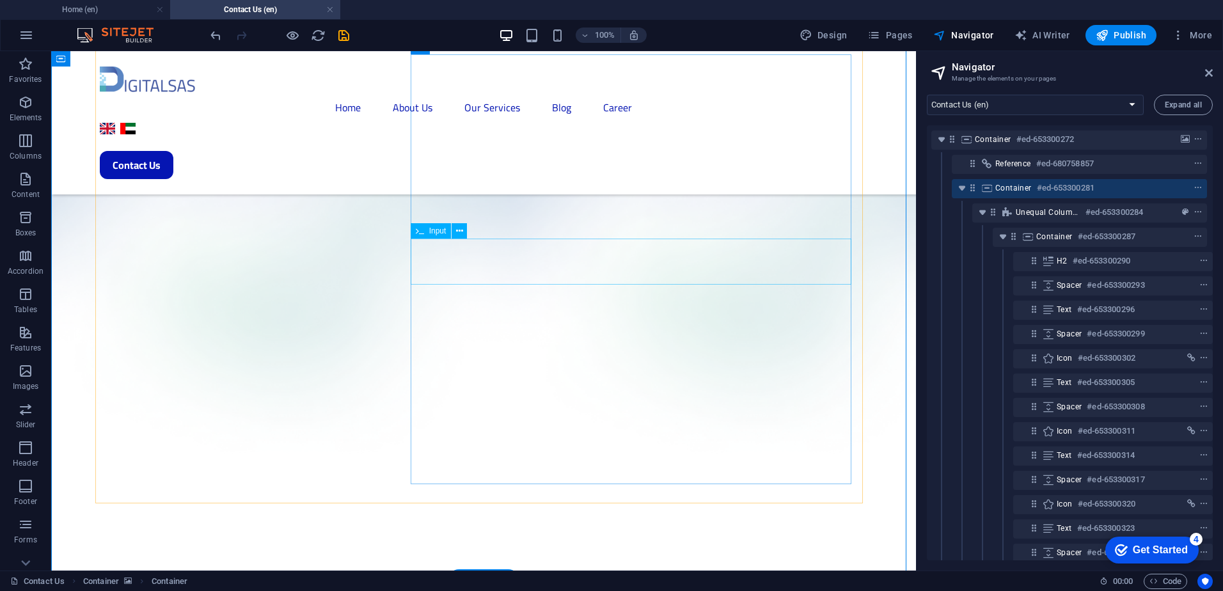
scroll to position [256, 0]
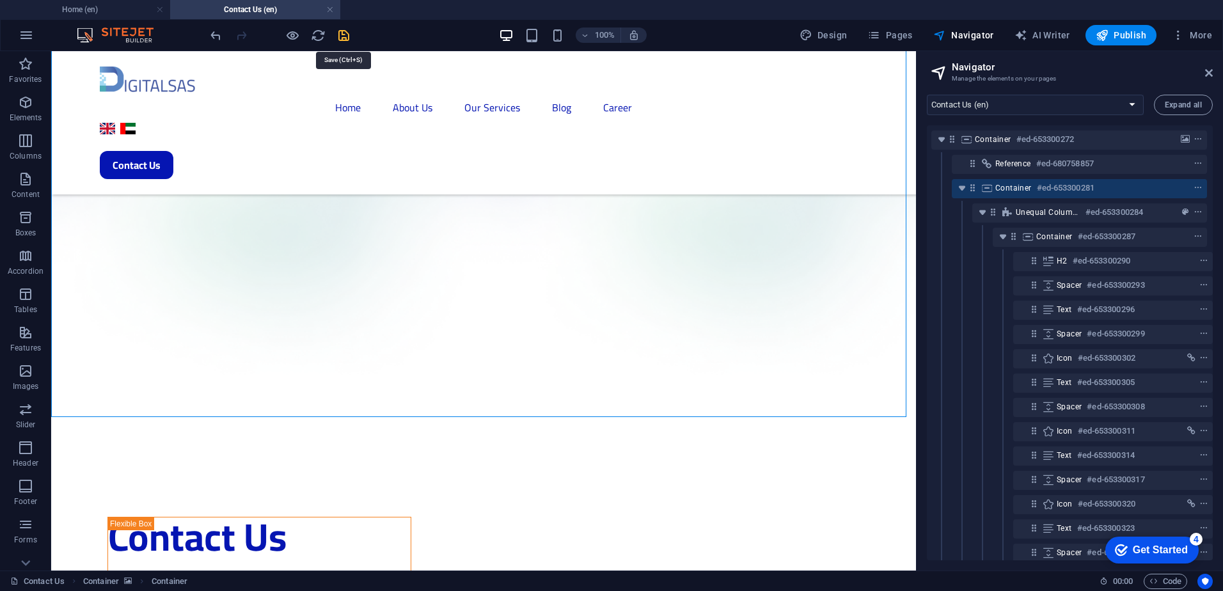
click at [345, 36] on icon "save" at bounding box center [343, 35] width 15 height 15
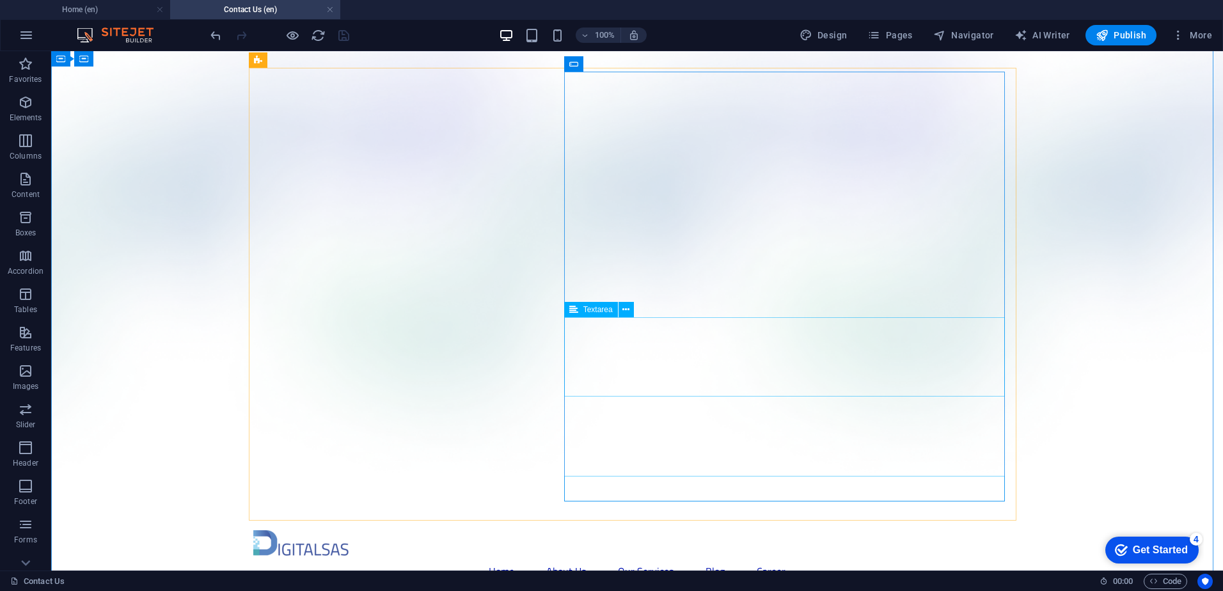
scroll to position [0, 0]
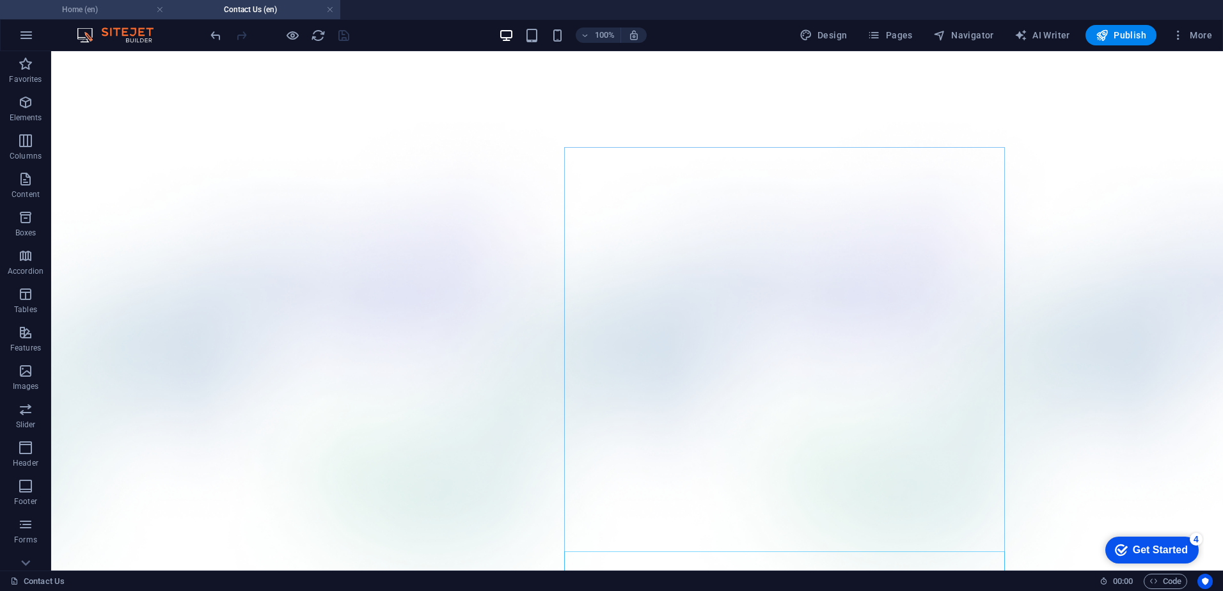
click at [93, 5] on h4 "Home (en)" at bounding box center [85, 10] width 170 height 14
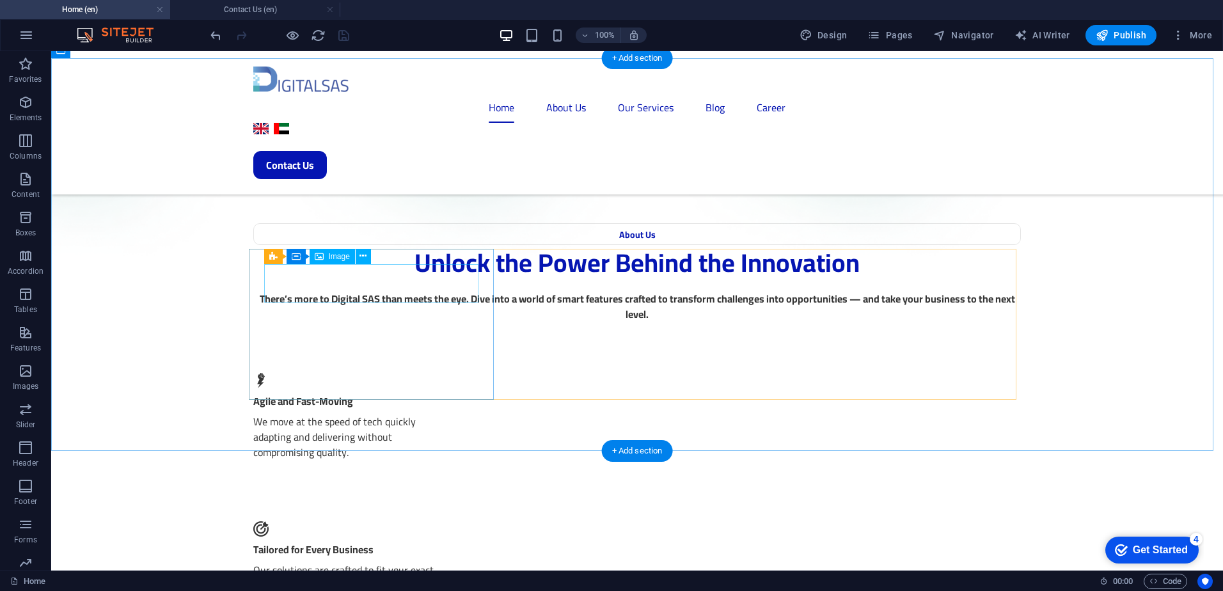
scroll to position [2181, 0]
